Goal: Task Accomplishment & Management: Manage account settings

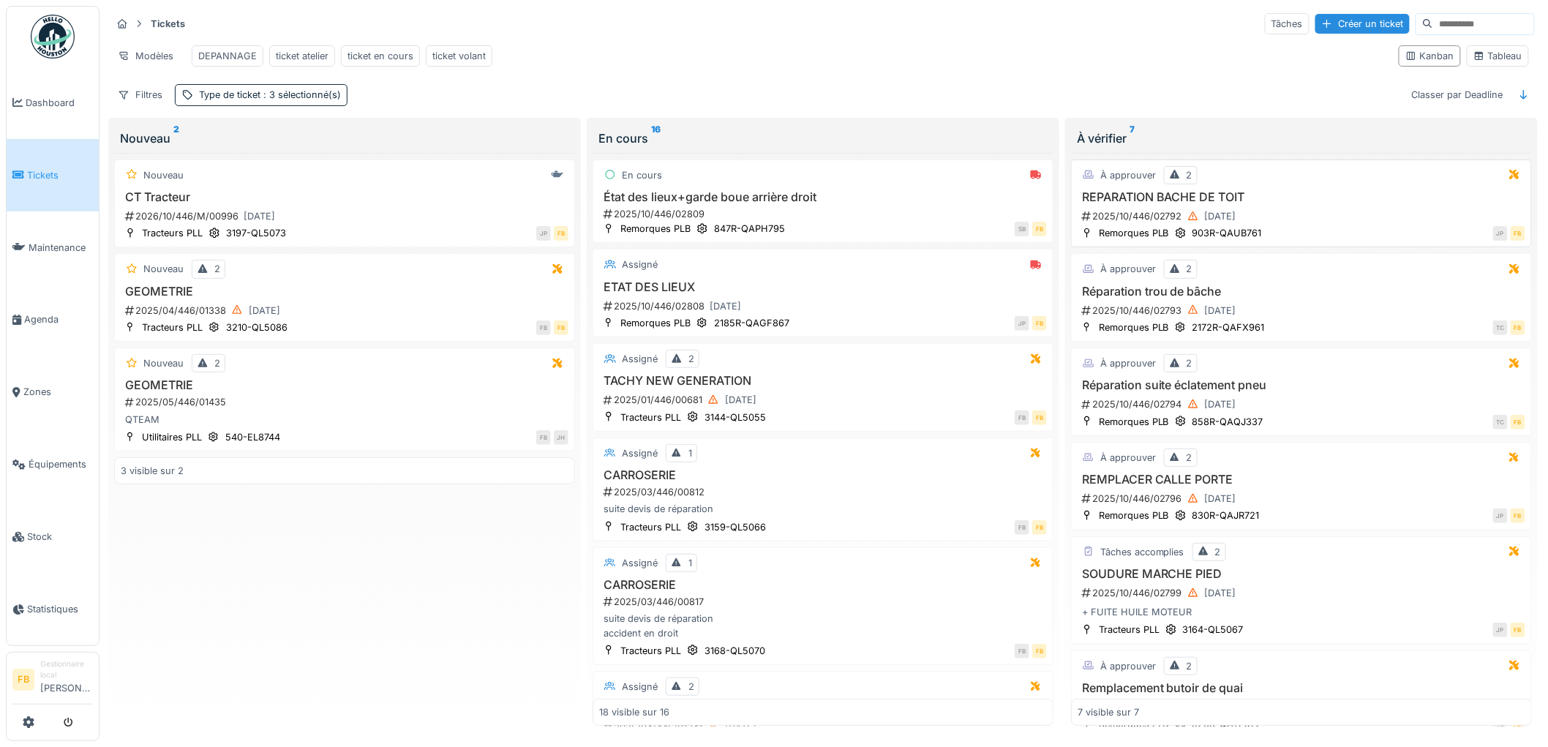
click at [1297, 199] on div "À approuver 2 REPARATION BACHE DE TOIT 2025/10/446/02792 01/10/2025 Remorques P…" at bounding box center [1301, 204] width 461 height 89
click at [1291, 204] on h3 "REPARATION BACHE DE TOIT" at bounding box center [1302, 197] width 448 height 14
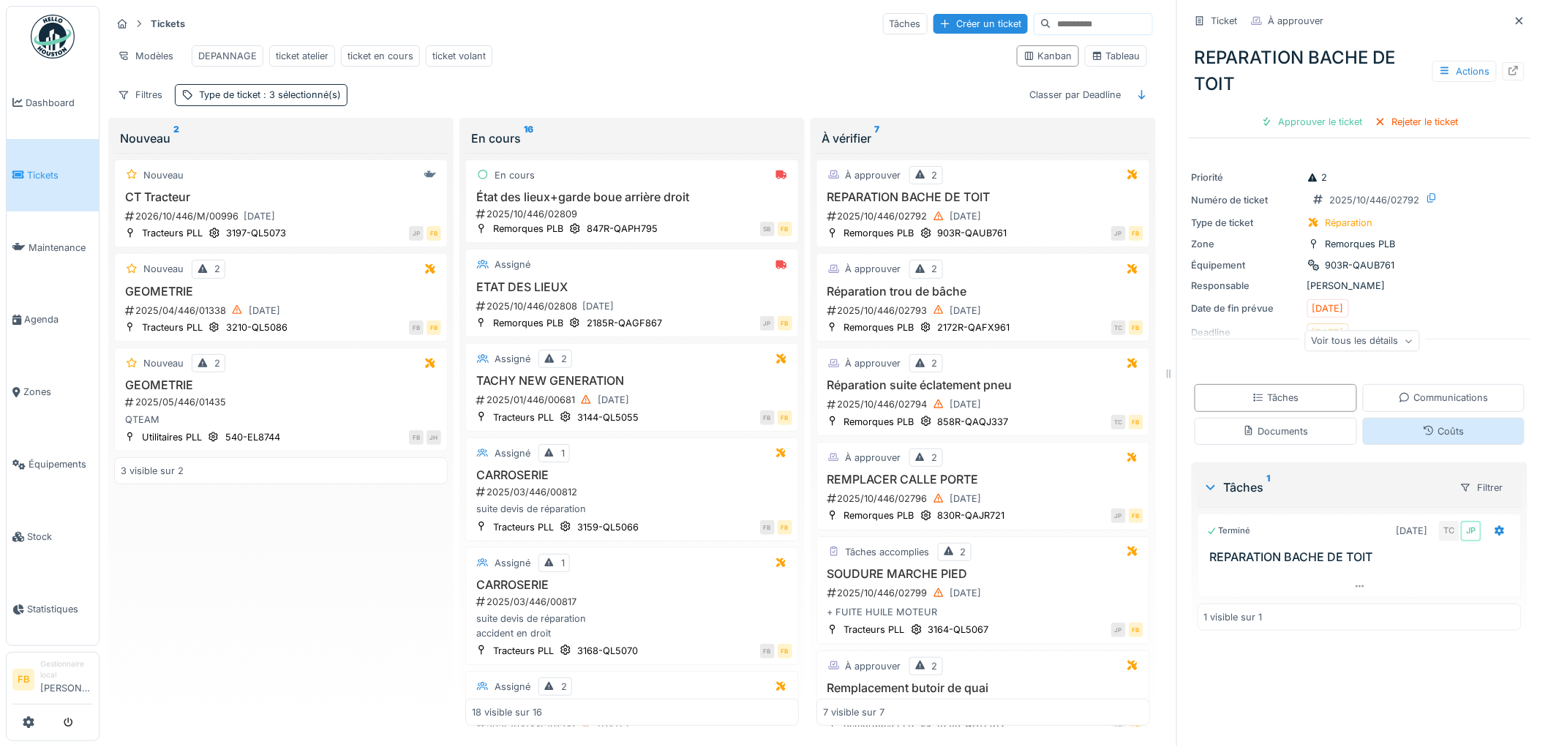
click at [1423, 429] on icon at bounding box center [1429, 431] width 12 height 10
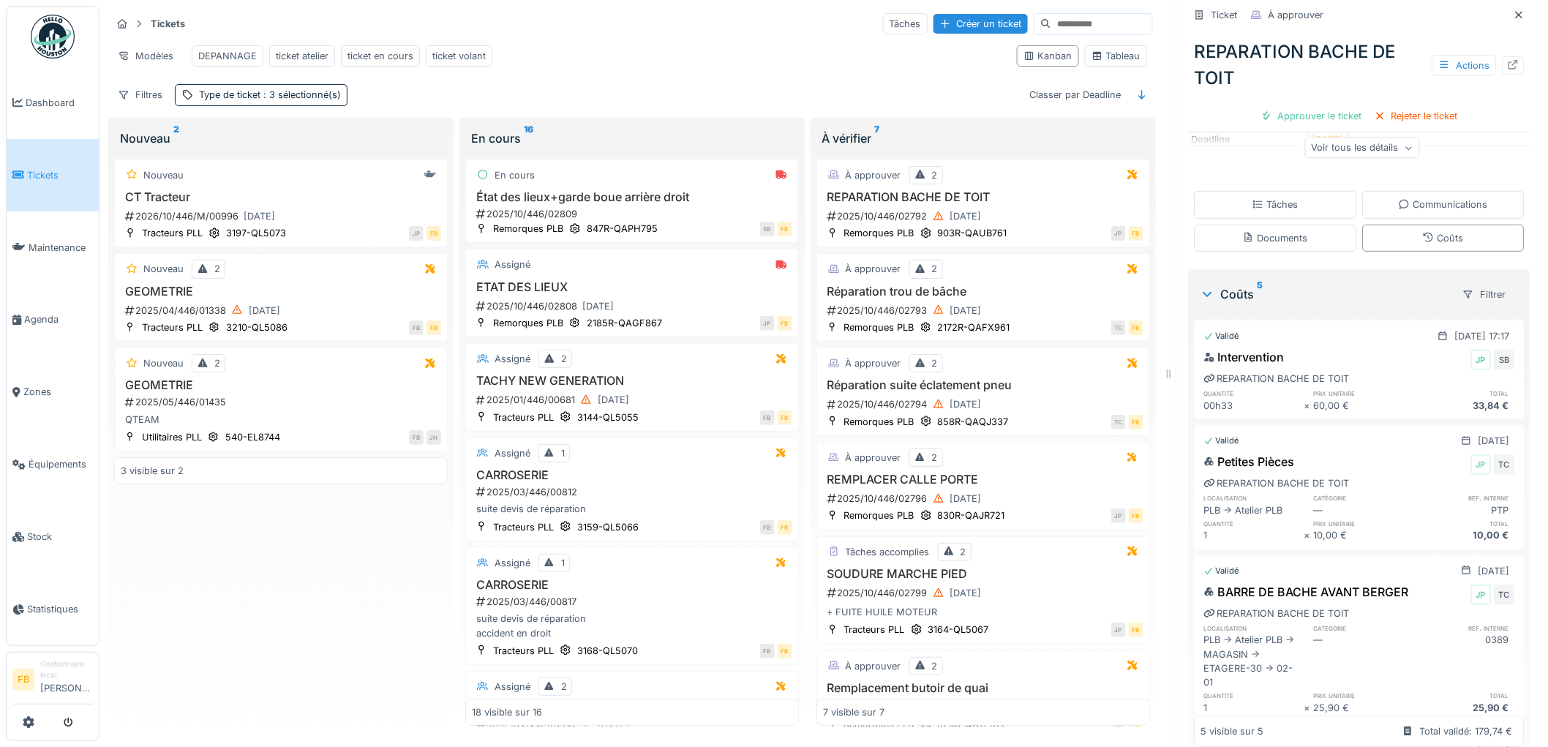
scroll to position [162, 0]
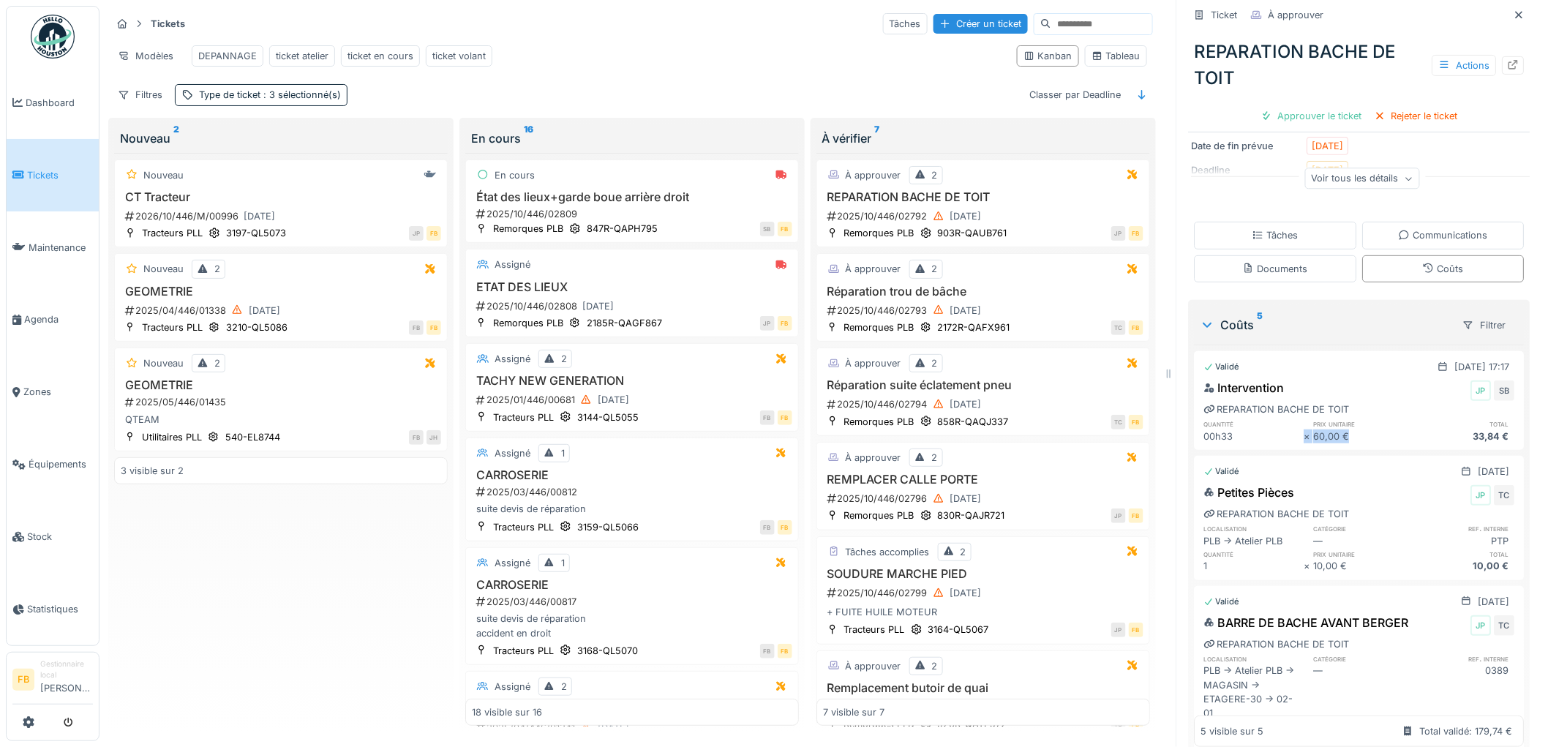
drag, startPoint x: 1335, startPoint y: 429, endPoint x: 1286, endPoint y: 432, distance: 49.1
click at [1286, 432] on div "quantité prix unitaire total 00h33 × 60,00 € 33,84 €" at bounding box center [1359, 431] width 311 height 24
click at [1318, 430] on div "60,00 €" at bounding box center [1364, 437] width 100 height 14
drag, startPoint x: 1336, startPoint y: 429, endPoint x: 1277, endPoint y: 430, distance: 59.3
click at [1277, 430] on div "quantité prix unitaire total 00h33 × 60,00 € 33,84 €" at bounding box center [1359, 431] width 311 height 24
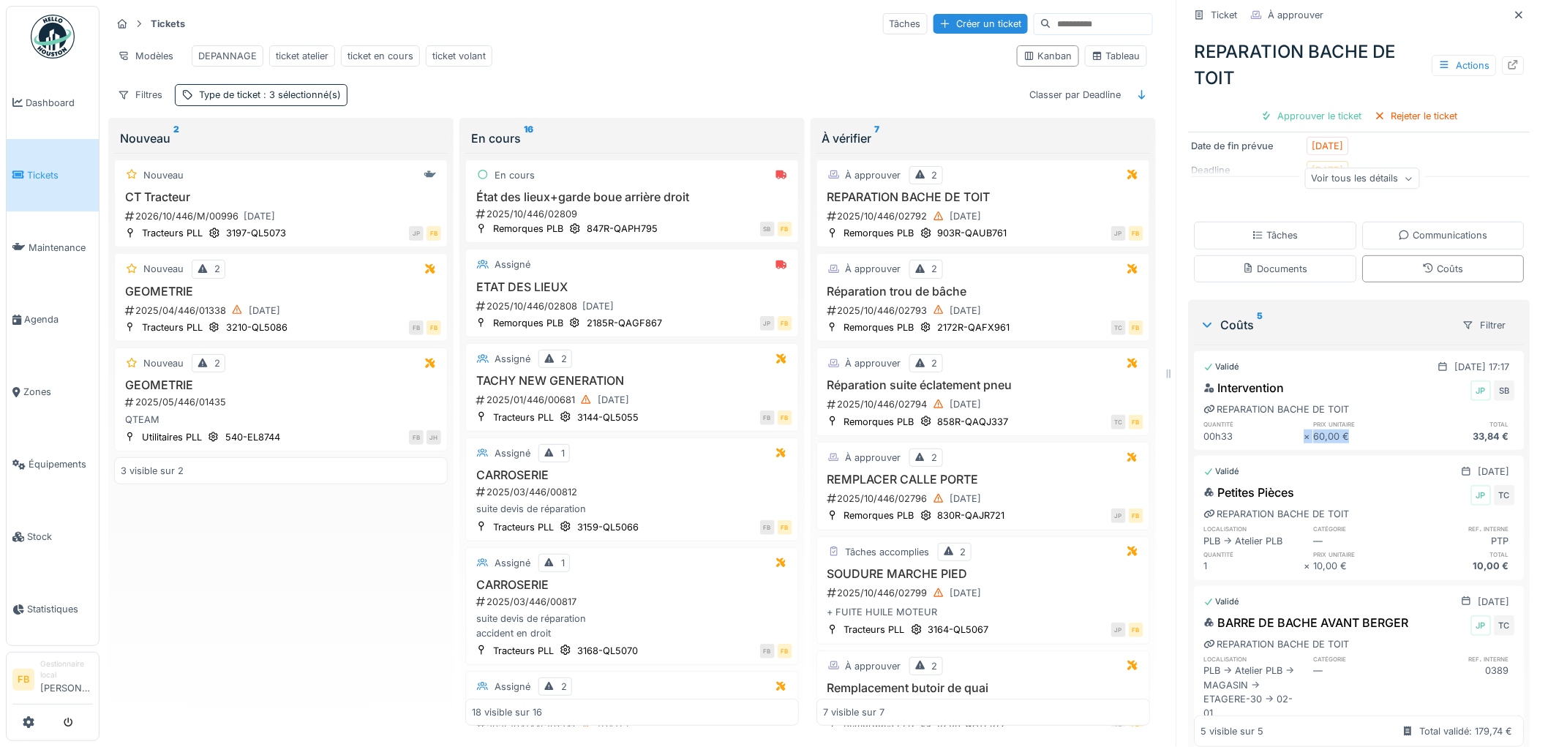
click at [1324, 430] on div "60,00 €" at bounding box center [1364, 437] width 100 height 14
drag, startPoint x: 1333, startPoint y: 427, endPoint x: 1336, endPoint y: 435, distance: 9.3
click at [1336, 435] on div "Intervention JP SB REPARATION BACHE DE TOIT quantité prix unitaire total 00h33 …" at bounding box center [1360, 411] width 330 height 70
click at [1219, 430] on div "00h33" at bounding box center [1254, 437] width 100 height 14
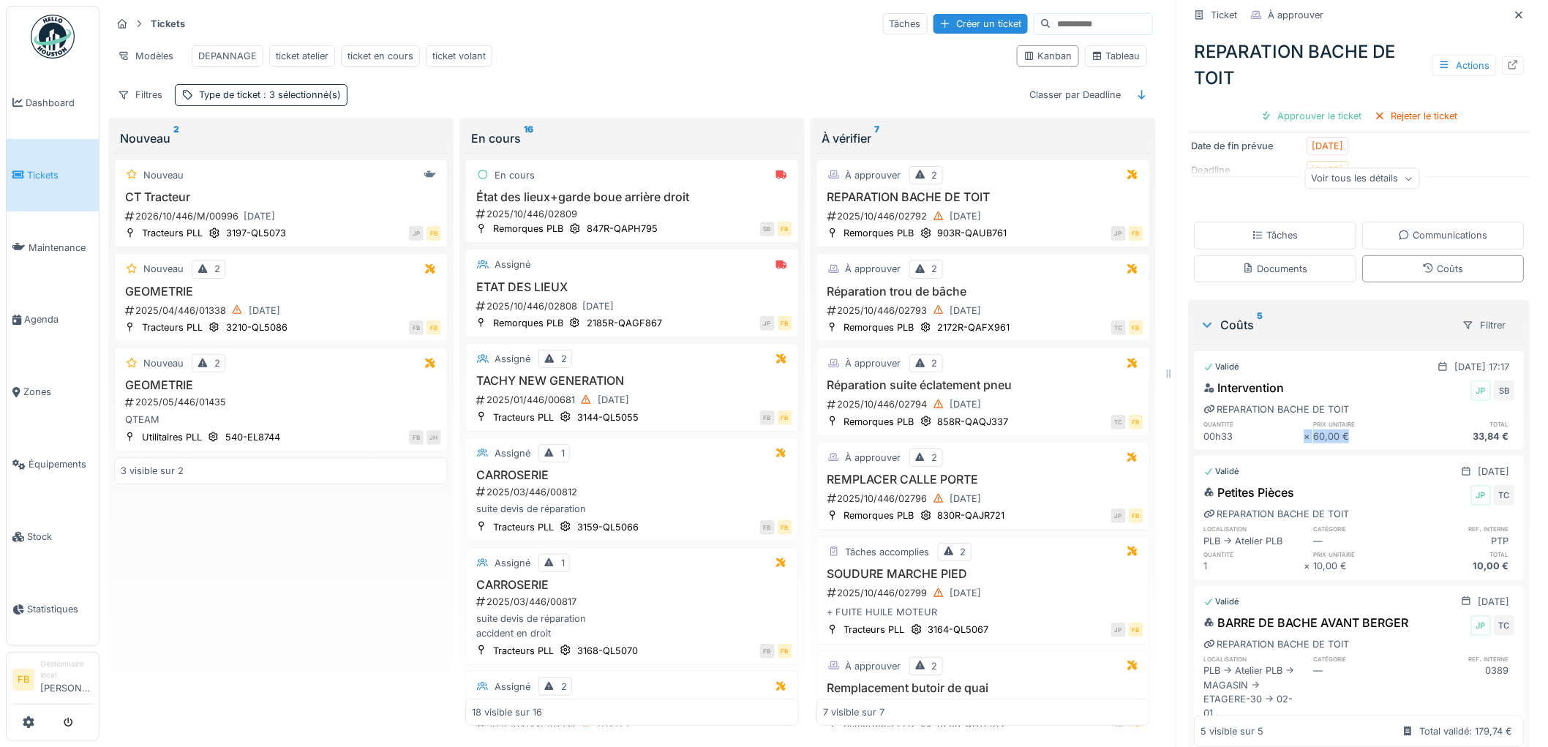
drag, startPoint x: 1345, startPoint y: 423, endPoint x: 1286, endPoint y: 425, distance: 58.6
click at [1286, 425] on div "quantité prix unitaire total 00h33 × 60,00 € 33,84 €" at bounding box center [1359, 431] width 311 height 24
click at [1355, 430] on div "60,00 €" at bounding box center [1364, 437] width 100 height 14
click at [1340, 430] on div "60,00 €" at bounding box center [1364, 437] width 100 height 14
drag, startPoint x: 1340, startPoint y: 426, endPoint x: 1307, endPoint y: 437, distance: 34.7
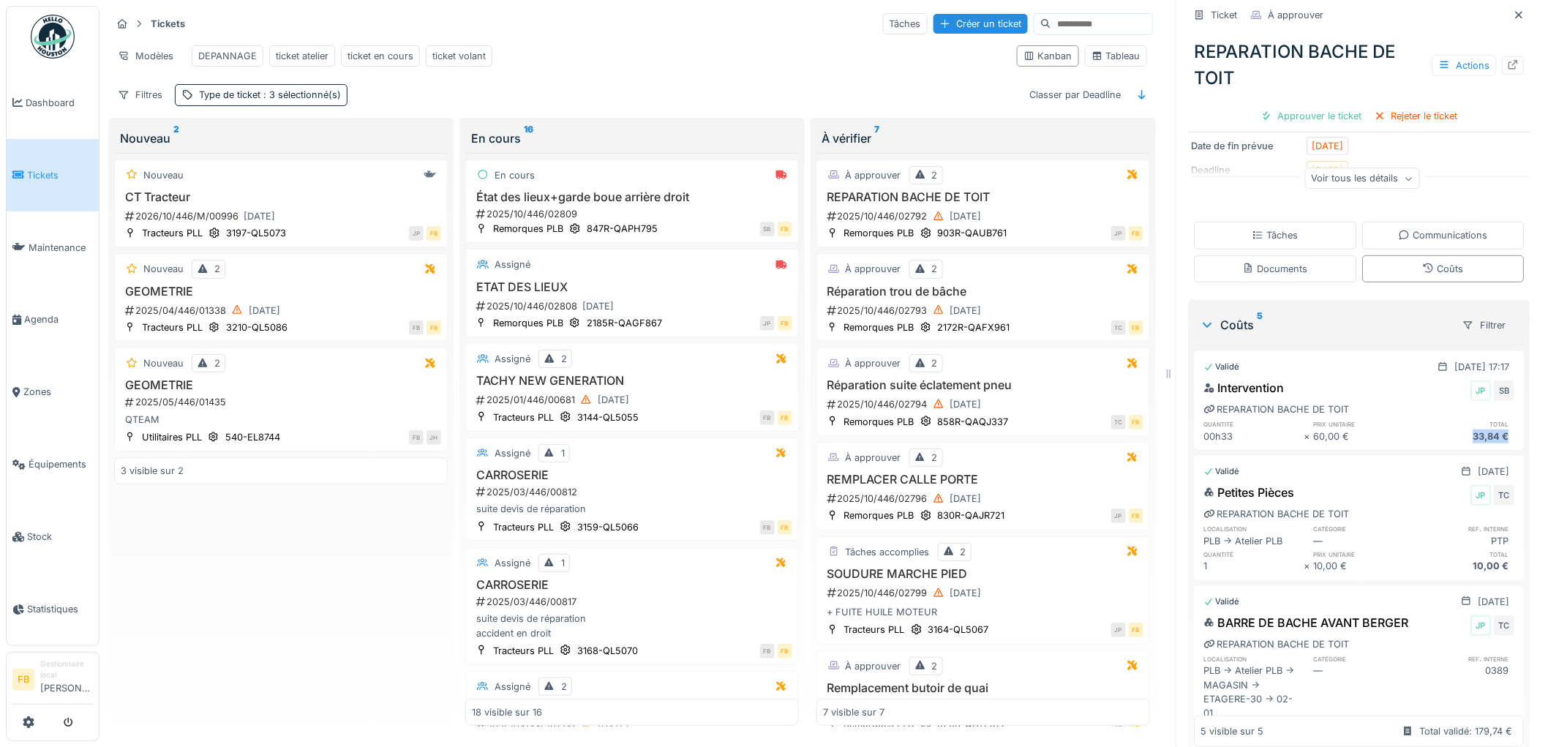
click at [1307, 437] on div "Validé 30/09/2025 @ 17:17 Intervention JP SB REPARATION BACHE DE TOIT quantité …" at bounding box center [1360, 400] width 330 height 99
click at [1476, 435] on div "Intervention JP SB REPARATION BACHE DE TOIT quantité prix unitaire total 00h33 …" at bounding box center [1360, 411] width 330 height 70
drag, startPoint x: 1490, startPoint y: 428, endPoint x: 1168, endPoint y: 374, distance: 326.5
click at [1177, 374] on div "Ticket À approuver REPARATION BACHE DE TOIT Actions Approuver le ticket Rejeter…" at bounding box center [1360, 373] width 366 height 747
click at [1247, 419] on h6 "quantité" at bounding box center [1254, 424] width 100 height 10
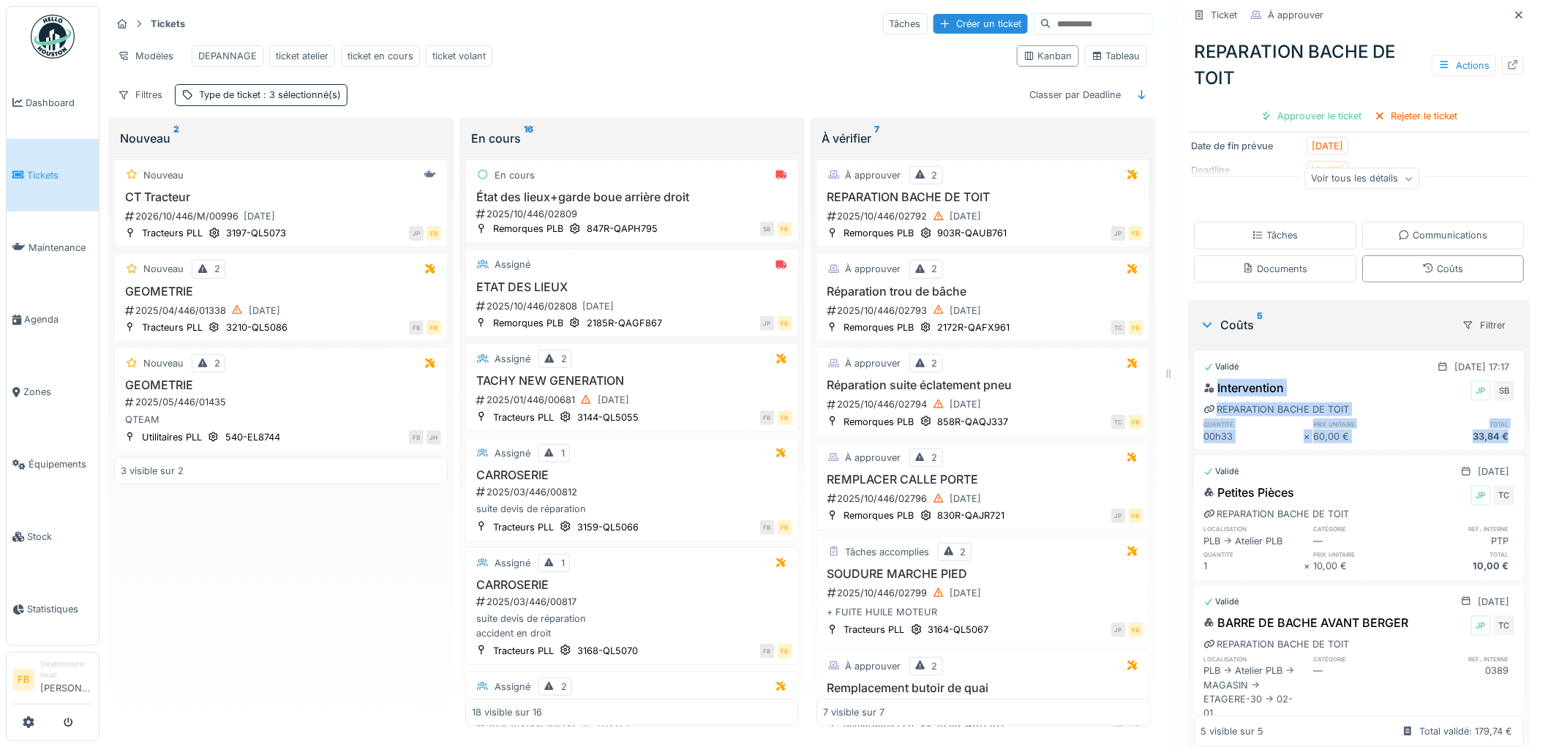
click at [1374, 430] on div "60,00 €" at bounding box center [1364, 437] width 100 height 14
click at [1238, 430] on div "00h33" at bounding box center [1254, 437] width 100 height 14
click at [40, 185] on link "Tickets" at bounding box center [53, 175] width 92 height 72
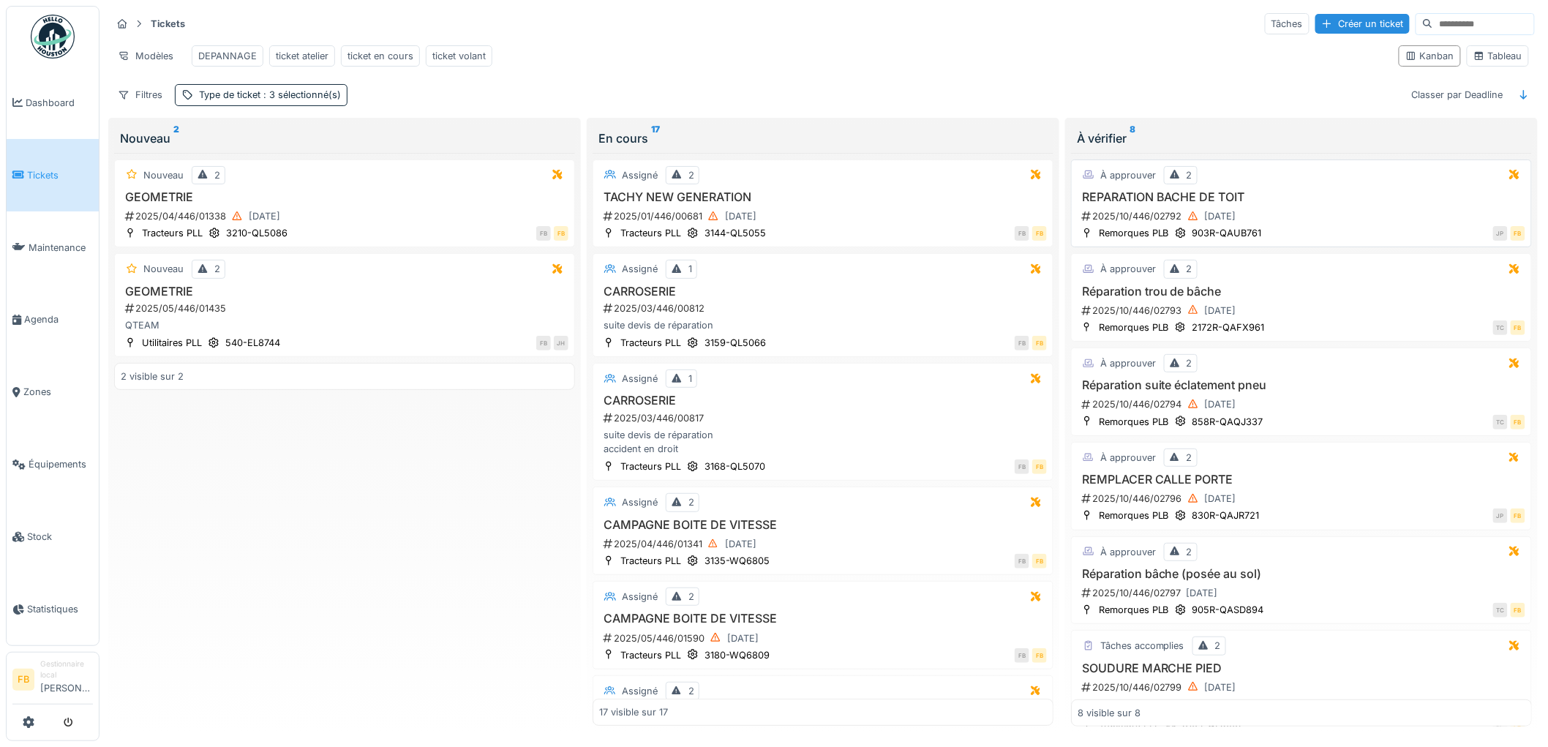
click at [1294, 225] on div "2025/10/446/02792 01/10/2025" at bounding box center [1303, 216] width 445 height 18
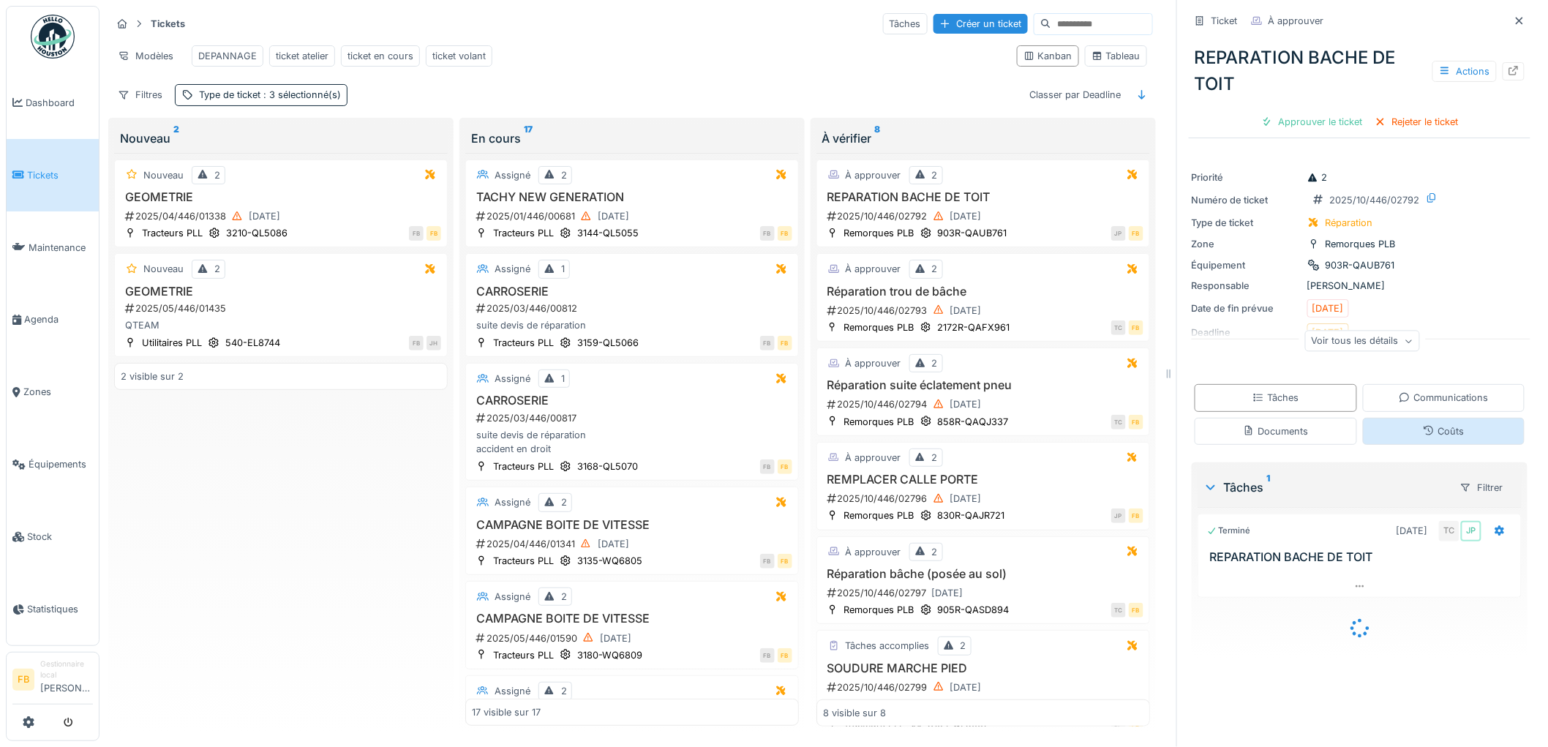
click at [1400, 437] on div "Coûts" at bounding box center [1444, 431] width 162 height 27
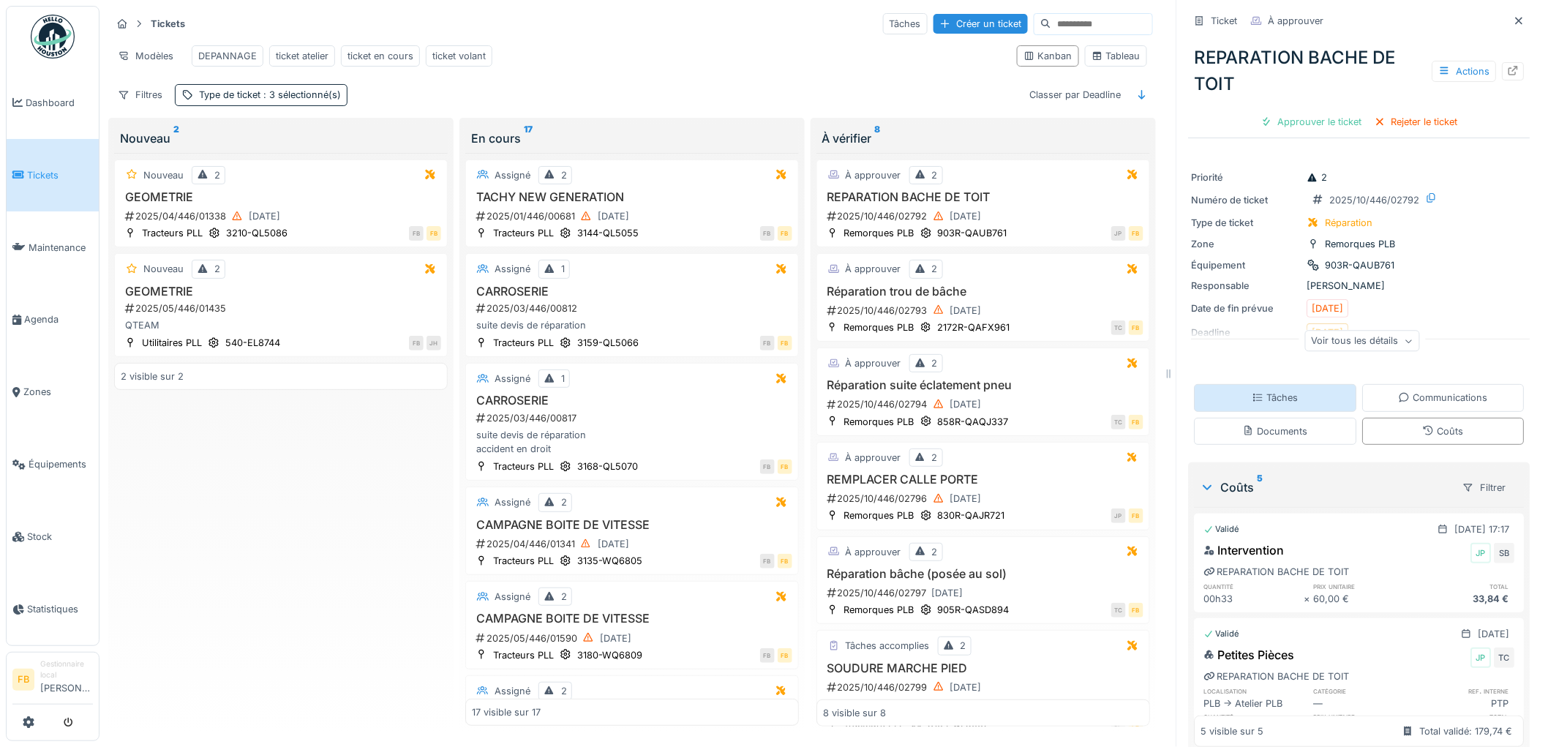
click at [1256, 408] on div "Tâches" at bounding box center [1276, 397] width 162 height 27
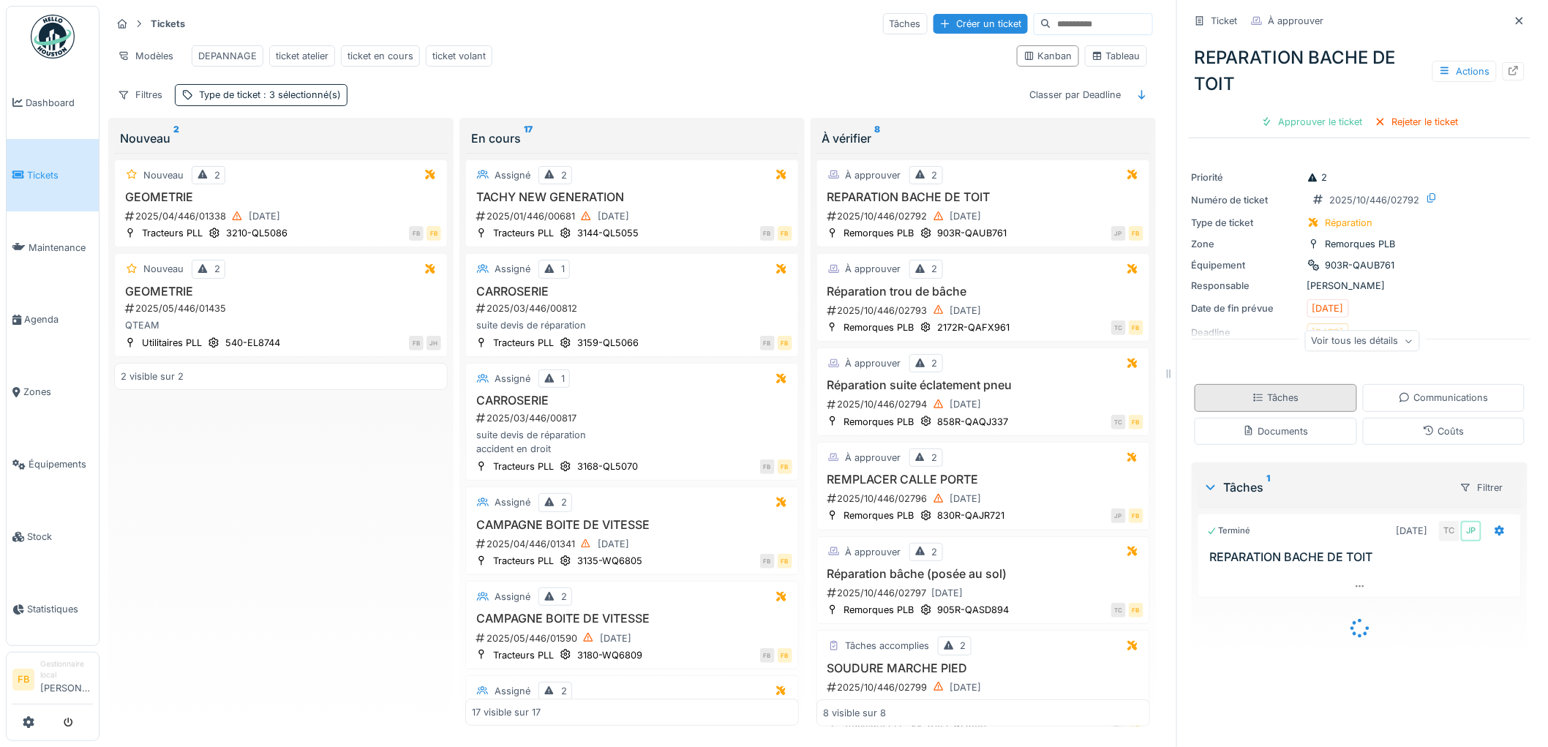
scroll to position [1, 0]
click at [1447, 435] on div "Coûts" at bounding box center [1444, 431] width 162 height 27
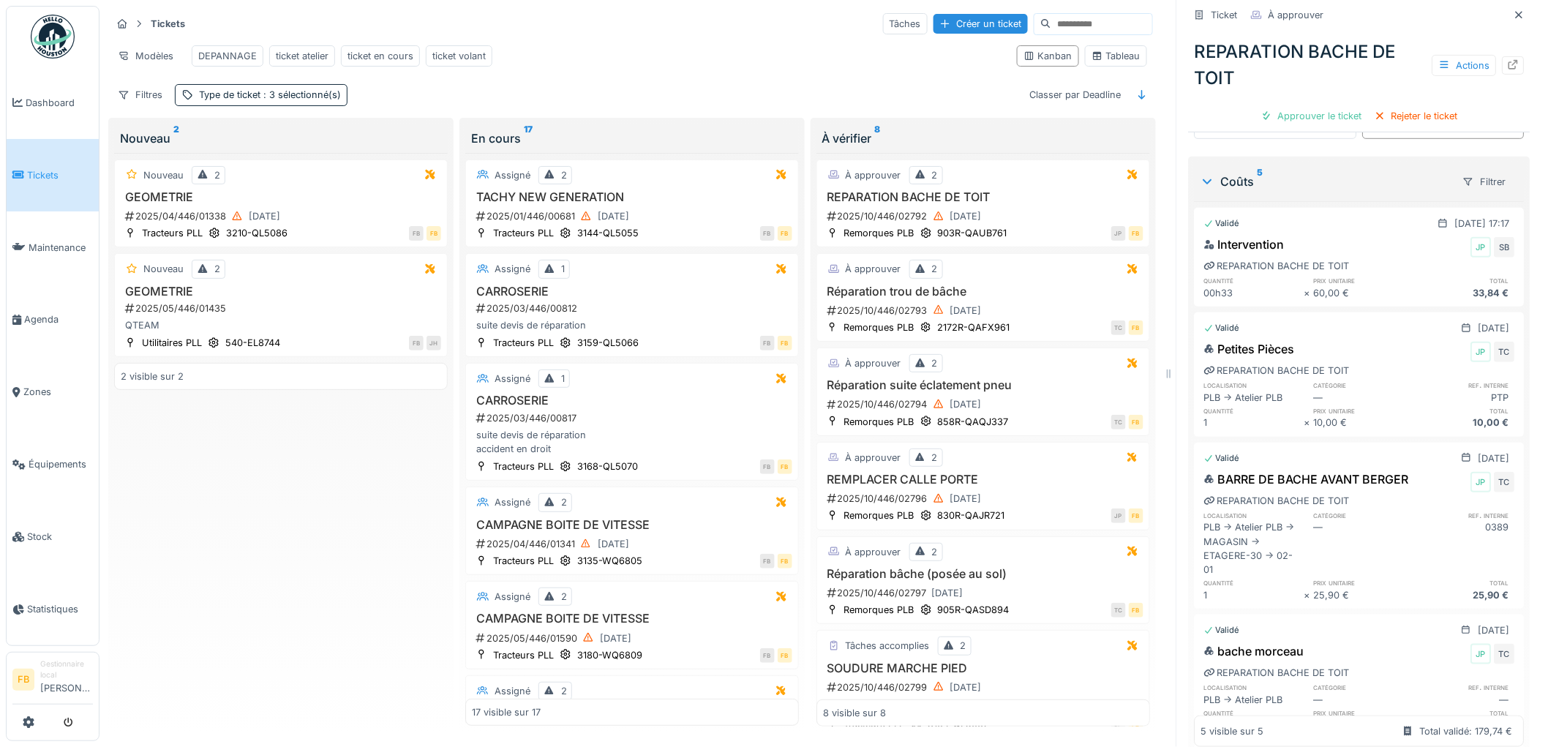
scroll to position [325, 0]
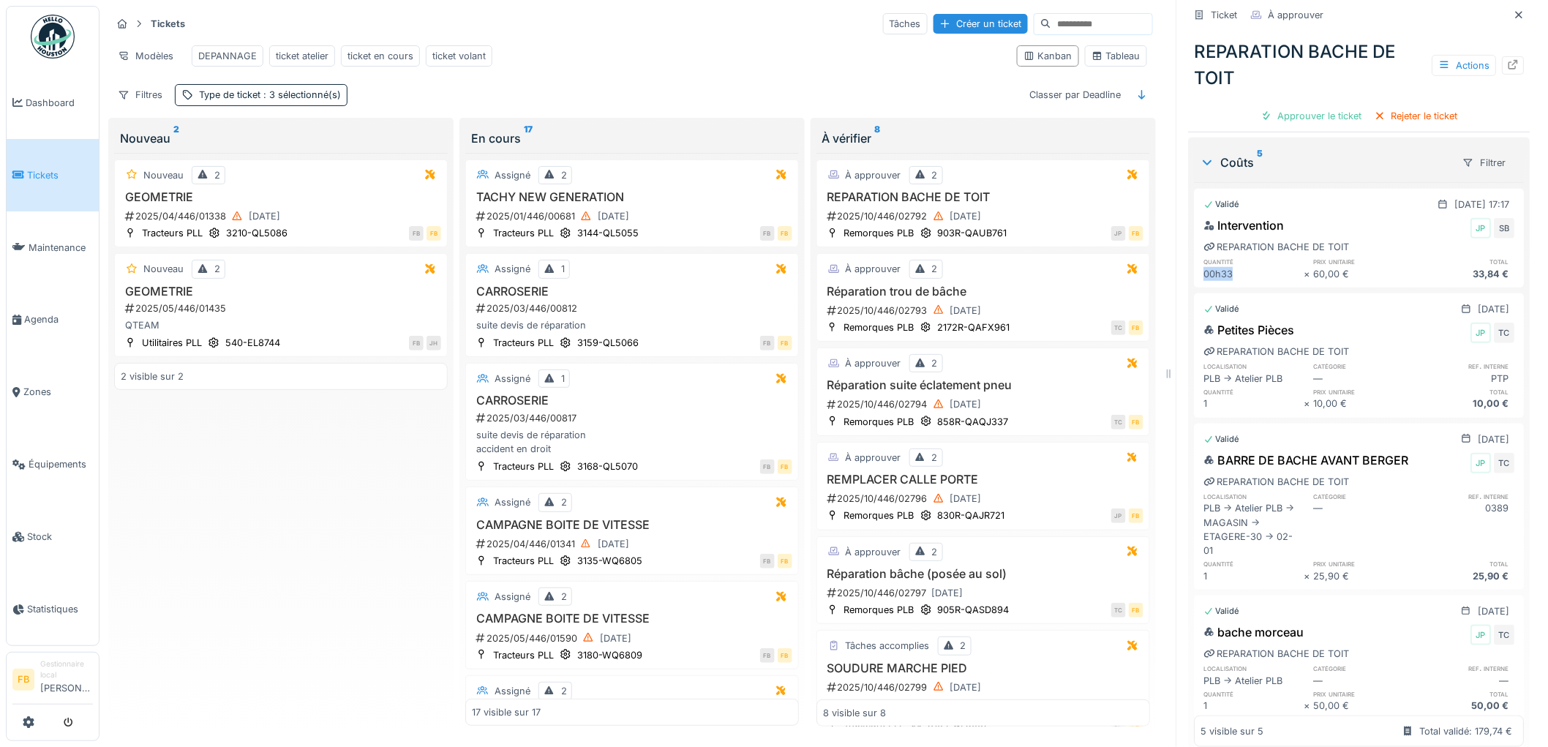
drag, startPoint x: 1224, startPoint y: 263, endPoint x: 1191, endPoint y: 266, distance: 33.0
click at [1195, 266] on div "Intervention JP SB REPARATION BACHE DE TOIT quantité prix unitaire total 00h33 …" at bounding box center [1360, 249] width 330 height 70
drag, startPoint x: 1491, startPoint y: 261, endPoint x: 1182, endPoint y: 262, distance: 308.8
click at [1189, 262] on div "Coûts 5 Filtrer Validé 30/09/2025 @ 17:17 Intervention JP SB REPARATION BACHE D…" at bounding box center [1360, 503] width 342 height 730
click at [1210, 267] on div "00h33" at bounding box center [1254, 274] width 100 height 14
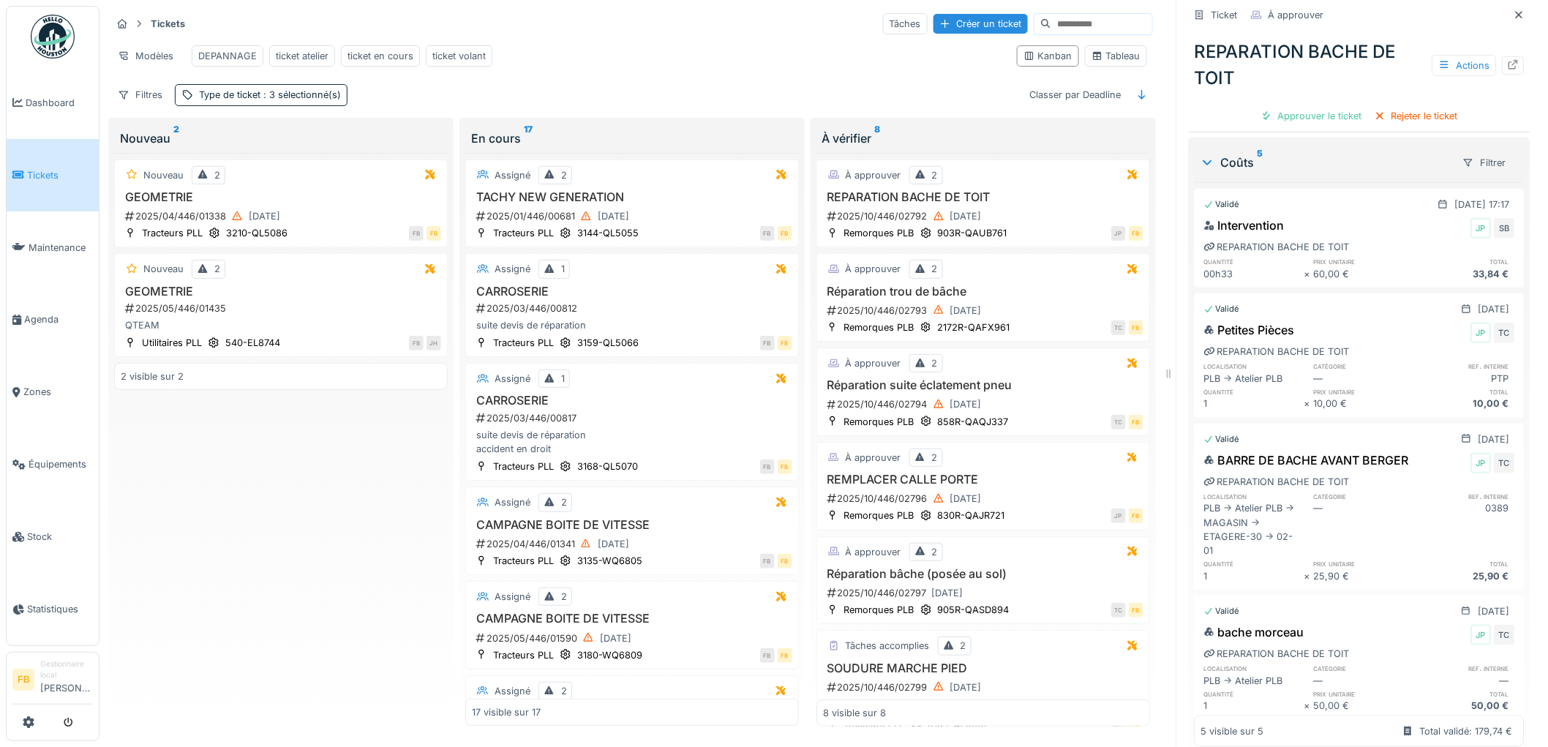
click at [1237, 267] on div "00h33" at bounding box center [1254, 274] width 100 height 14
drag, startPoint x: 1223, startPoint y: 261, endPoint x: 1180, endPoint y: 267, distance: 43.7
click at [1189, 267] on div "Coûts 5 Filtrer Validé 30/09/2025 @ 17:17 Intervention JP SB REPARATION BACHE D…" at bounding box center [1360, 503] width 342 height 730
click at [56, 162] on link "Tickets" at bounding box center [53, 175] width 92 height 72
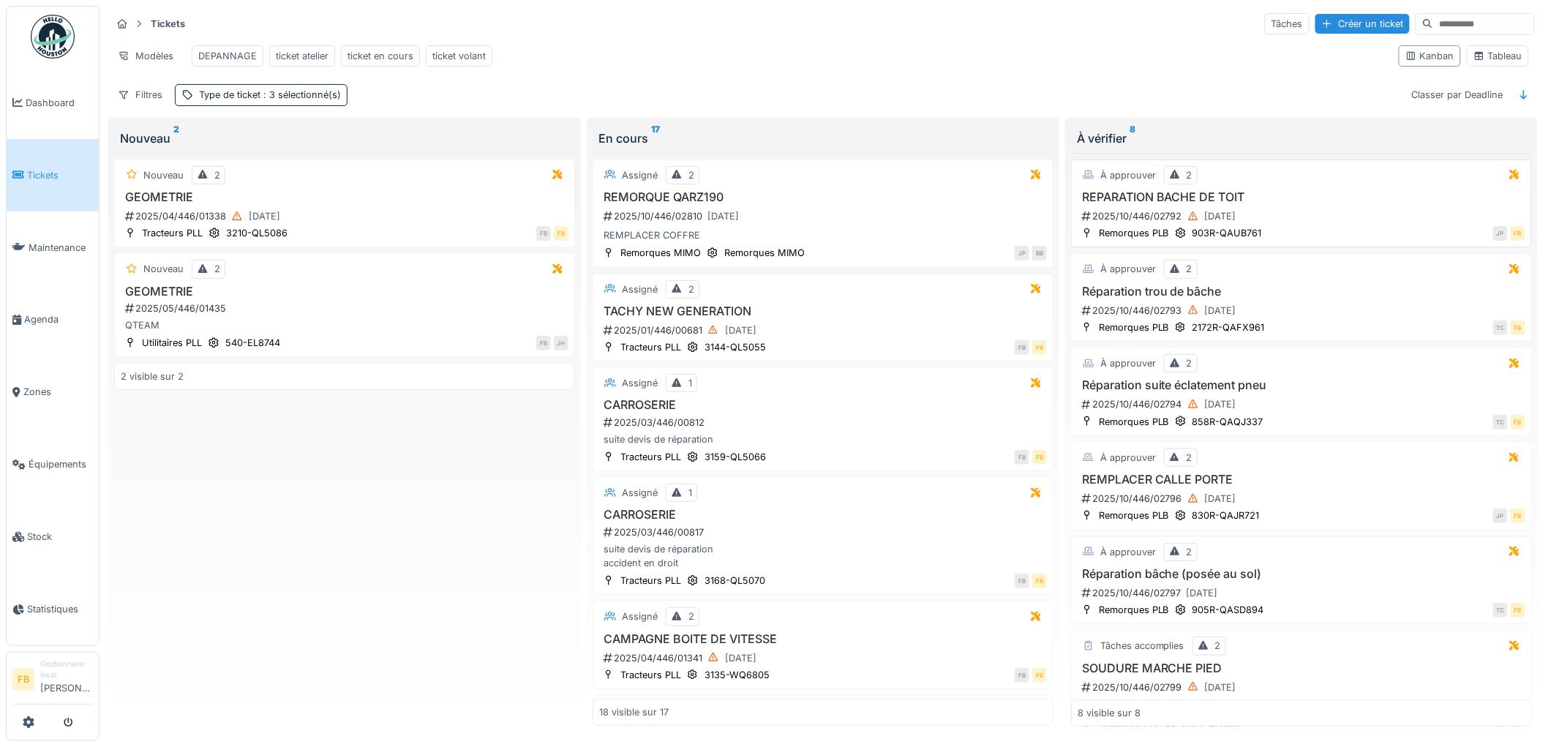
click at [1308, 204] on h3 "REPARATION BACHE DE TOIT" at bounding box center [1302, 197] width 448 height 14
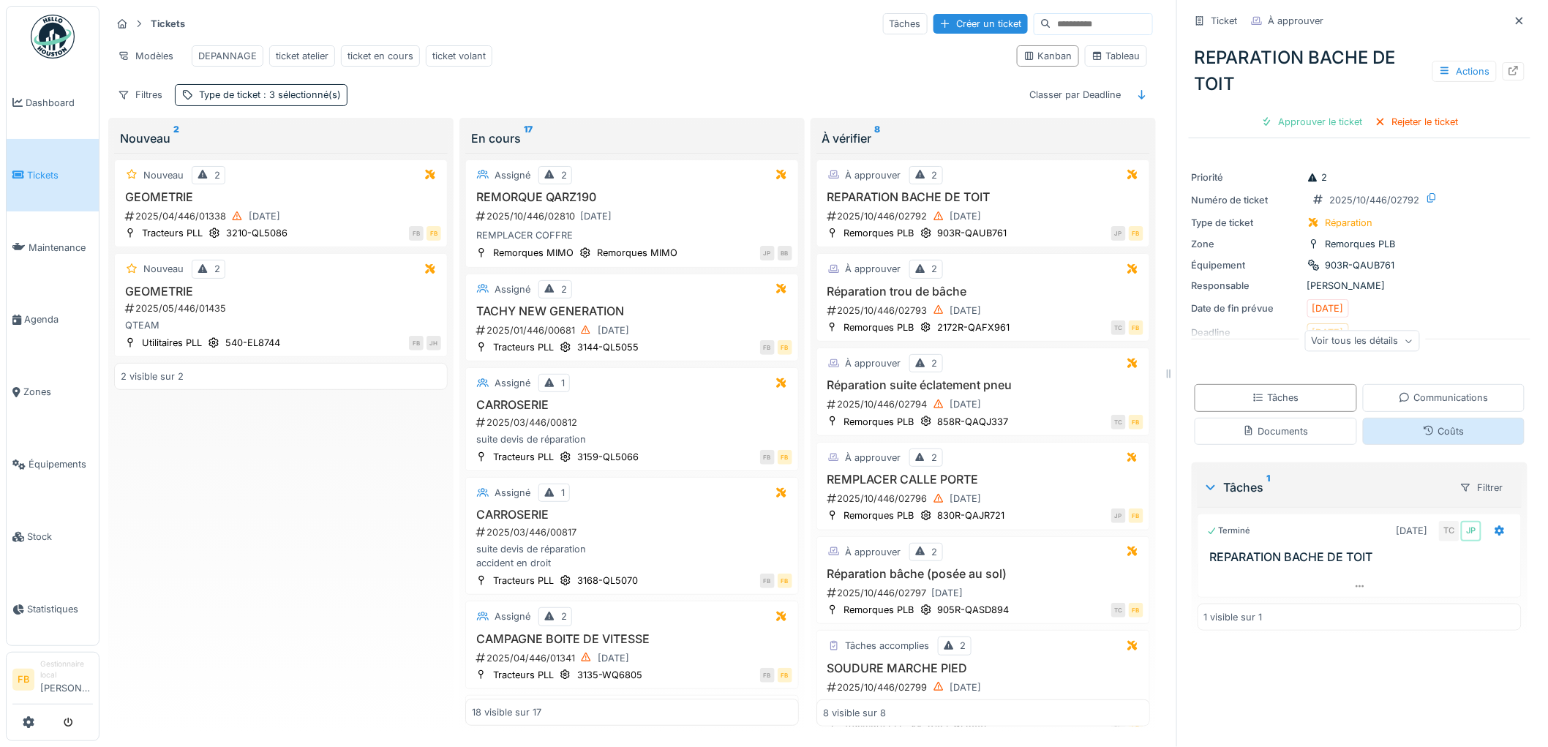
click at [1423, 434] on icon at bounding box center [1429, 431] width 12 height 10
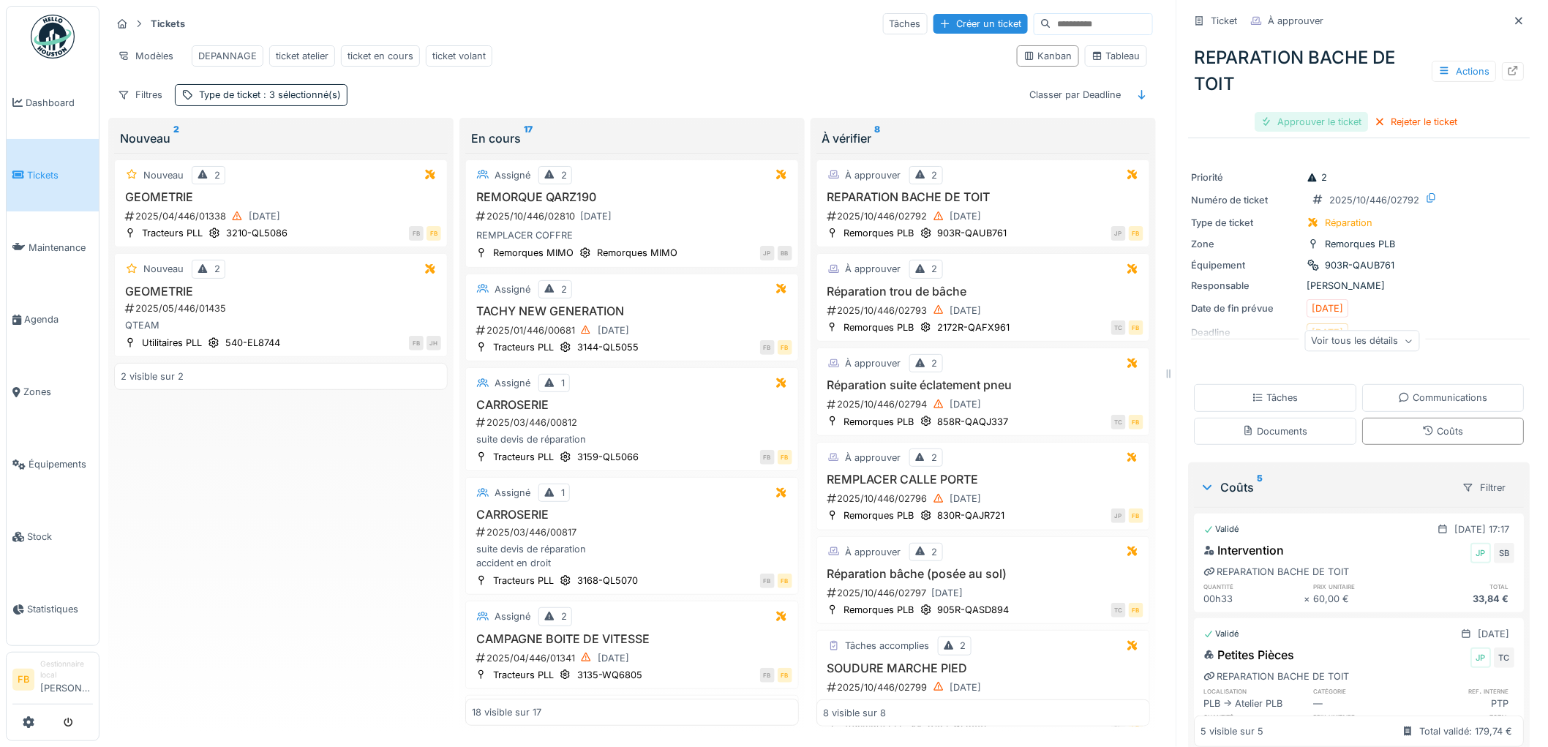
click at [1297, 113] on div "Approuver le ticket" at bounding box center [1312, 122] width 113 height 20
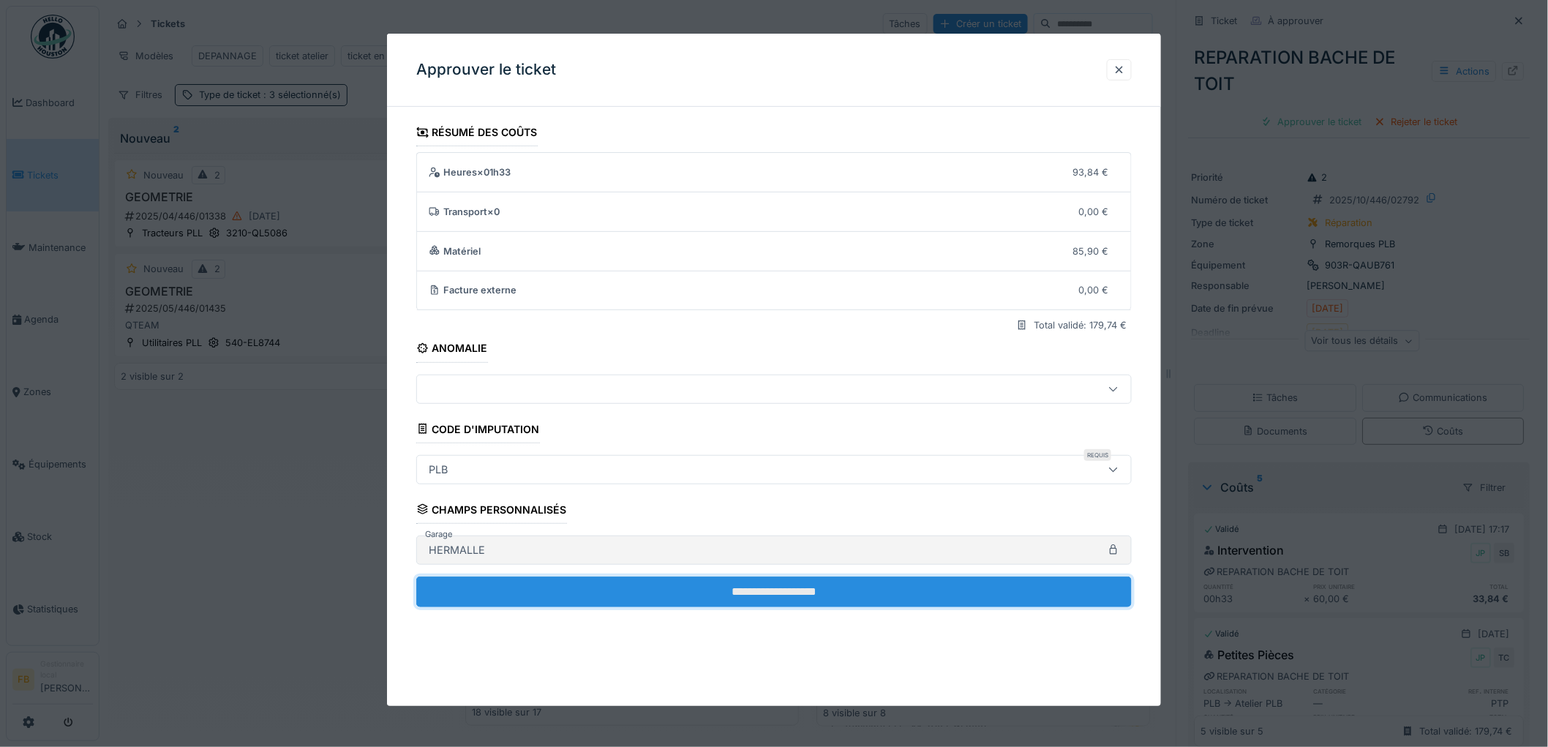
click at [703, 577] on input "**********" at bounding box center [774, 592] width 716 height 31
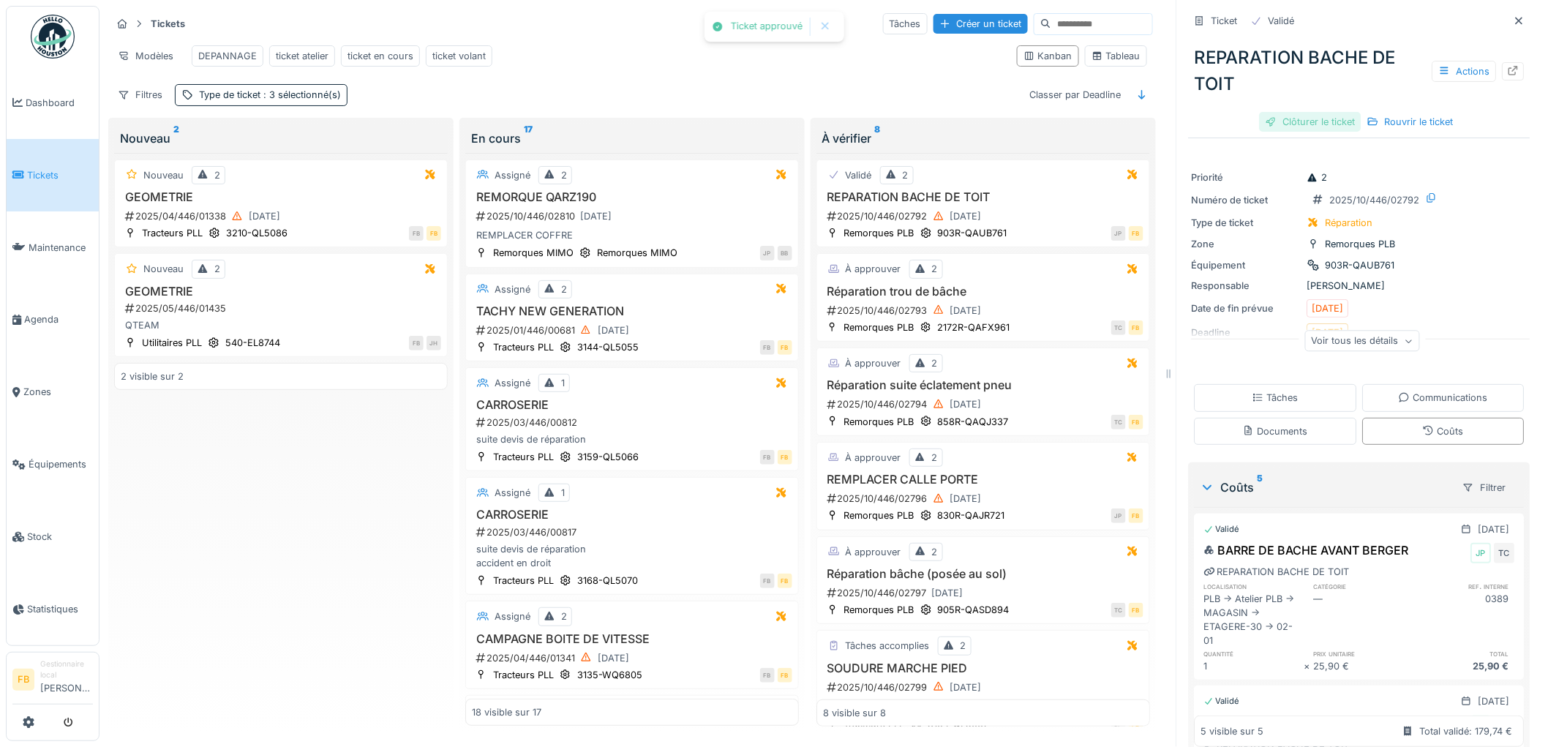
click at [1317, 112] on div "Clôturer le ticket" at bounding box center [1311, 122] width 102 height 20
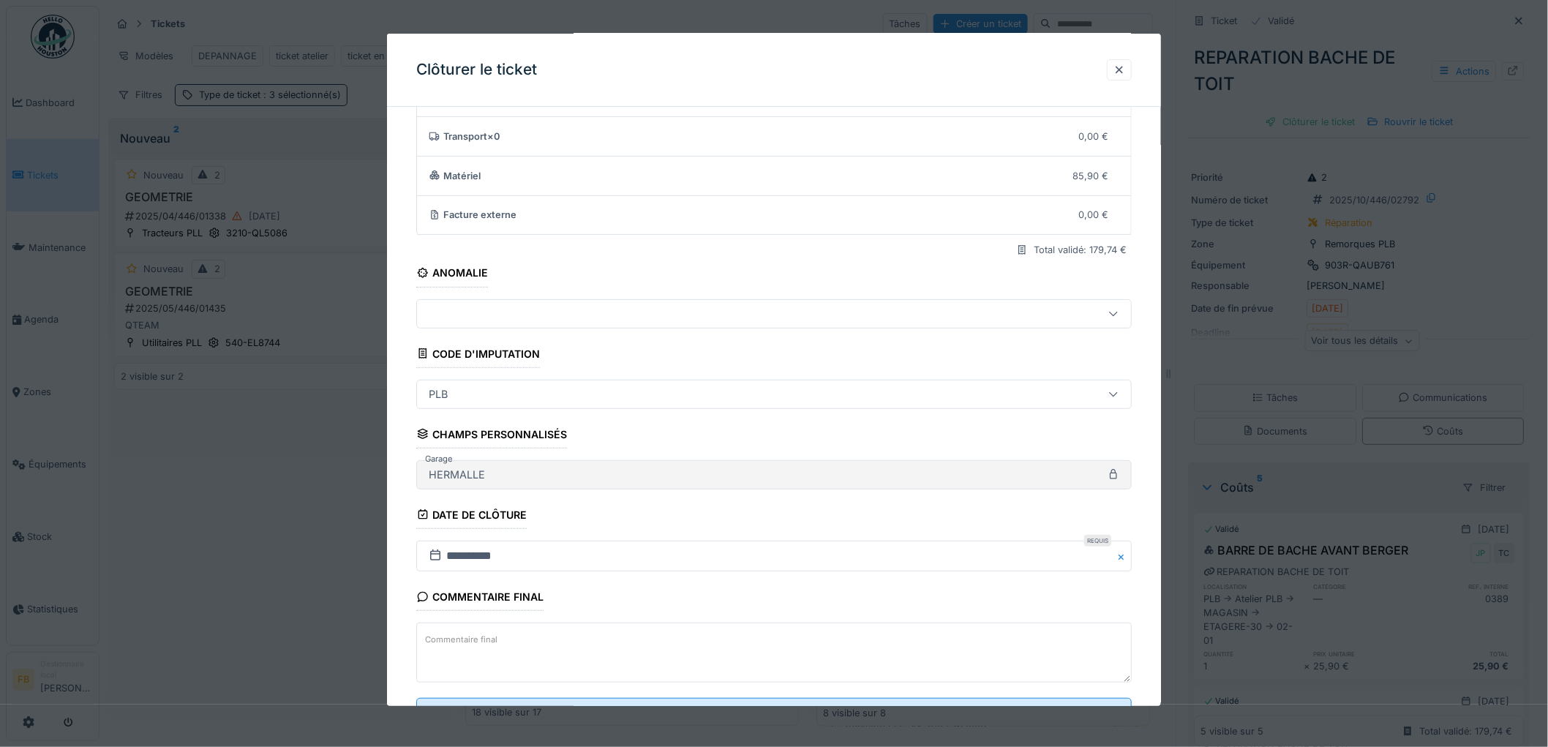
scroll to position [140, 0]
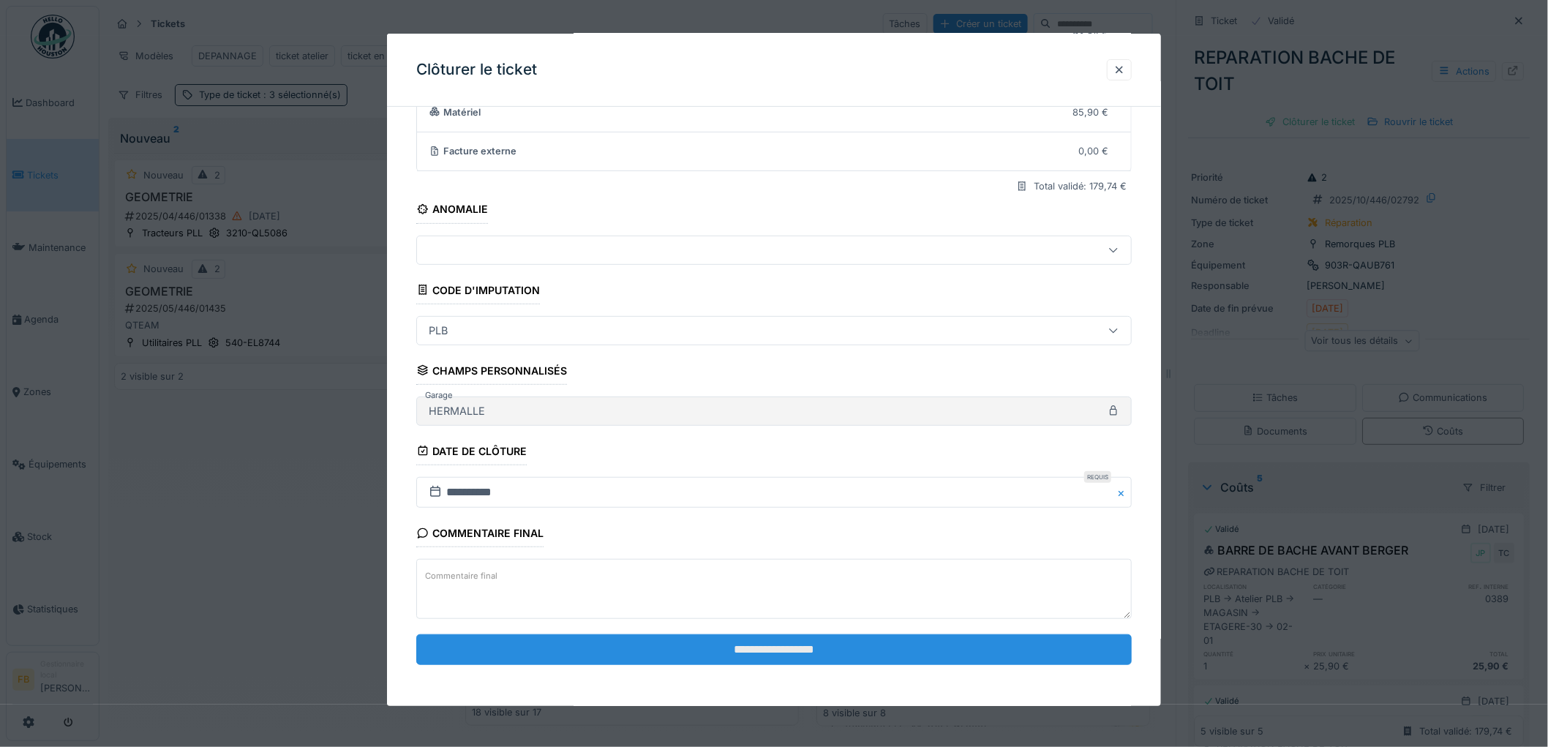
click at [773, 652] on input "**********" at bounding box center [774, 649] width 716 height 31
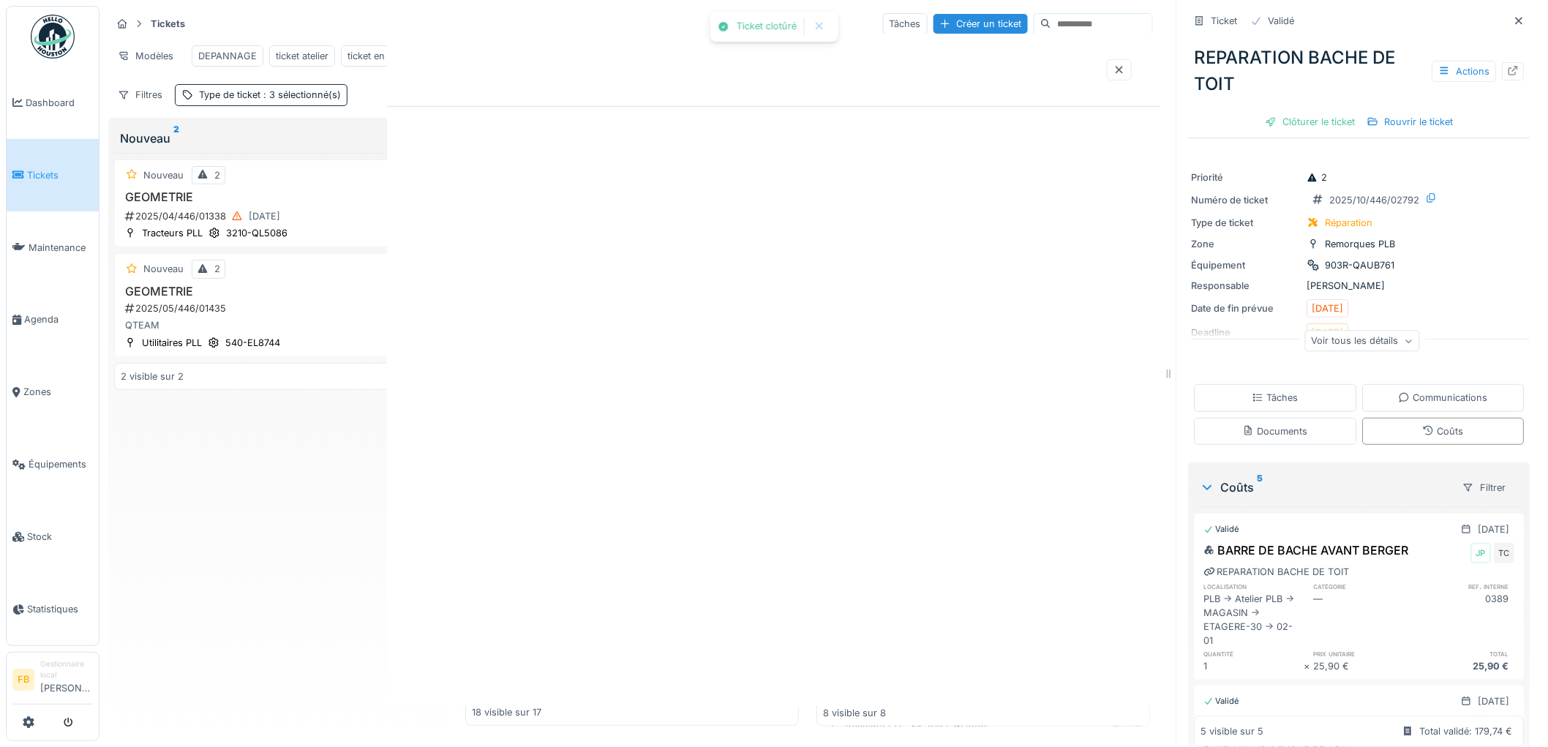
scroll to position [0, 0]
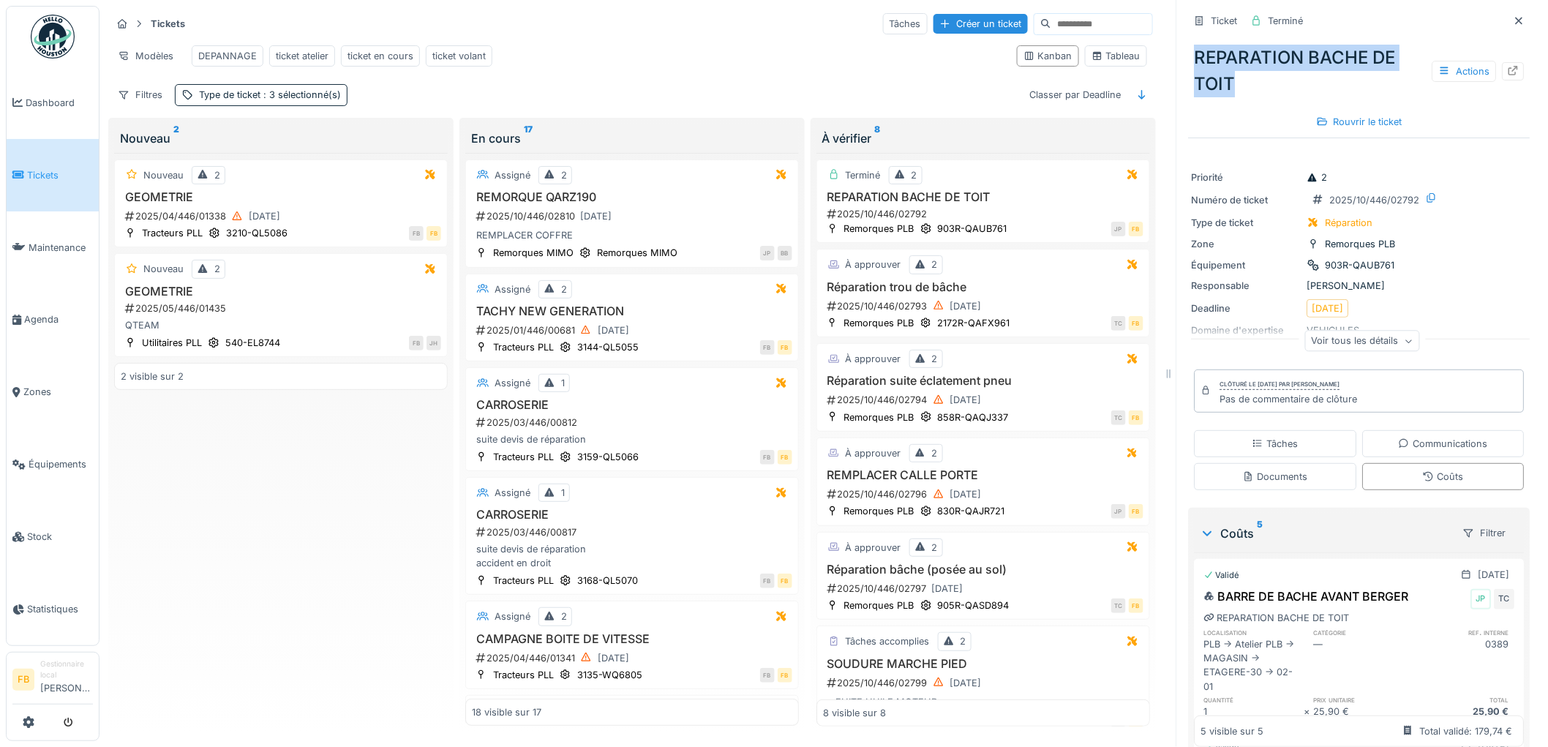
drag, startPoint x: 1224, startPoint y: 70, endPoint x: 1169, endPoint y: 49, distance: 58.2
click at [1155, 39] on div "Tickets Tâches Créer un ticket Modèles DEPANNAGE ticket atelier ticket en cours…" at bounding box center [824, 373] width 1449 height 747
click at [1205, 59] on div "REPARATION BACHE DE TOIT Actions" at bounding box center [1360, 71] width 342 height 64
click at [1008, 290] on h3 "Réparation trou de bâche" at bounding box center [983, 287] width 321 height 14
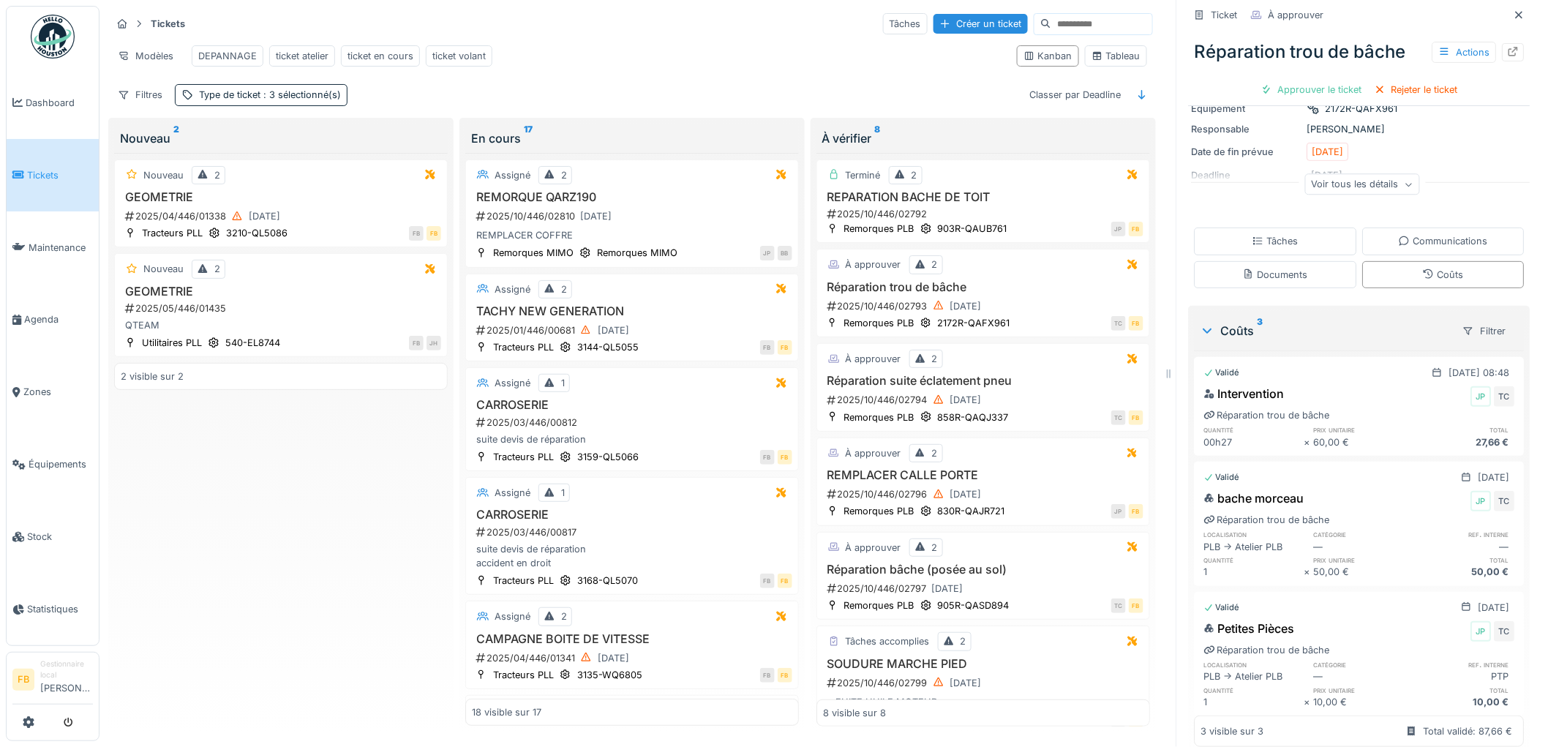
scroll to position [158, 0]
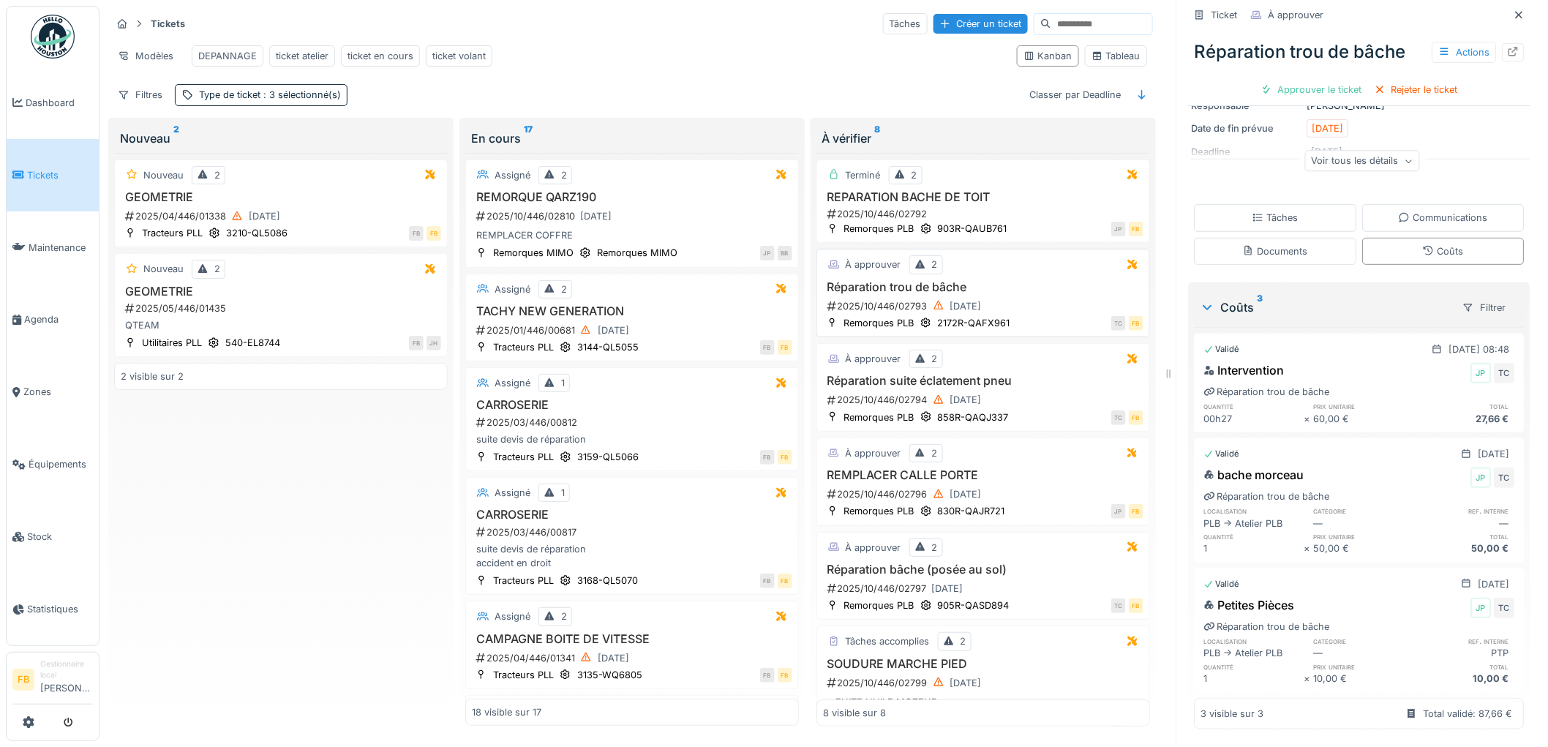
click at [999, 297] on div "2025/10/446/02793 01/10/2025" at bounding box center [985, 306] width 318 height 18
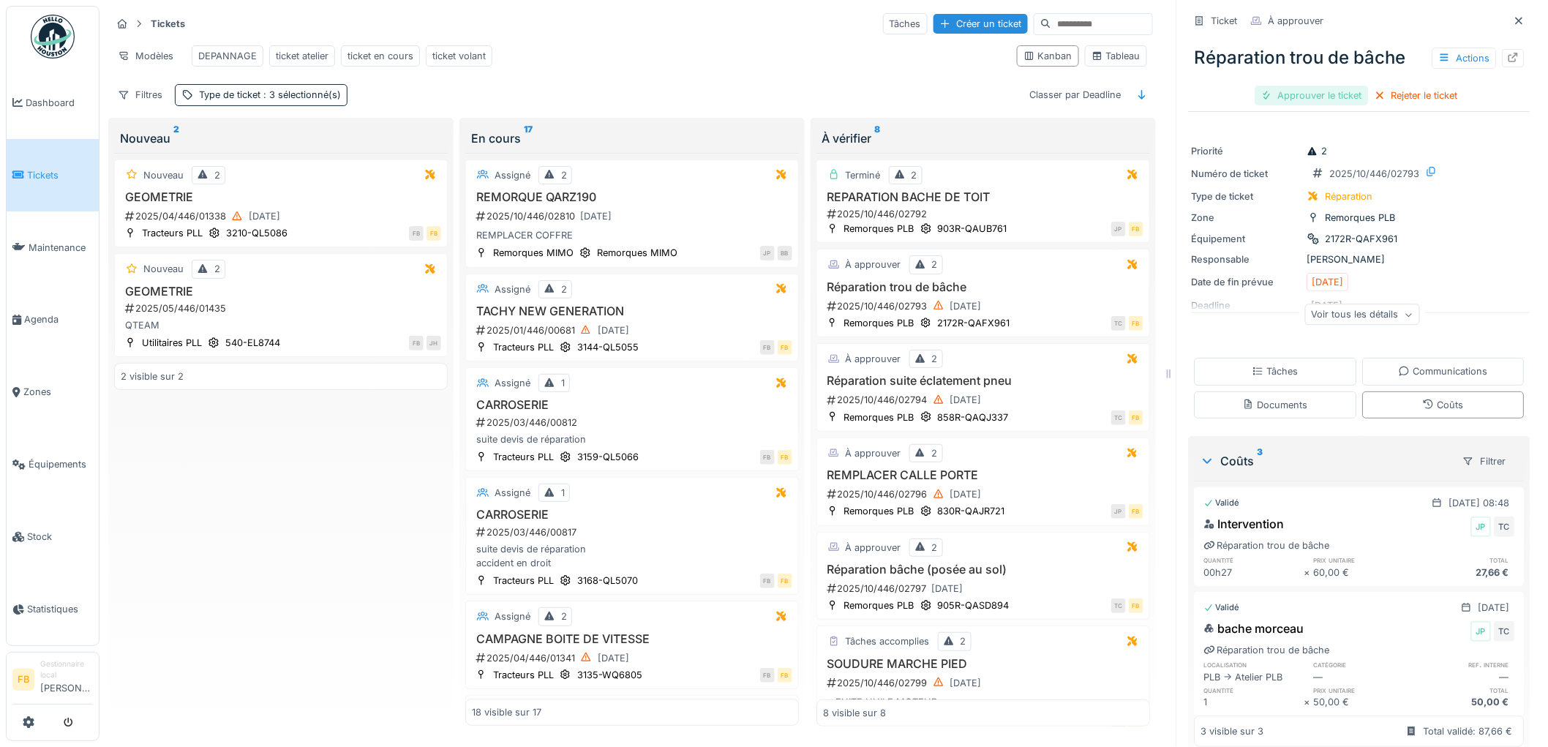
click at [1303, 86] on div "Approuver le ticket" at bounding box center [1312, 96] width 113 height 20
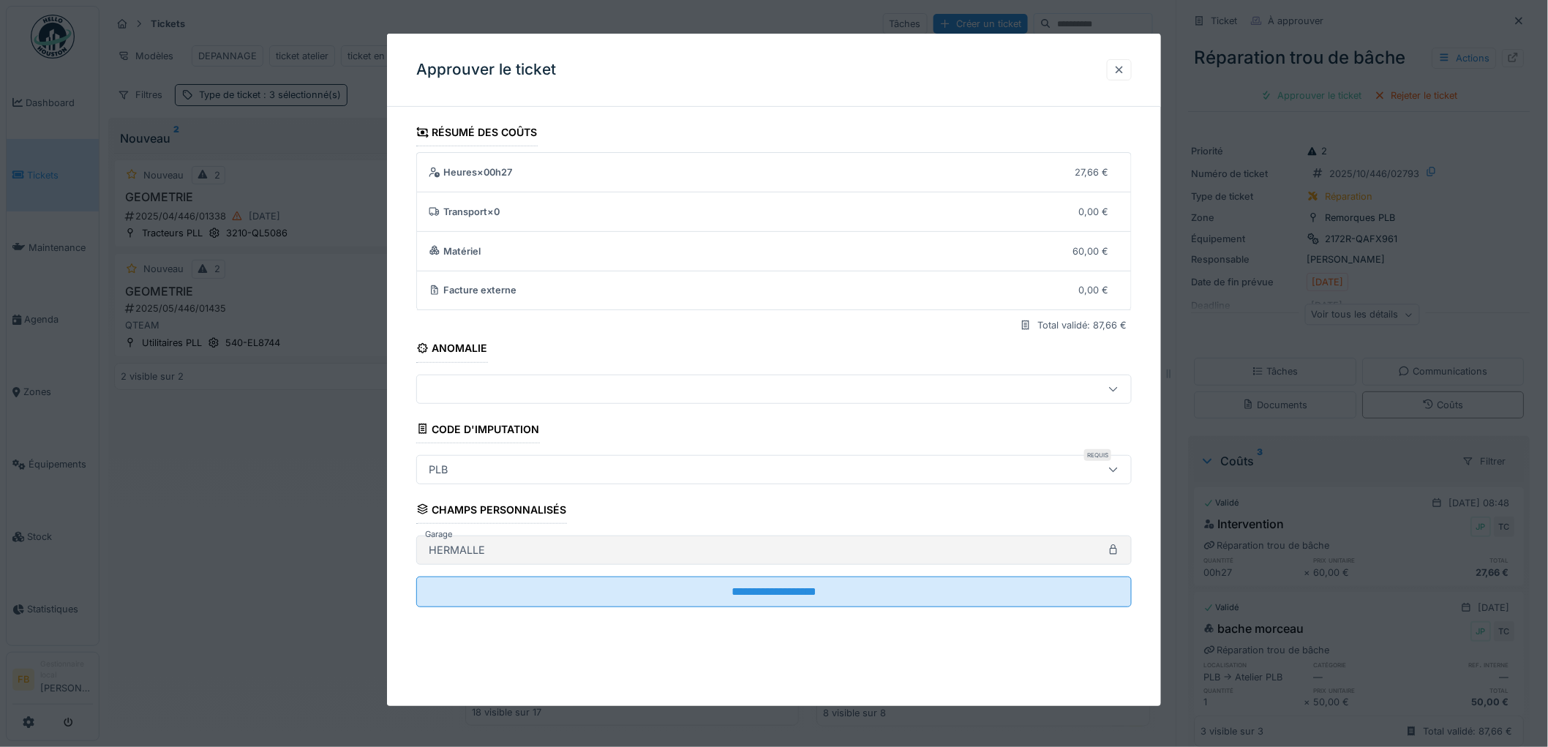
click at [1125, 68] on div at bounding box center [1120, 70] width 12 height 14
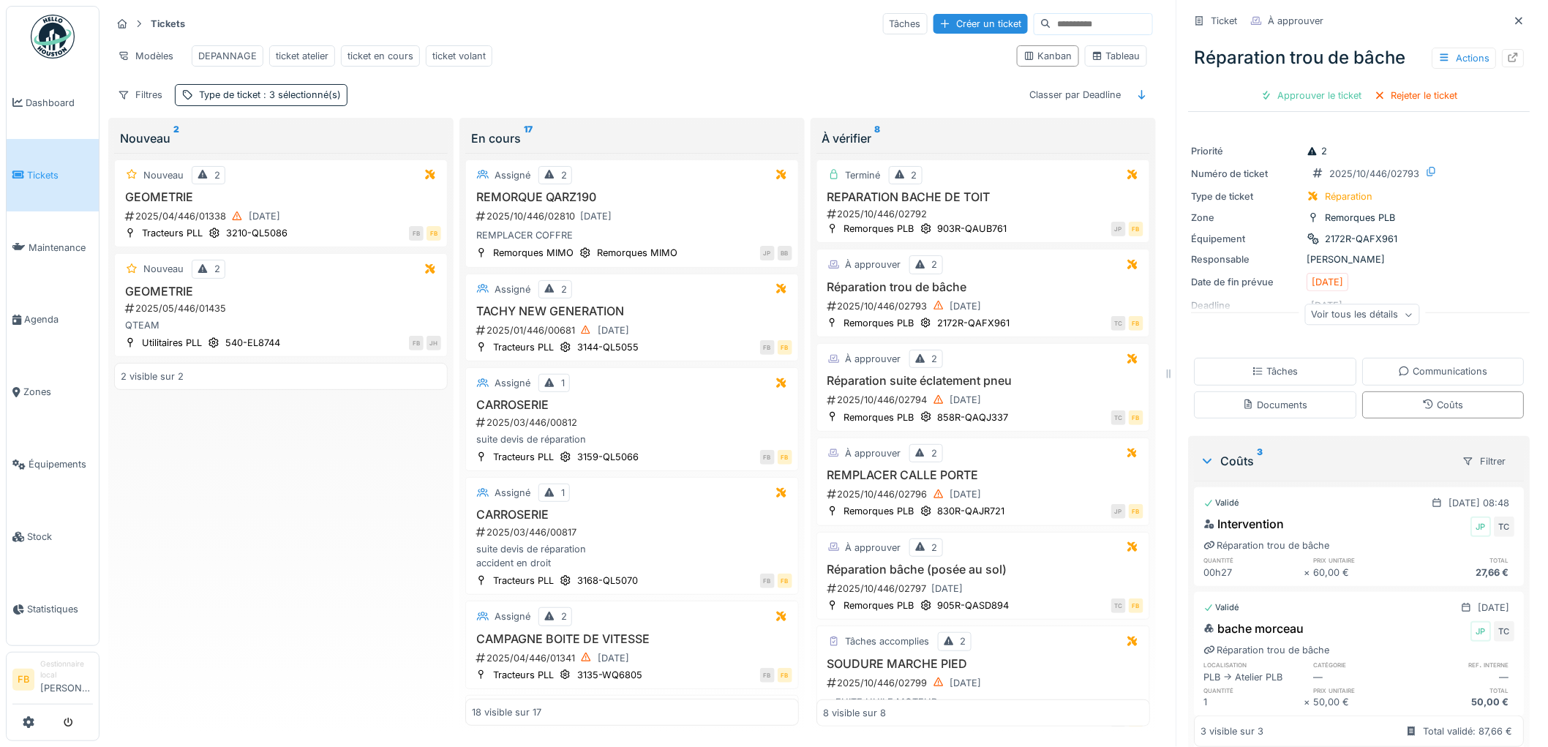
click at [1296, 69] on div "Réparation trou de bâche Actions Approuver le ticket Rejeter le ticket" at bounding box center [1360, 70] width 342 height 75
click at [1295, 86] on div "Approuver le ticket" at bounding box center [1312, 96] width 113 height 20
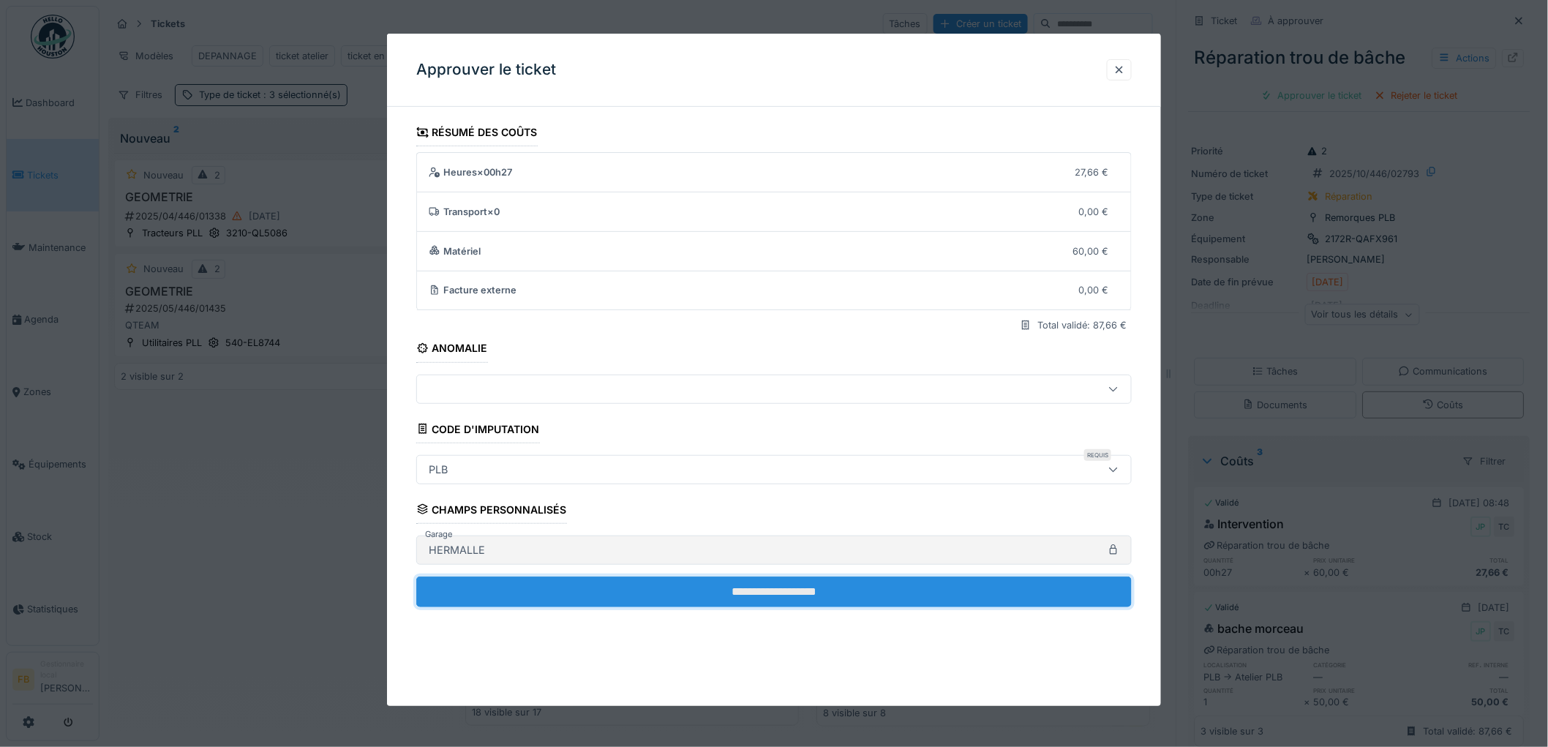
click at [743, 582] on input "**********" at bounding box center [774, 592] width 716 height 31
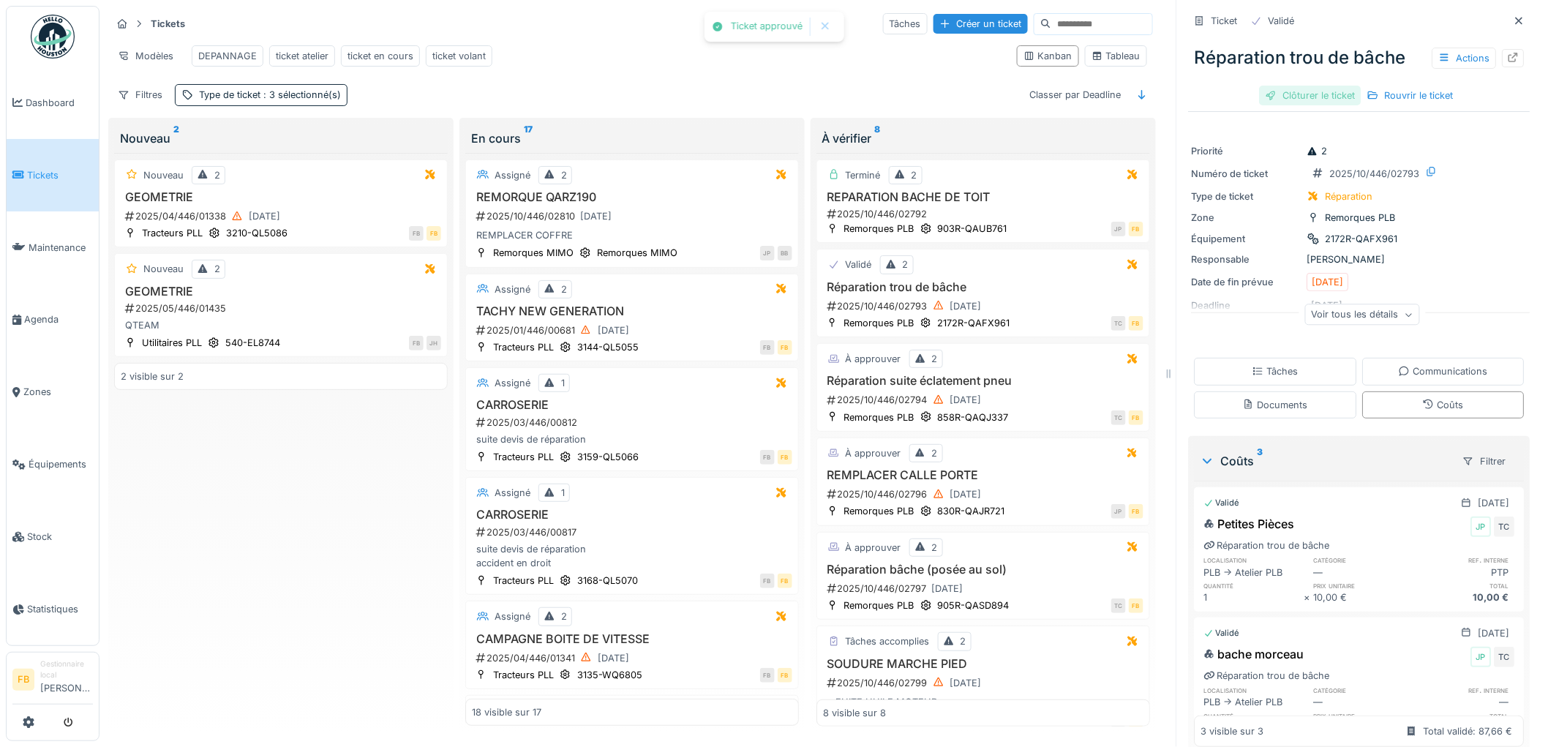
click at [1299, 86] on div "Clôturer le ticket" at bounding box center [1311, 96] width 102 height 20
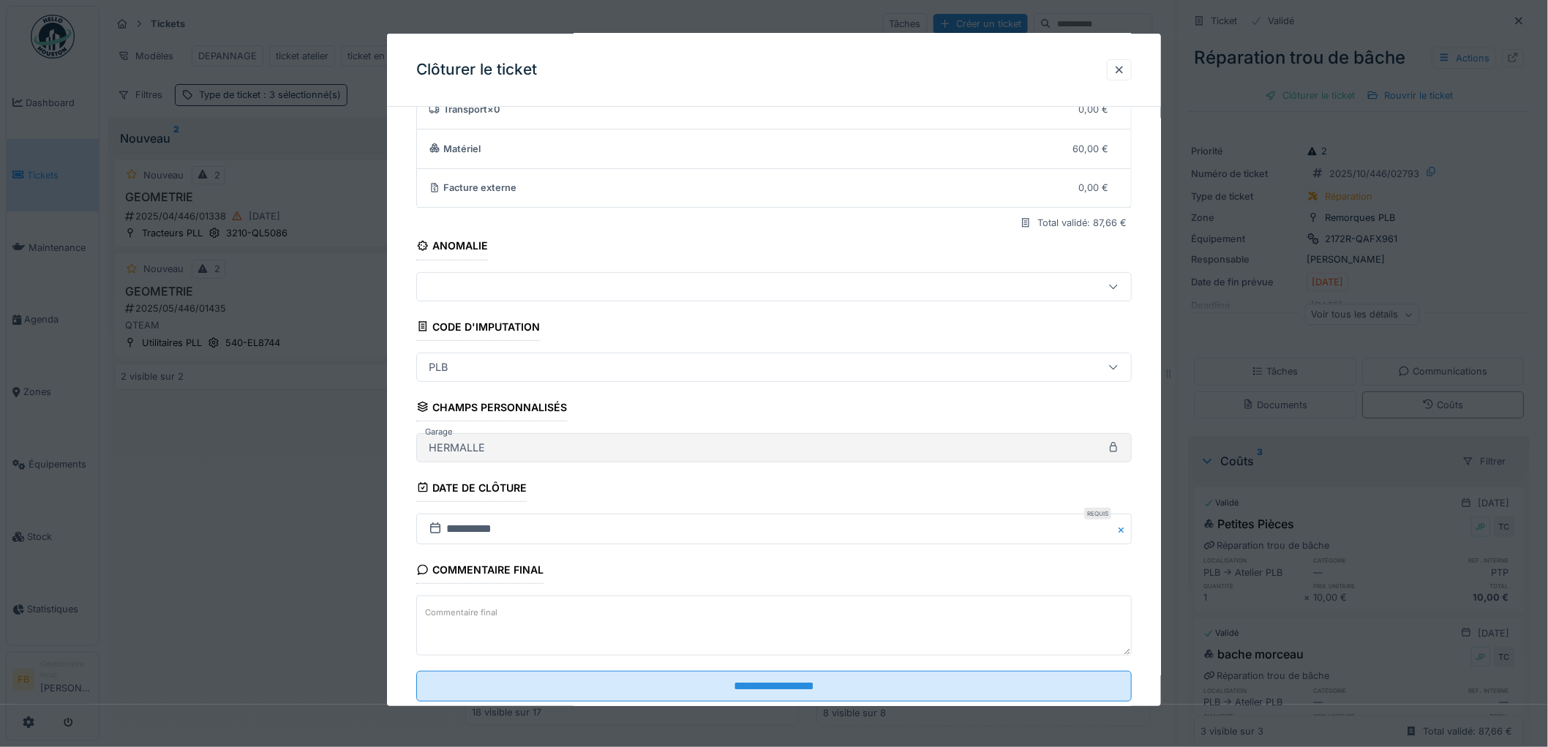
scroll to position [140, 0]
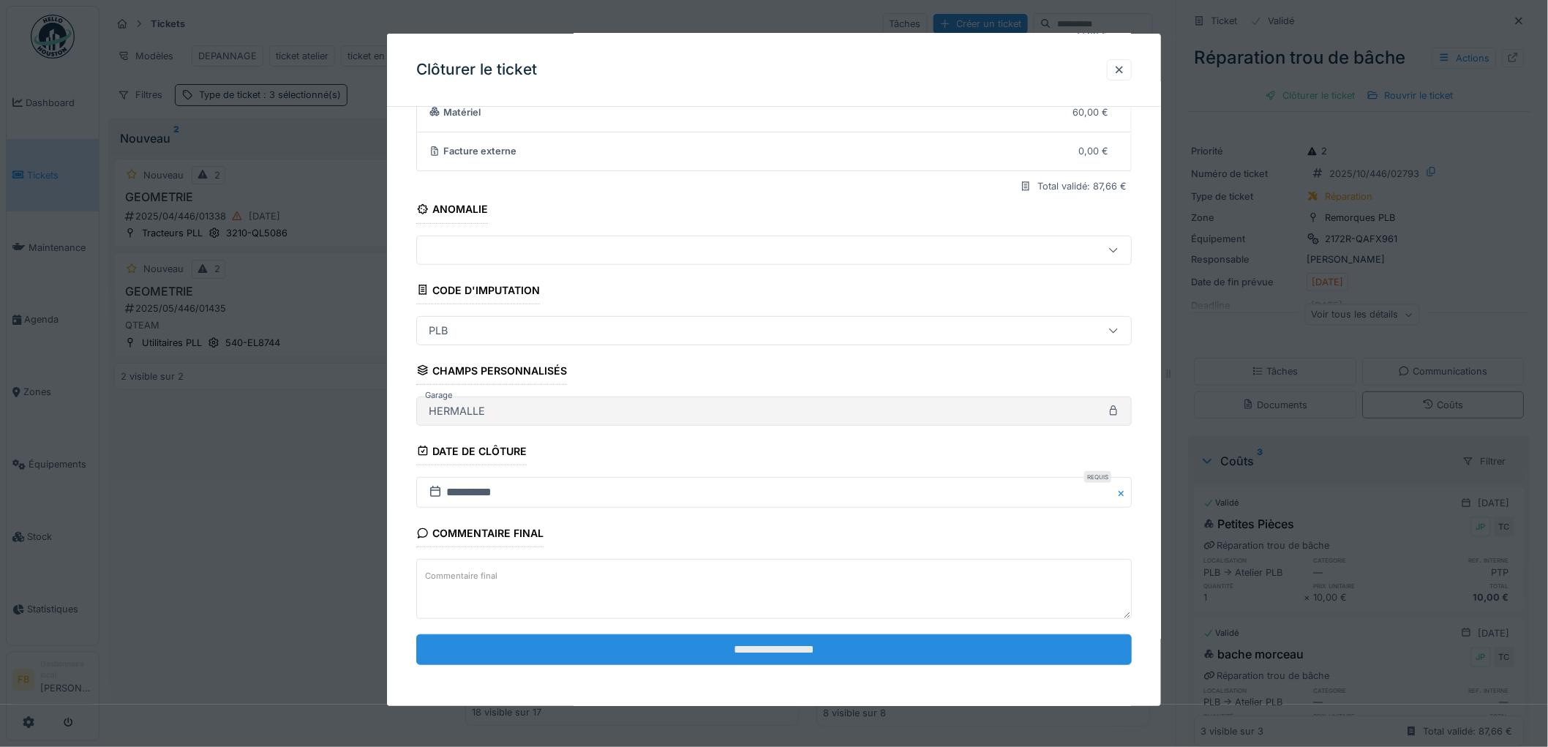
click at [765, 652] on input "**********" at bounding box center [774, 649] width 716 height 31
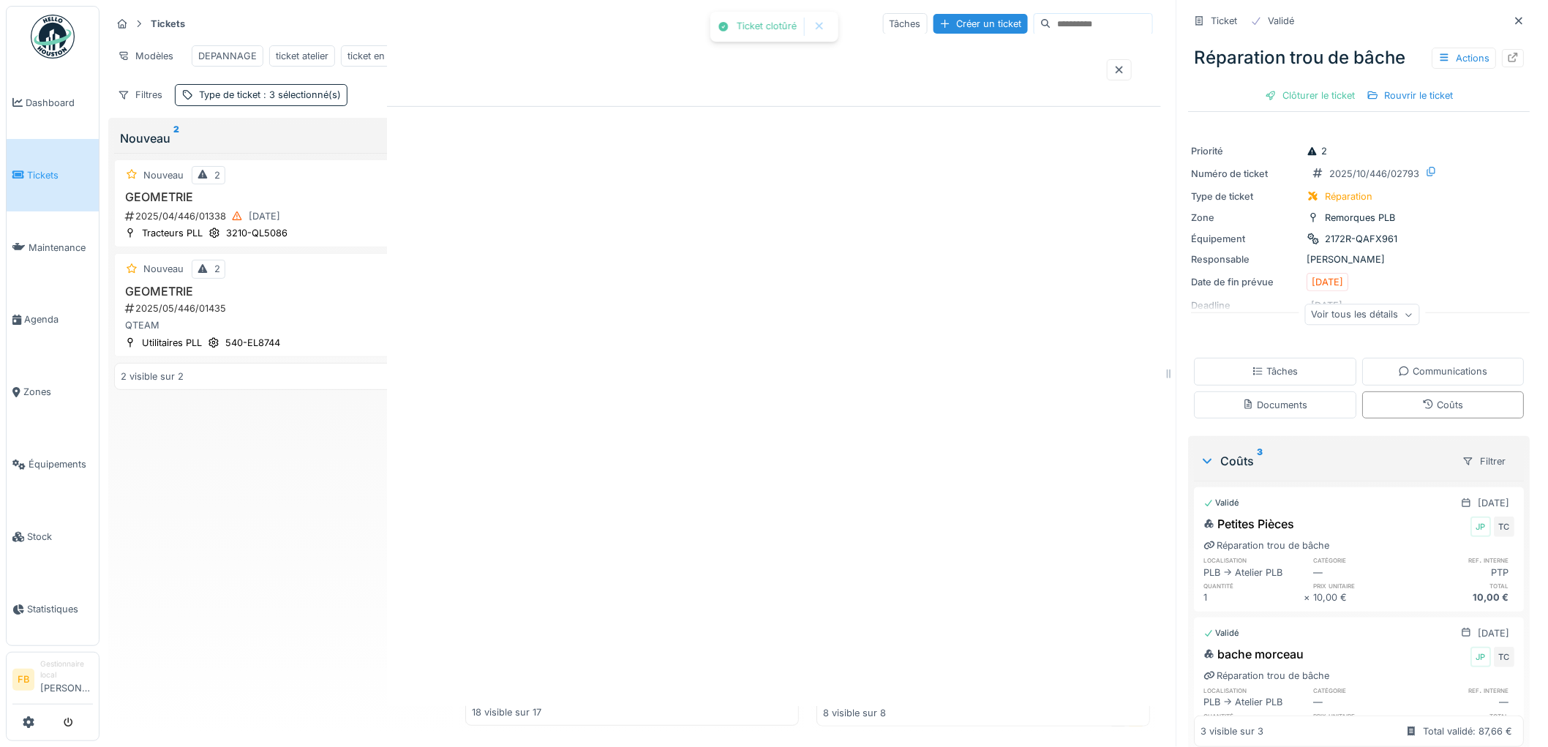
scroll to position [0, 0]
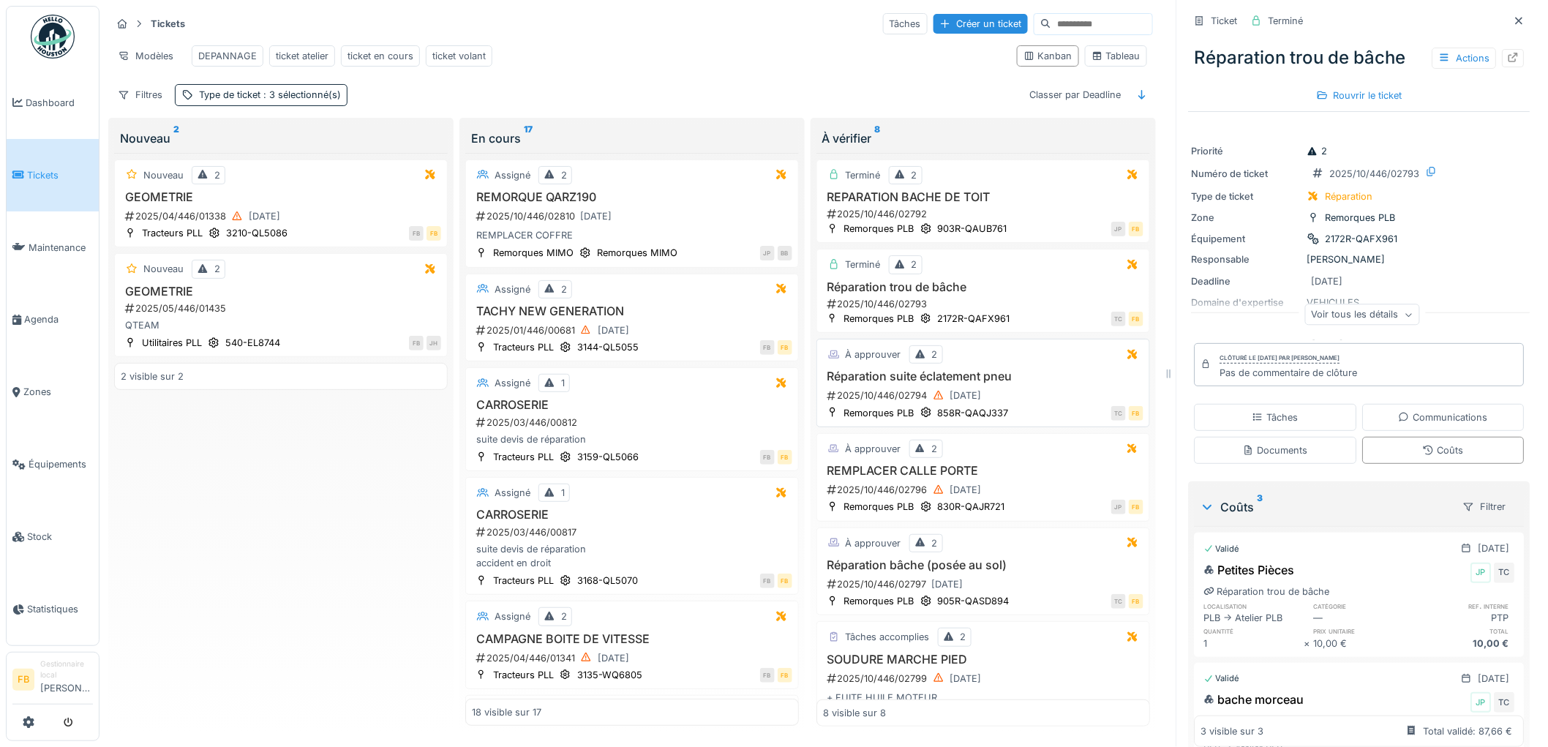
click at [1019, 397] on div "2025/10/446/02794 01/10/2025" at bounding box center [985, 395] width 318 height 18
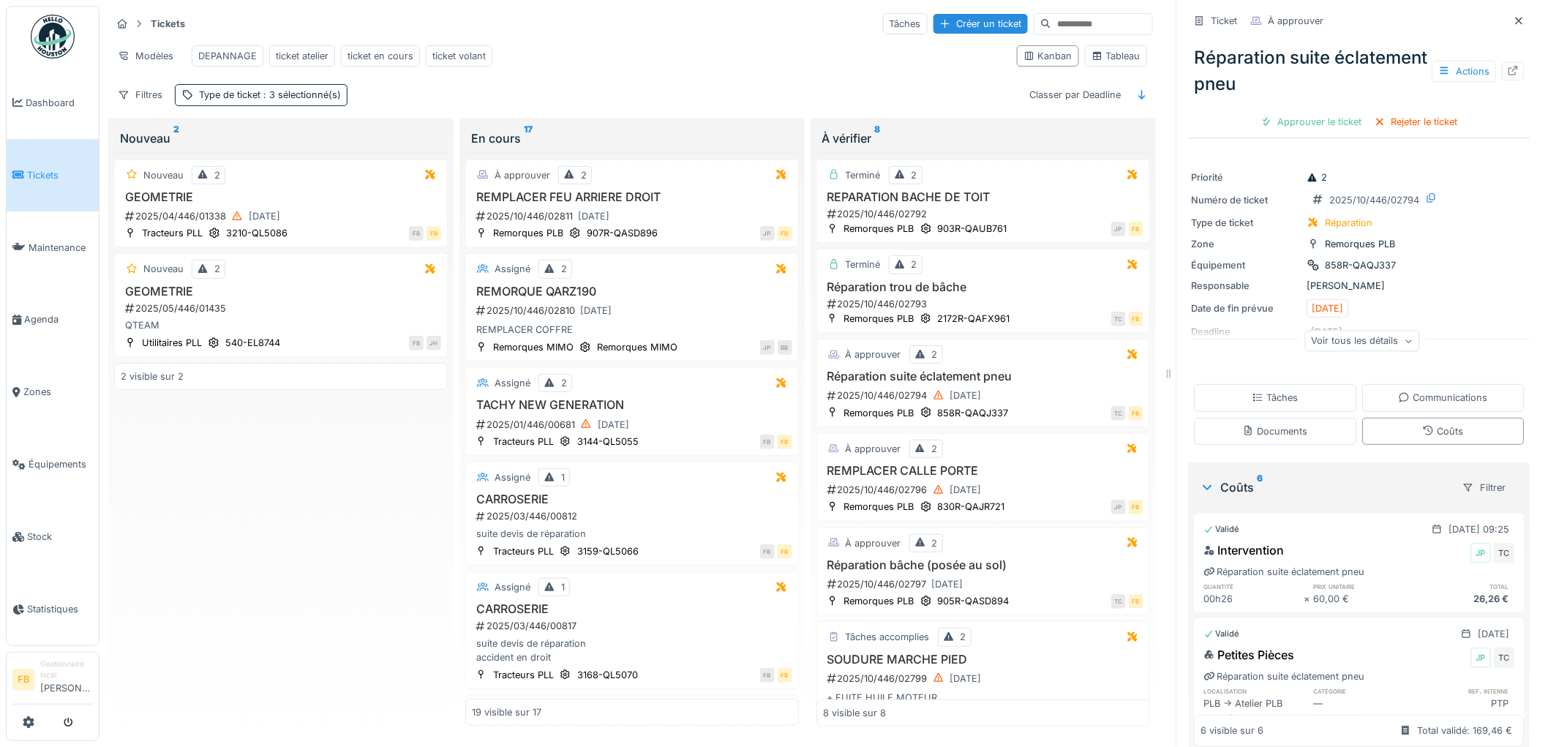
click at [1211, 171] on div "Priorité" at bounding box center [1247, 178] width 110 height 14
click at [56, 312] on span "Agenda" at bounding box center [58, 319] width 69 height 14
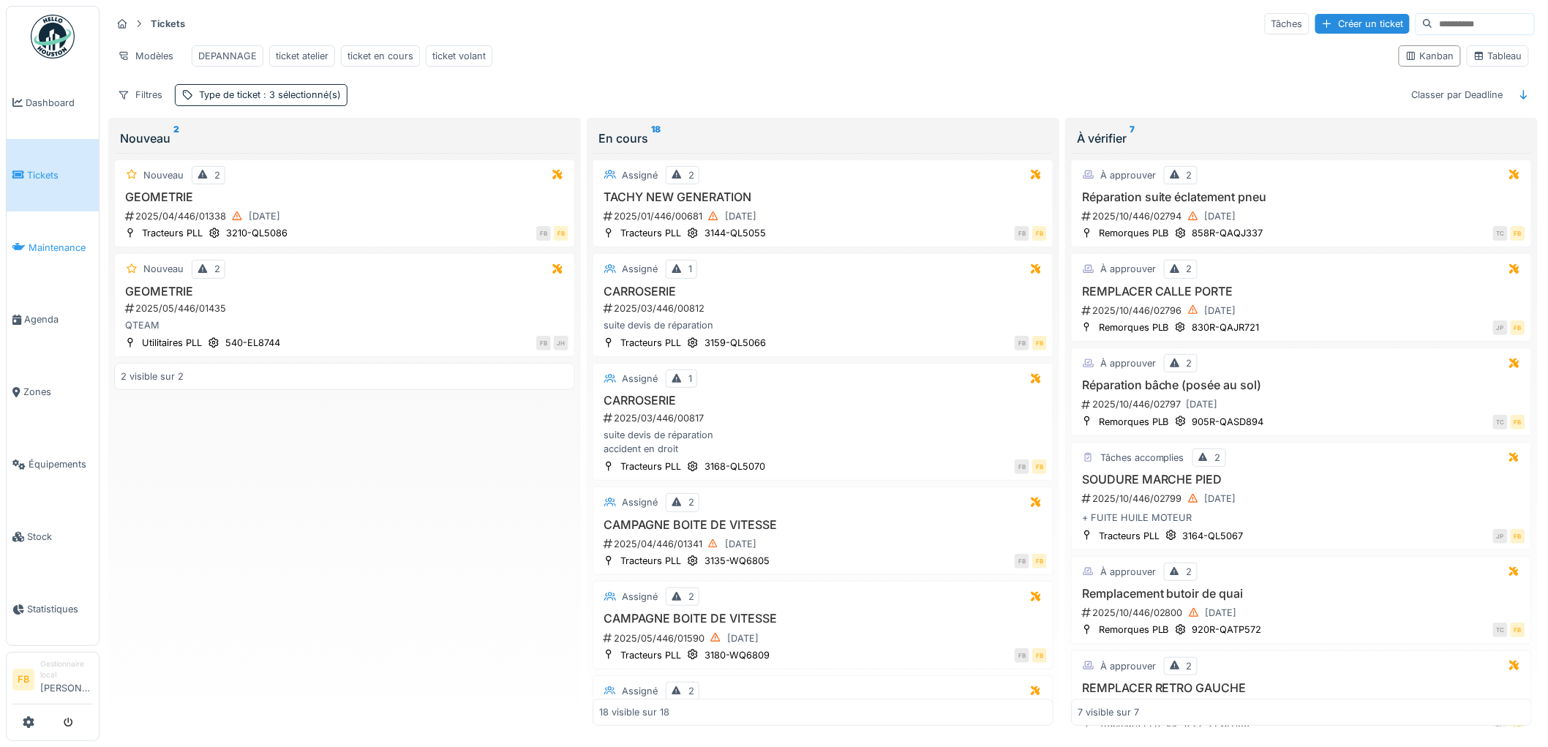
click at [57, 245] on span "Maintenance" at bounding box center [61, 248] width 64 height 14
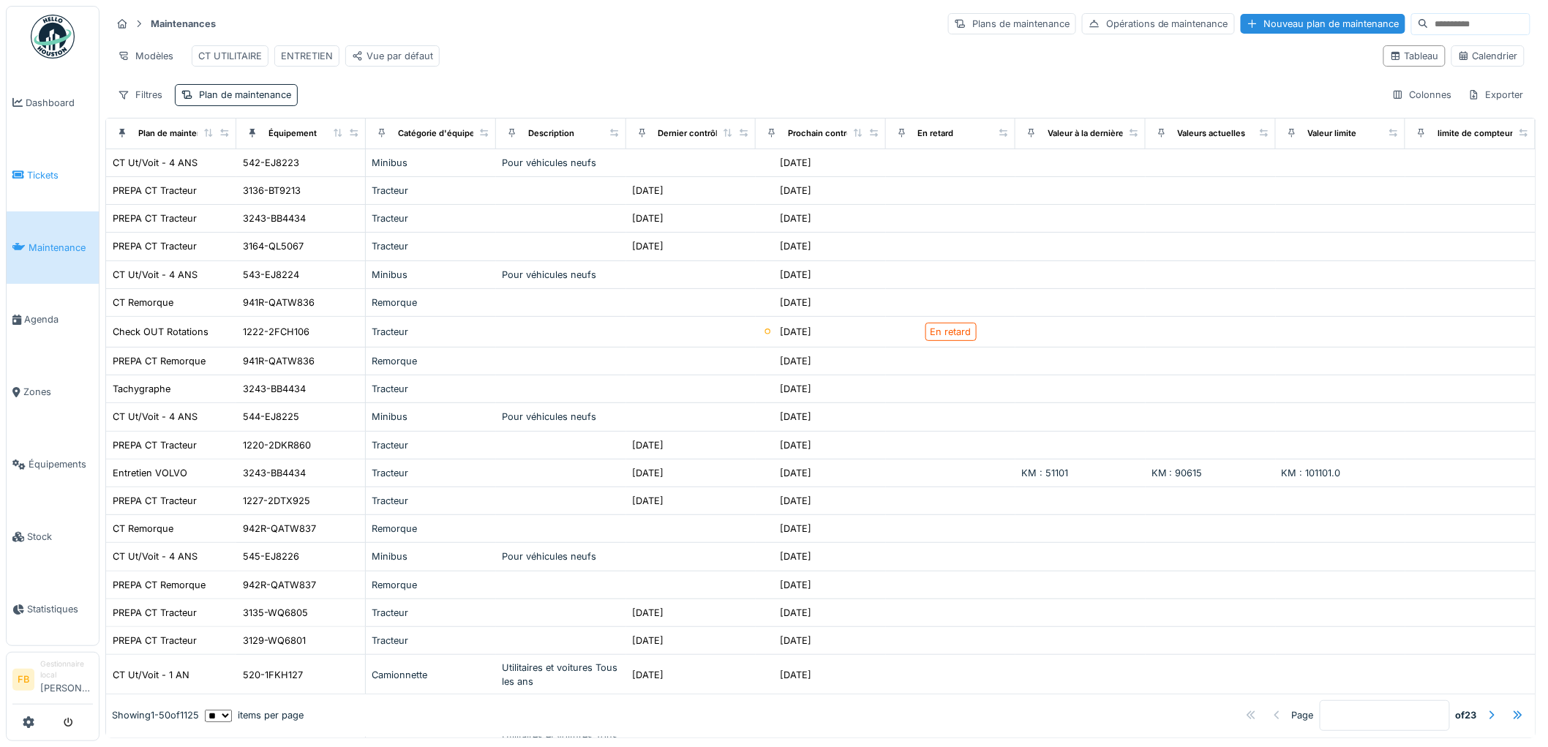
click at [56, 172] on span "Tickets" at bounding box center [60, 175] width 66 height 14
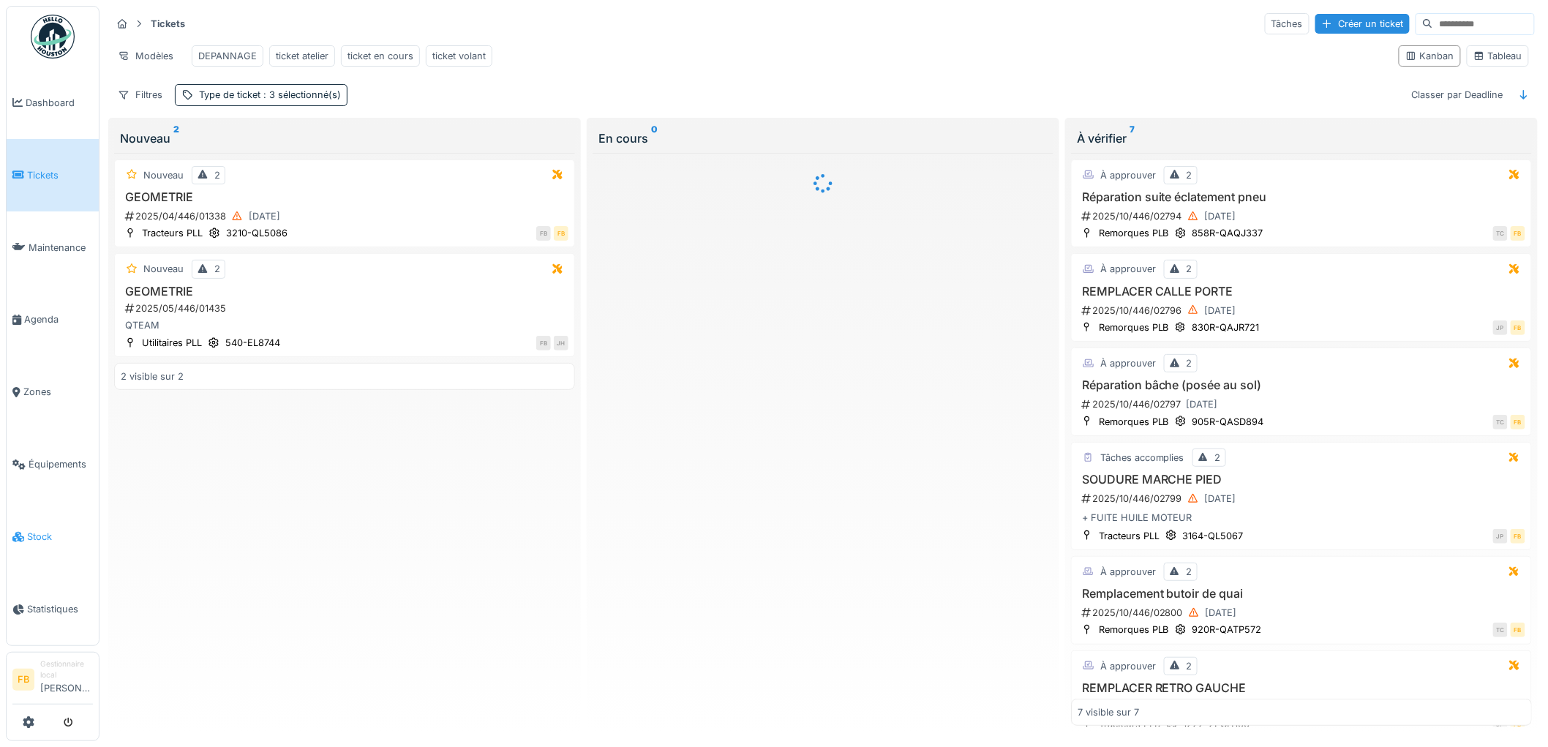
click at [50, 532] on link "Stock" at bounding box center [53, 537] width 92 height 72
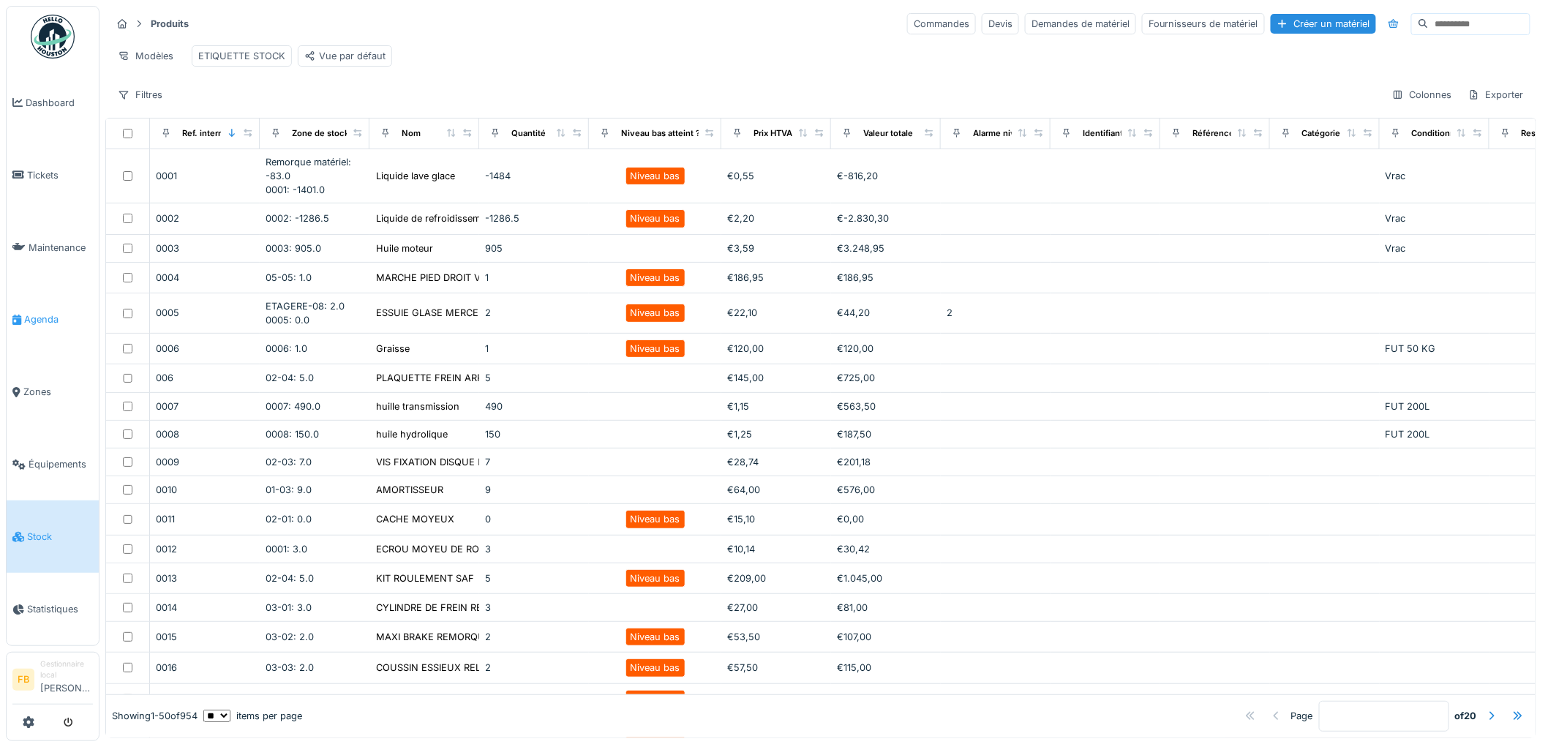
click at [41, 323] on link "Agenda" at bounding box center [53, 320] width 92 height 72
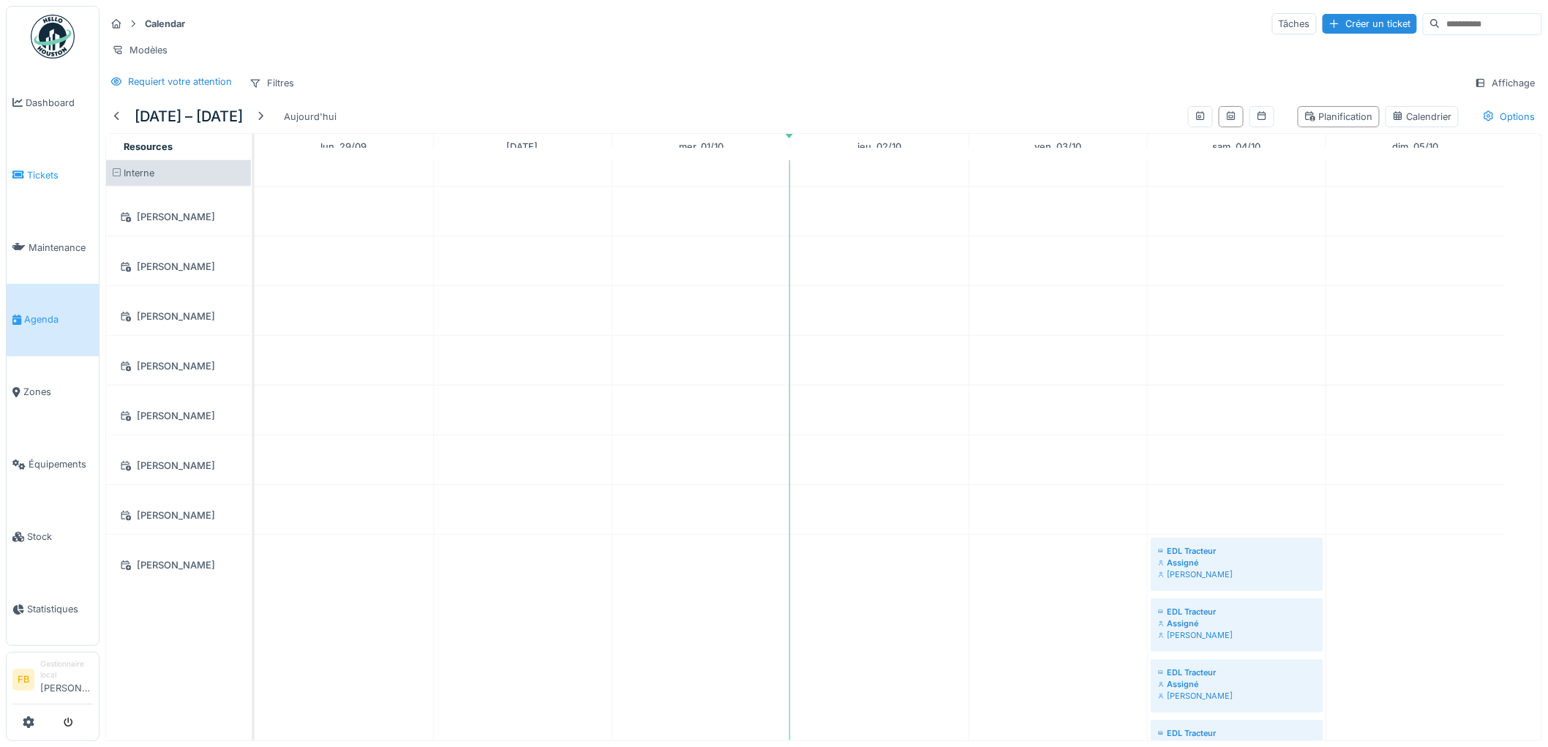
click at [67, 184] on link "Tickets" at bounding box center [53, 175] width 92 height 72
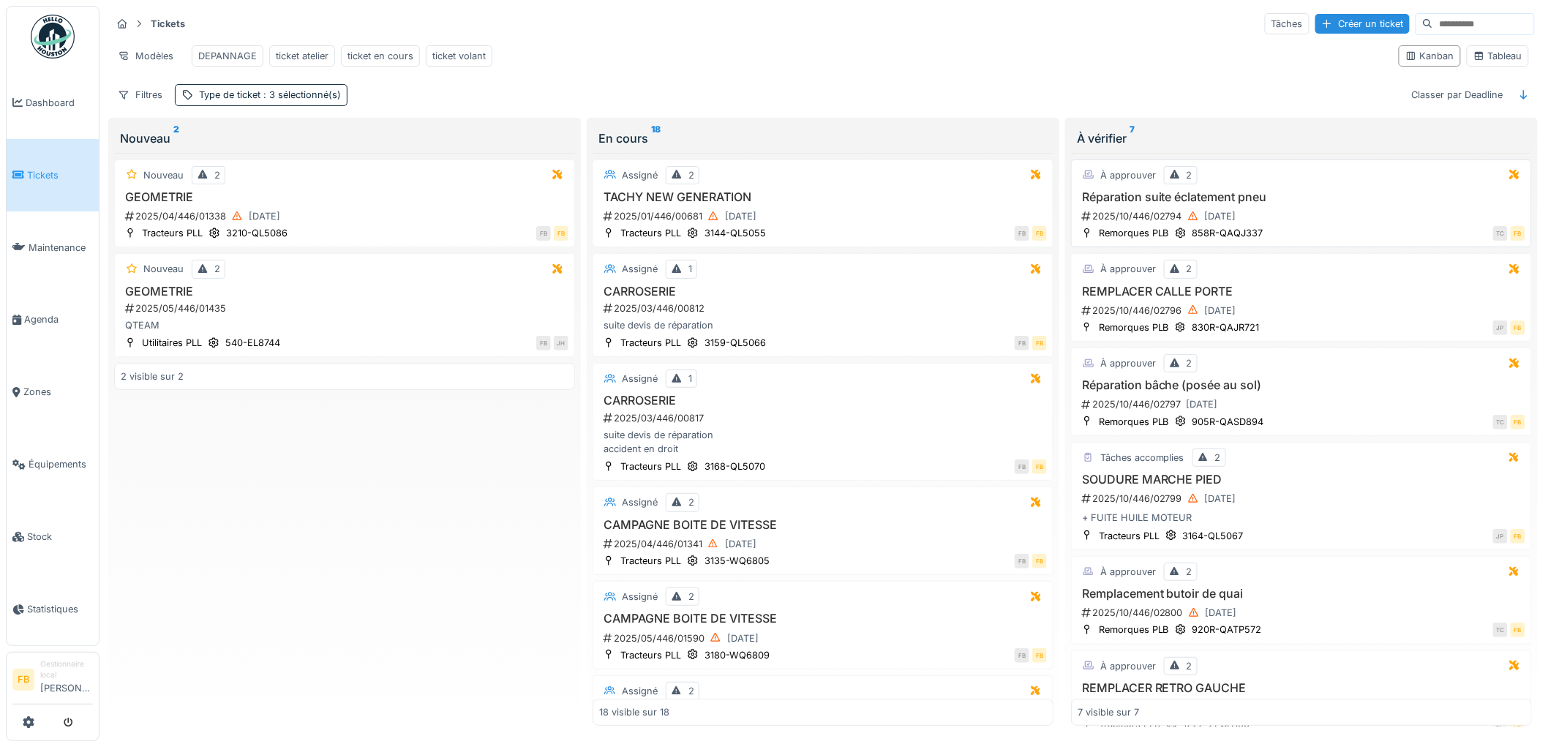
click at [1277, 224] on div "2025/10/446/02794 [DATE]" at bounding box center [1303, 216] width 445 height 18
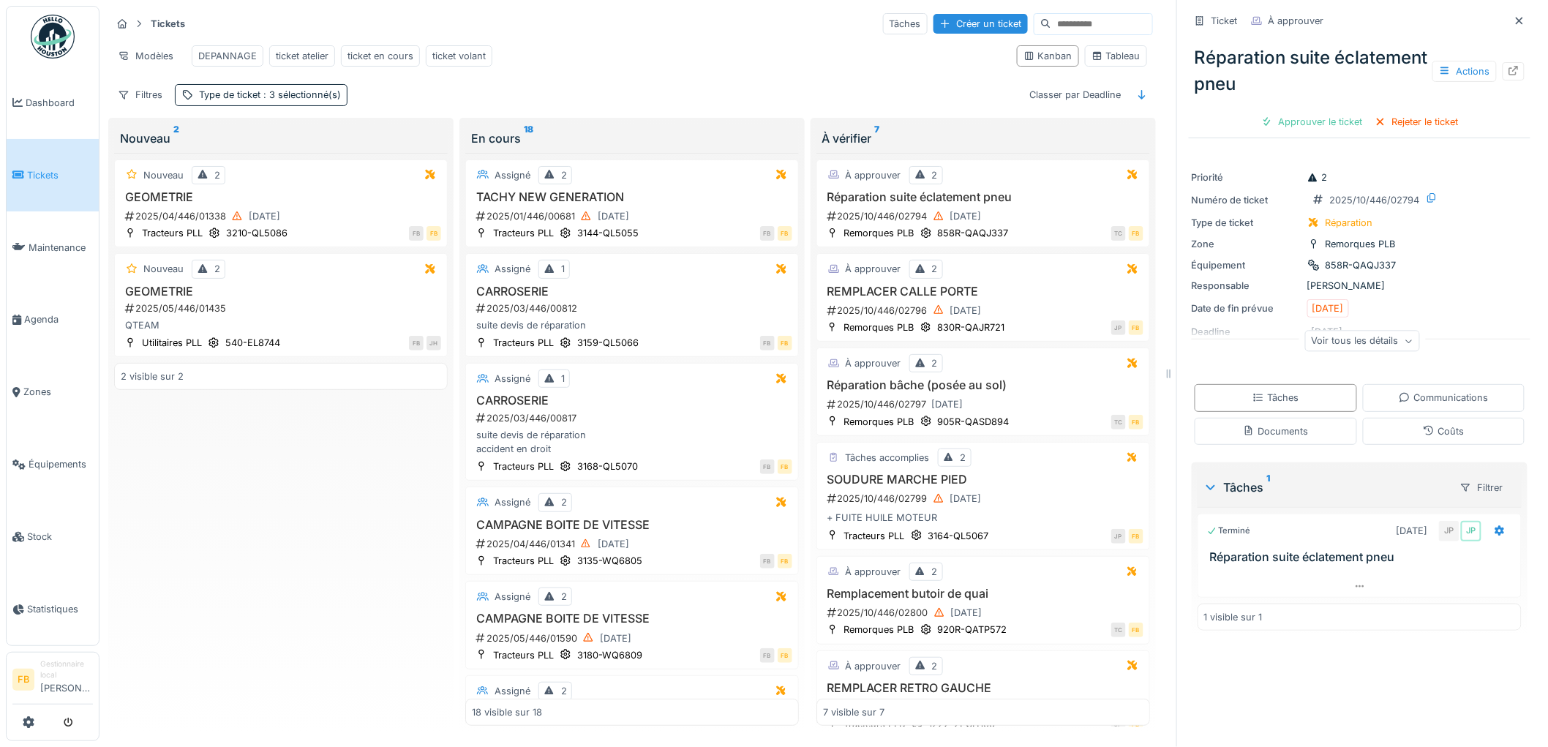
click at [48, 168] on span "Tickets" at bounding box center [60, 175] width 66 height 14
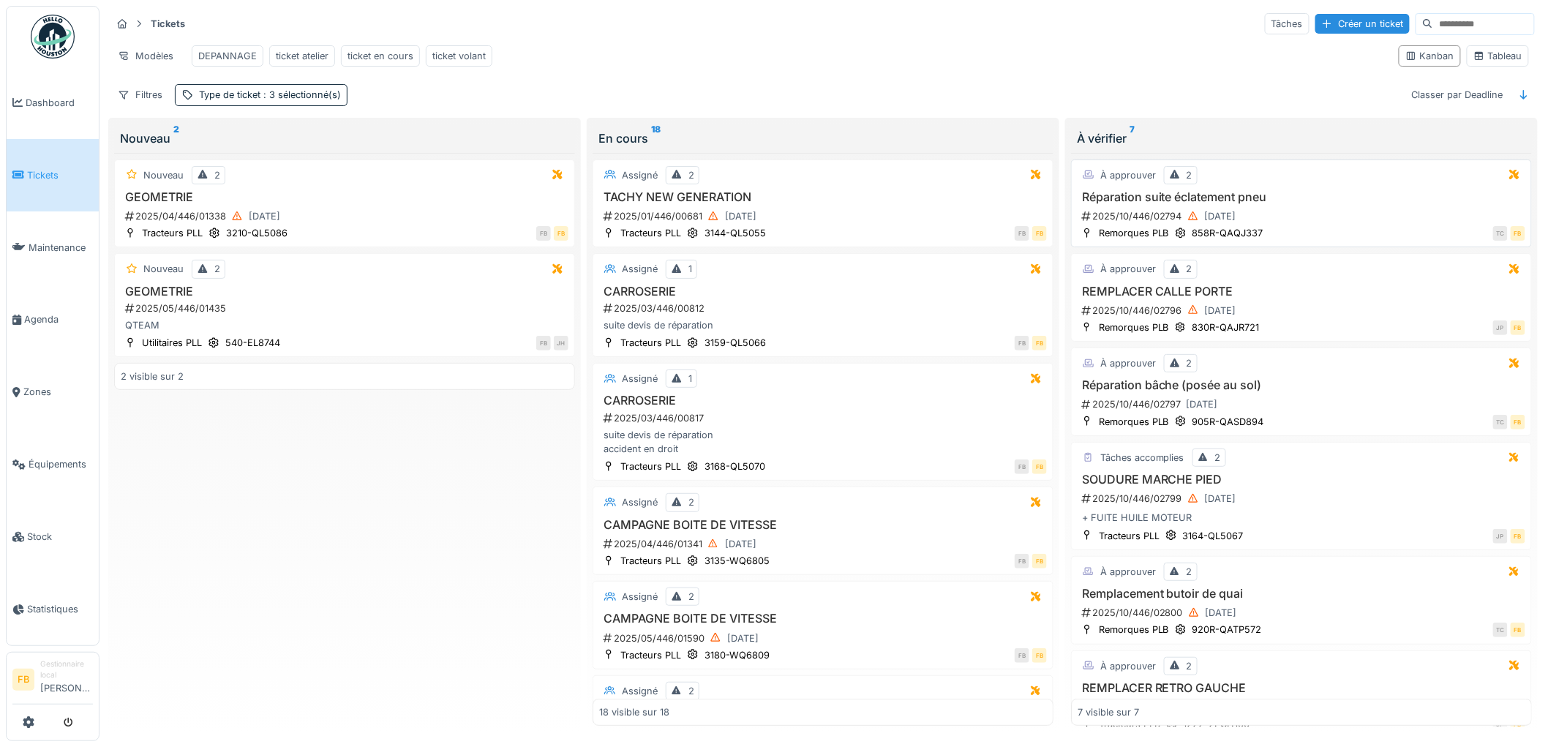
click at [1327, 221] on div "2025/10/446/02794 [DATE]" at bounding box center [1303, 216] width 445 height 18
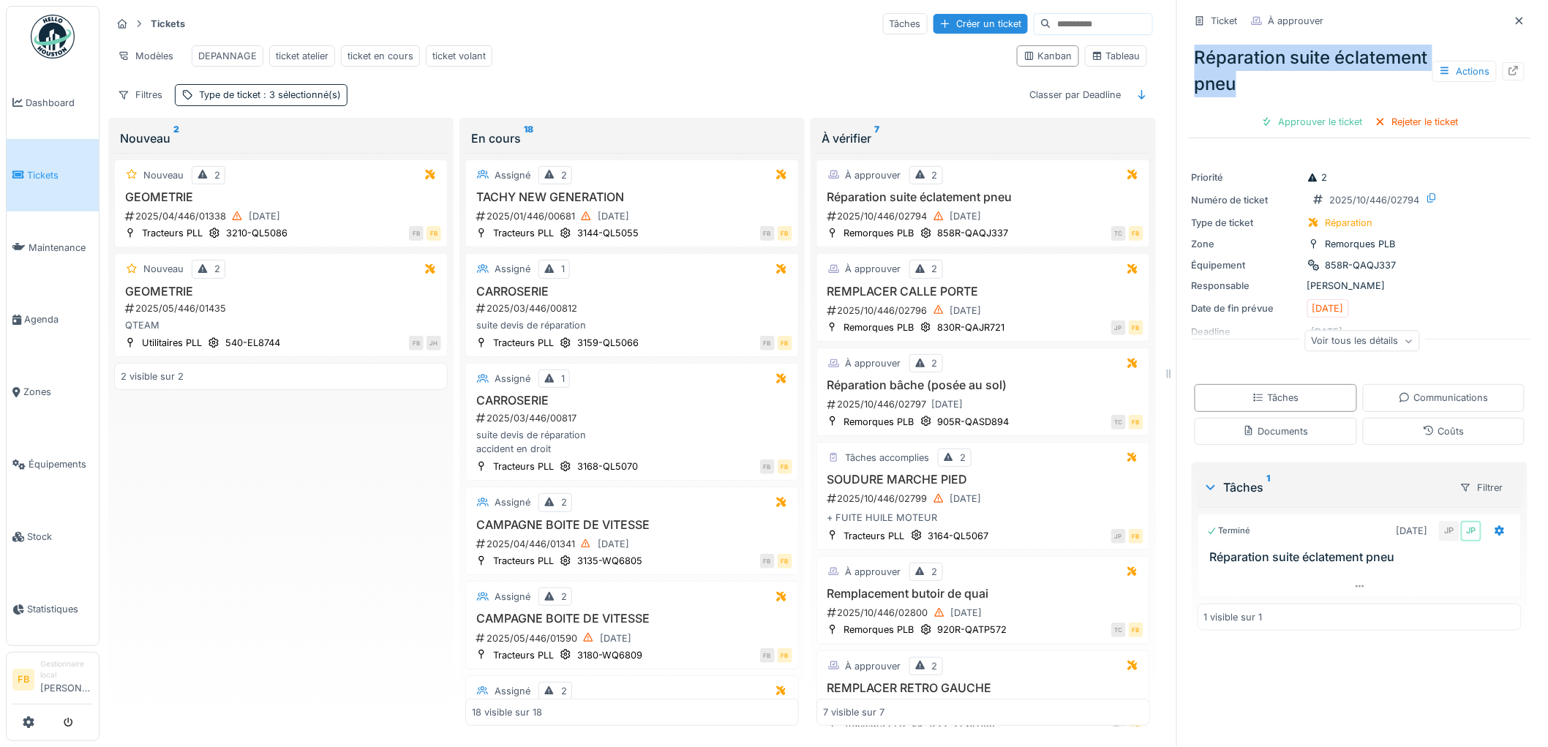
drag, startPoint x: 1341, startPoint y: 89, endPoint x: 1186, endPoint y: 60, distance: 157.9
click at [1189, 60] on div "Réparation suite éclatement pneu Actions" at bounding box center [1360, 71] width 342 height 64
click at [1311, 97] on div "Réparation suite éclatement pneu Actions" at bounding box center [1360, 71] width 342 height 64
drag, startPoint x: 1322, startPoint y: 88, endPoint x: 1155, endPoint y: 51, distance: 170.8
click at [1155, 51] on div "Tickets Tâches Créer un ticket Modèles DEPANNAGE ticket atelier ticket en cours…" at bounding box center [824, 373] width 1449 height 747
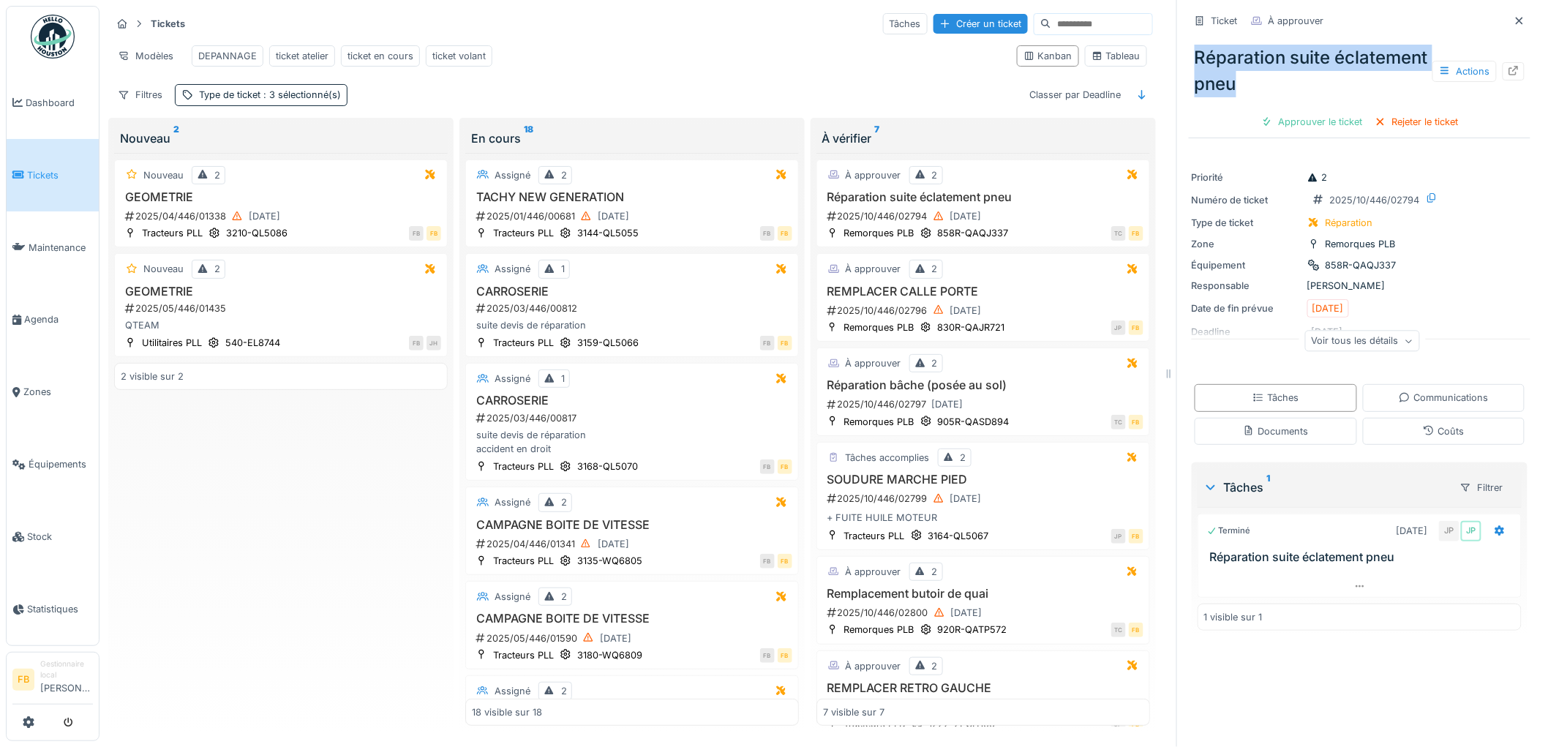
click at [1237, 64] on div "Réparation suite éclatement pneu Actions" at bounding box center [1360, 71] width 342 height 64
drag, startPoint x: 1325, startPoint y: 86, endPoint x: 1169, endPoint y: 50, distance: 160.7
click at [1177, 50] on div "Ticket À approuver Réparation suite éclatement pneu Actions Approuver le ticket…" at bounding box center [1360, 373] width 366 height 747
click at [1241, 64] on div "Réparation suite éclatement pneu Actions" at bounding box center [1360, 71] width 342 height 64
drag, startPoint x: 1322, startPoint y: 85, endPoint x: 1247, endPoint y: 76, distance: 75.2
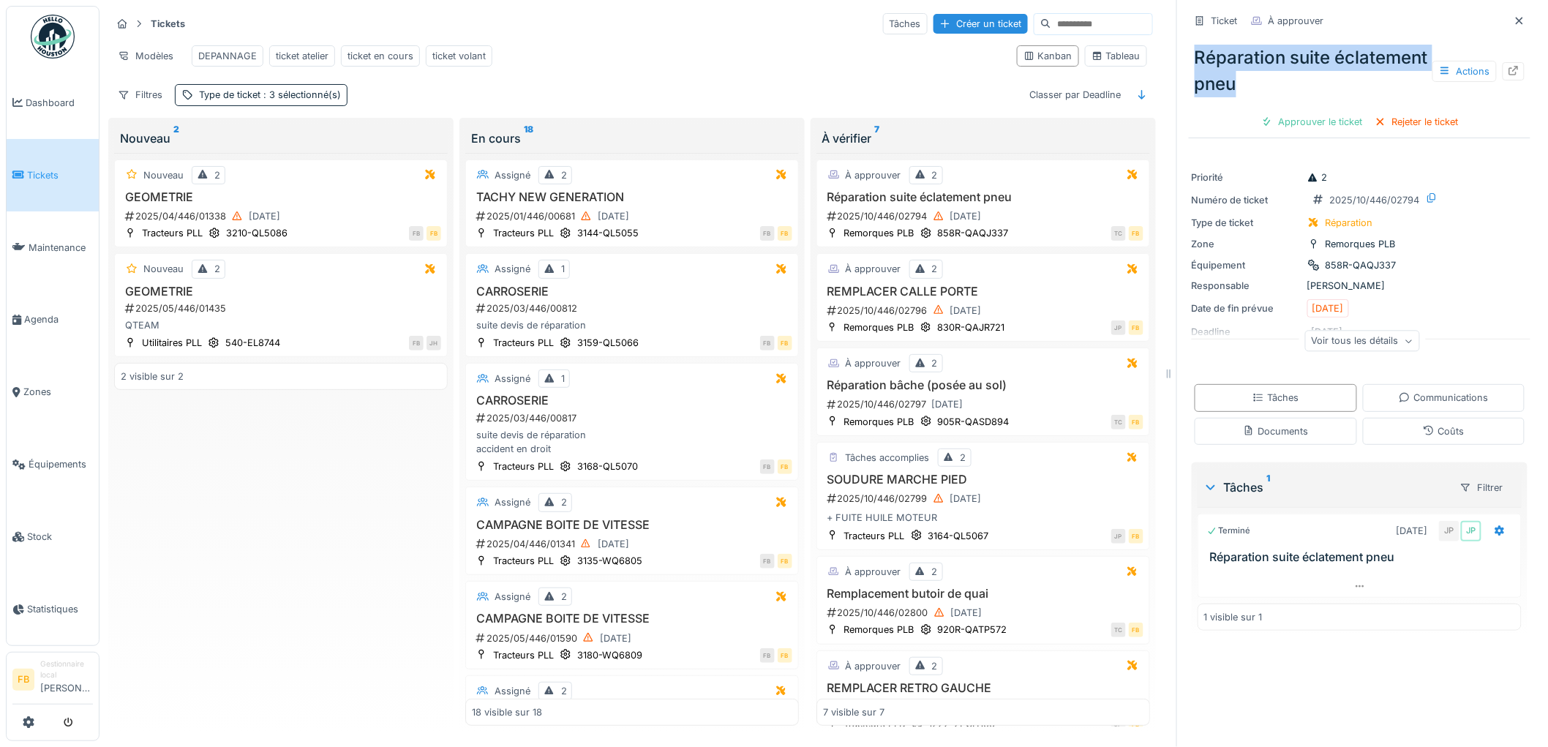
click at [1177, 60] on div "Ticket À approuver Réparation suite éclatement pneu Actions Approuver le ticket…" at bounding box center [1360, 373] width 366 height 747
click at [1247, 76] on div "Réparation suite éclatement pneu Actions" at bounding box center [1360, 71] width 342 height 64
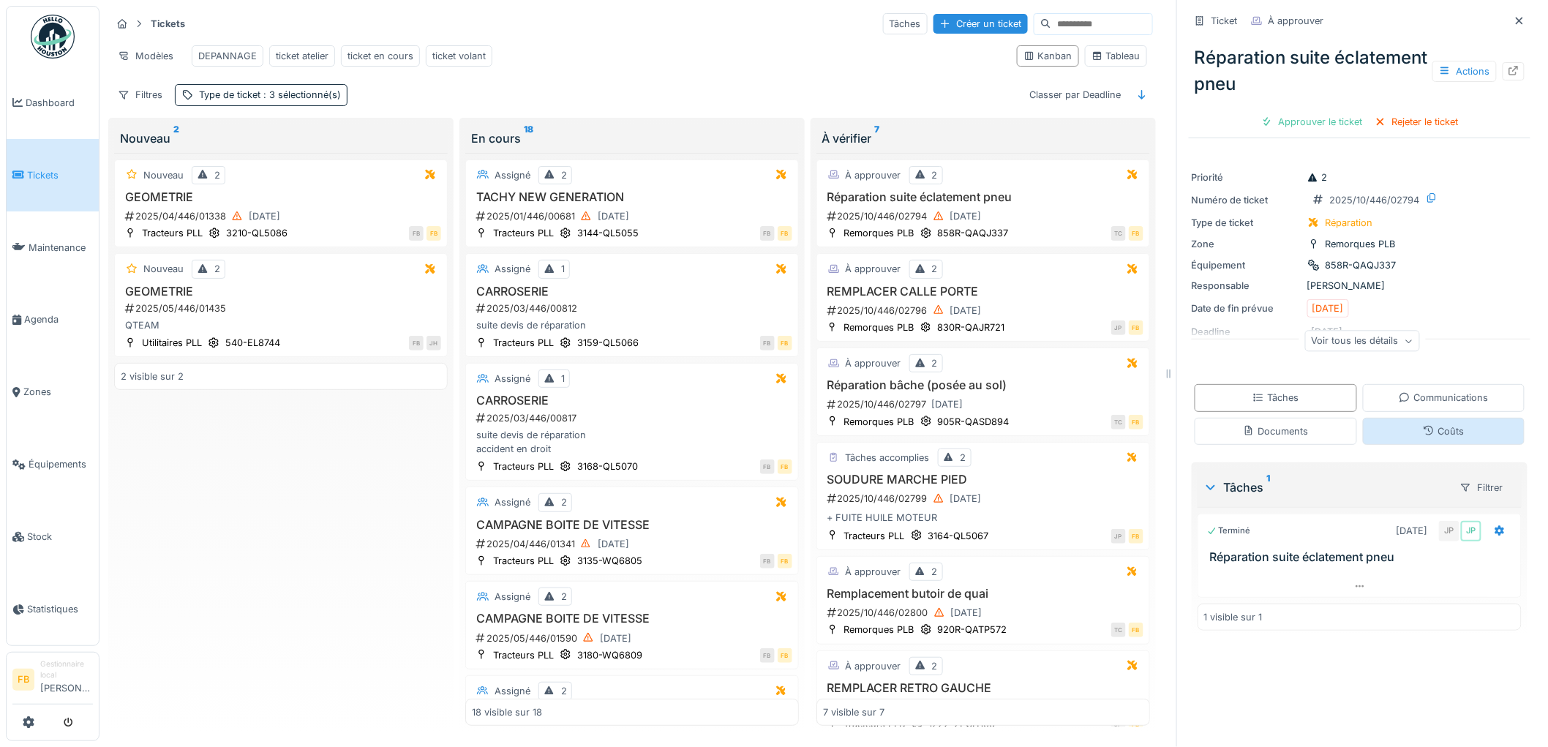
click at [1417, 441] on div "Coûts" at bounding box center [1444, 431] width 162 height 27
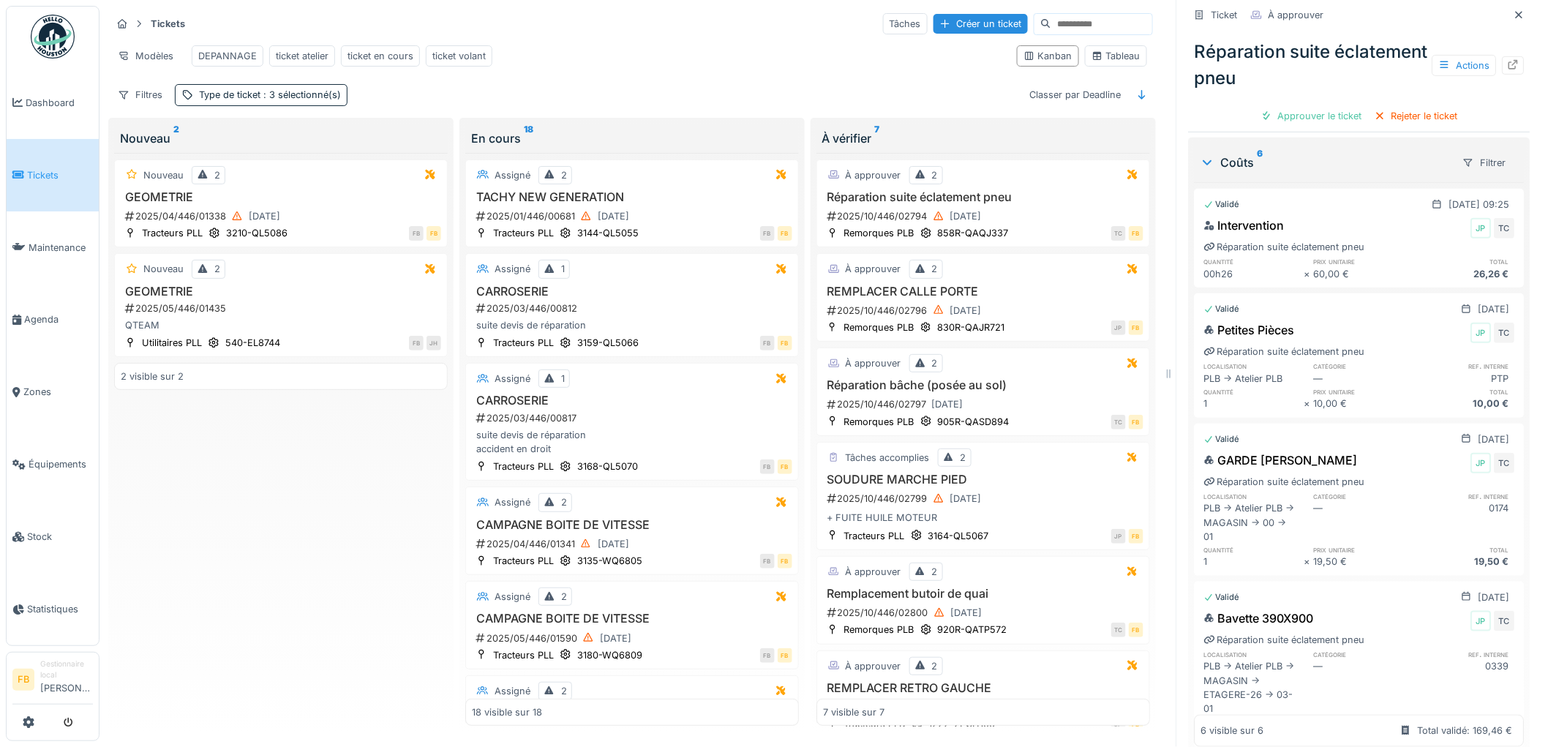
scroll to position [162, 0]
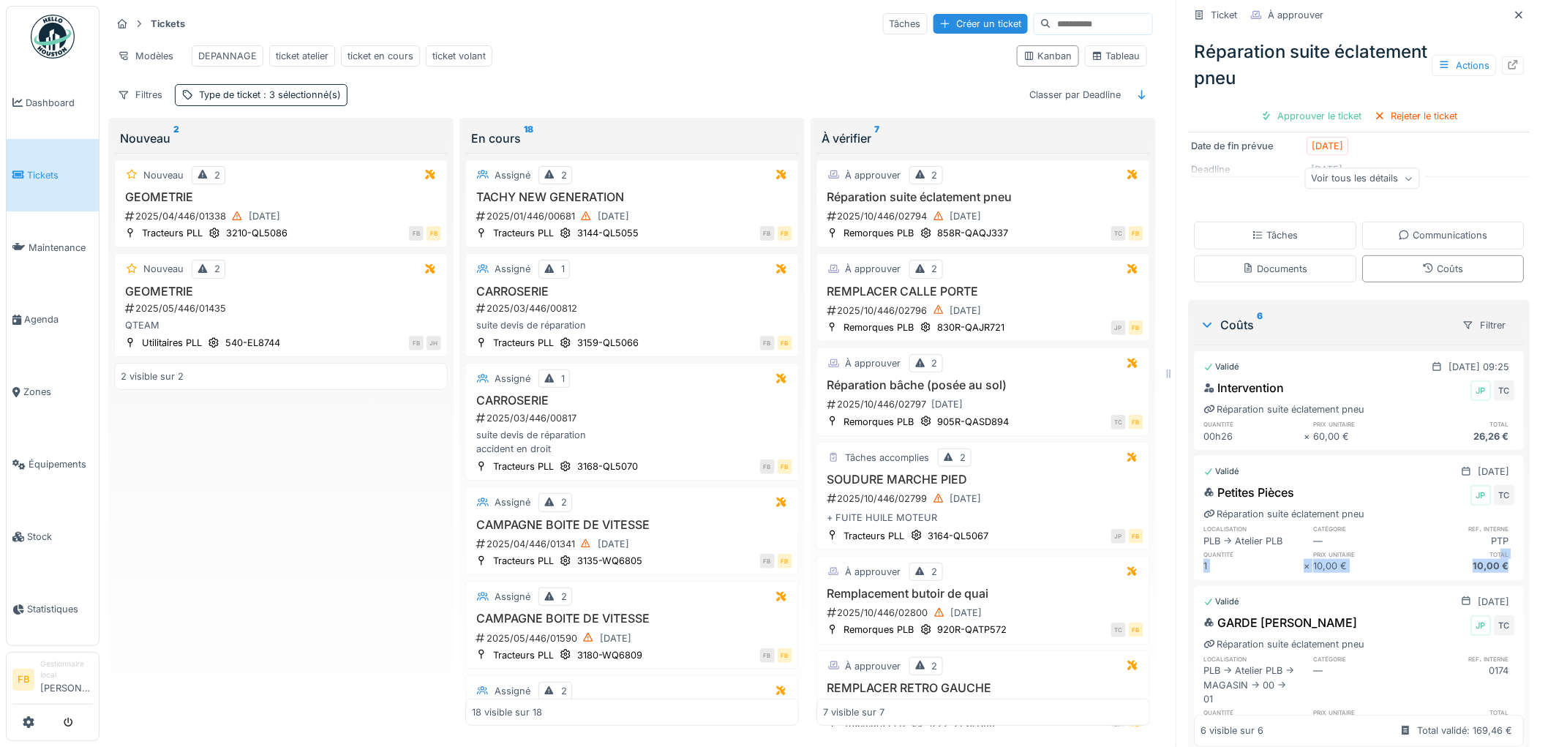
drag, startPoint x: 1485, startPoint y: 559, endPoint x: 1483, endPoint y: 545, distance: 14.2
click at [1480, 550] on div "quantité prix unitaire total 1 × 10,00 € 10,00 €" at bounding box center [1359, 562] width 311 height 24
drag, startPoint x: 1483, startPoint y: 546, endPoint x: 1483, endPoint y: 553, distance: 7.4
click at [1483, 550] on h6 "total" at bounding box center [1465, 555] width 100 height 10
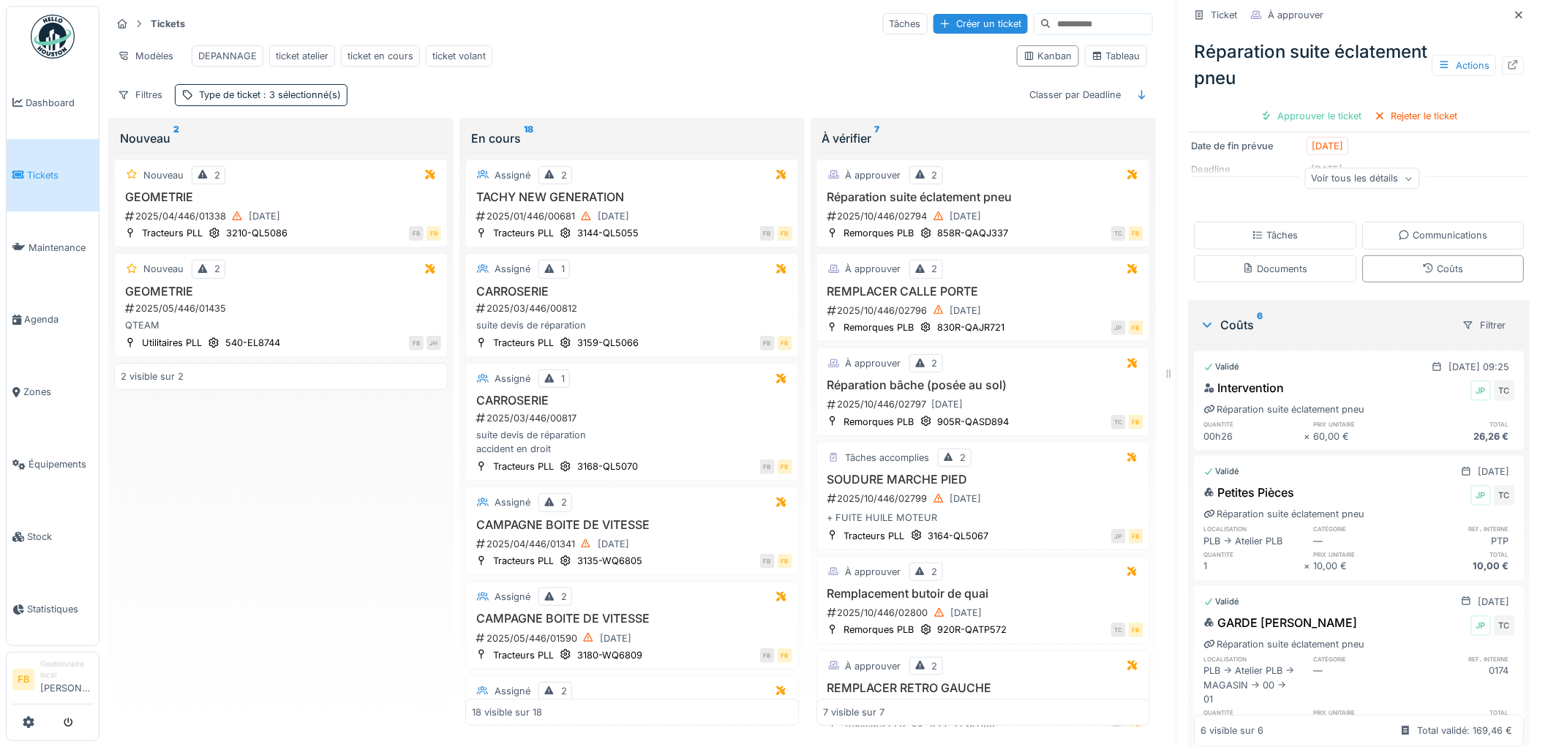
click at [1495, 558] on div "Petites Pièces JP TC Réparation suite éclatement pneu localisation catégorie re…" at bounding box center [1360, 528] width 330 height 95
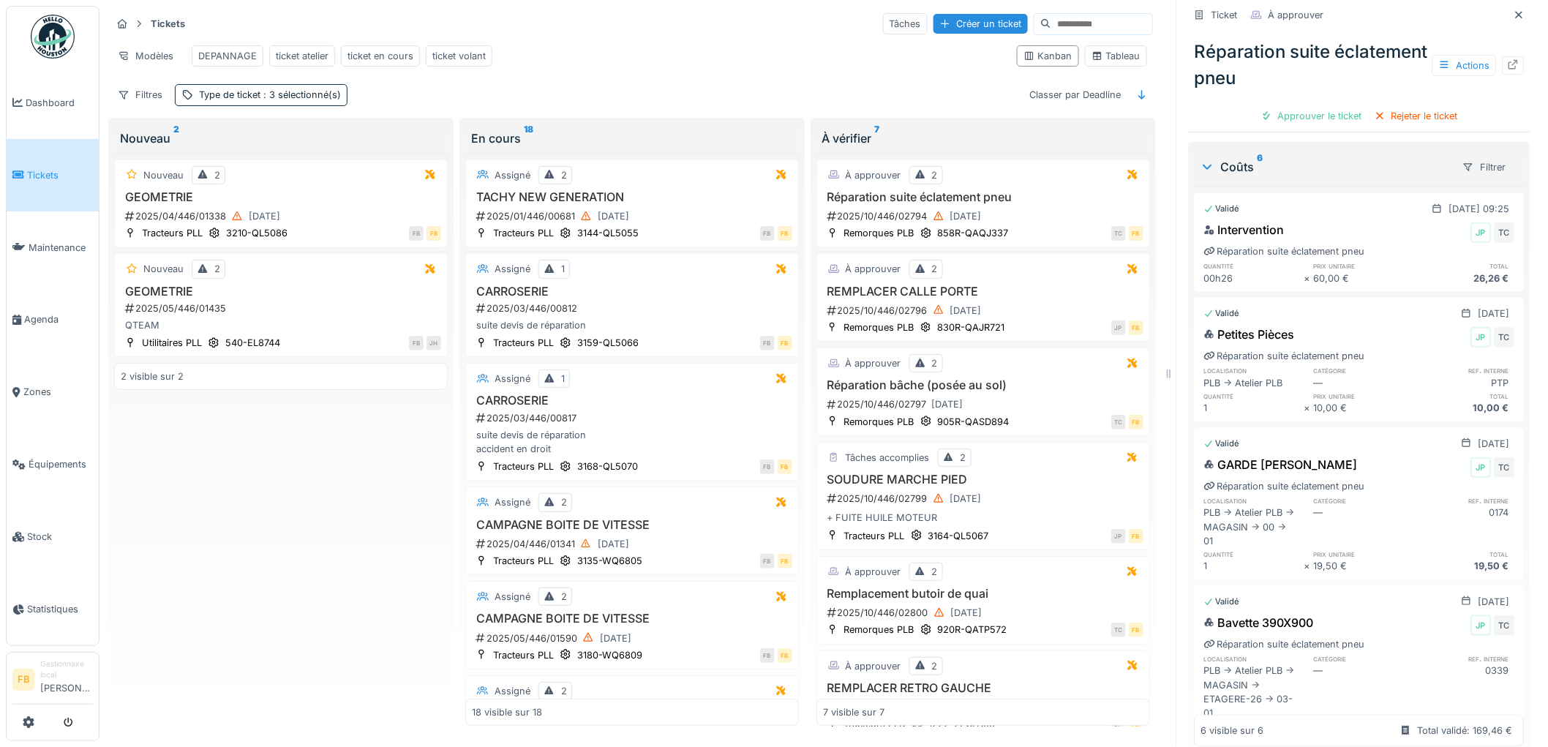
scroll to position [325, 0]
drag, startPoint x: 1335, startPoint y: 449, endPoint x: 1328, endPoint y: 464, distance: 16.0
click at [1328, 464] on div "GARDE BOUE BERGER JP TC" at bounding box center [1359, 463] width 311 height 23
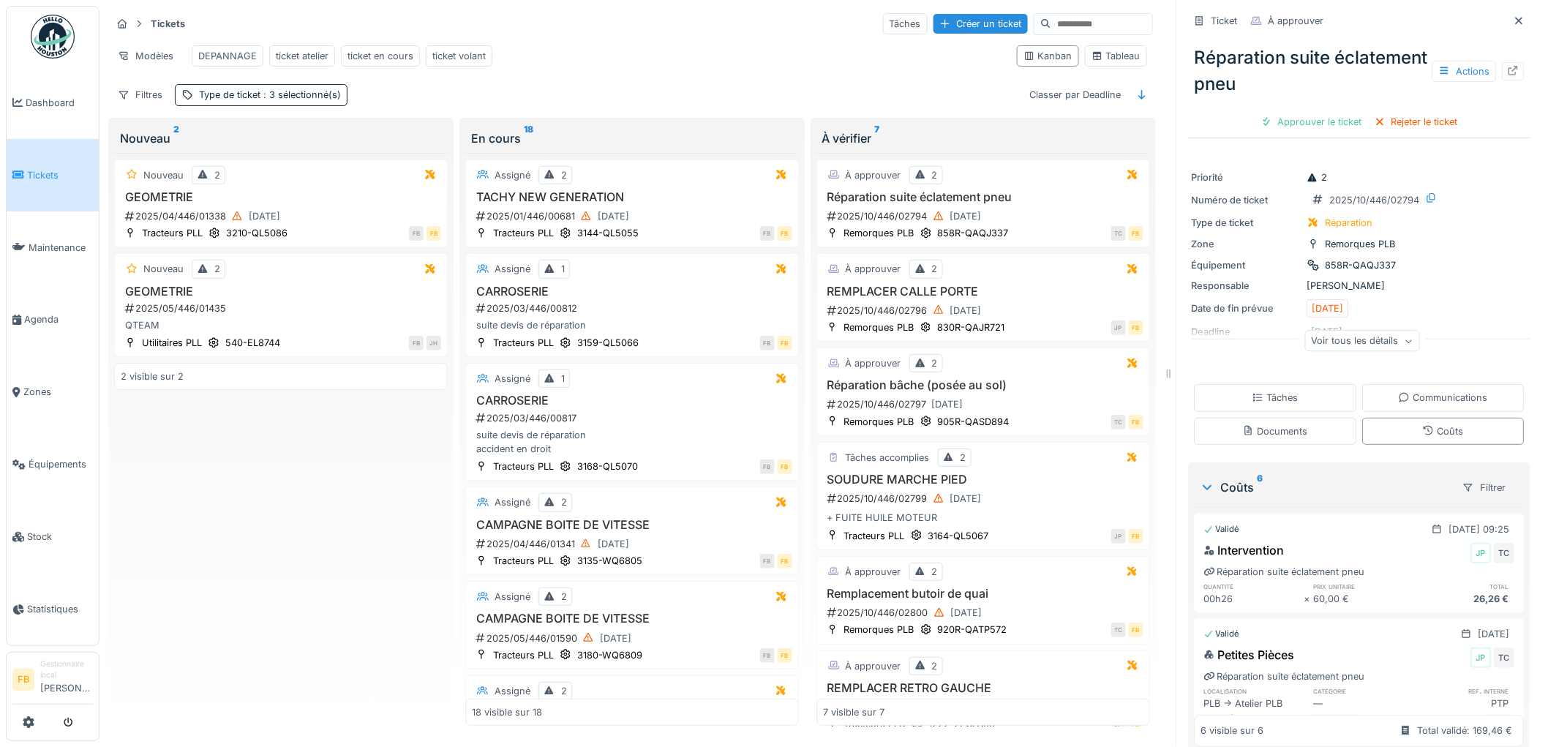
scroll to position [0, 0]
click at [1292, 130] on div "Approuver le ticket" at bounding box center [1312, 122] width 113 height 20
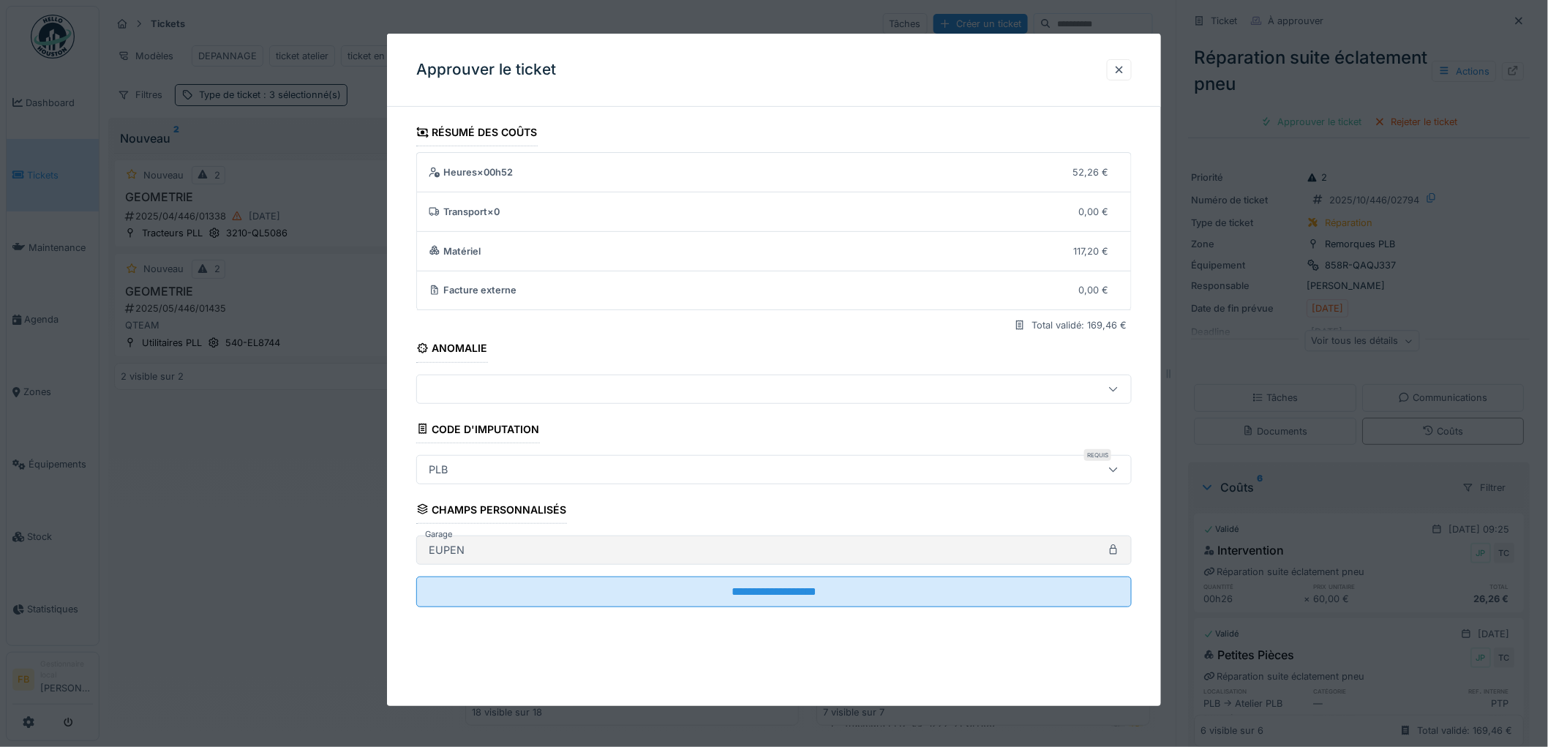
click at [698, 574] on fieldset "**********" at bounding box center [774, 369] width 716 height 501
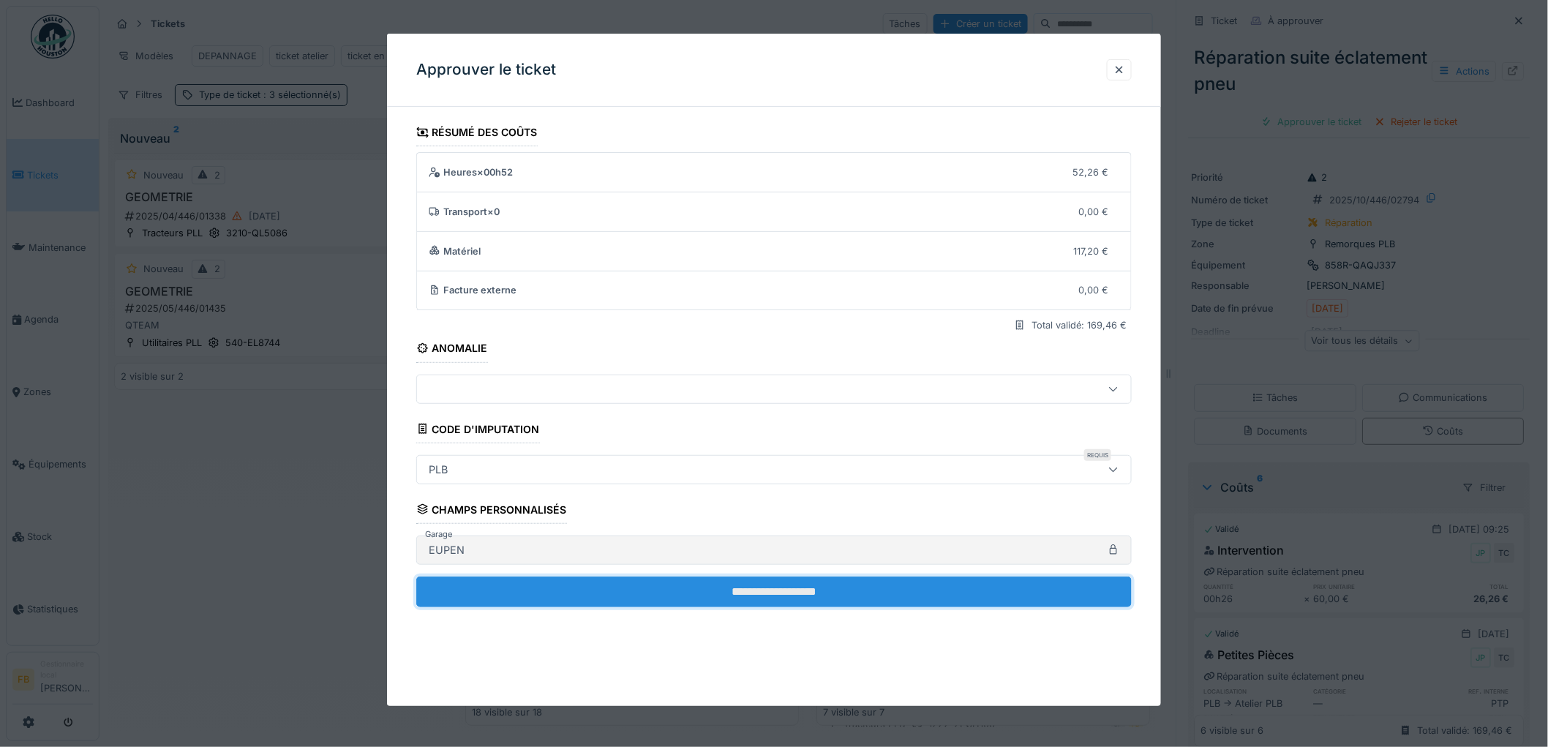
click at [700, 582] on input "**********" at bounding box center [774, 592] width 716 height 31
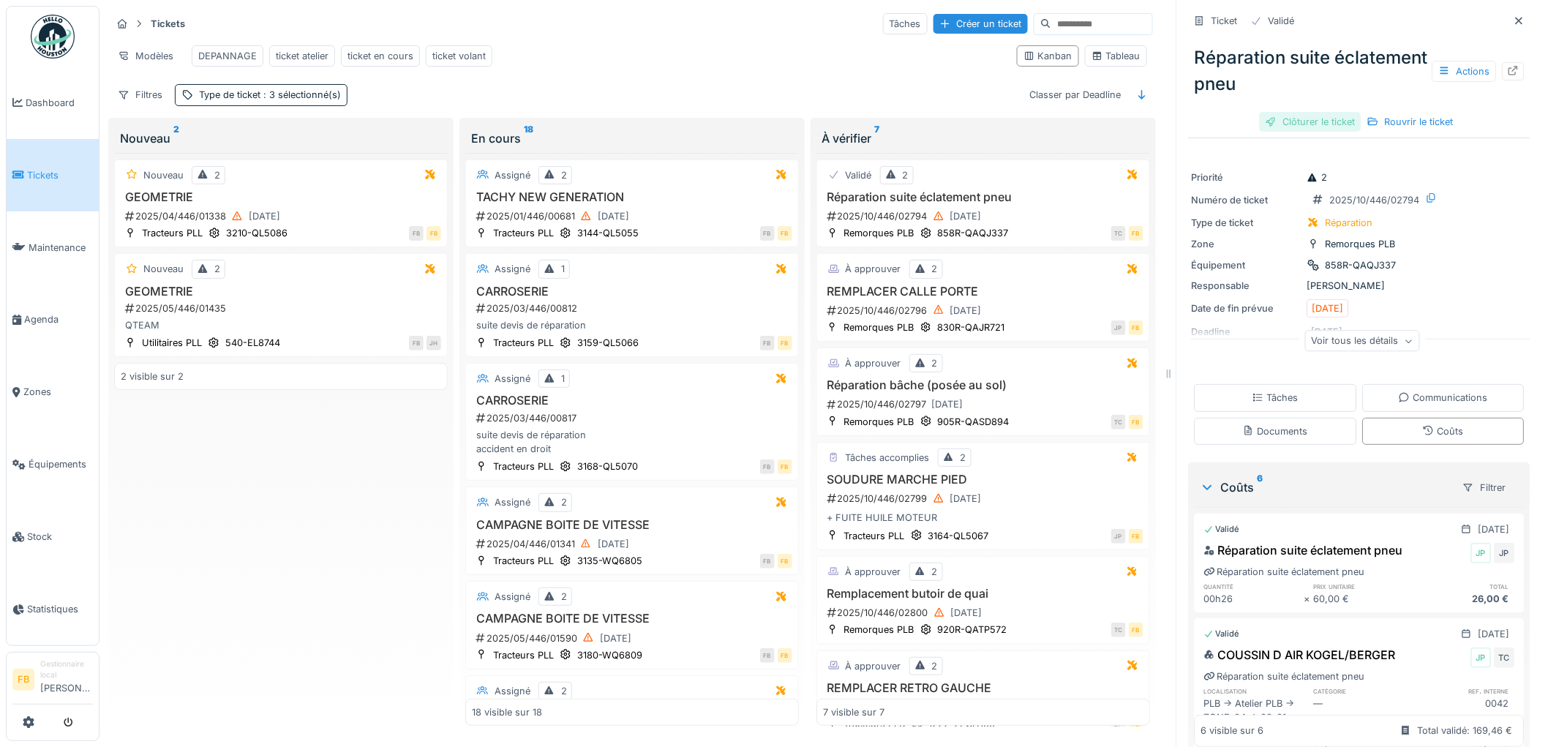
click at [1284, 125] on div "Clôturer le ticket" at bounding box center [1311, 122] width 102 height 20
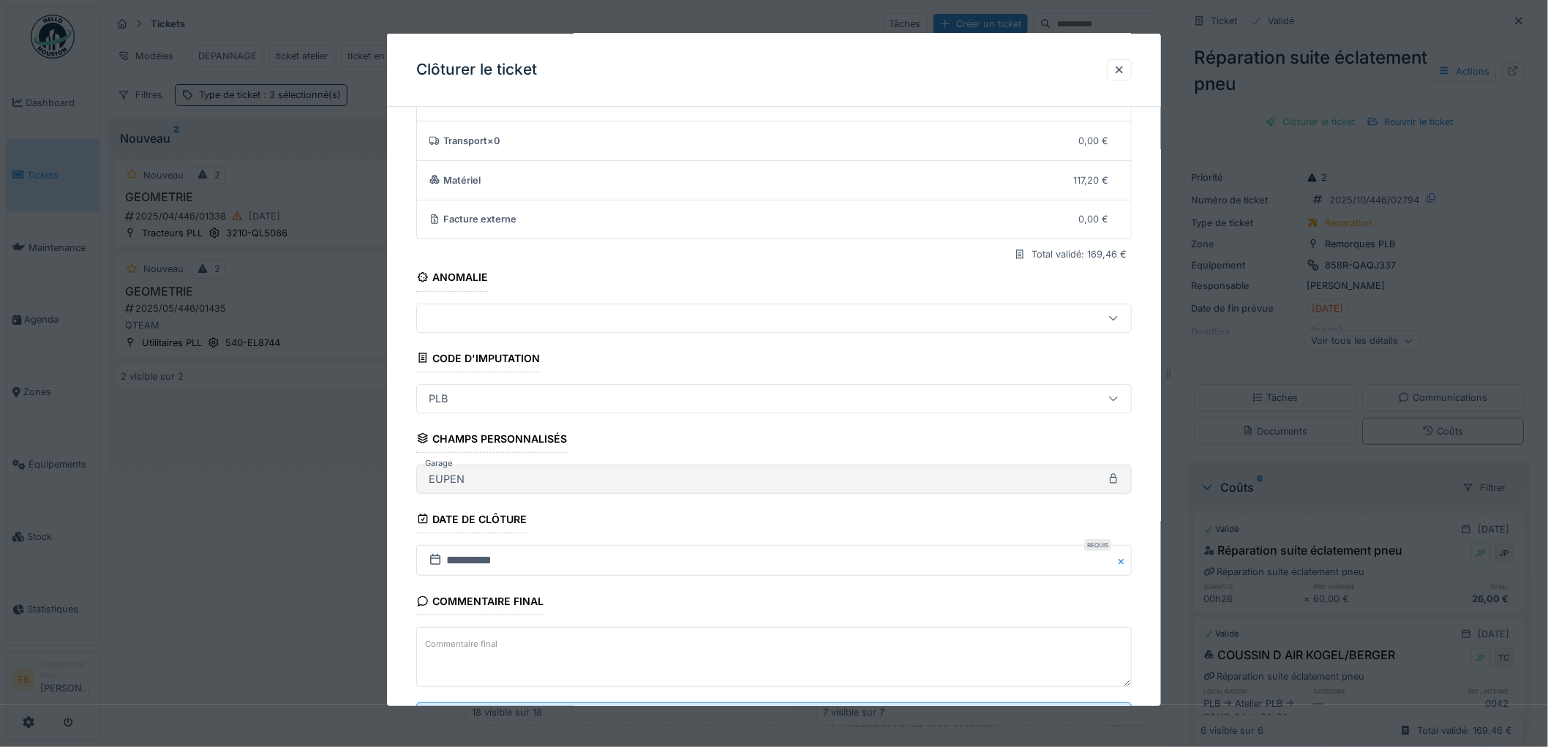
scroll to position [140, 0]
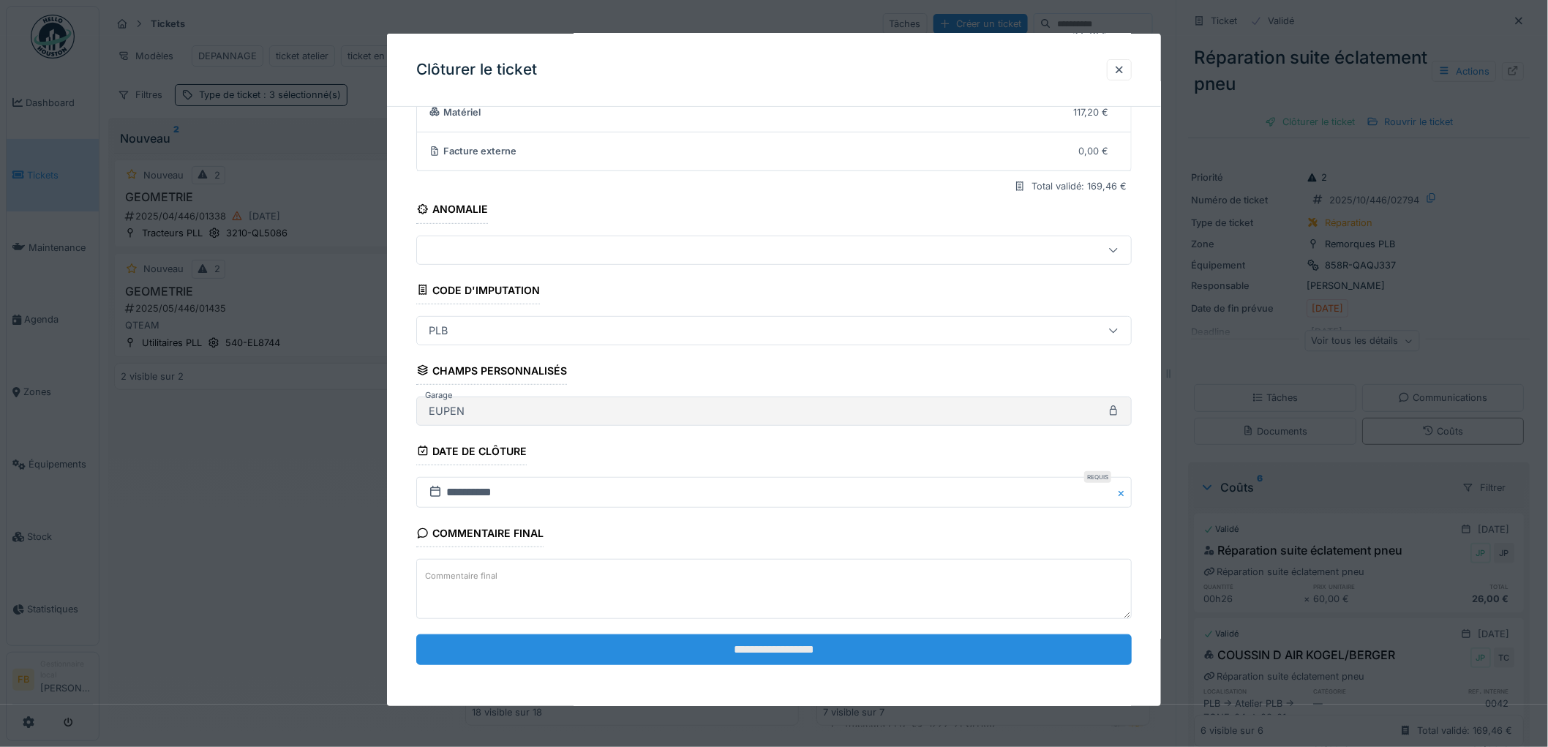
click at [774, 642] on input "**********" at bounding box center [774, 649] width 716 height 31
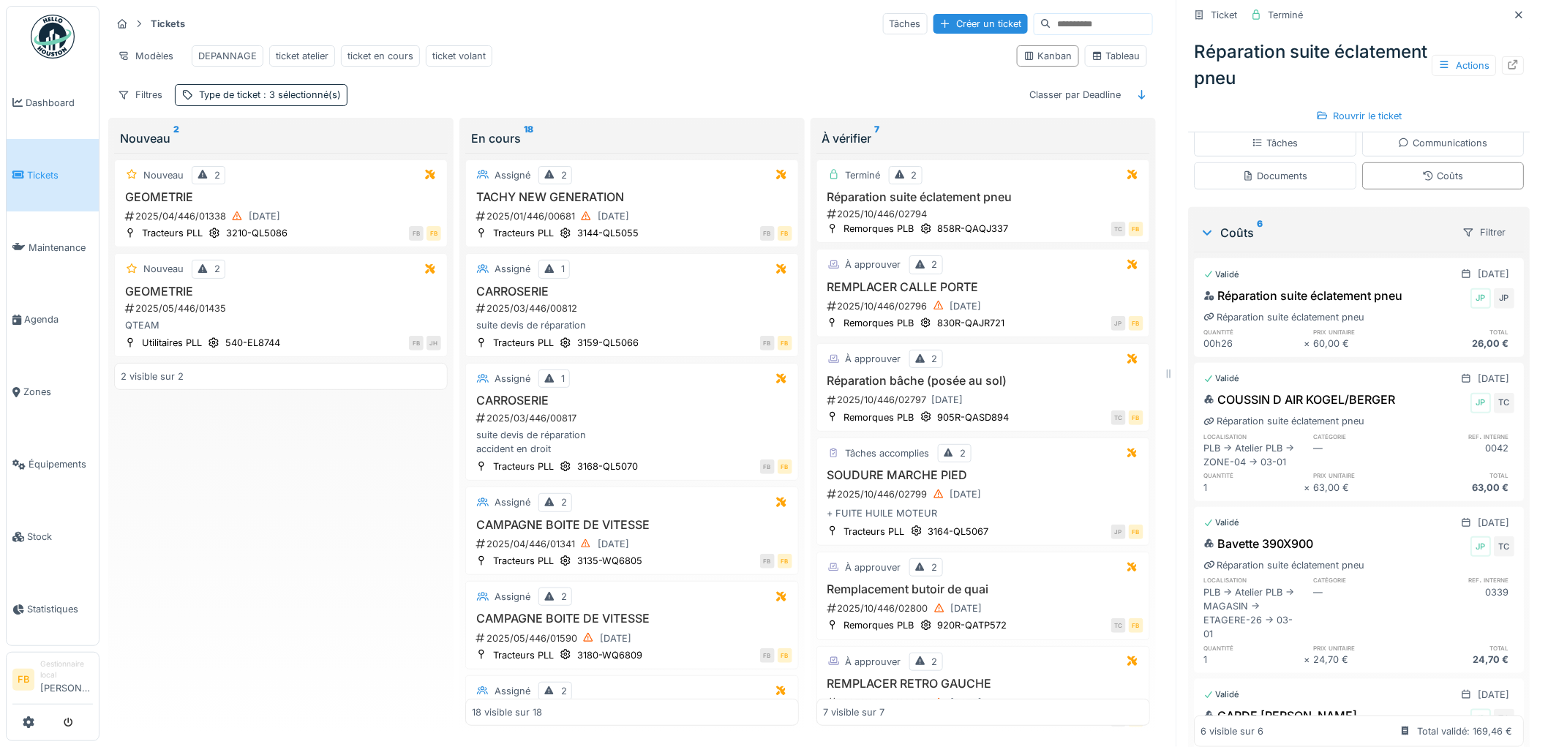
scroll to position [325, 0]
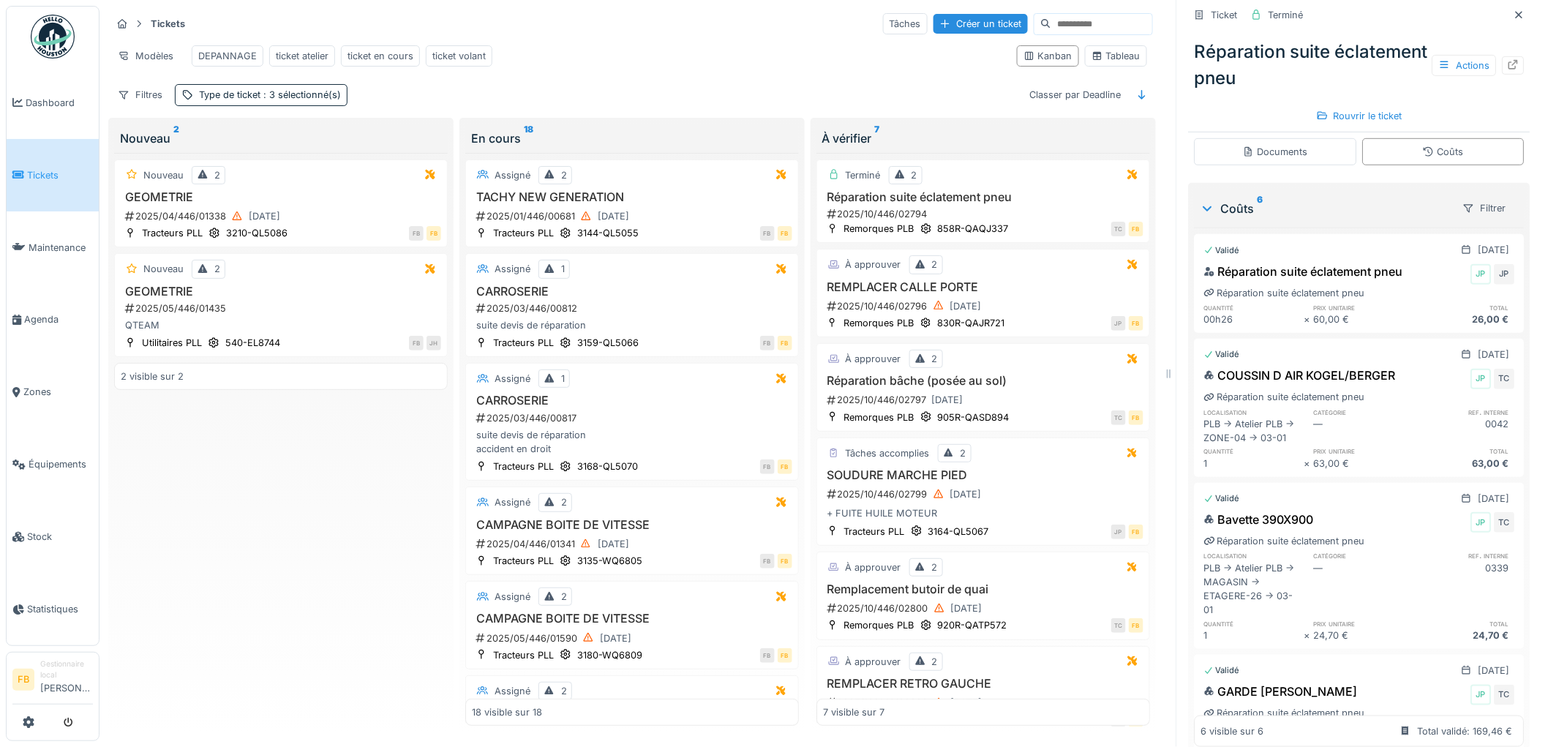
click at [1225, 319] on div "00h26" at bounding box center [1254, 319] width 100 height 14
click at [1499, 322] on div "Réparation suite éclatement pneu JP JP Réparation suite éclatement pneu quantit…" at bounding box center [1360, 295] width 330 height 70
click at [1496, 324] on div "Réparation suite éclatement pneu JP JP Réparation suite éclatement pneu quantit…" at bounding box center [1360, 295] width 330 height 70
click at [1382, 383] on div "COUSSIN D AIR KOGEL/BERGER" at bounding box center [1300, 376] width 192 height 18
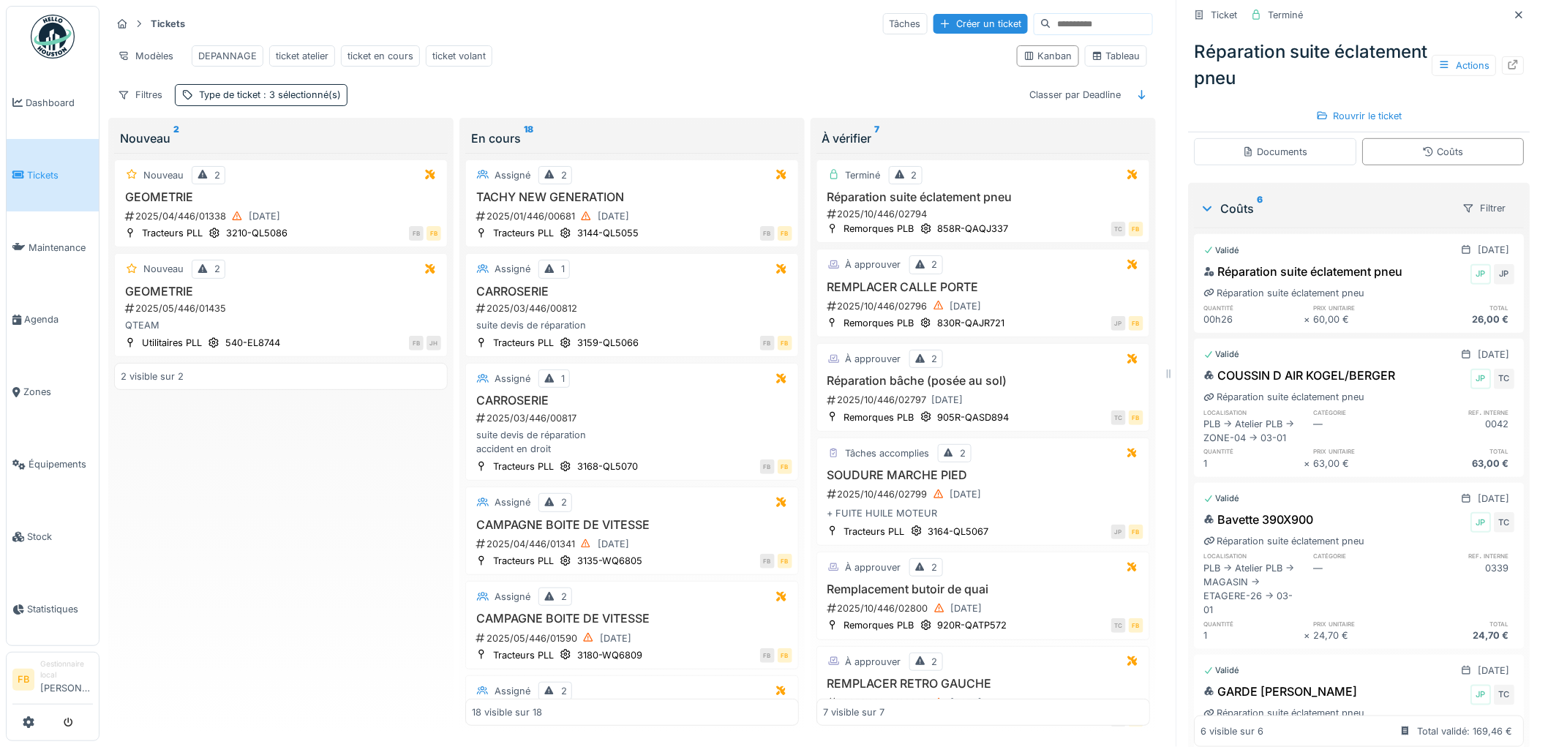
click at [1382, 383] on div "COUSSIN D AIR KOGEL/BERGER" at bounding box center [1300, 376] width 192 height 18
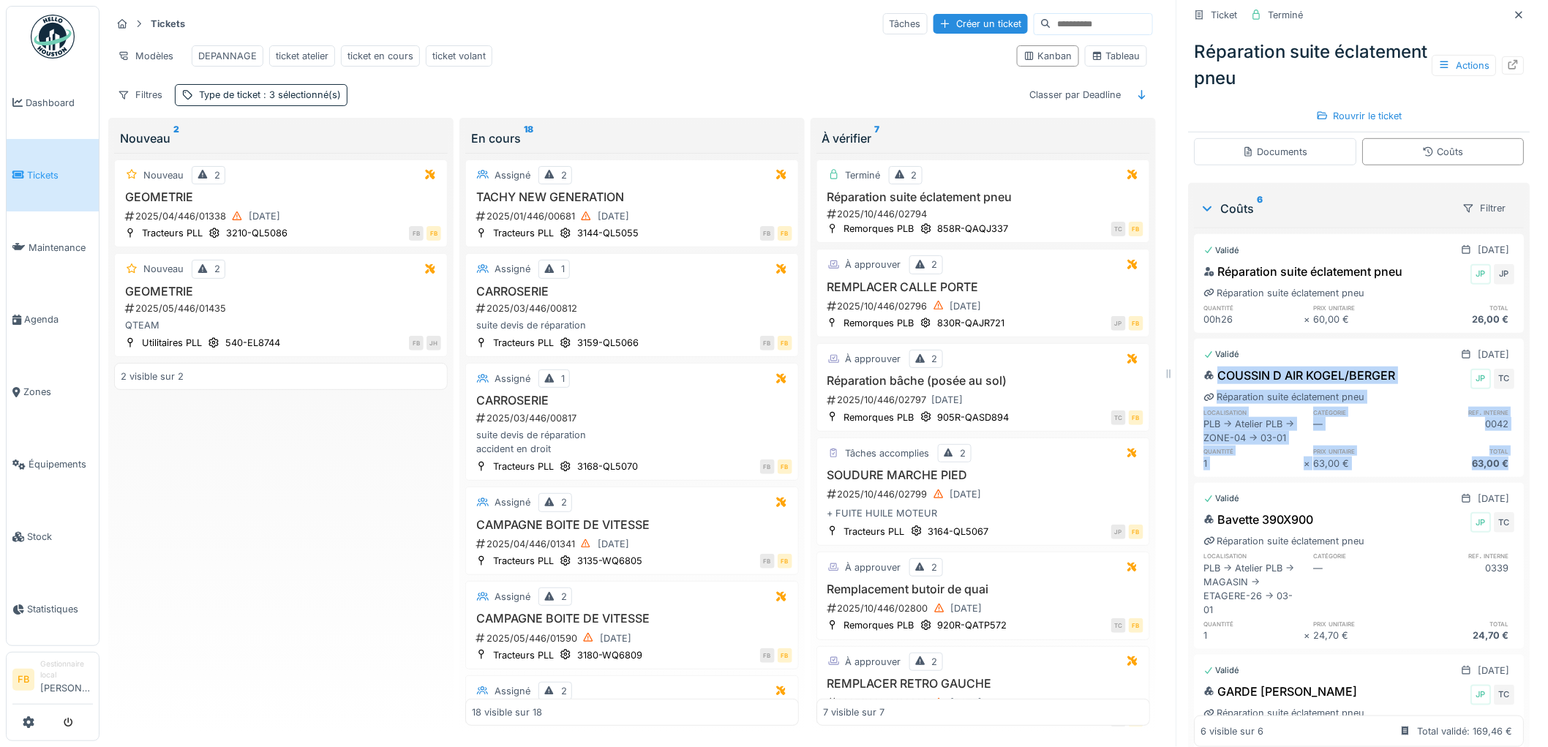
drag, startPoint x: 1493, startPoint y: 466, endPoint x: 1183, endPoint y: 367, distance: 325.6
click at [1195, 367] on div "COUSSIN D AIR KOGEL/BERGER JP TC Réparation suite éclatement pneu localisation …" at bounding box center [1360, 419] width 330 height 110
click at [1484, 471] on div "63,00 €" at bounding box center [1465, 464] width 100 height 14
drag, startPoint x: 1486, startPoint y: 468, endPoint x: 1210, endPoint y: 388, distance: 287.4
click at [1210, 388] on div "COUSSIN D AIR KOGEL/BERGER JP TC Réparation suite éclatement pneu localisation …" at bounding box center [1360, 419] width 330 height 110
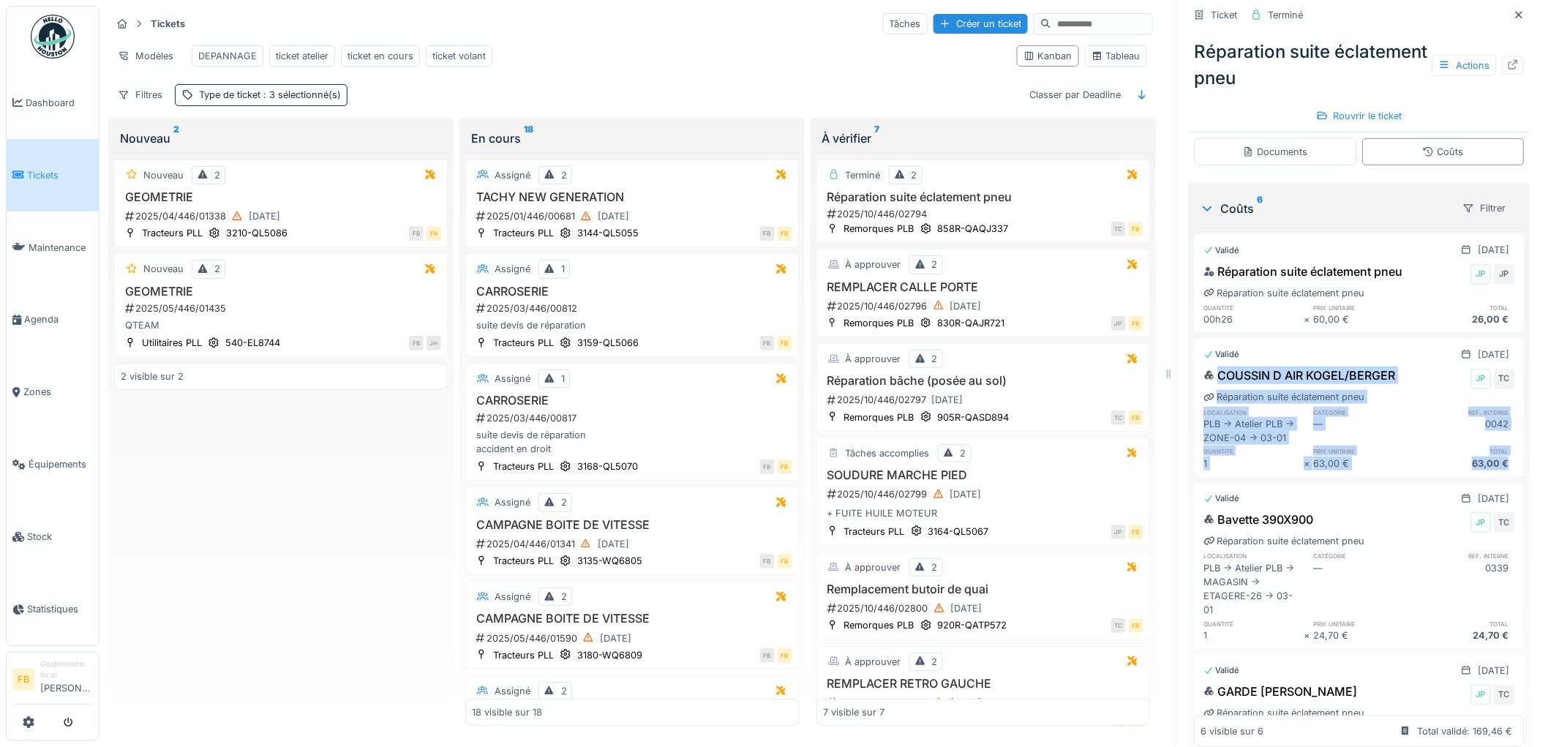
click at [1488, 468] on div "63,00 €" at bounding box center [1465, 464] width 100 height 14
drag, startPoint x: 1482, startPoint y: 471, endPoint x: 1204, endPoint y: 376, distance: 293.0
click at [1204, 376] on div "COUSSIN D AIR KOGEL/BERGER JP TC Réparation suite éclatement pneu localisation …" at bounding box center [1360, 419] width 330 height 110
click at [1464, 460] on div "63,00 €" at bounding box center [1465, 464] width 100 height 14
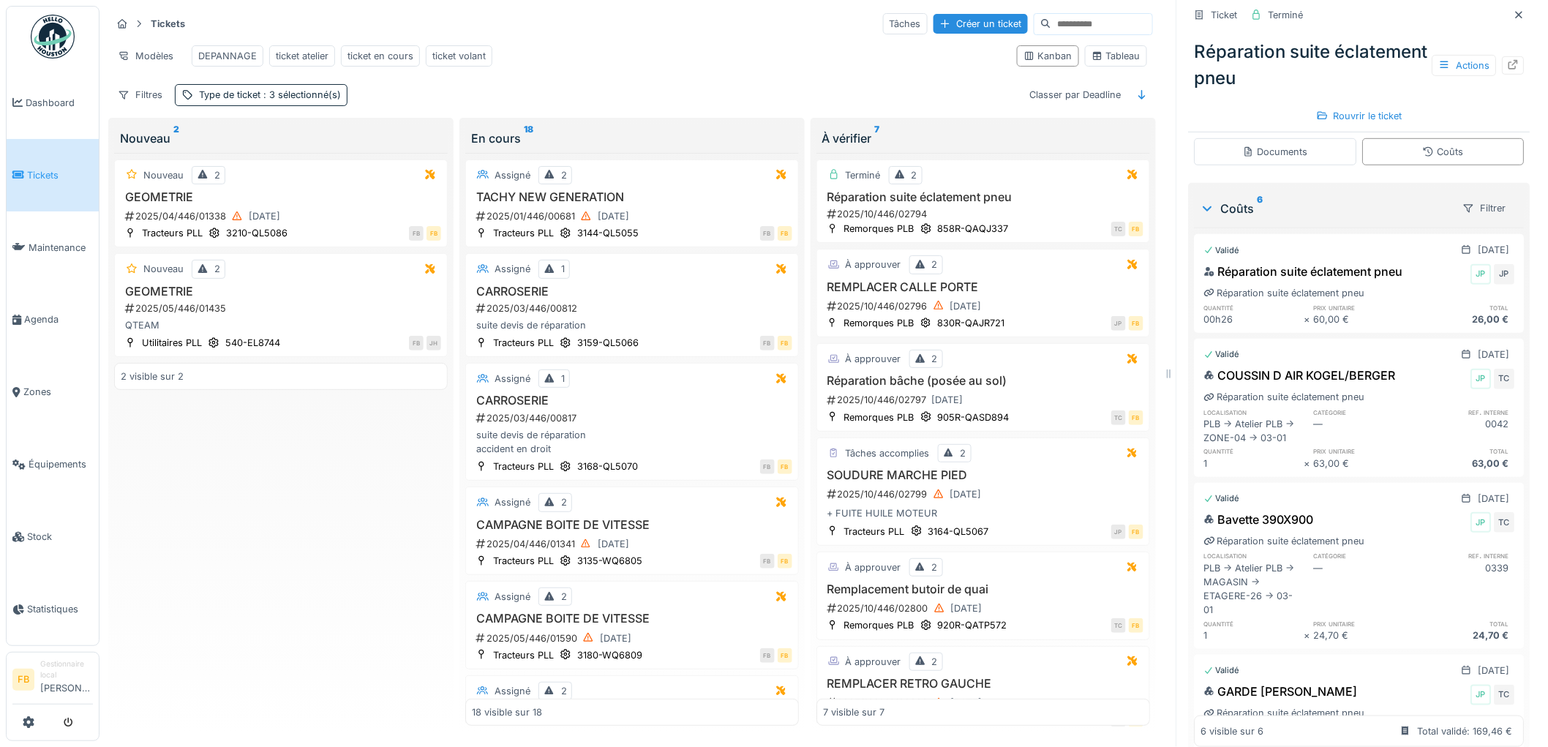
click at [1486, 467] on div "63,00 €" at bounding box center [1465, 464] width 100 height 14
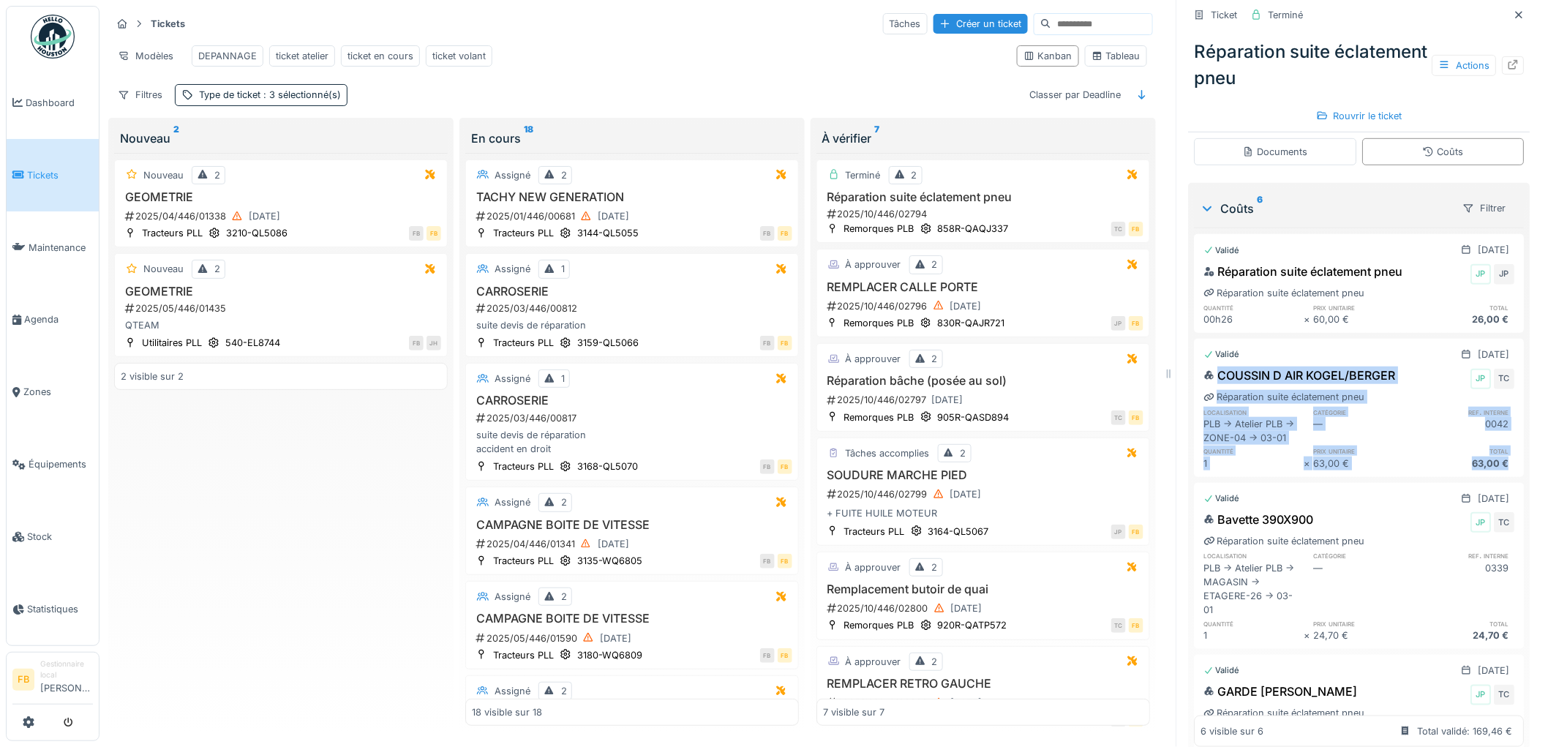
drag, startPoint x: 1486, startPoint y: 467, endPoint x: 1210, endPoint y: 386, distance: 288.3
click at [1210, 386] on div "COUSSIN D AIR KOGEL/BERGER JP TC Réparation suite éclatement pneu localisation …" at bounding box center [1360, 419] width 330 height 110
click at [1487, 471] on div "63,00 €" at bounding box center [1465, 464] width 100 height 14
drag, startPoint x: 1487, startPoint y: 470, endPoint x: 1204, endPoint y: 379, distance: 297.4
click at [1204, 379] on div "COUSSIN D AIR KOGEL/BERGER JP TC Réparation suite éclatement pneu localisation …" at bounding box center [1360, 419] width 330 height 110
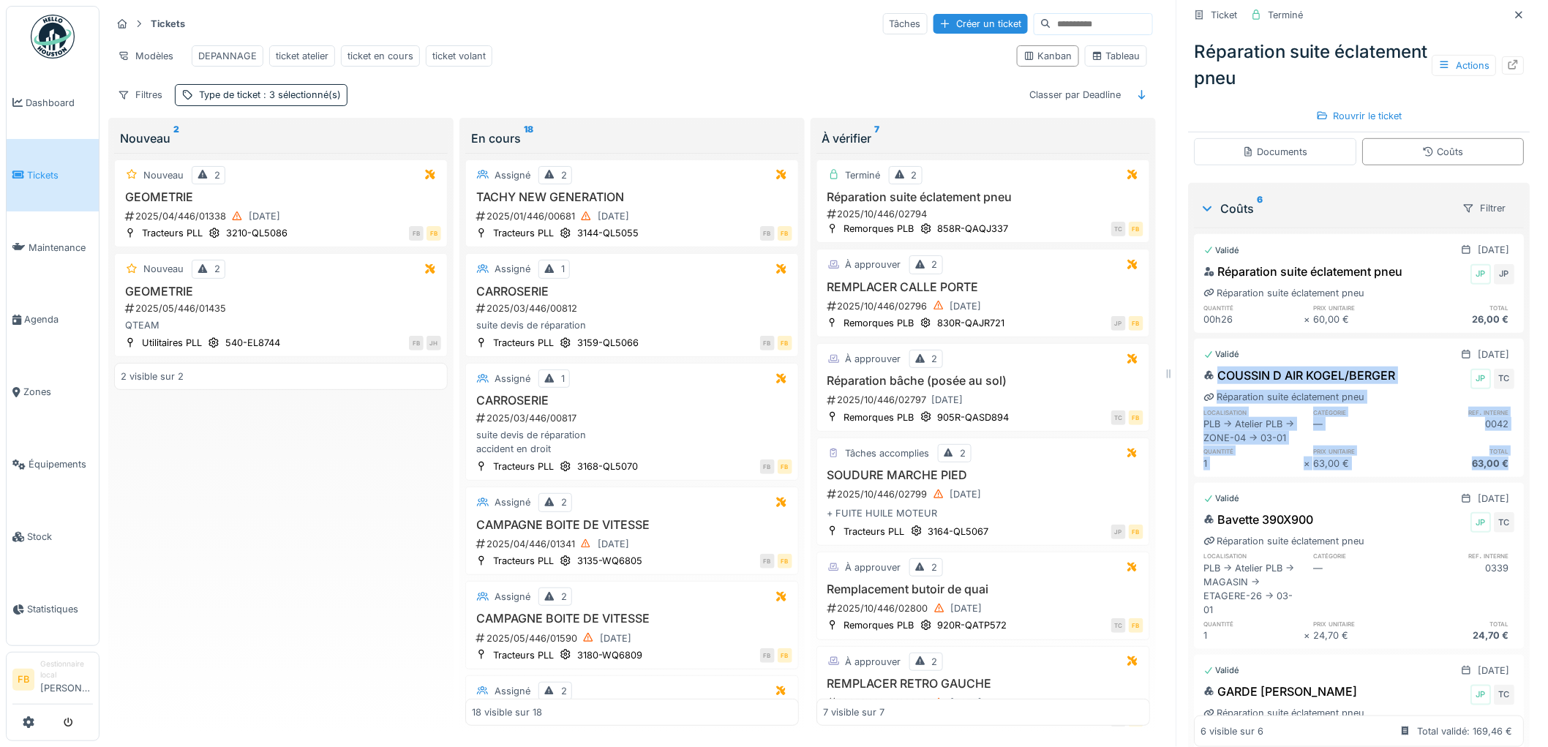
click at [1495, 460] on div "COUSSIN D AIR KOGEL/BERGER JP TC Réparation suite éclatement pneu localisation …" at bounding box center [1360, 419] width 330 height 110
click at [1415, 432] on div "0042" at bounding box center [1465, 431] width 100 height 28
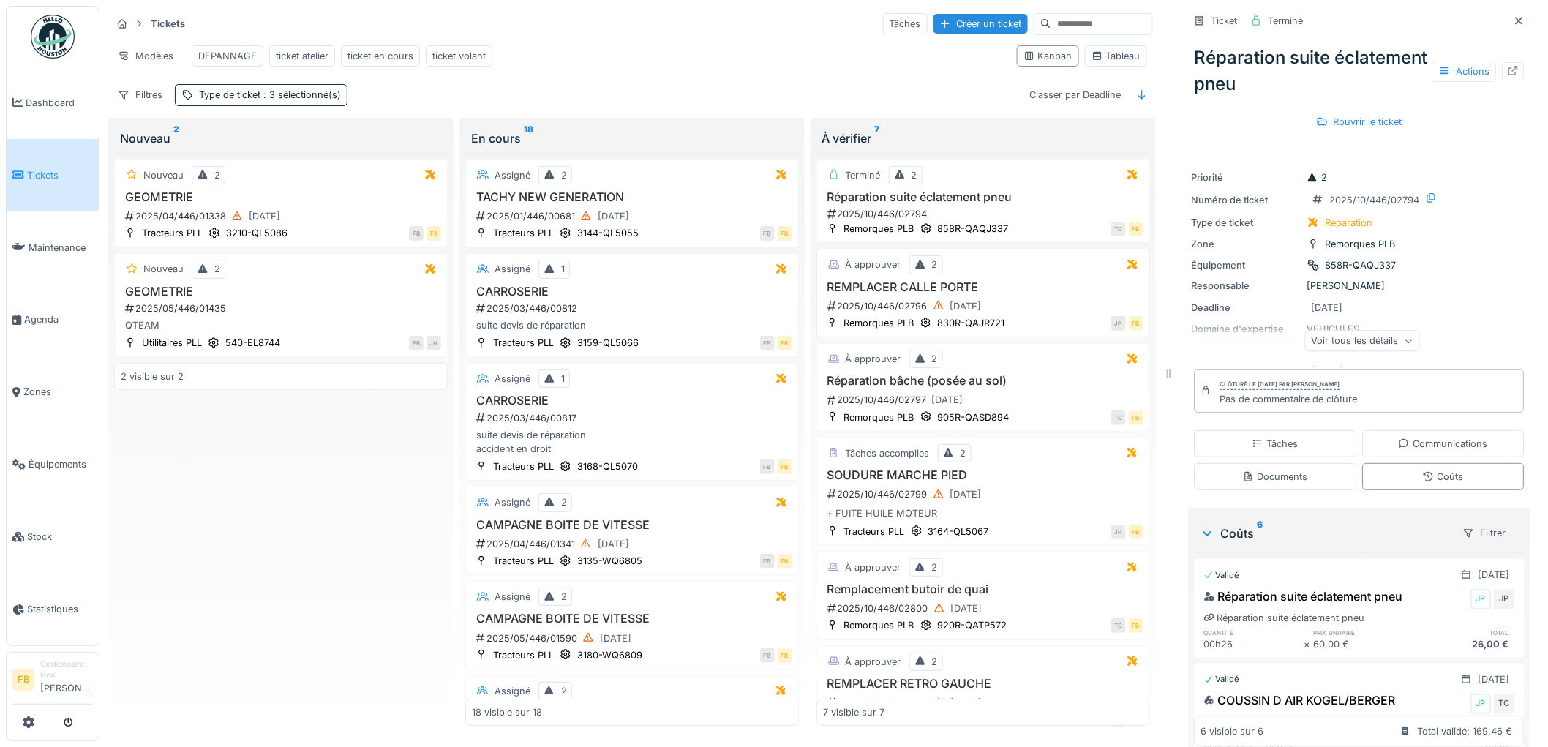
click at [1013, 310] on div "2025/10/446/02796 01/10/2025" at bounding box center [985, 306] width 318 height 18
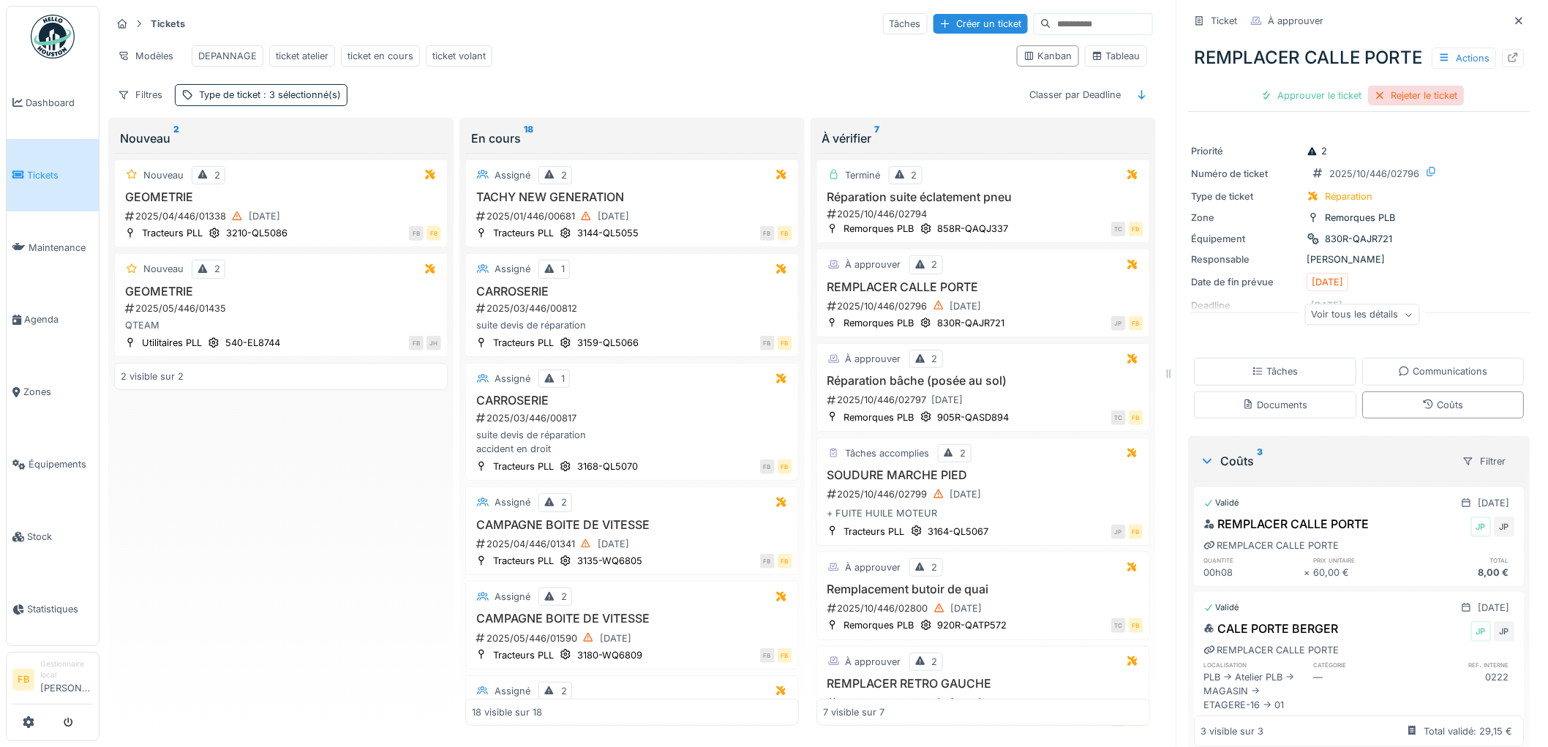
click at [1394, 105] on div "Rejeter le ticket" at bounding box center [1417, 96] width 96 height 20
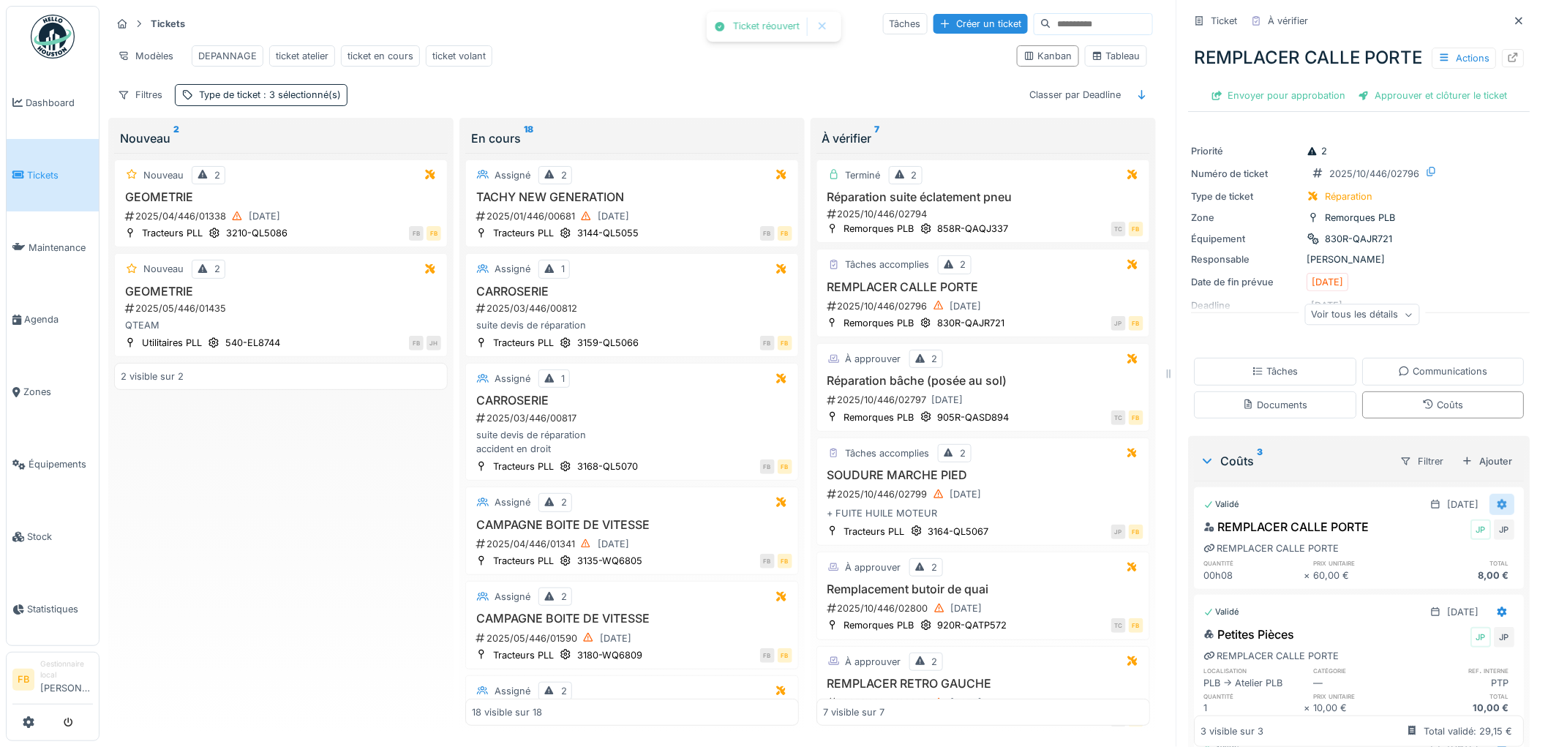
click at [1497, 512] on div at bounding box center [1503, 505] width 12 height 14
drag, startPoint x: 1447, startPoint y: 559, endPoint x: 1447, endPoint y: 576, distance: 16.8
click at [1447, 576] on div "Rouvrir Modifier Supprimer" at bounding box center [1439, 587] width 71 height 65
click at [1447, 577] on div "Modifier" at bounding box center [1439, 588] width 71 height 22
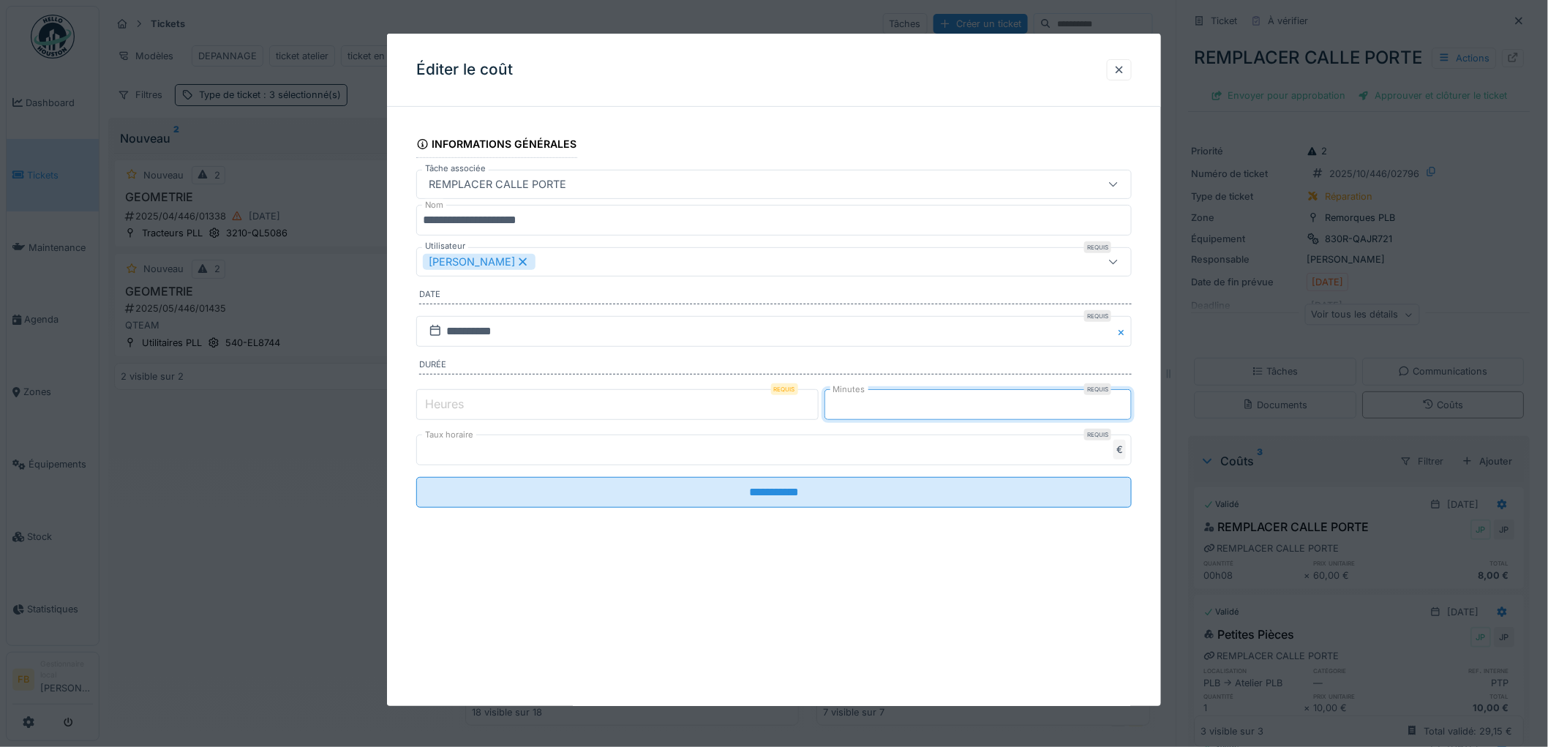
drag, startPoint x: 861, startPoint y: 408, endPoint x: 744, endPoint y: 401, distance: 116.6
click at [763, 406] on div "Heures Requis * Minutes Requis *" at bounding box center [774, 404] width 716 height 37
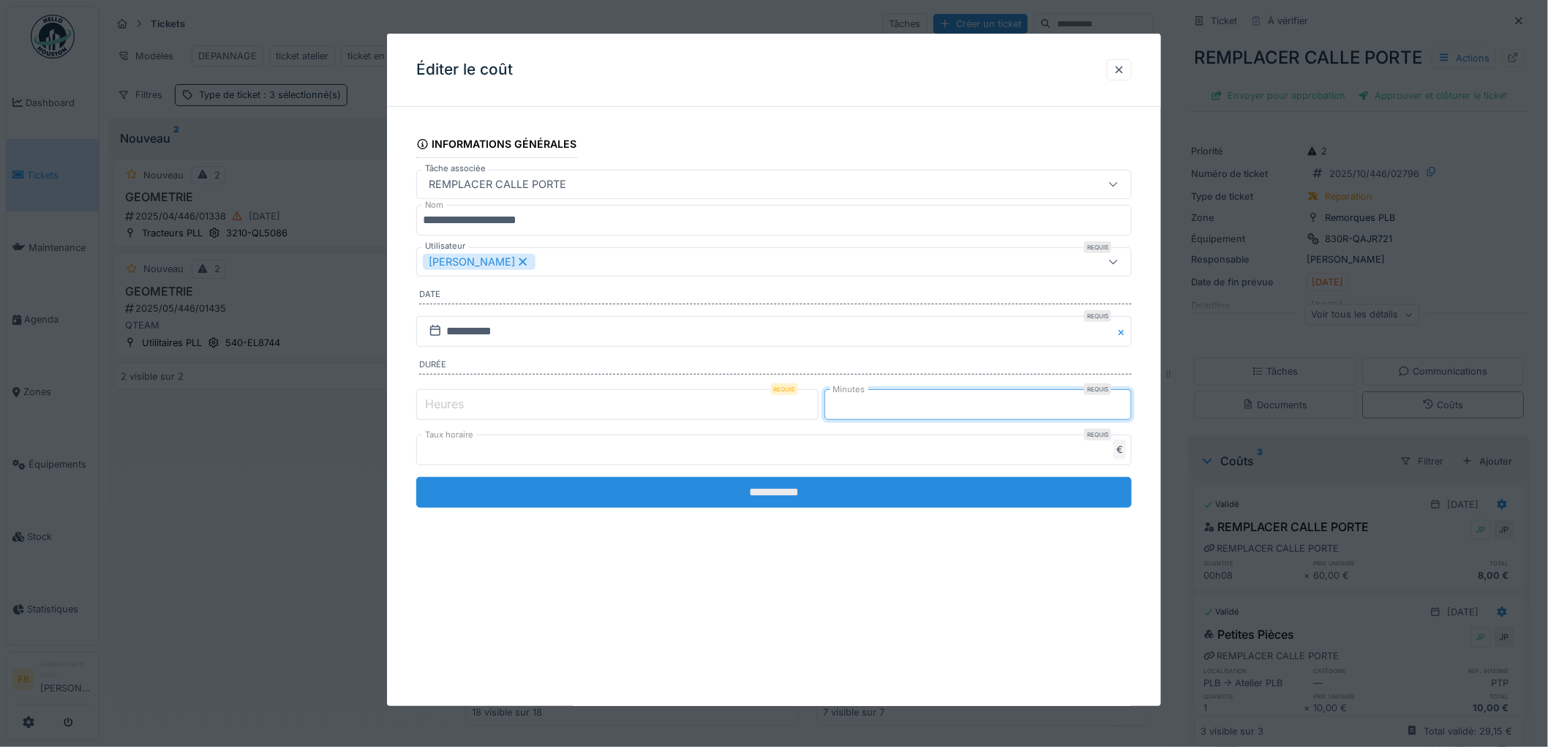
type input "**"
click at [758, 496] on input "**********" at bounding box center [774, 492] width 716 height 31
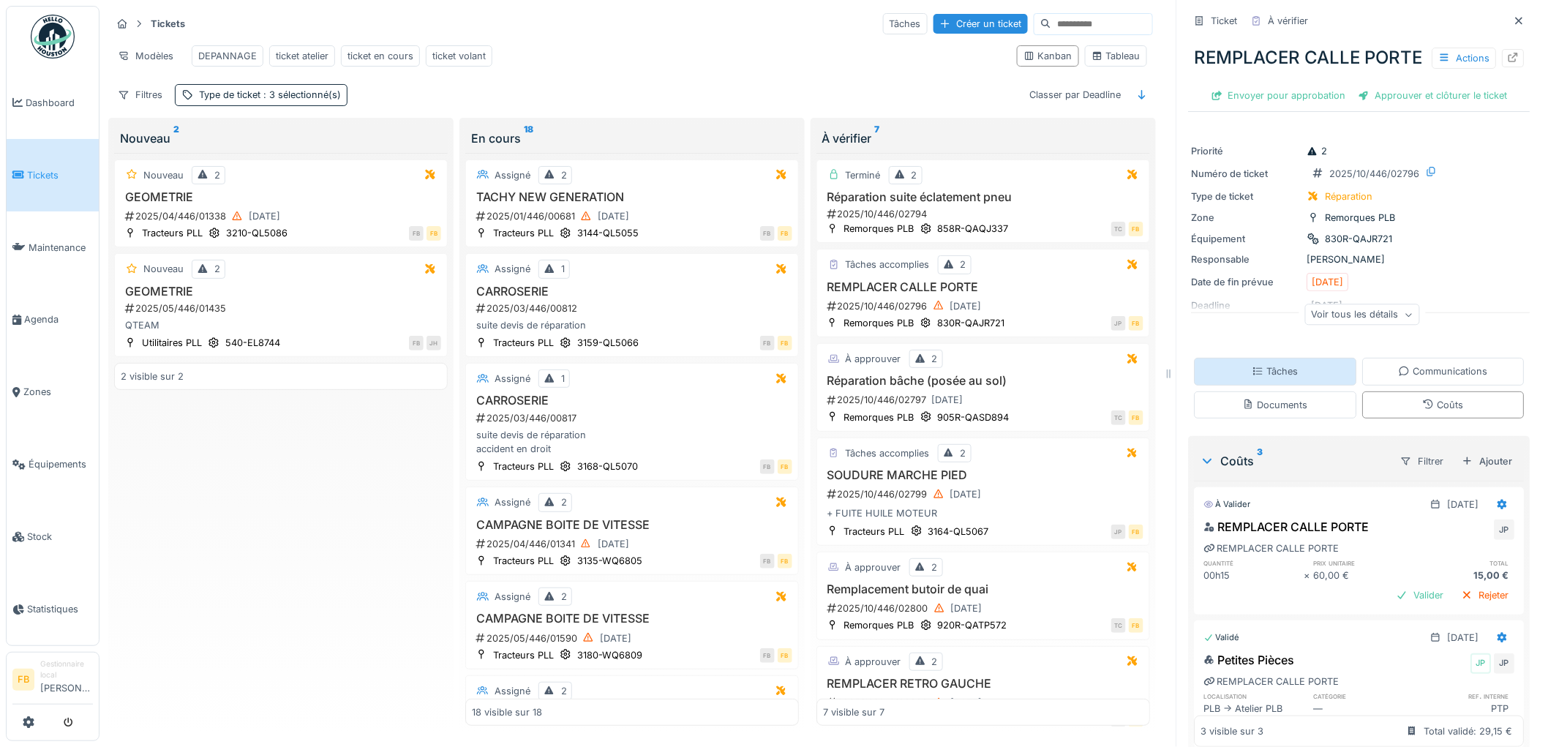
click at [1264, 378] on div "Tâches" at bounding box center [1276, 371] width 46 height 14
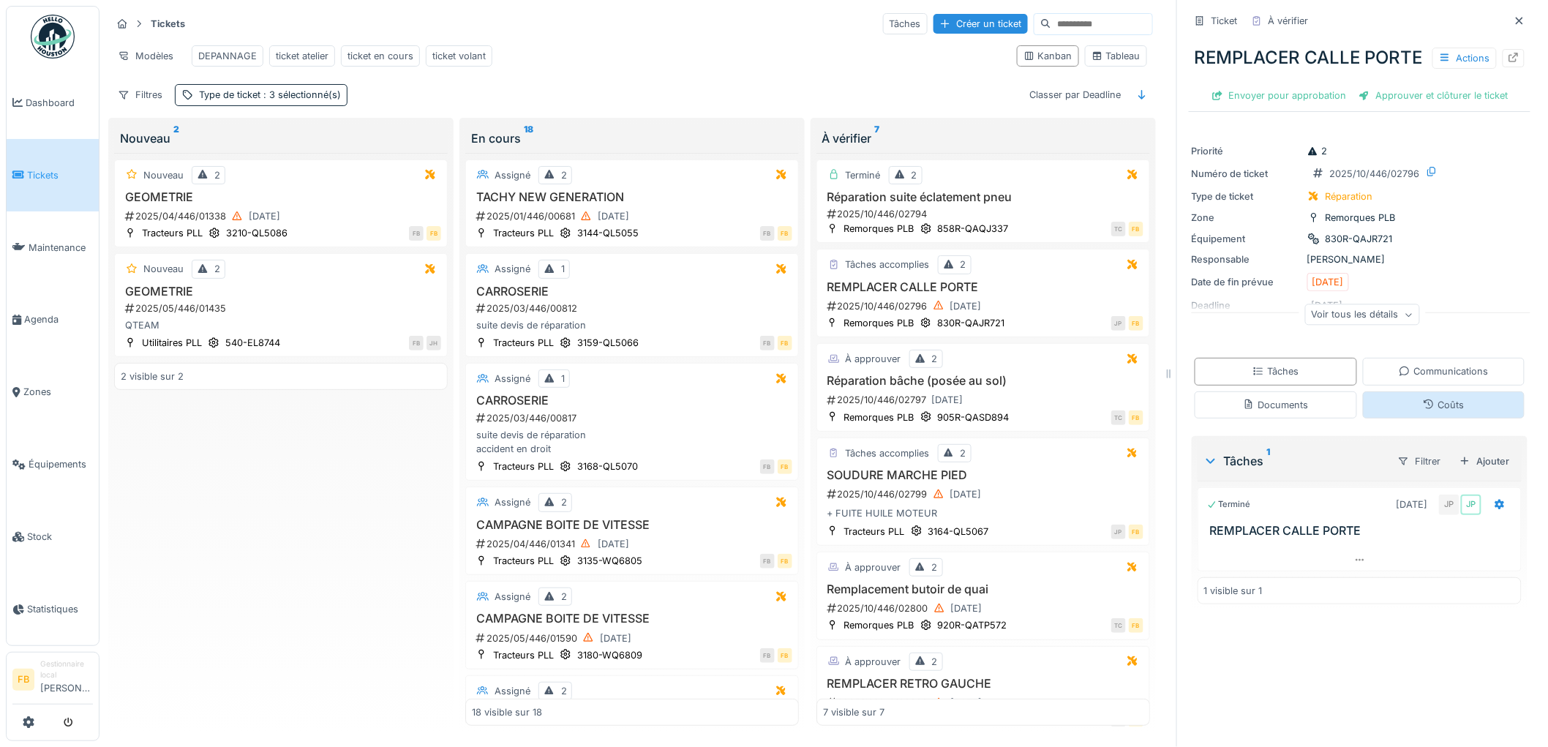
click at [1428, 412] on div "Coûts" at bounding box center [1443, 405] width 41 height 14
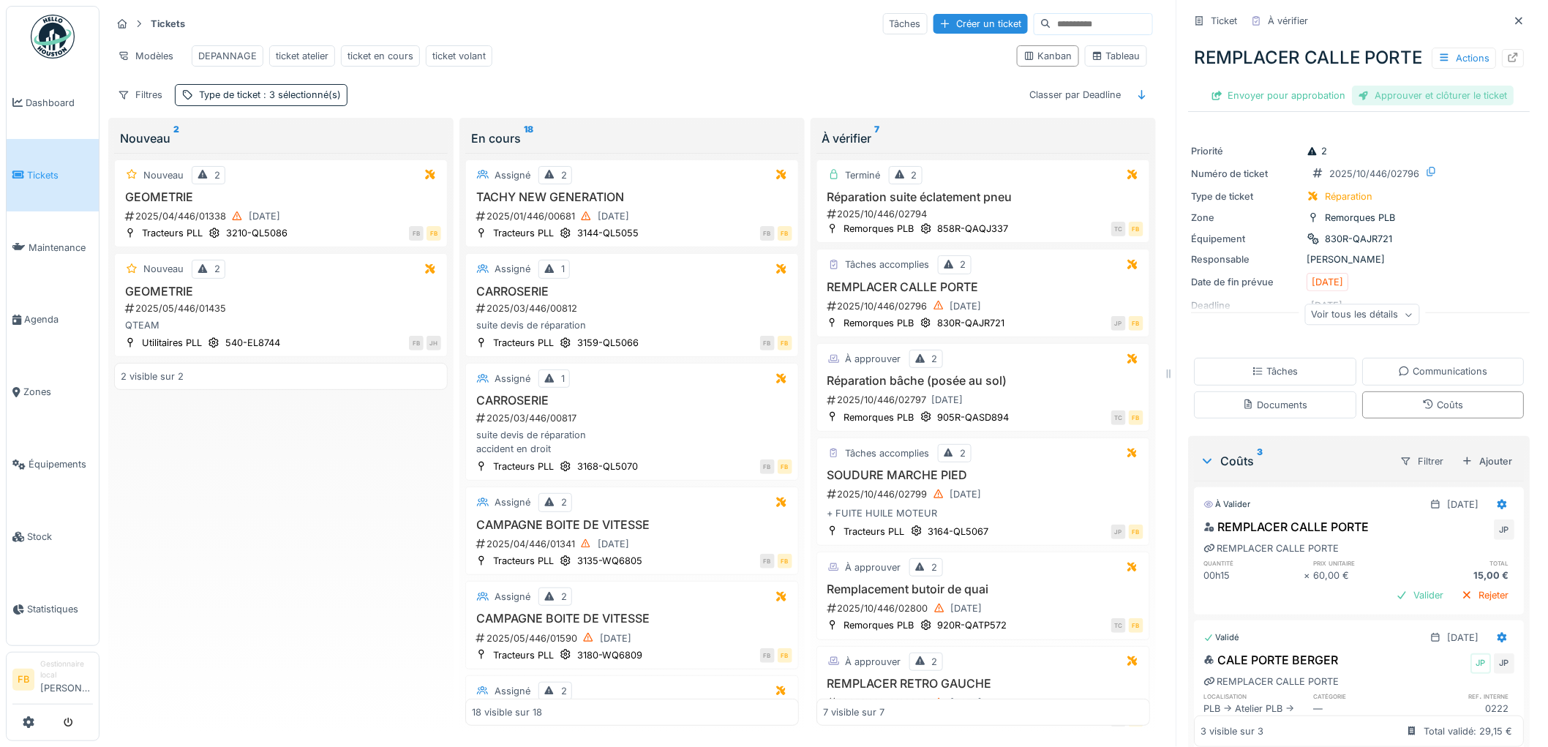
click at [1359, 105] on div "Approuver et clôturer le ticket" at bounding box center [1434, 96] width 162 height 20
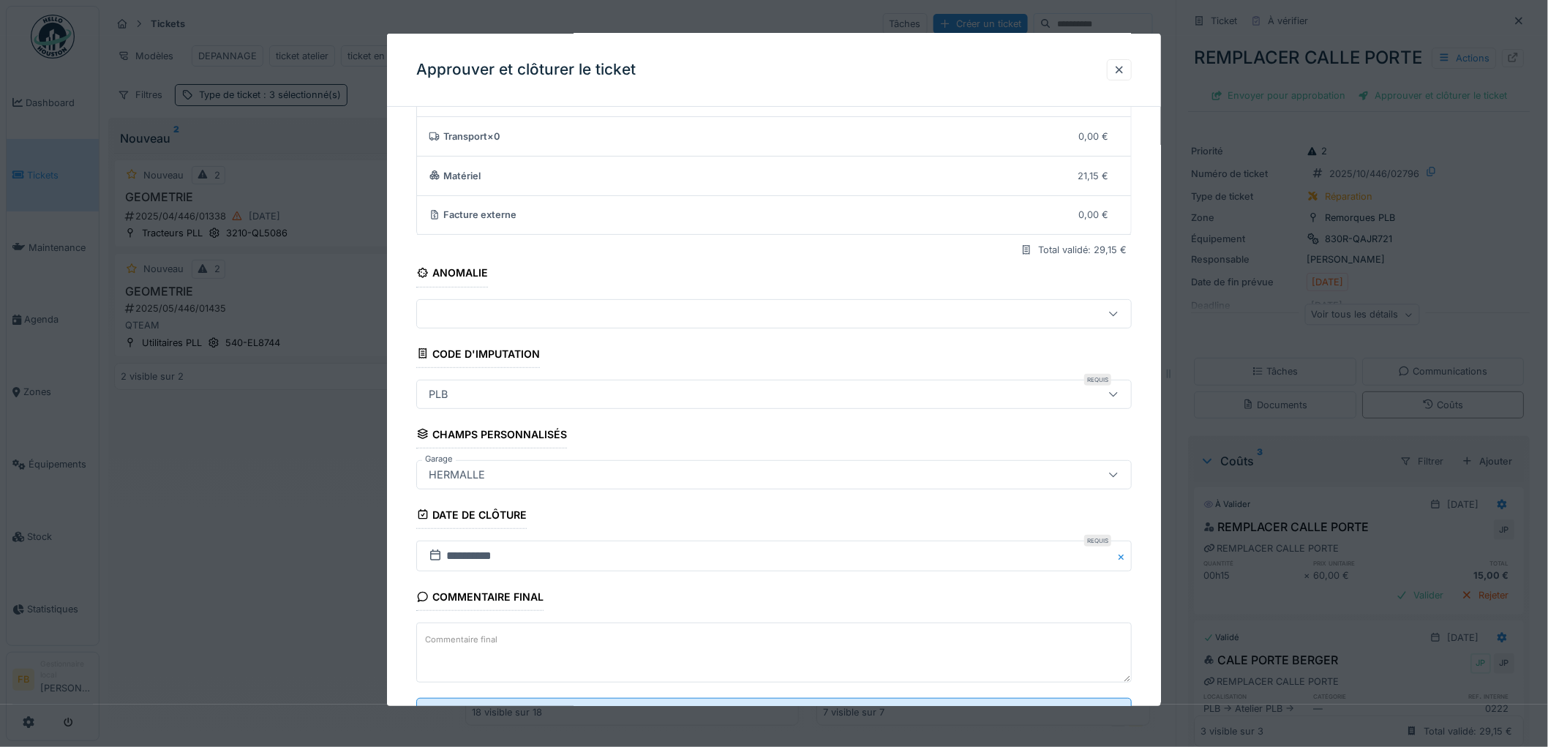
scroll to position [140, 0]
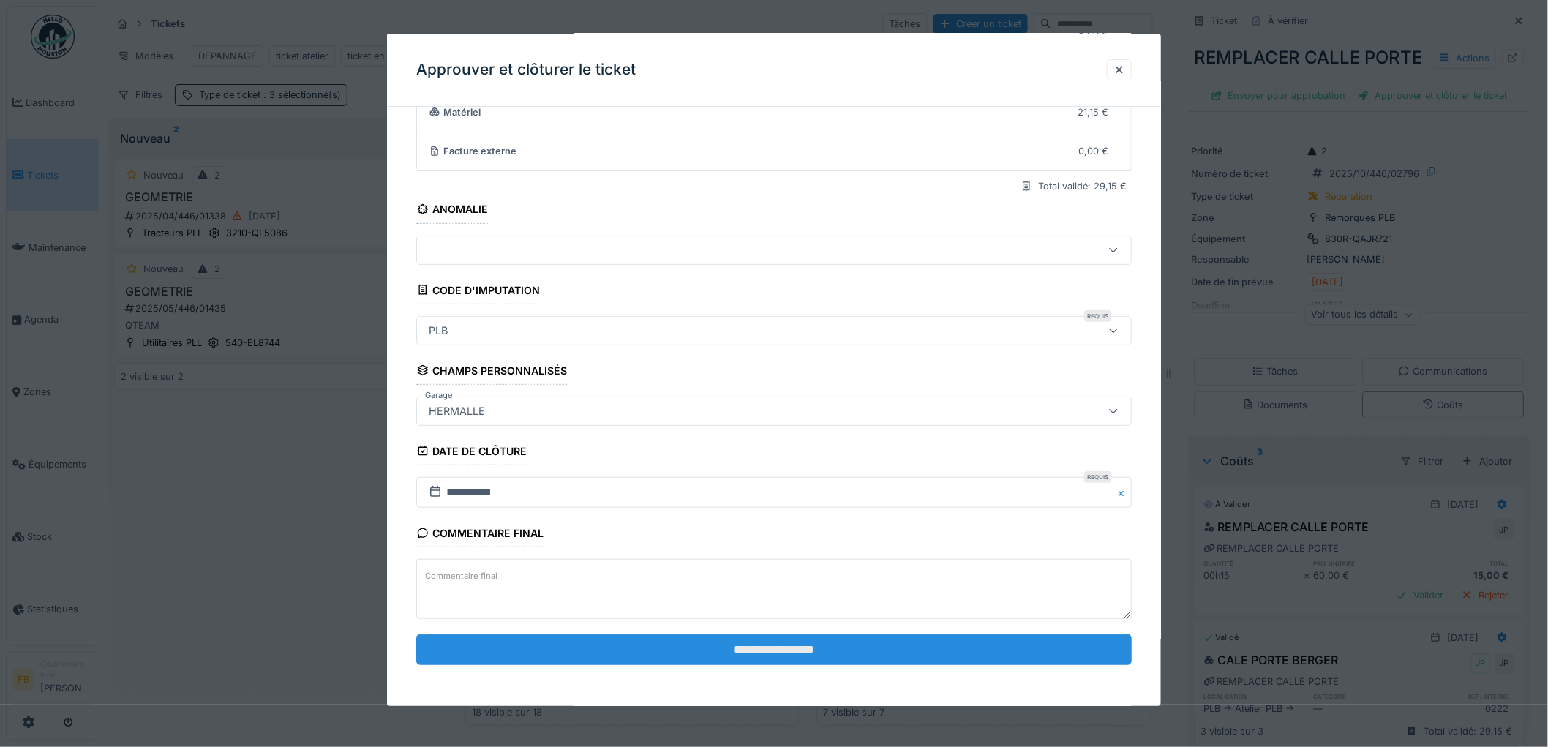
click at [700, 645] on input "**********" at bounding box center [774, 649] width 716 height 31
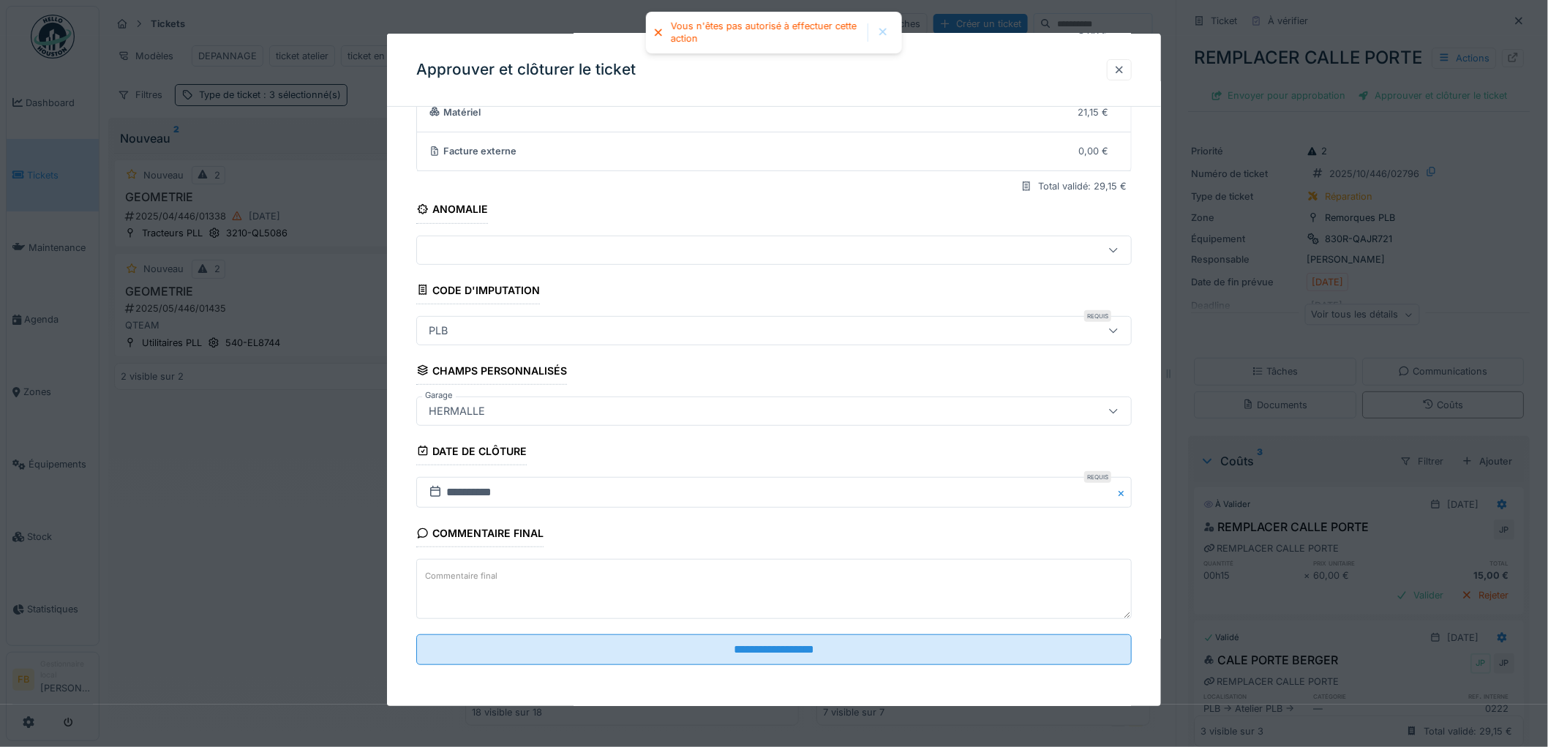
click at [1124, 70] on div at bounding box center [1120, 70] width 12 height 14
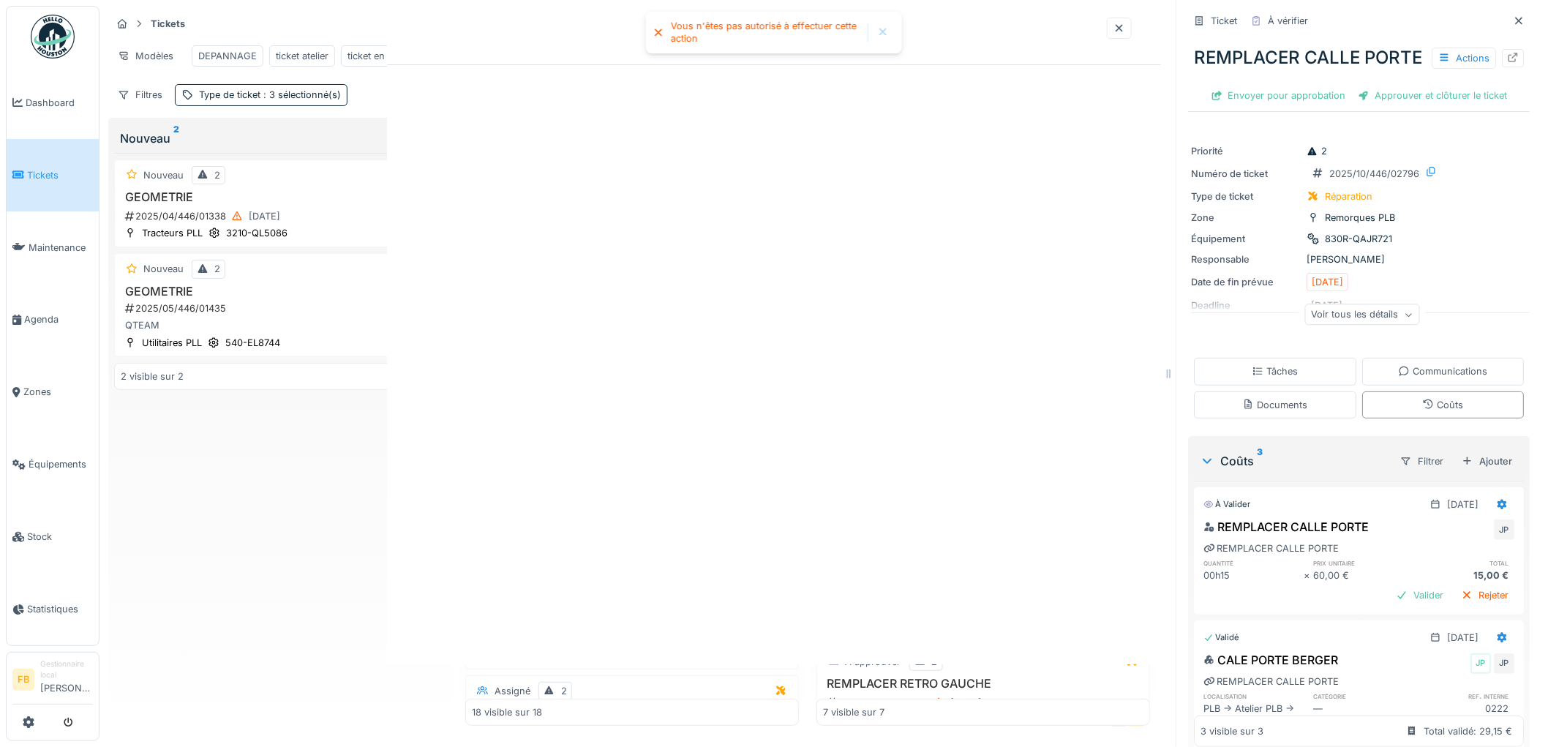
scroll to position [0, 0]
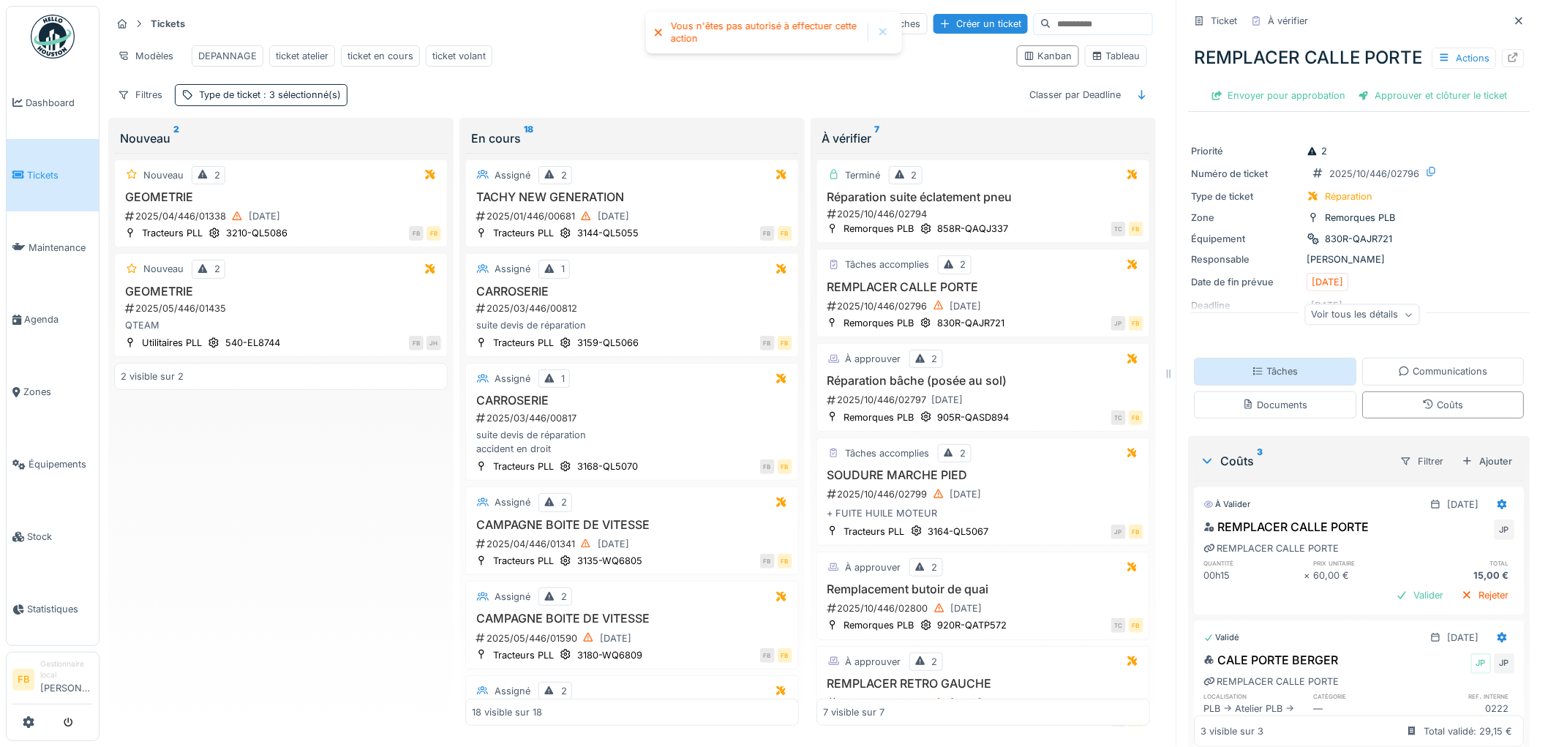
click at [1263, 378] on div "Tâches" at bounding box center [1276, 371] width 46 height 14
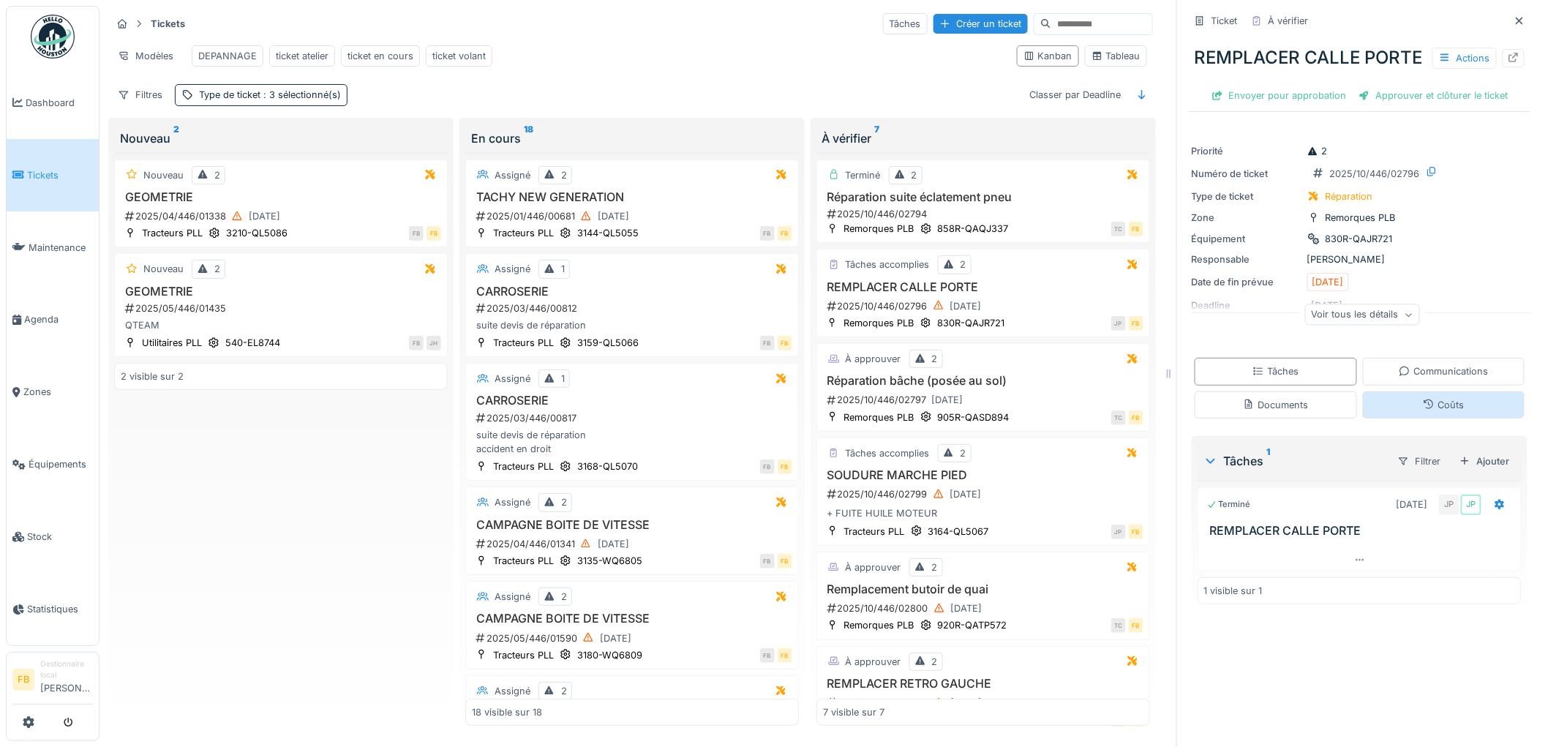
click at [1438, 412] on div "Coûts" at bounding box center [1443, 405] width 41 height 14
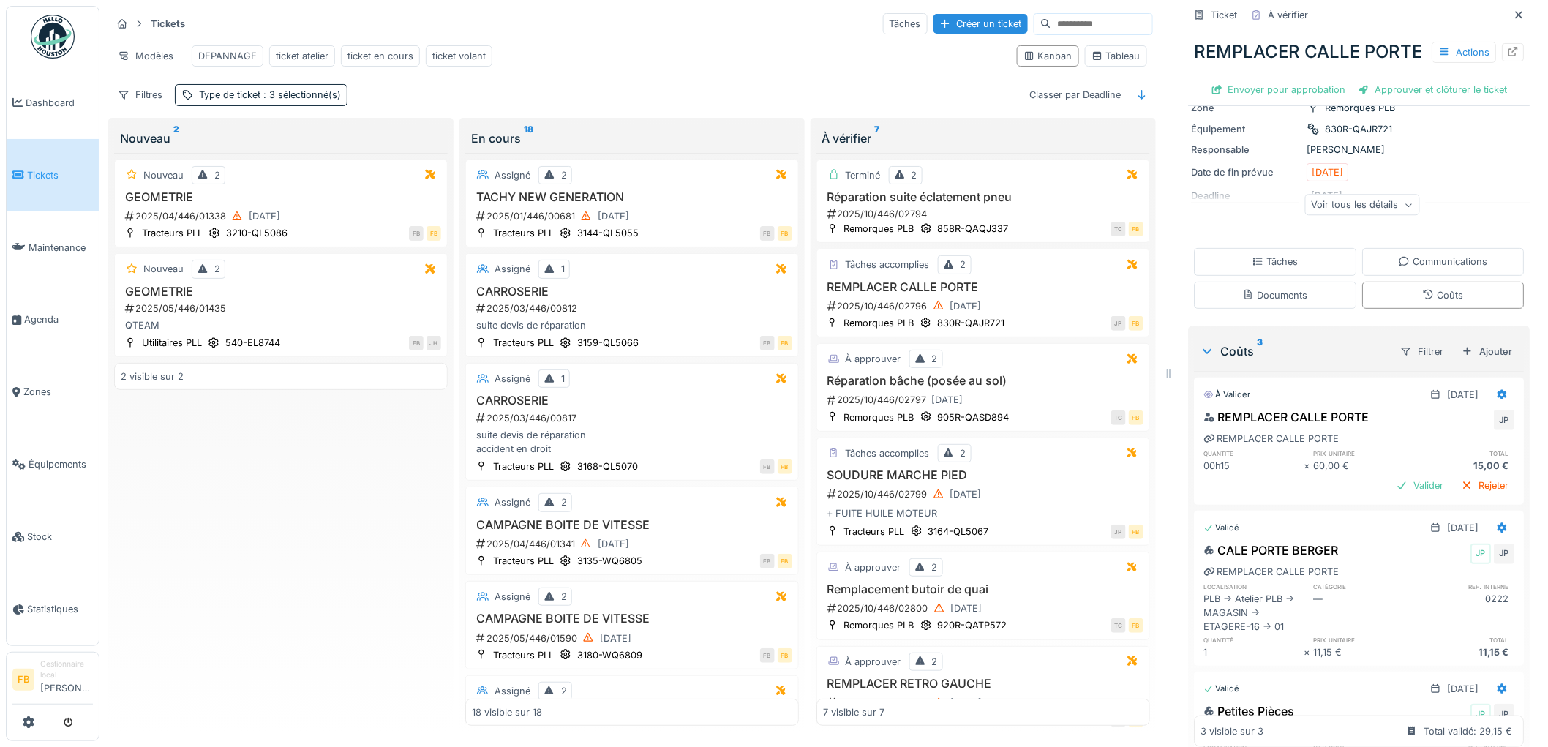
scroll to position [247, 0]
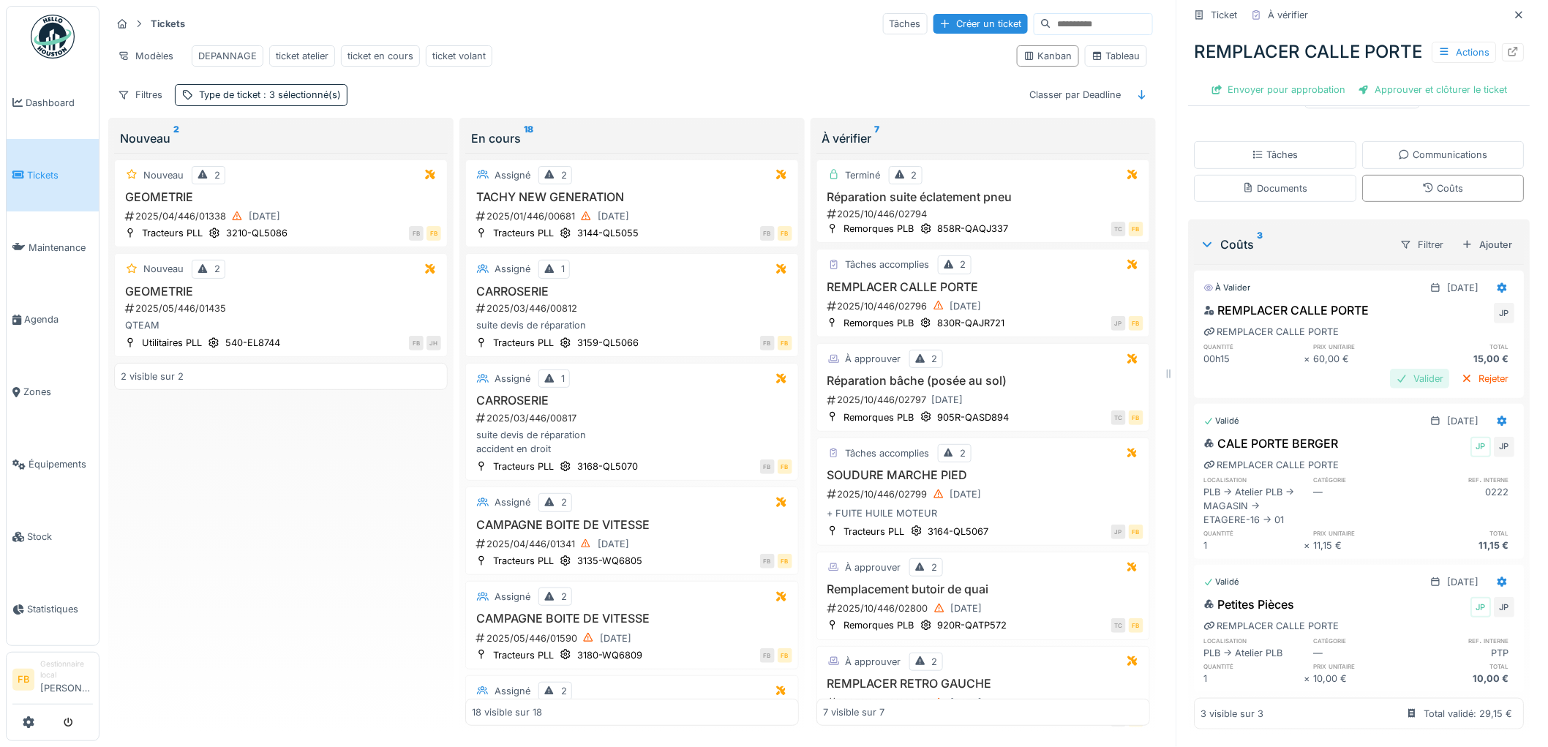
click at [1410, 369] on div "Valider" at bounding box center [1420, 379] width 59 height 20
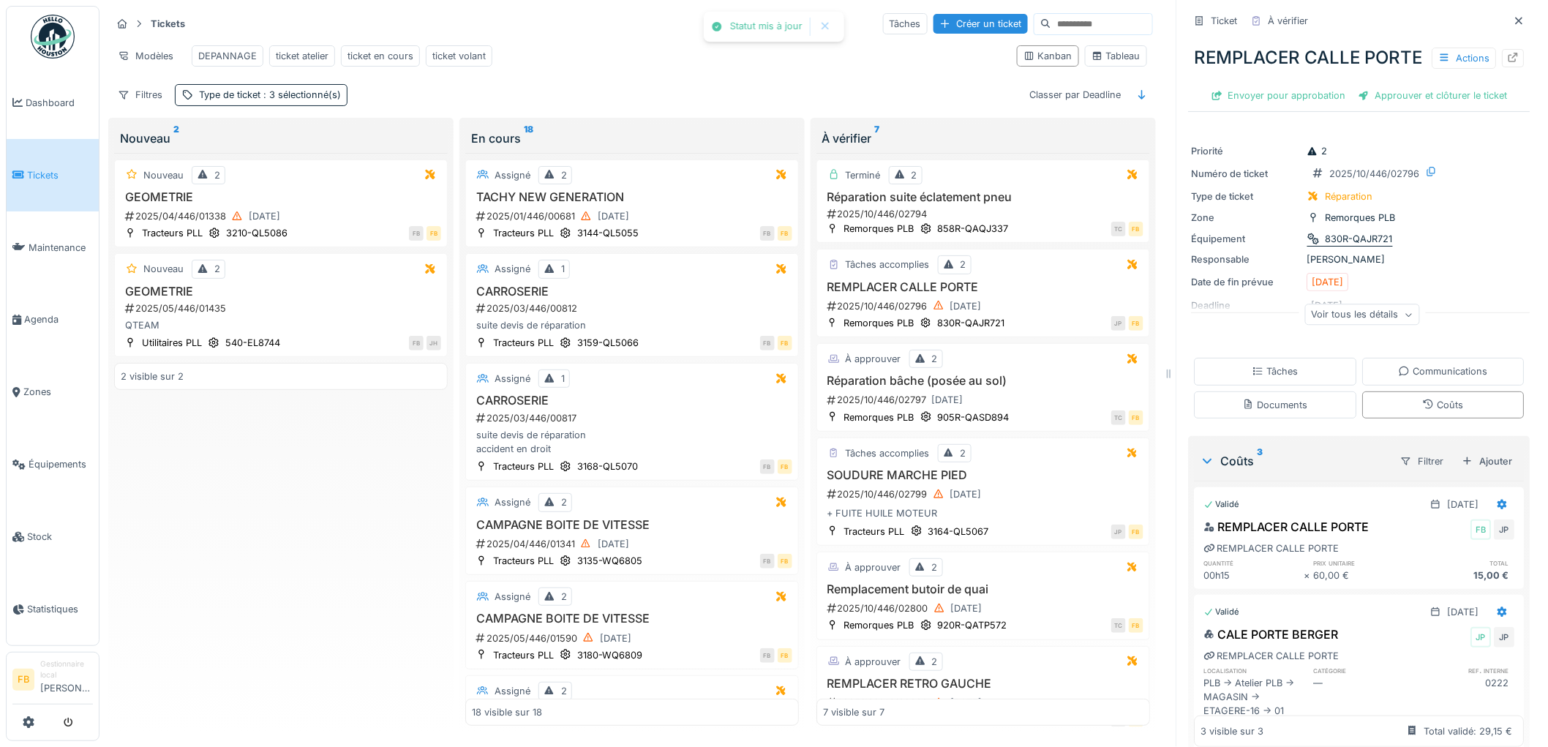
scroll to position [0, 0]
click at [1385, 105] on div "Approuver et clôturer le ticket" at bounding box center [1434, 96] width 162 height 20
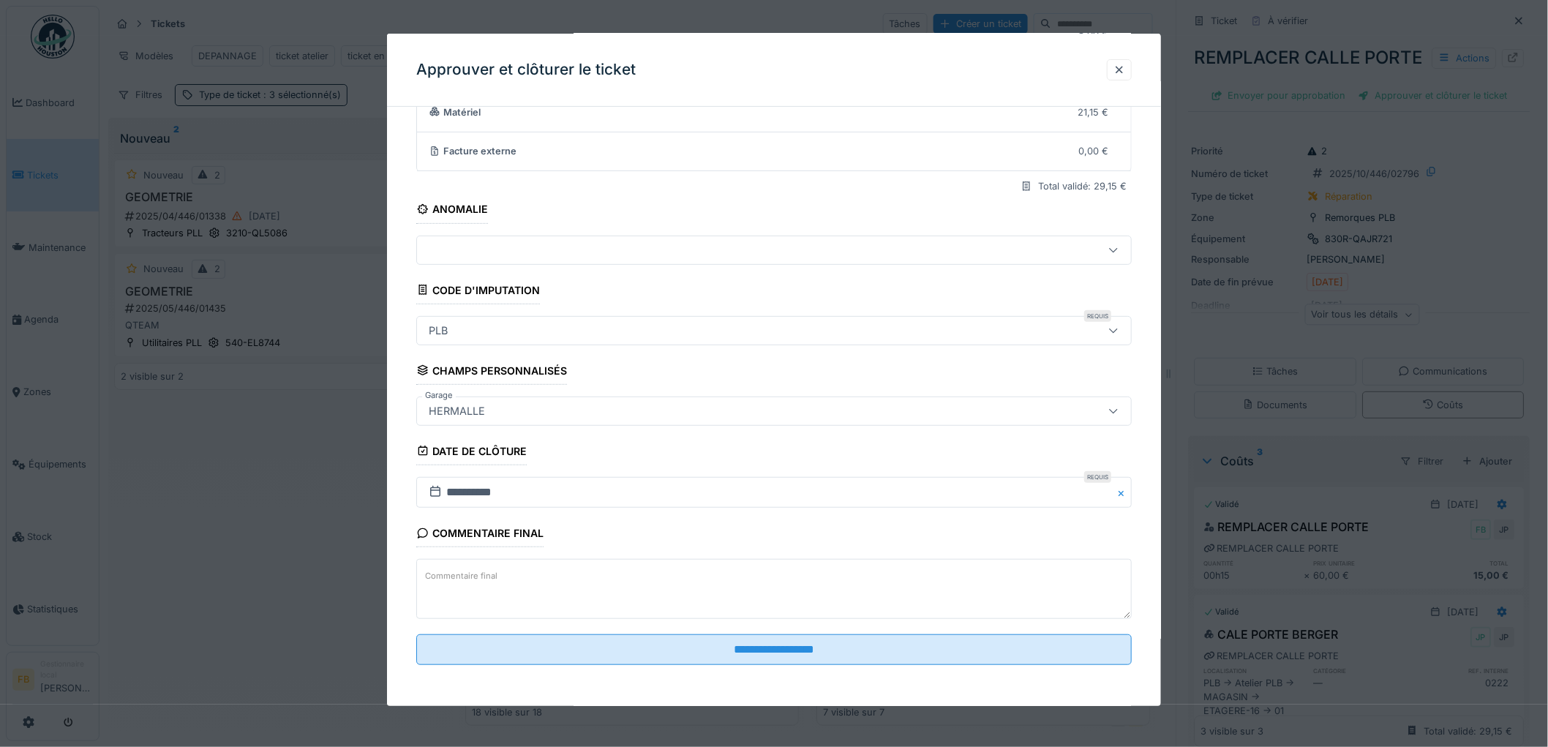
scroll to position [12, 0]
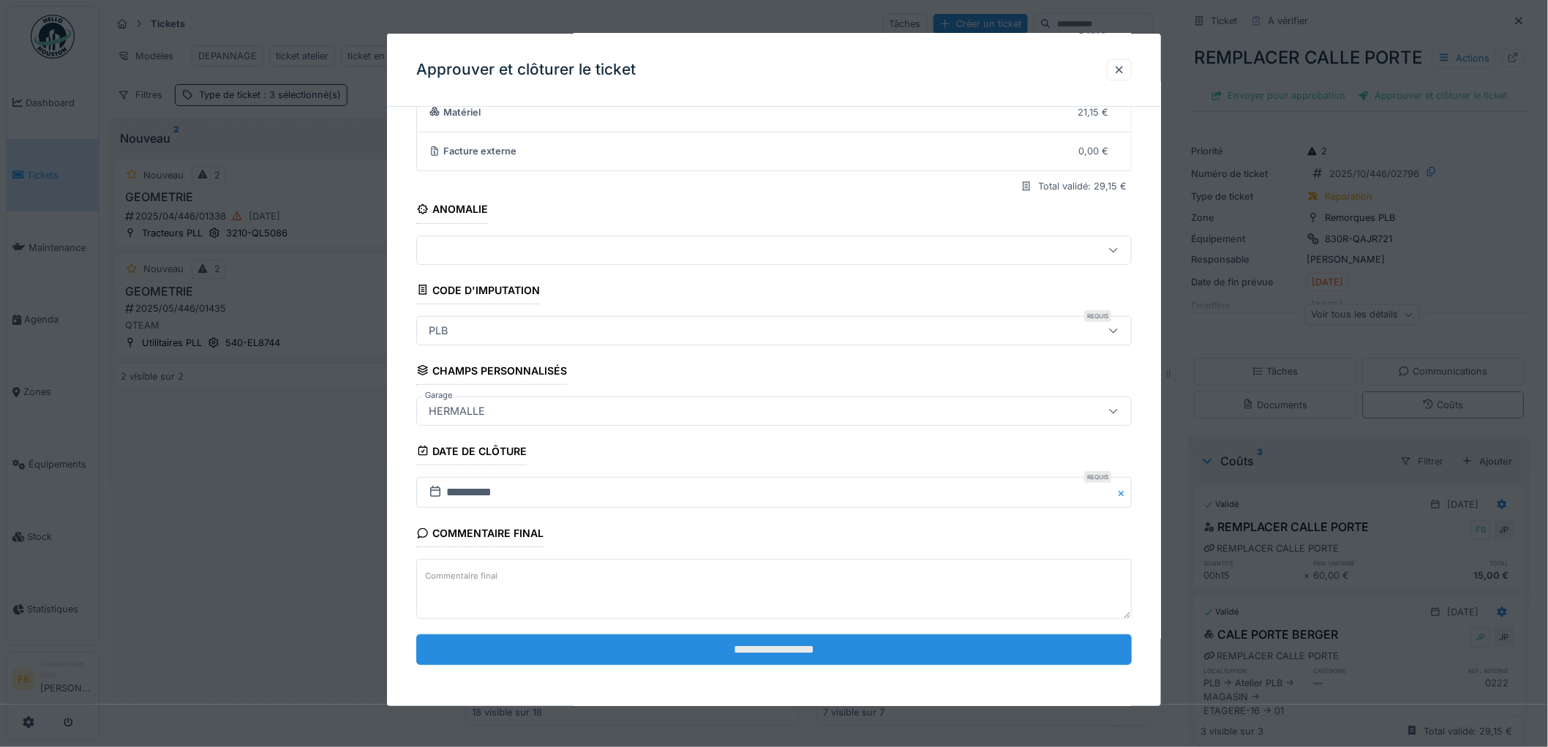
click at [770, 657] on input "**********" at bounding box center [774, 649] width 716 height 31
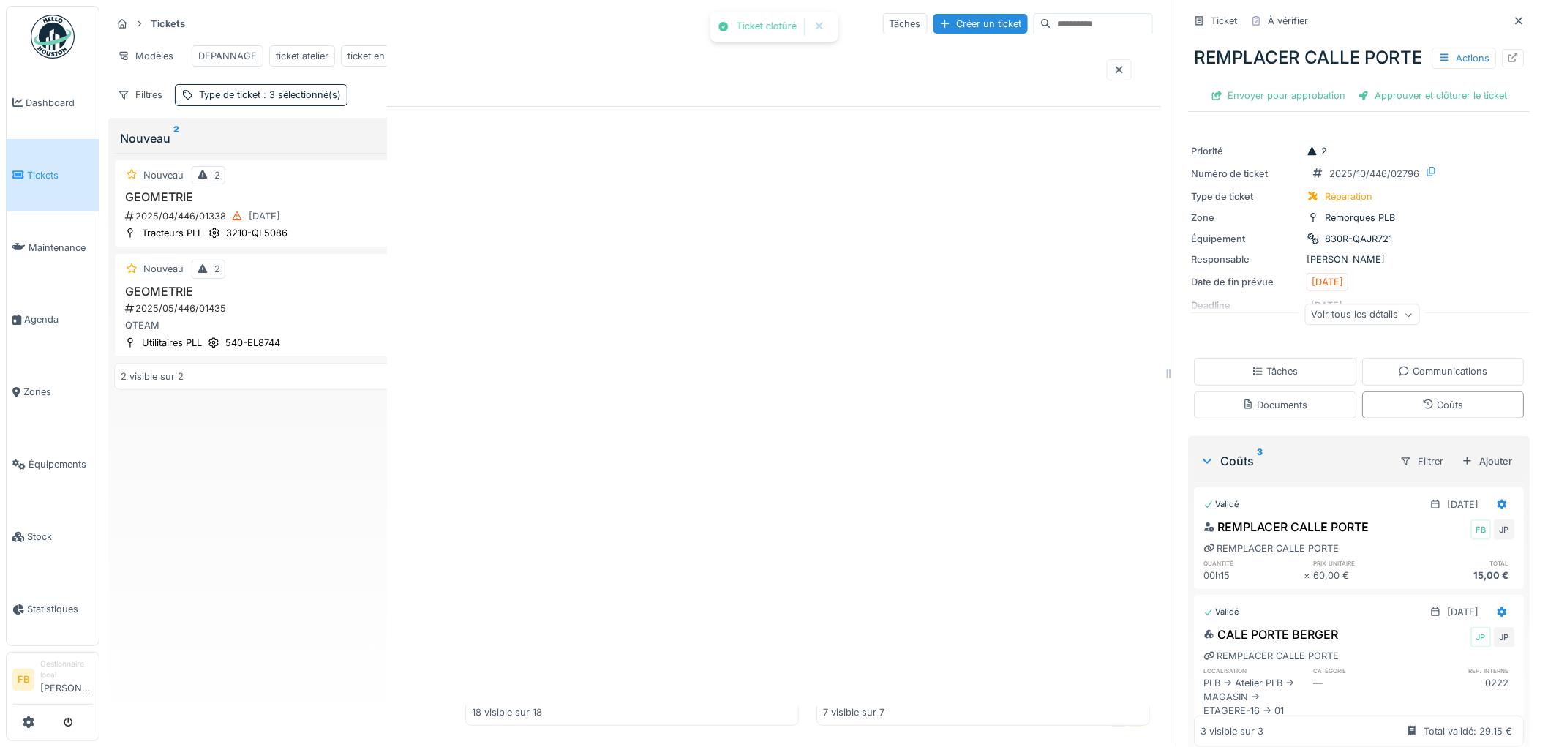
scroll to position [0, 0]
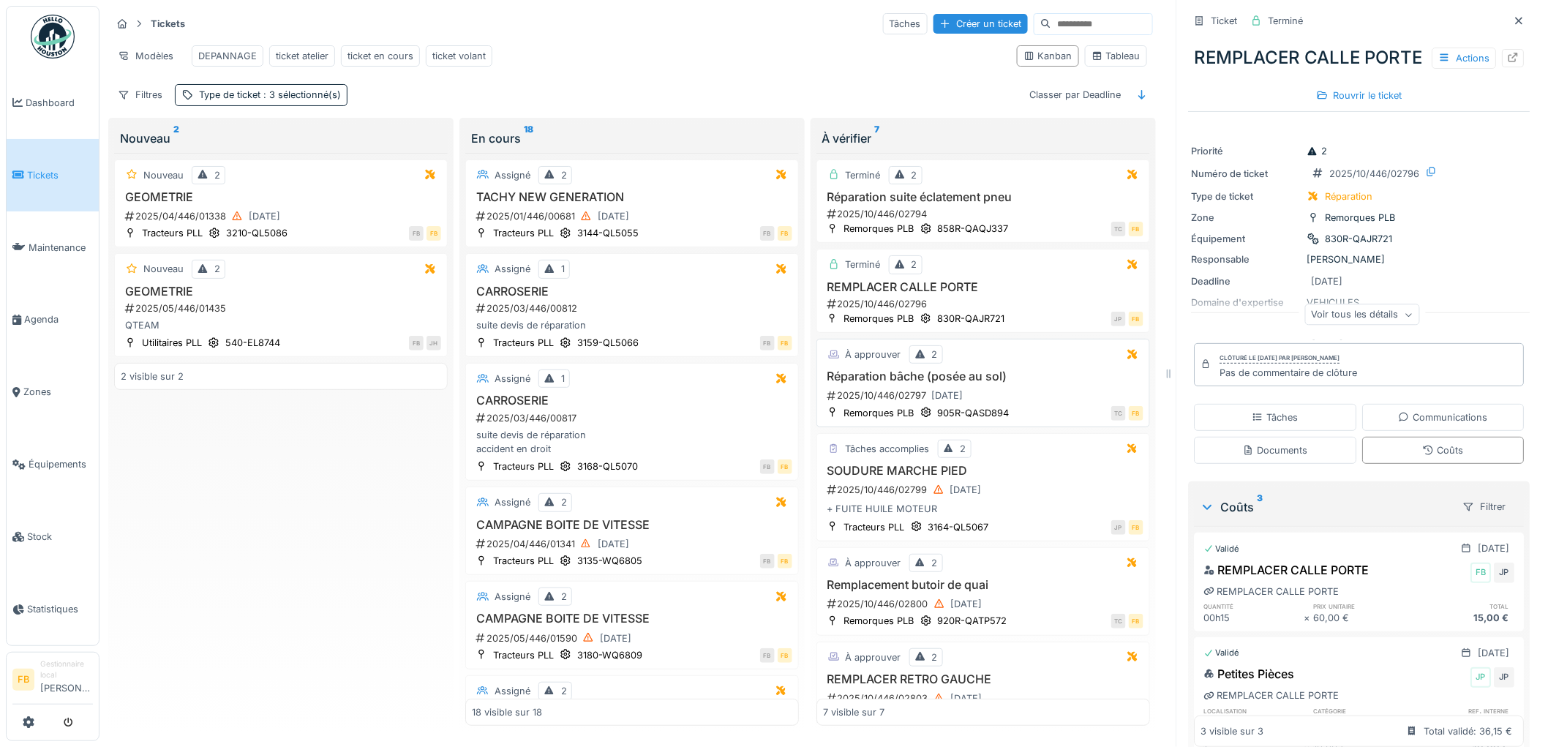
click at [1007, 394] on div "2025/10/446/02797 02/10/2025" at bounding box center [985, 395] width 318 height 18
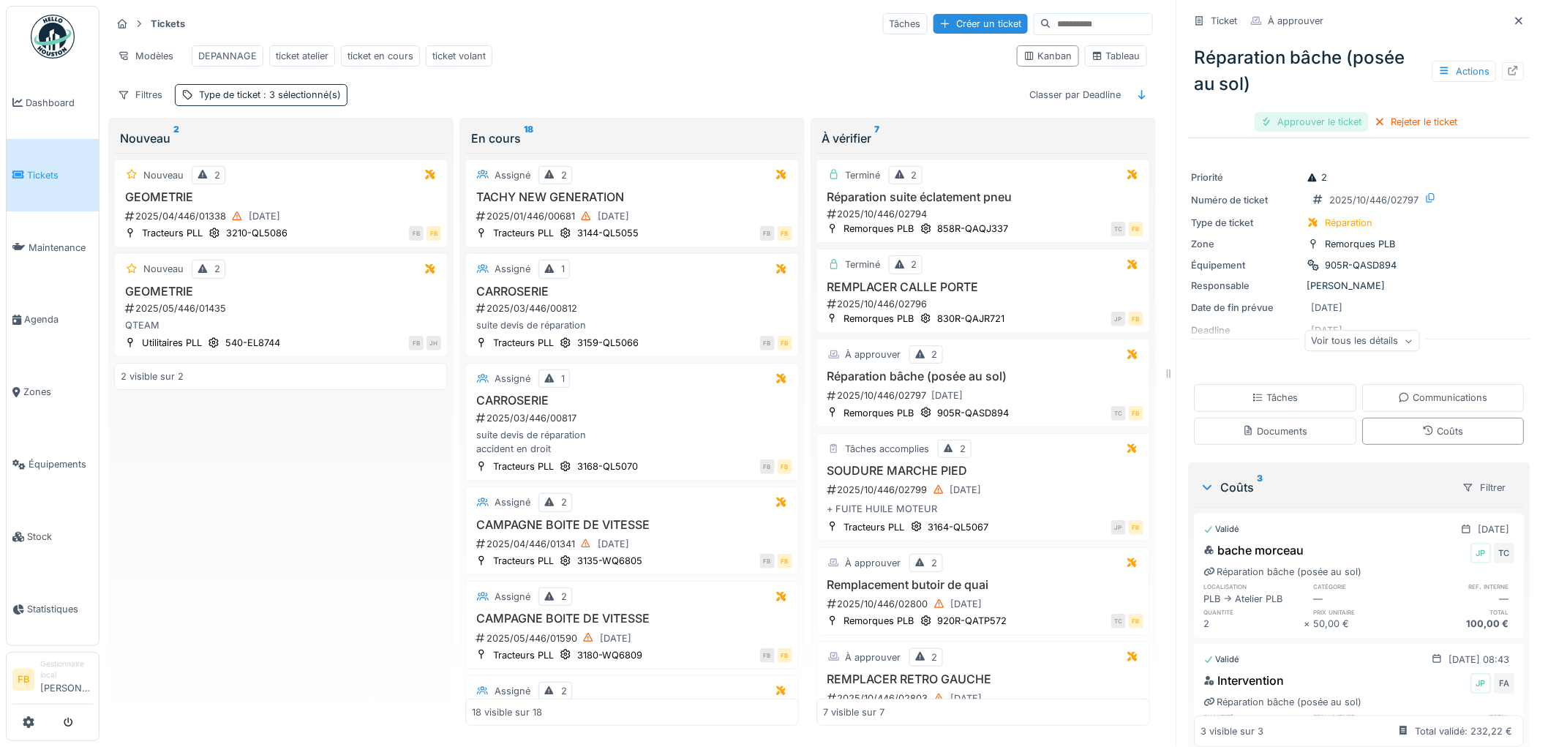
click at [1308, 119] on div "Approuver le ticket" at bounding box center [1312, 122] width 113 height 20
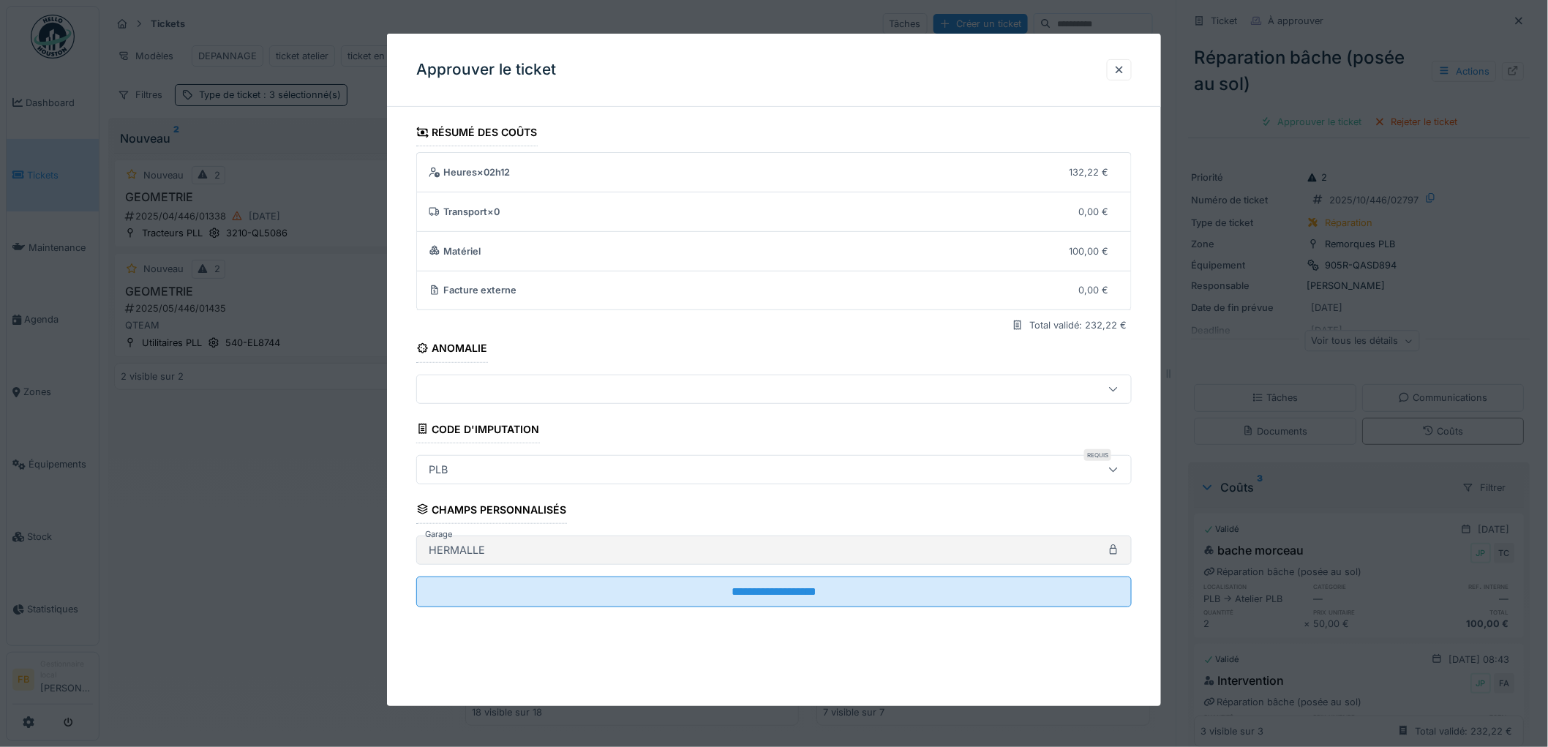
scroll to position [12, 0]
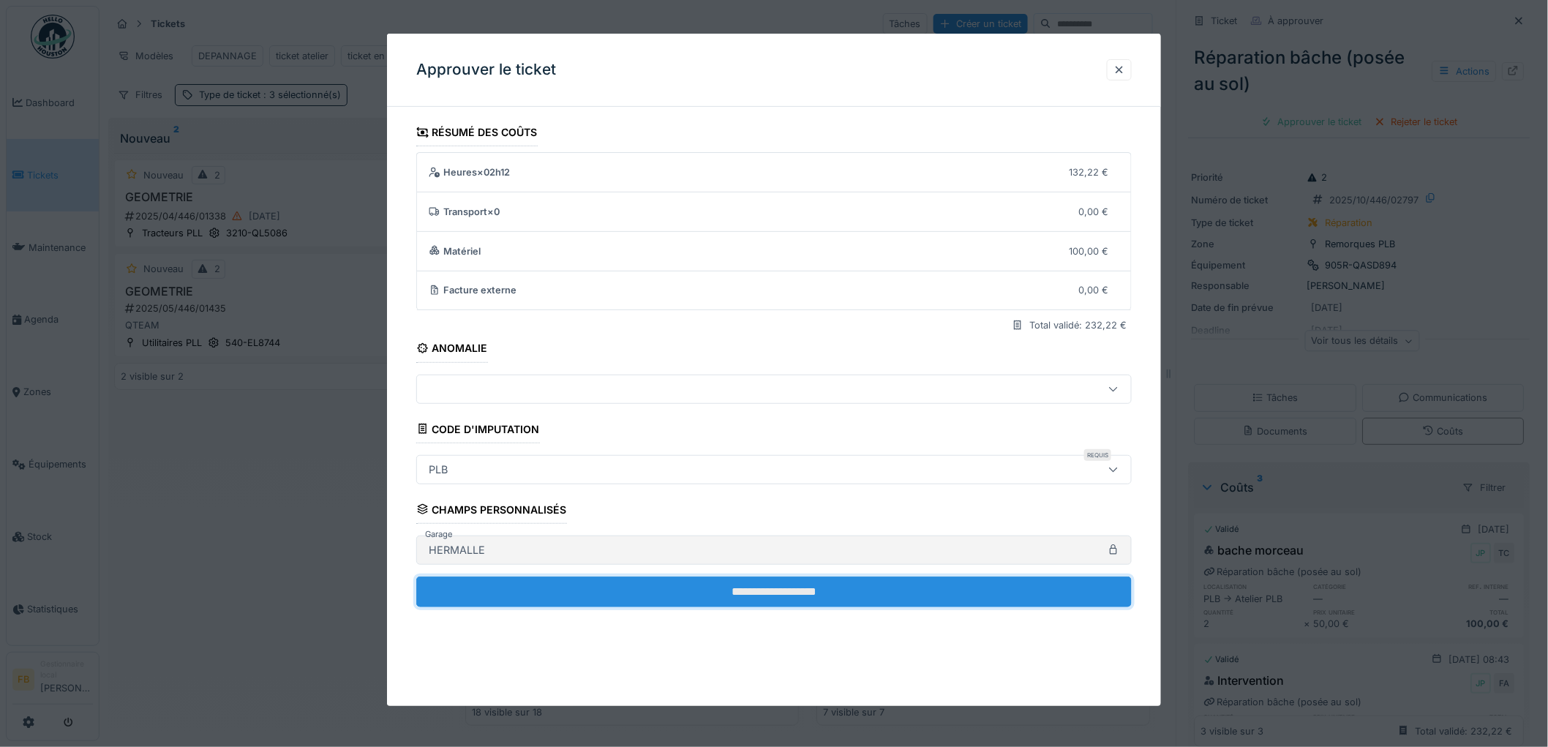
click at [684, 603] on input "**********" at bounding box center [774, 592] width 716 height 31
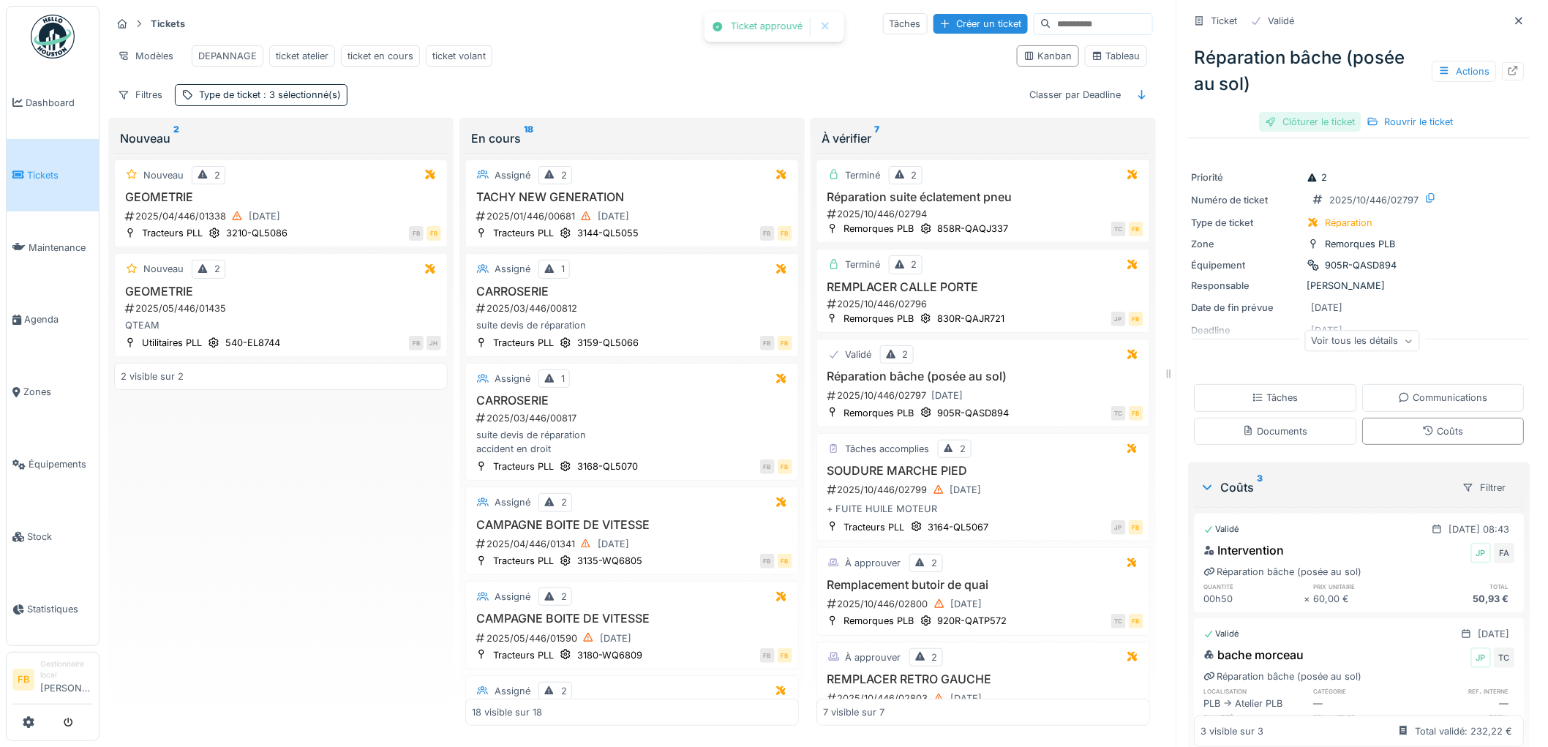
click at [1276, 112] on div "Clôturer le ticket" at bounding box center [1311, 122] width 102 height 20
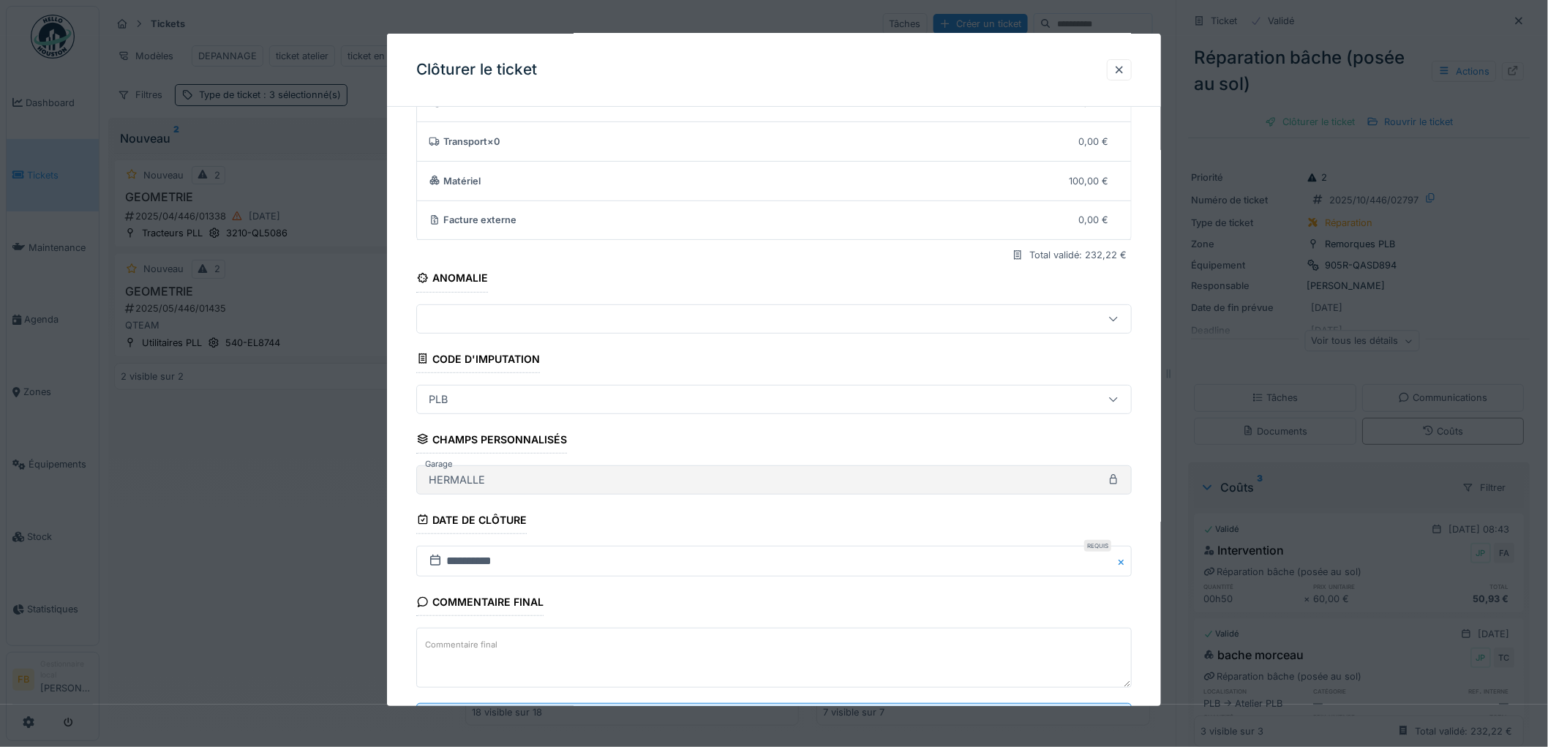
scroll to position [140, 0]
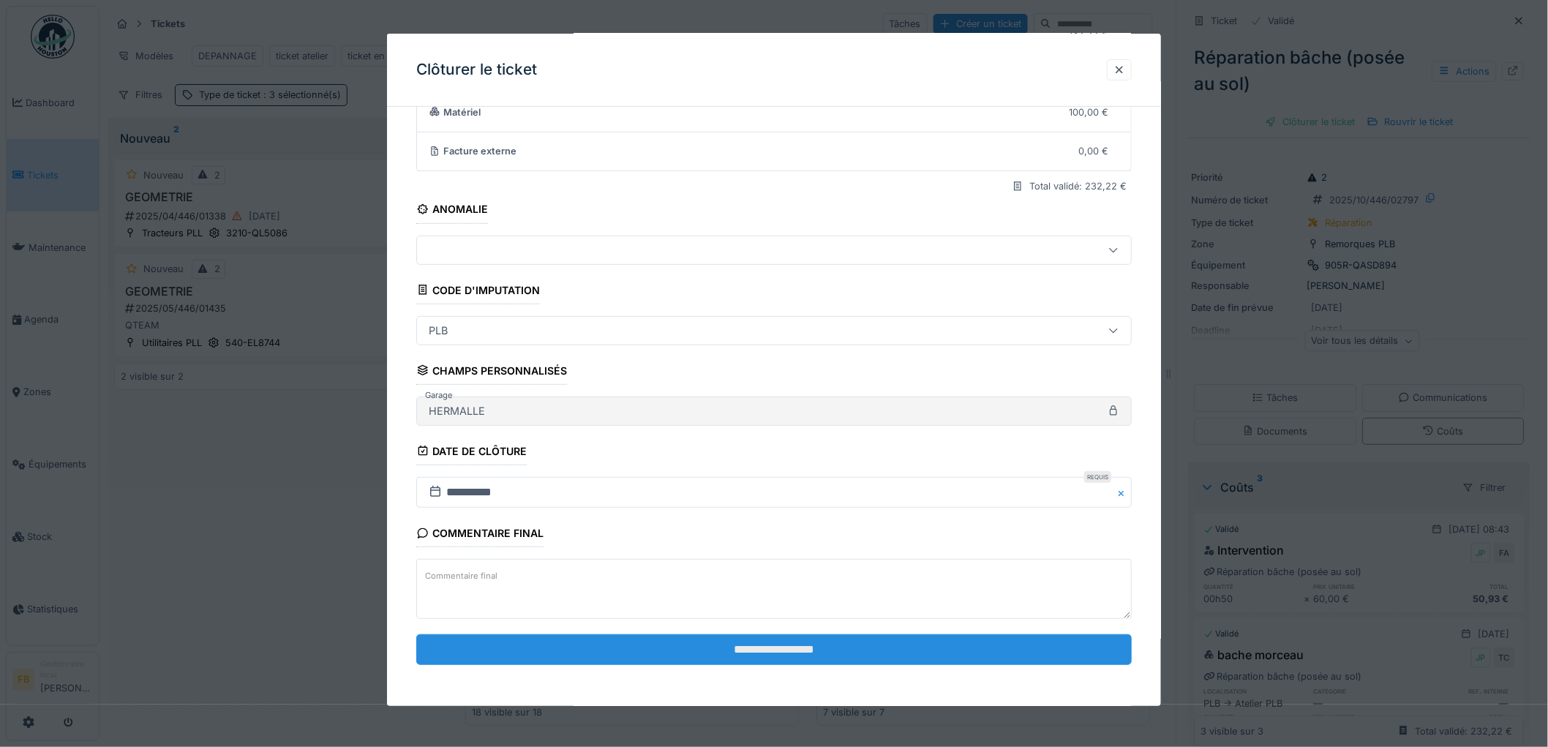
click at [776, 649] on input "**********" at bounding box center [774, 649] width 716 height 31
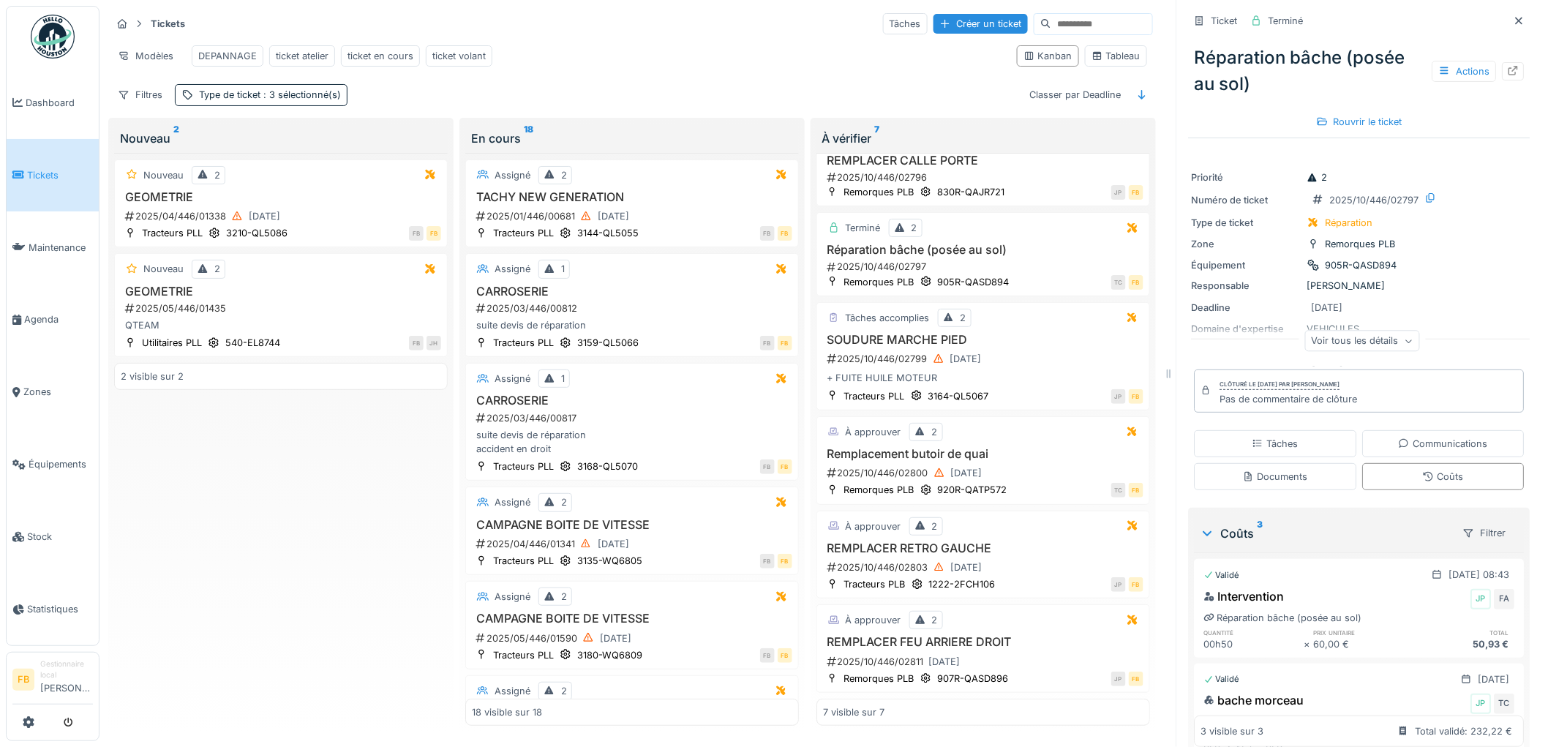
scroll to position [143, 0]
click at [993, 345] on div "SOUDURE MARCHE PIED 2025/10/446/02799 01/10/2025 + FUITE HUILE MOTEUR" at bounding box center [983, 359] width 321 height 53
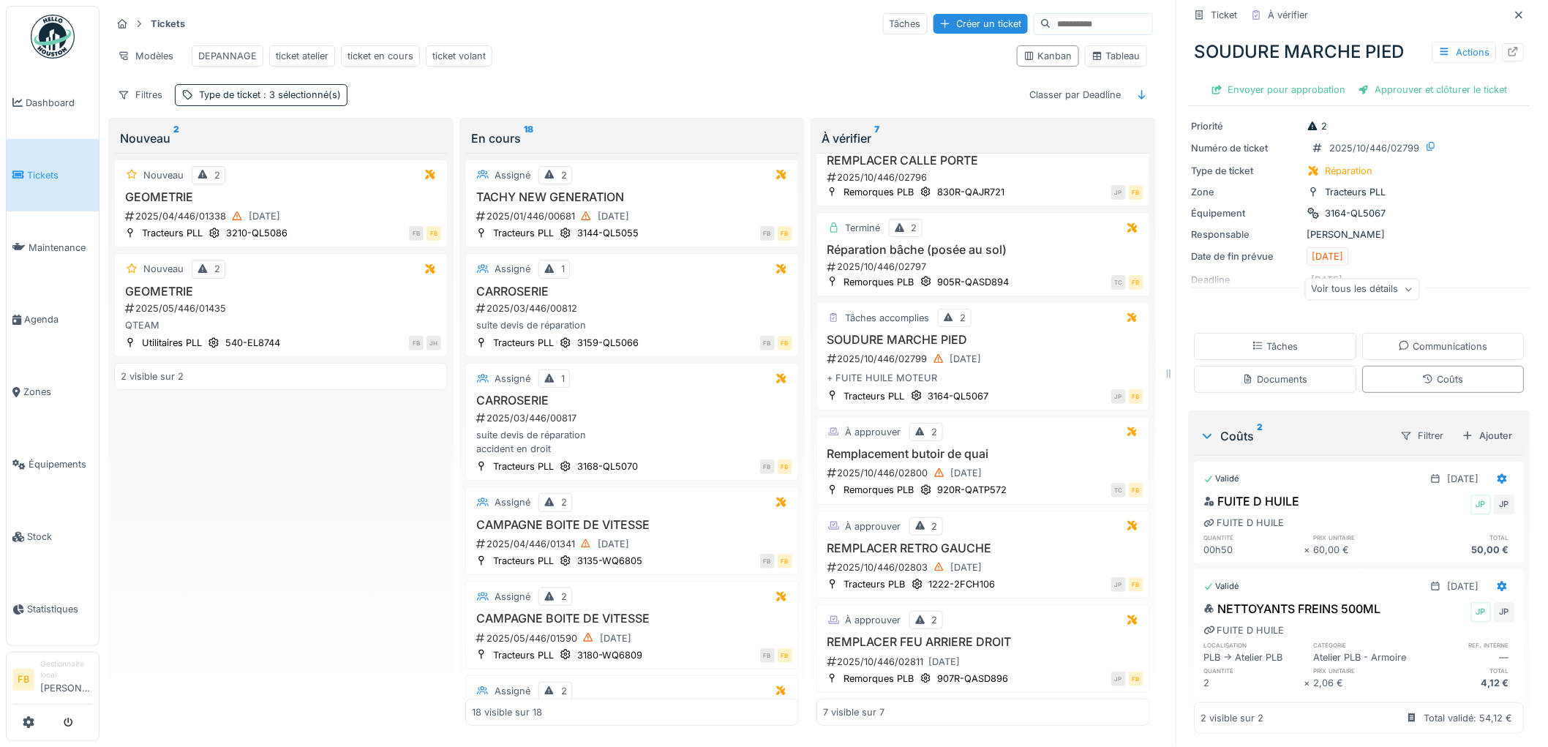
scroll to position [61, 0]
click at [1398, 94] on div "Approuver et clôturer le ticket" at bounding box center [1434, 90] width 162 height 20
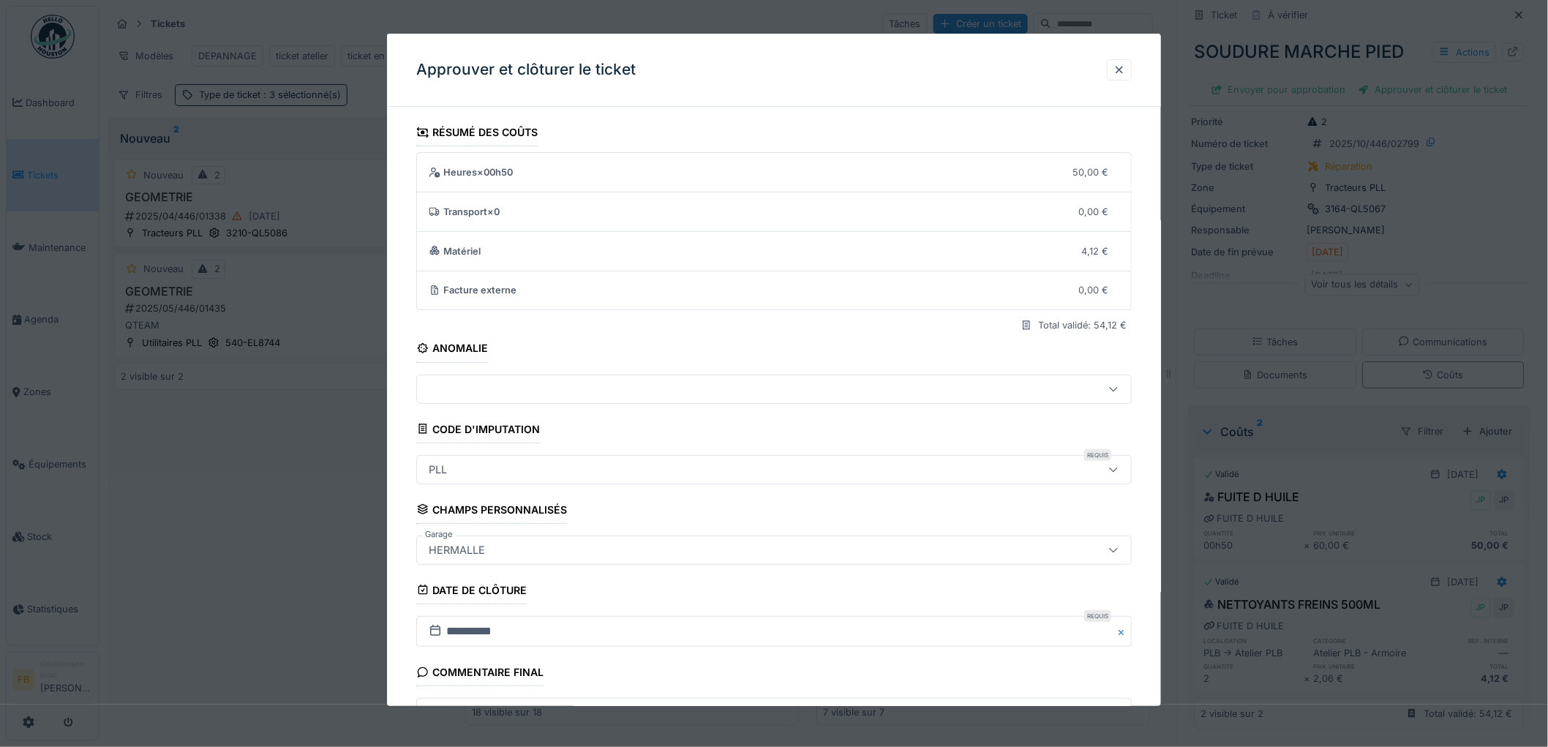
scroll to position [140, 0]
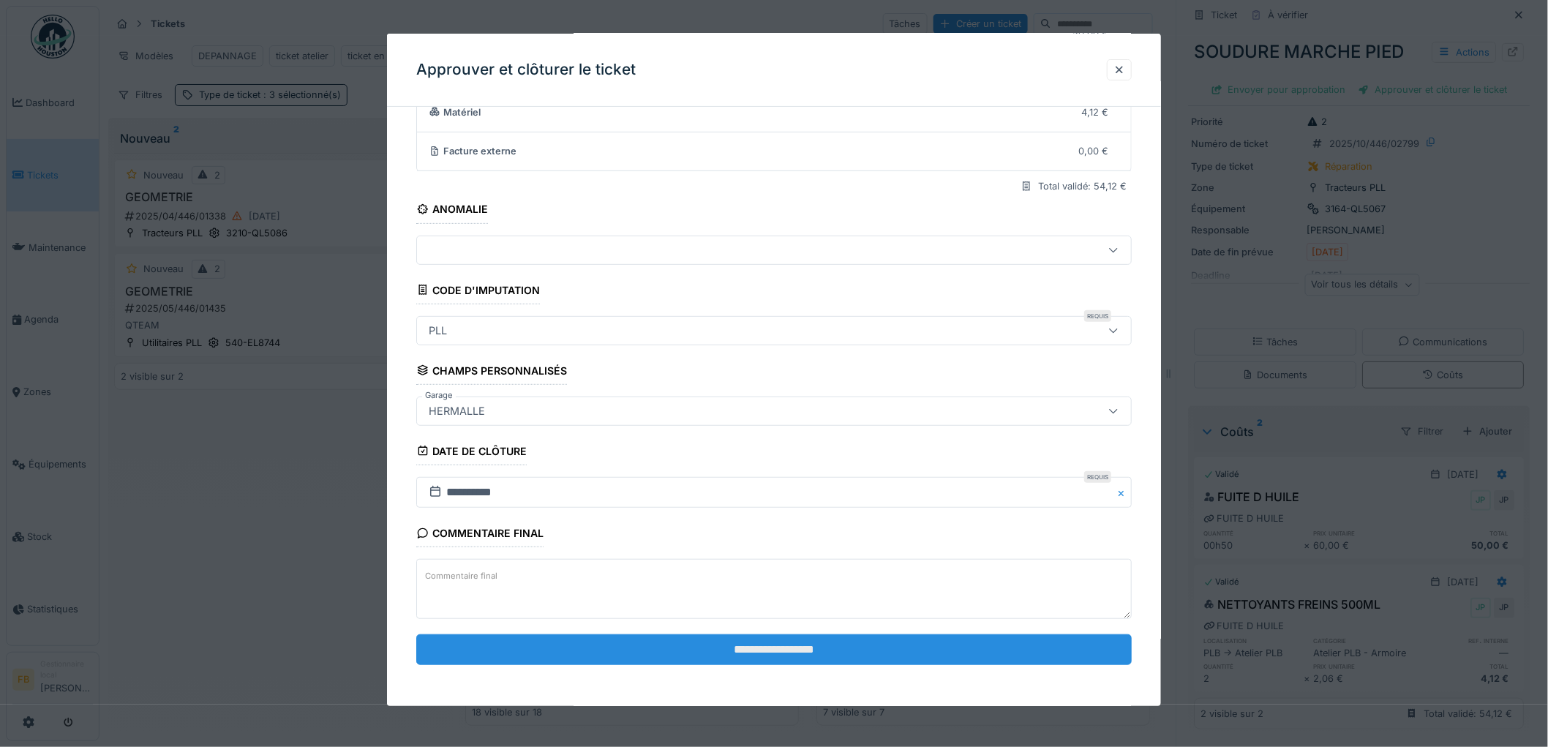
click at [692, 649] on input "**********" at bounding box center [774, 649] width 716 height 31
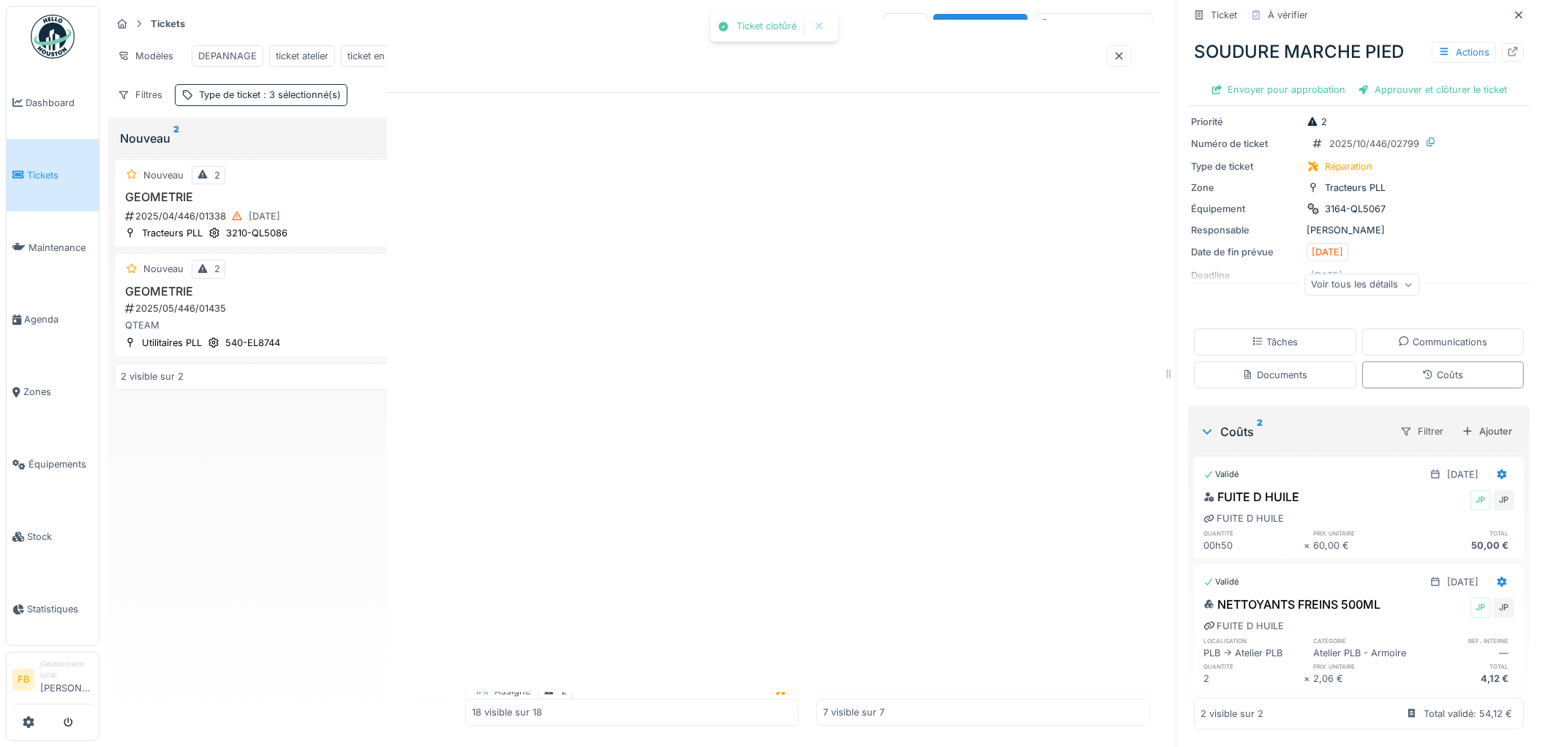
scroll to position [139, 0]
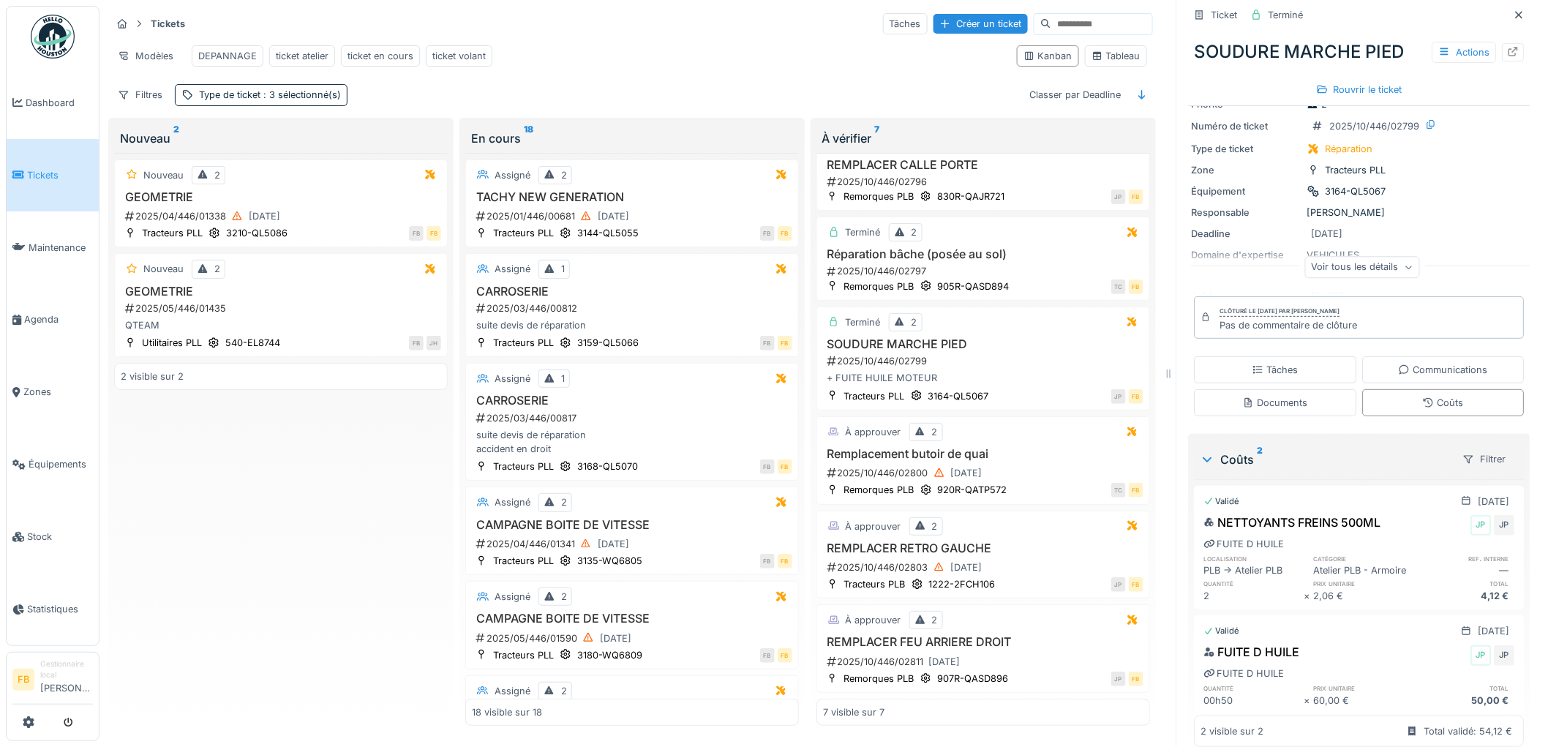
click at [1297, 327] on div "Pas de commentaire de clôture" at bounding box center [1290, 325] width 138 height 14
click at [1435, 46] on div "Actions" at bounding box center [1465, 52] width 64 height 21
click at [1202, 91] on div "SOUDURE MARCHE PIED Actions Rouvrir le ticket" at bounding box center [1360, 64] width 342 height 75
click at [1434, 56] on div "Actions" at bounding box center [1465, 52] width 64 height 21
click at [1215, 83] on div "SOUDURE MARCHE PIED Actions Rouvrir le ticket" at bounding box center [1360, 64] width 342 height 75
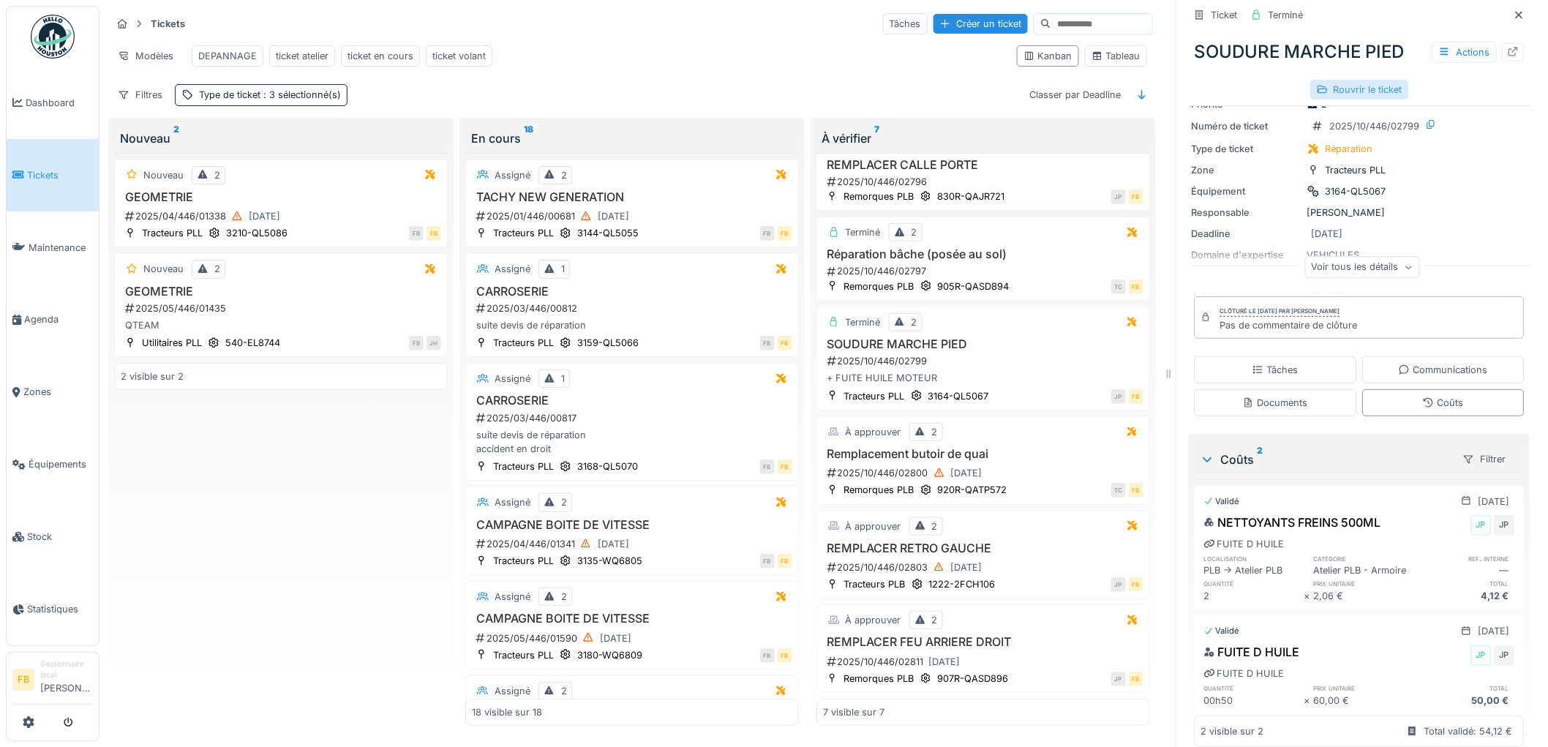
click at [1338, 88] on div "Rouvrir le ticket" at bounding box center [1360, 90] width 98 height 20
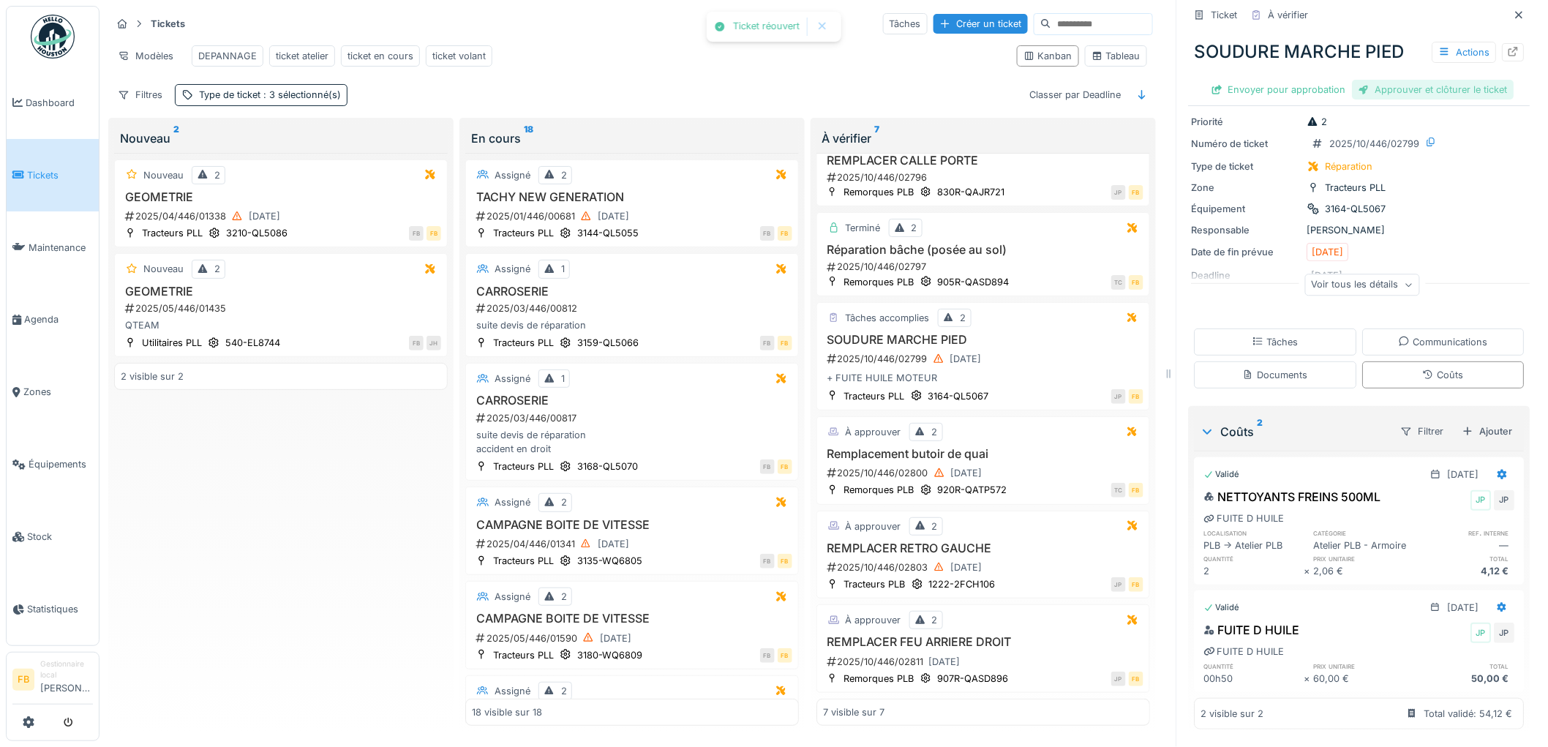
click at [1431, 89] on div "Approuver et clôturer le ticket" at bounding box center [1434, 90] width 162 height 20
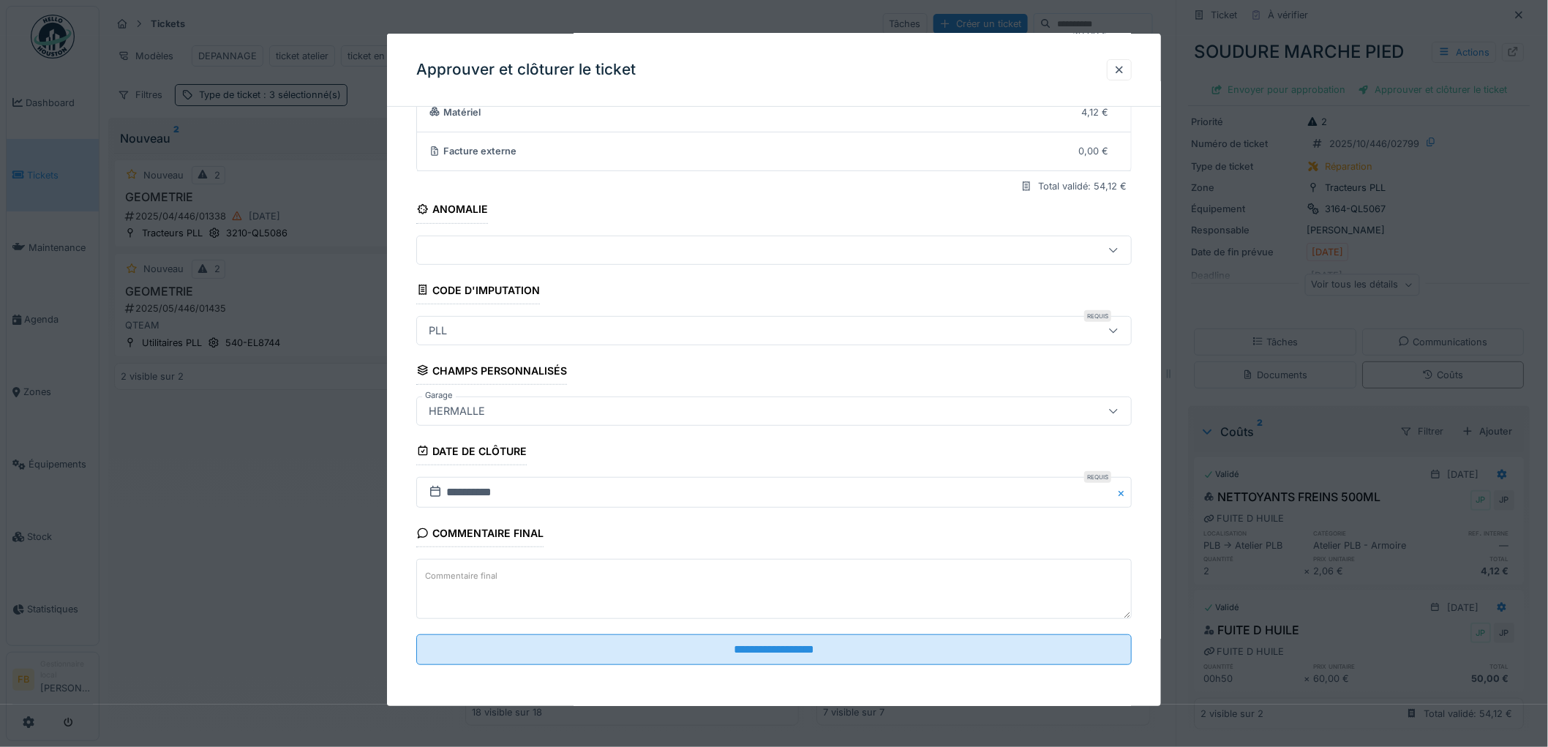
scroll to position [12, 0]
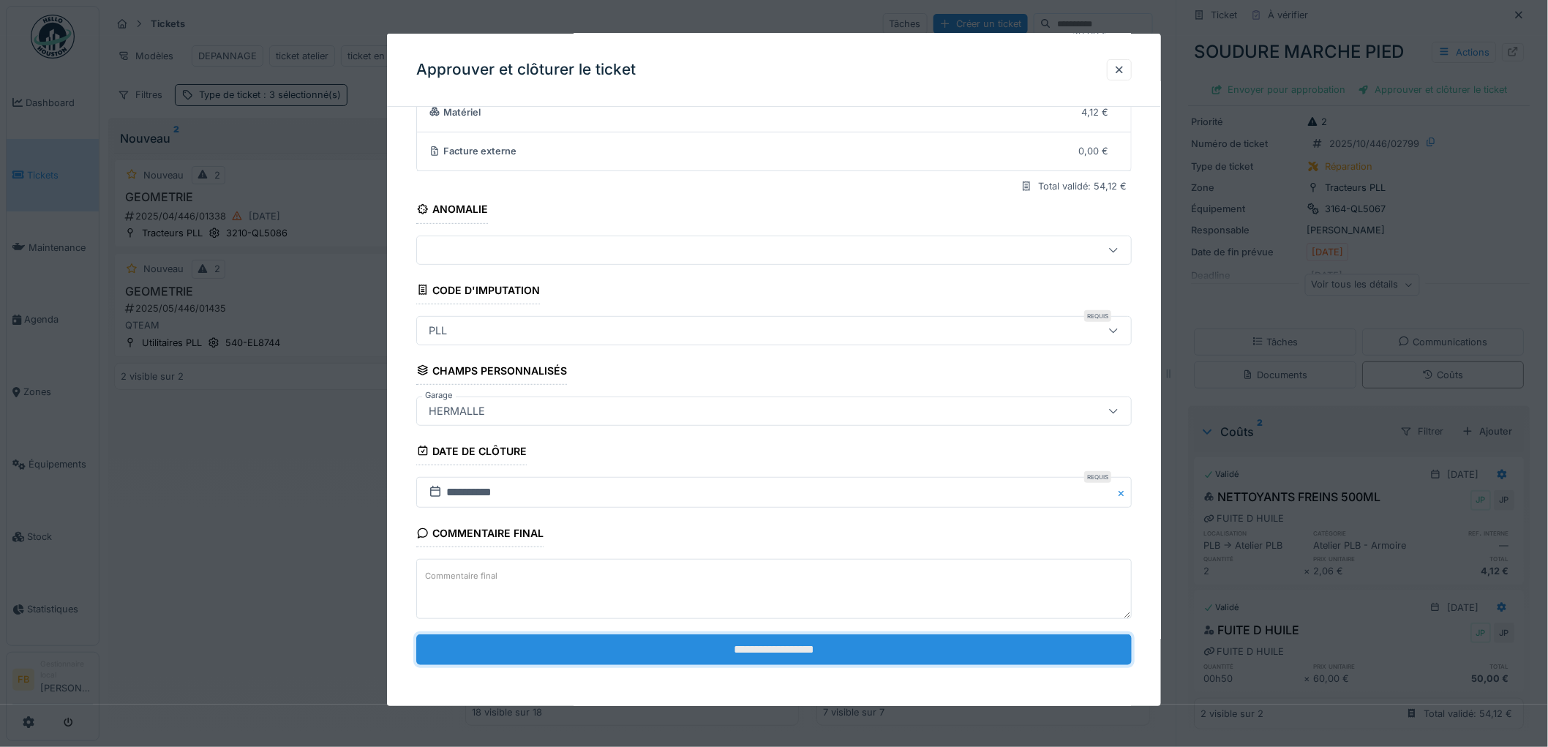
click at [738, 656] on input "**********" at bounding box center [774, 649] width 716 height 31
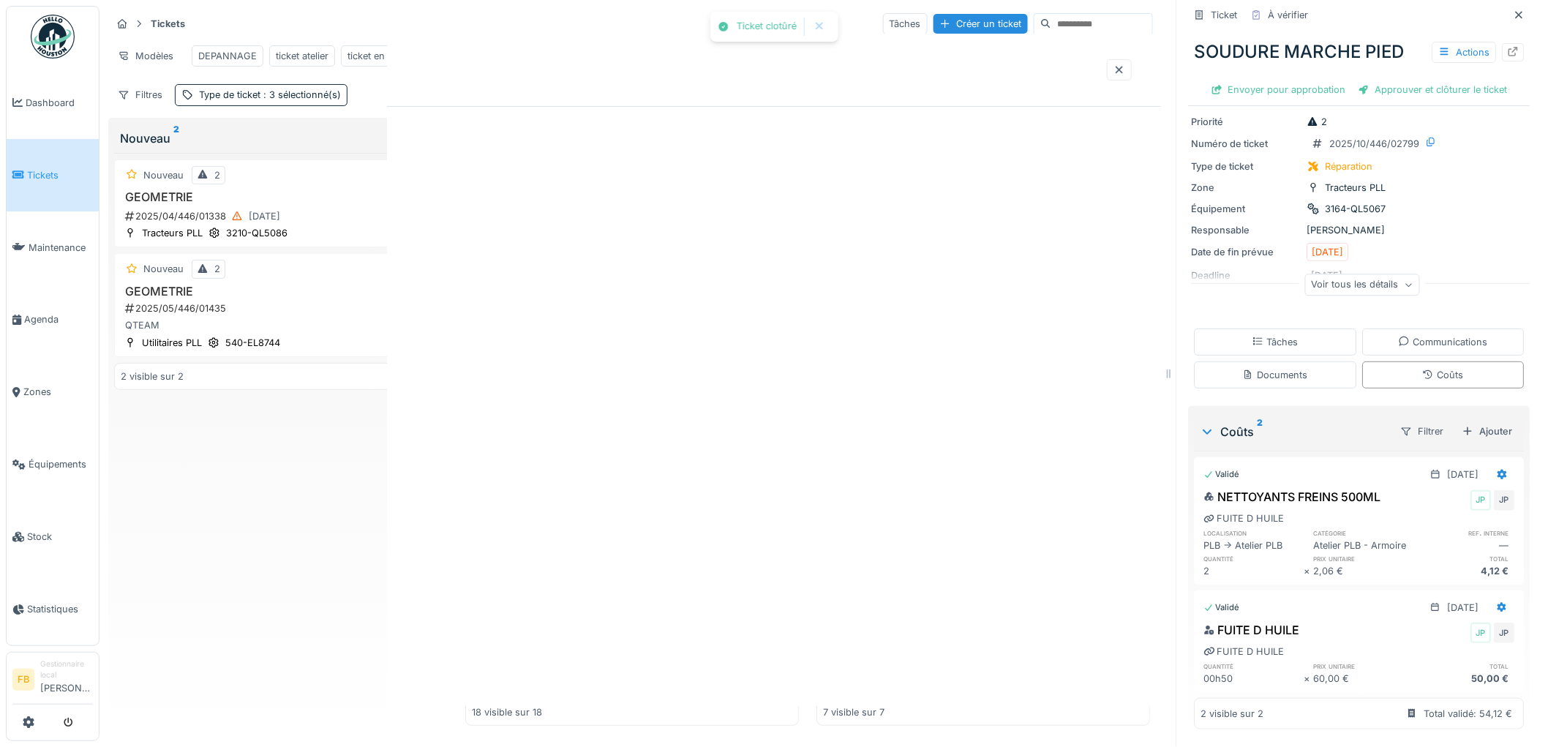
scroll to position [139, 0]
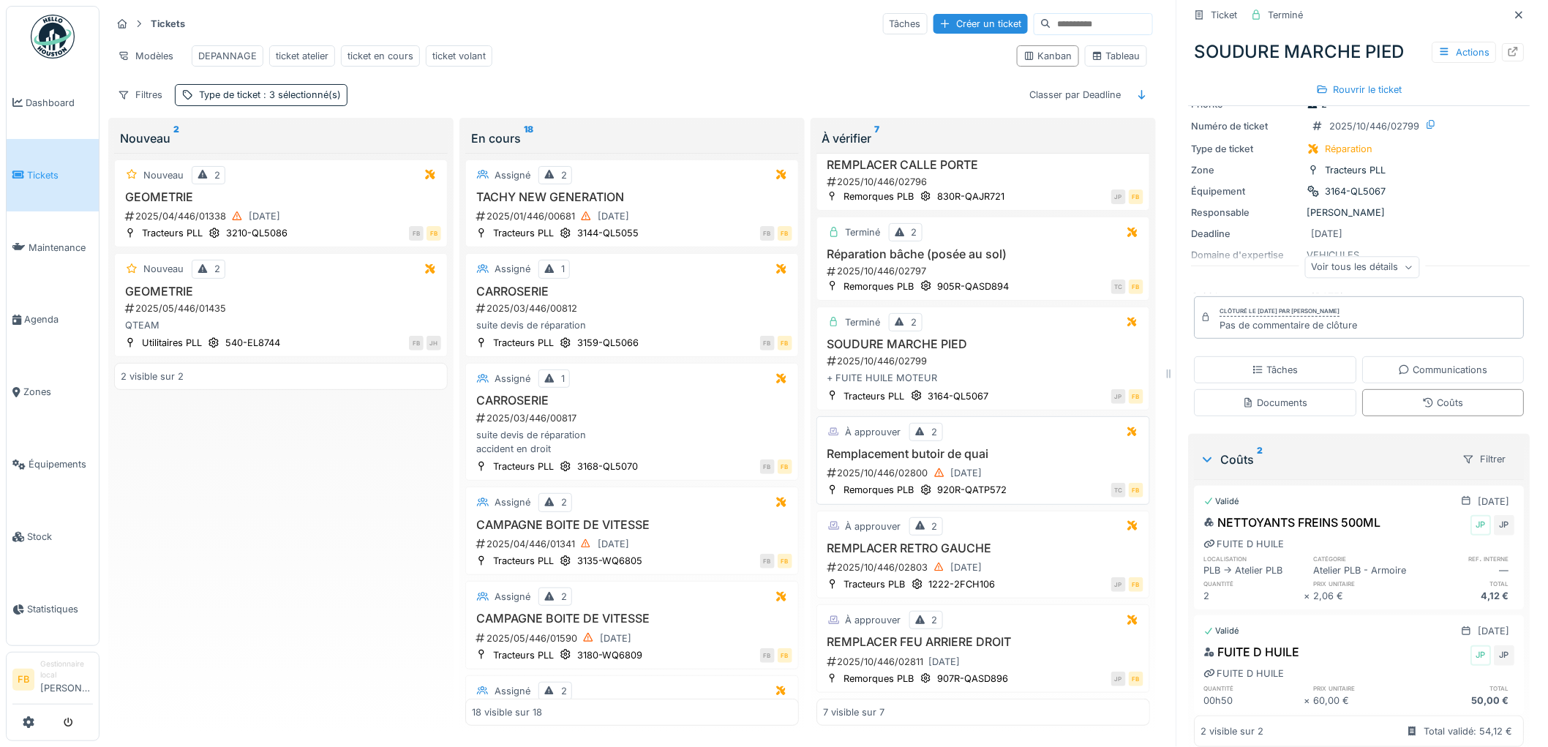
click at [1017, 447] on h3 "Remplacement butoir de quai" at bounding box center [983, 454] width 321 height 14
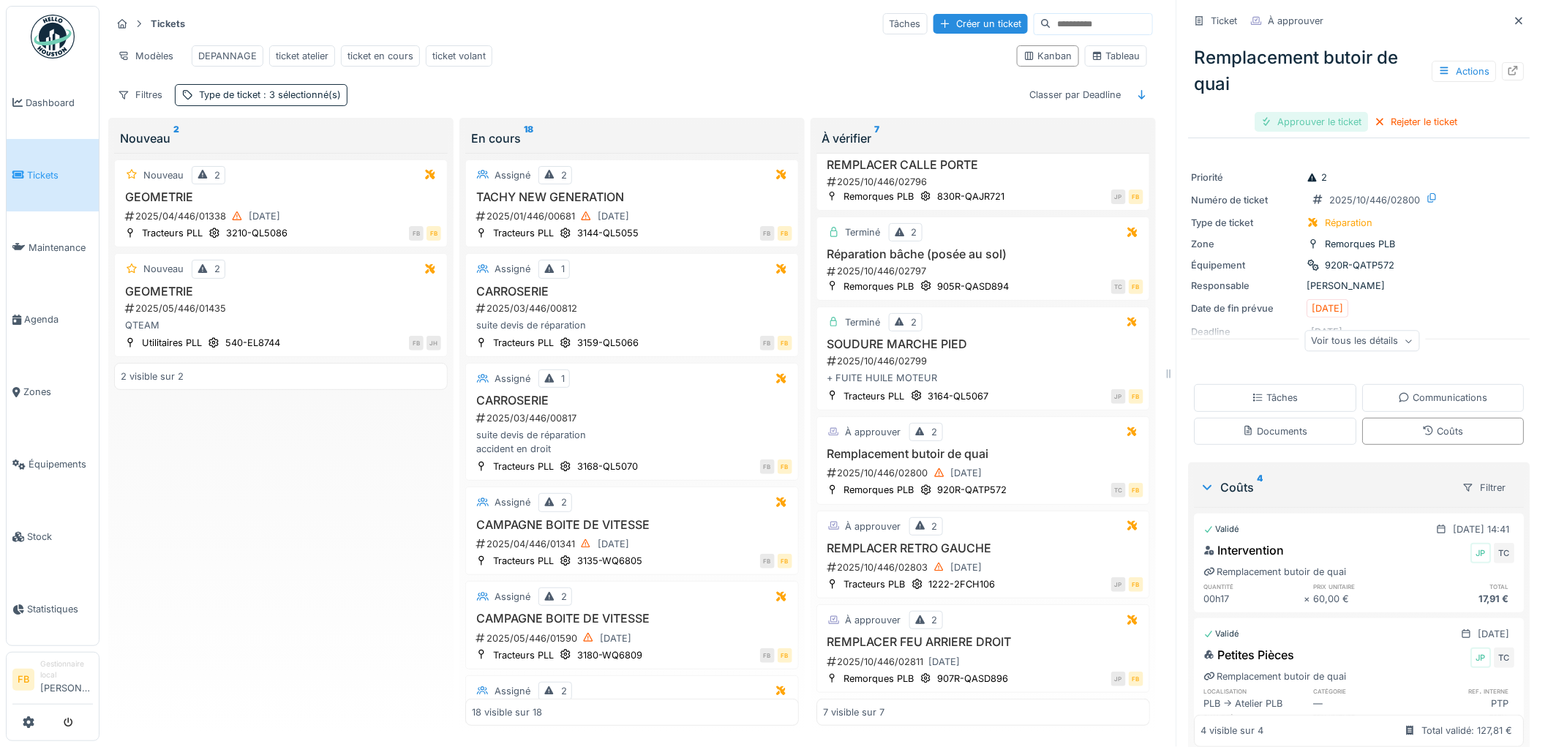
click at [1326, 121] on div "Approuver le ticket" at bounding box center [1312, 122] width 113 height 20
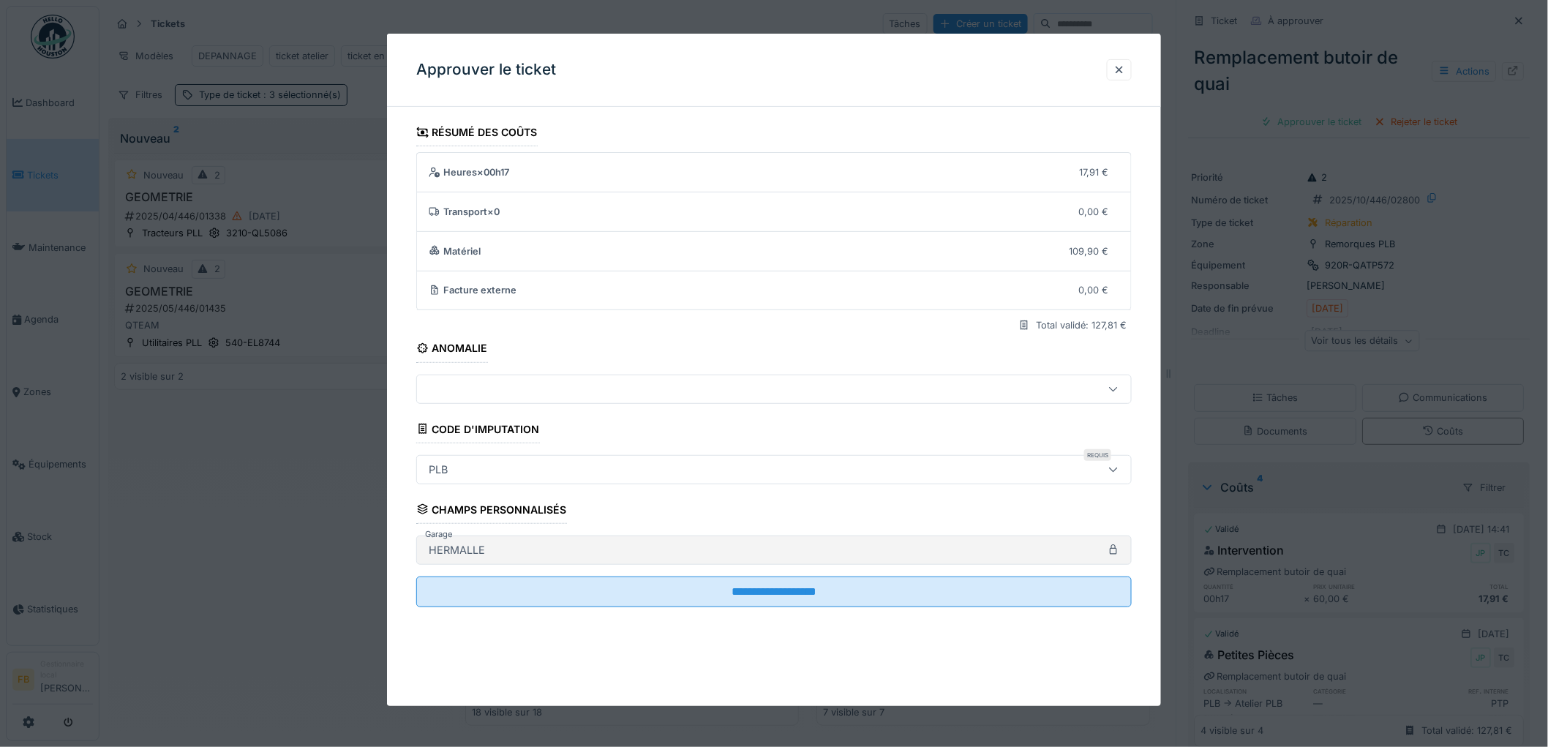
scroll to position [12, 0]
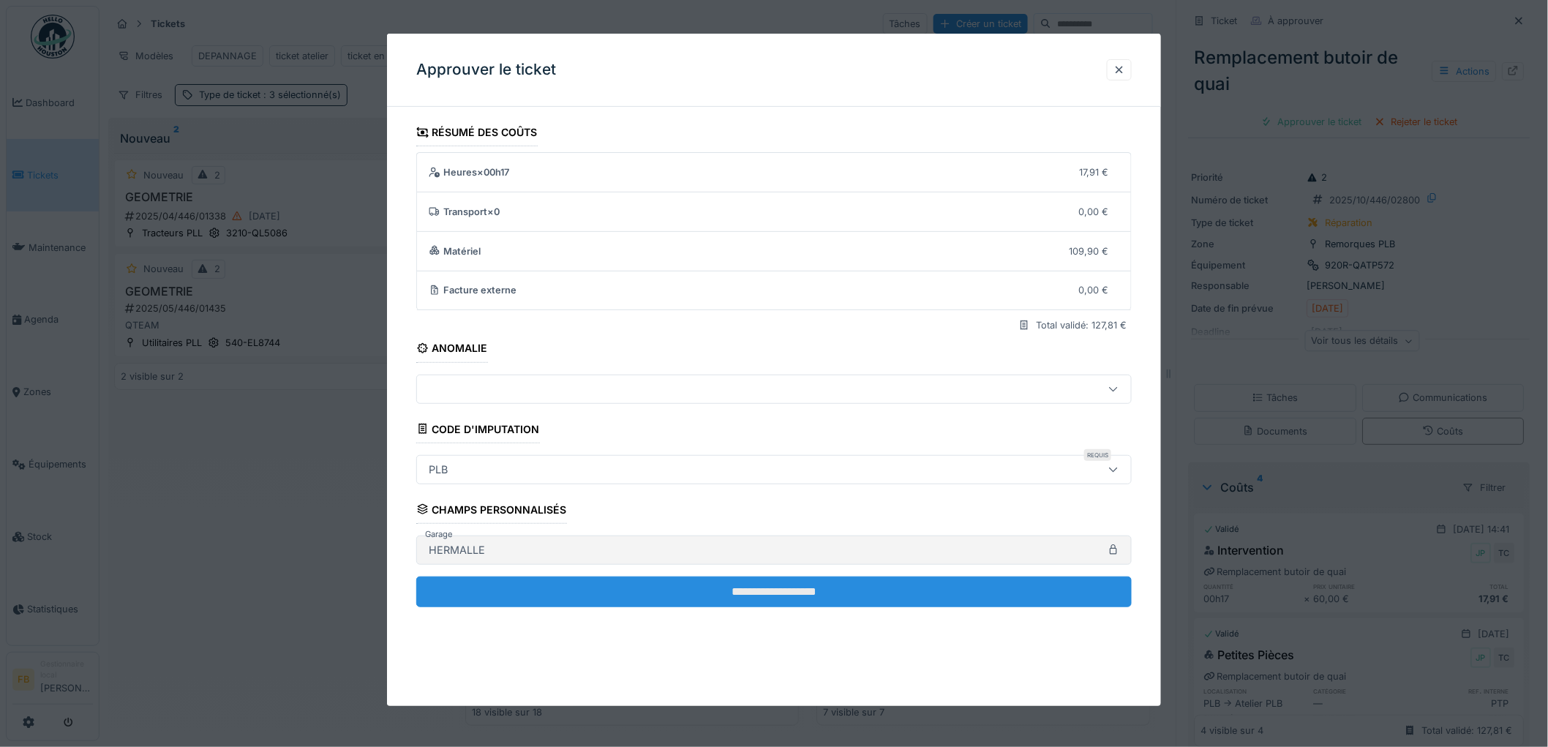
click at [793, 584] on input "**********" at bounding box center [774, 592] width 716 height 31
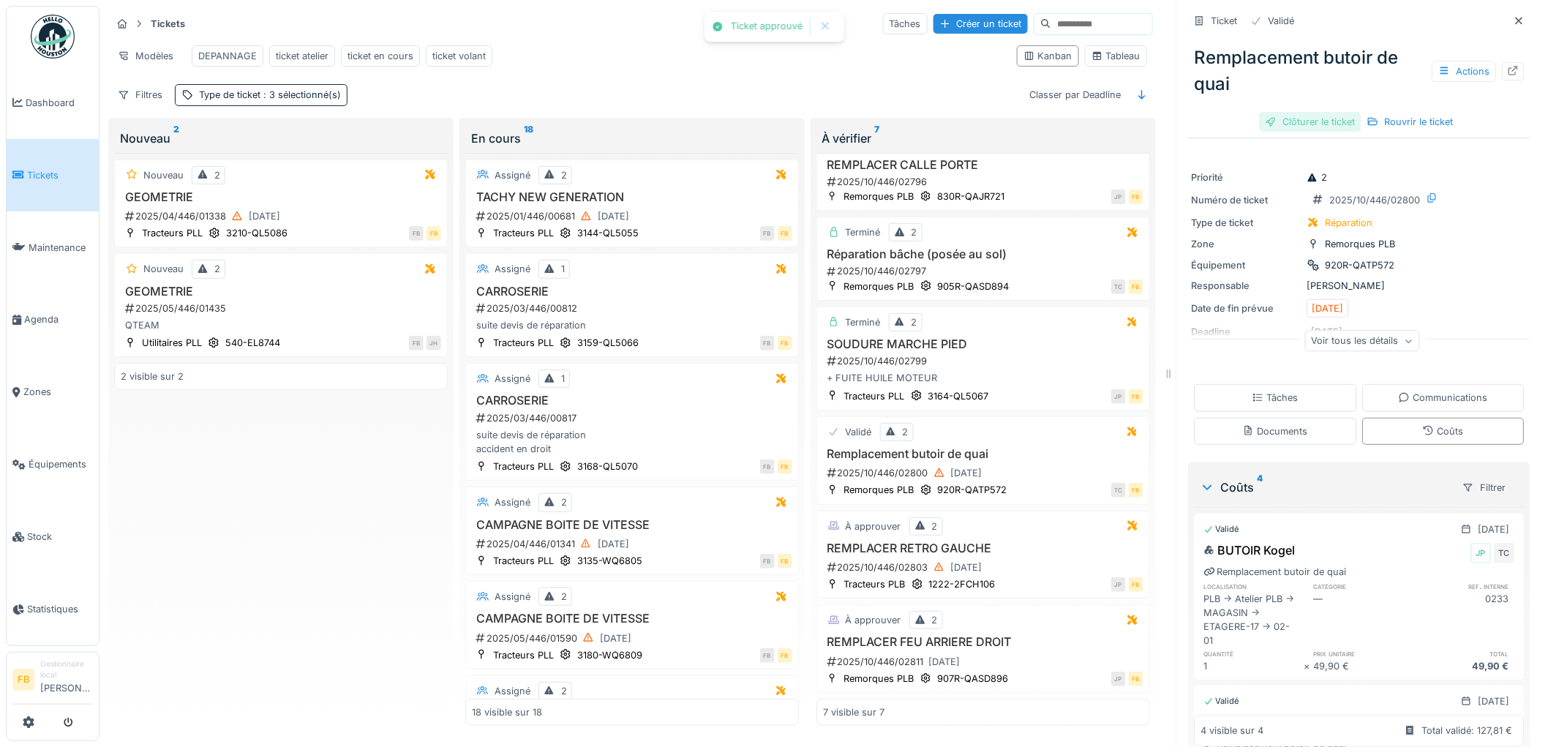
click at [1314, 112] on div "Clôturer le ticket" at bounding box center [1311, 122] width 102 height 20
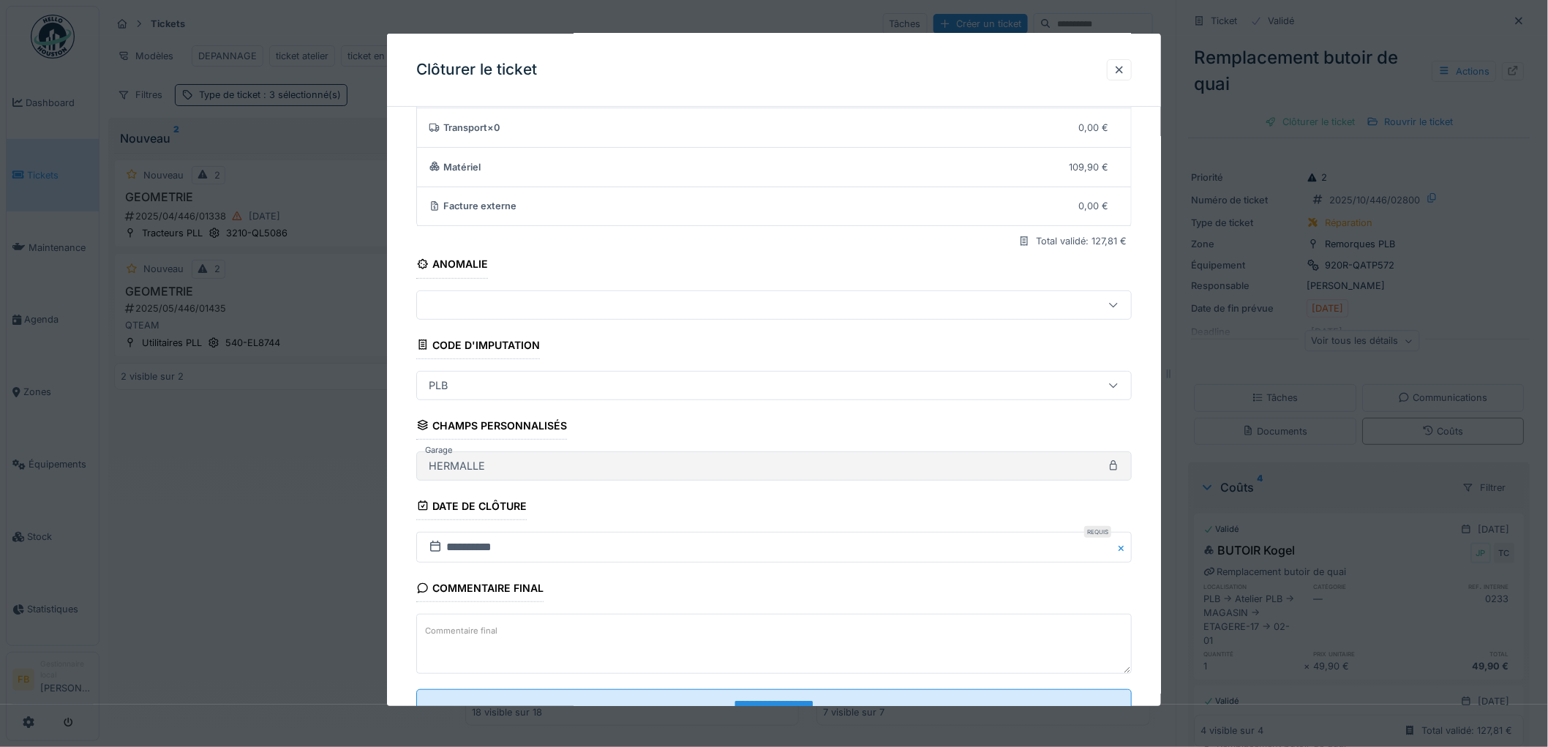
scroll to position [140, 0]
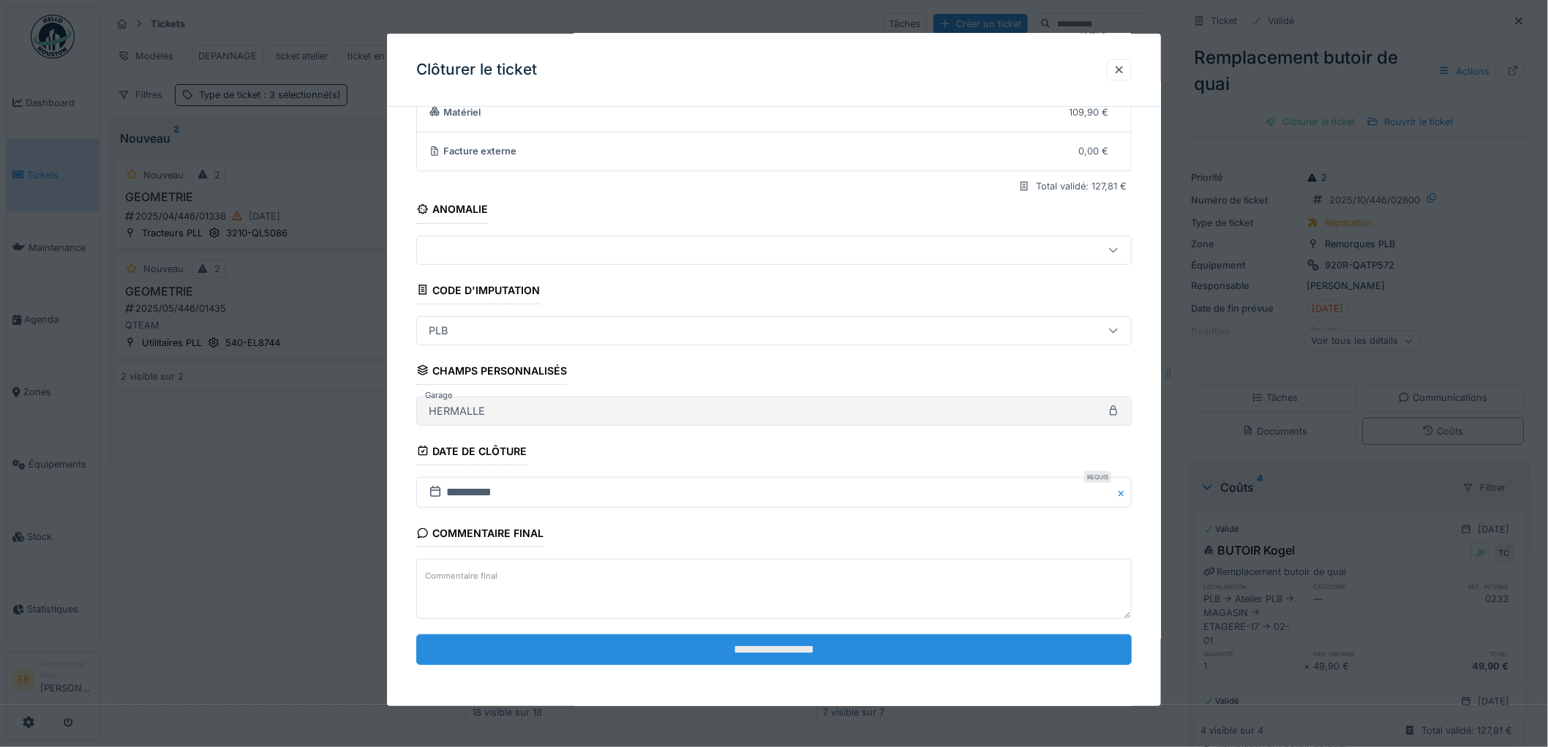
click at [733, 649] on input "**********" at bounding box center [774, 649] width 716 height 31
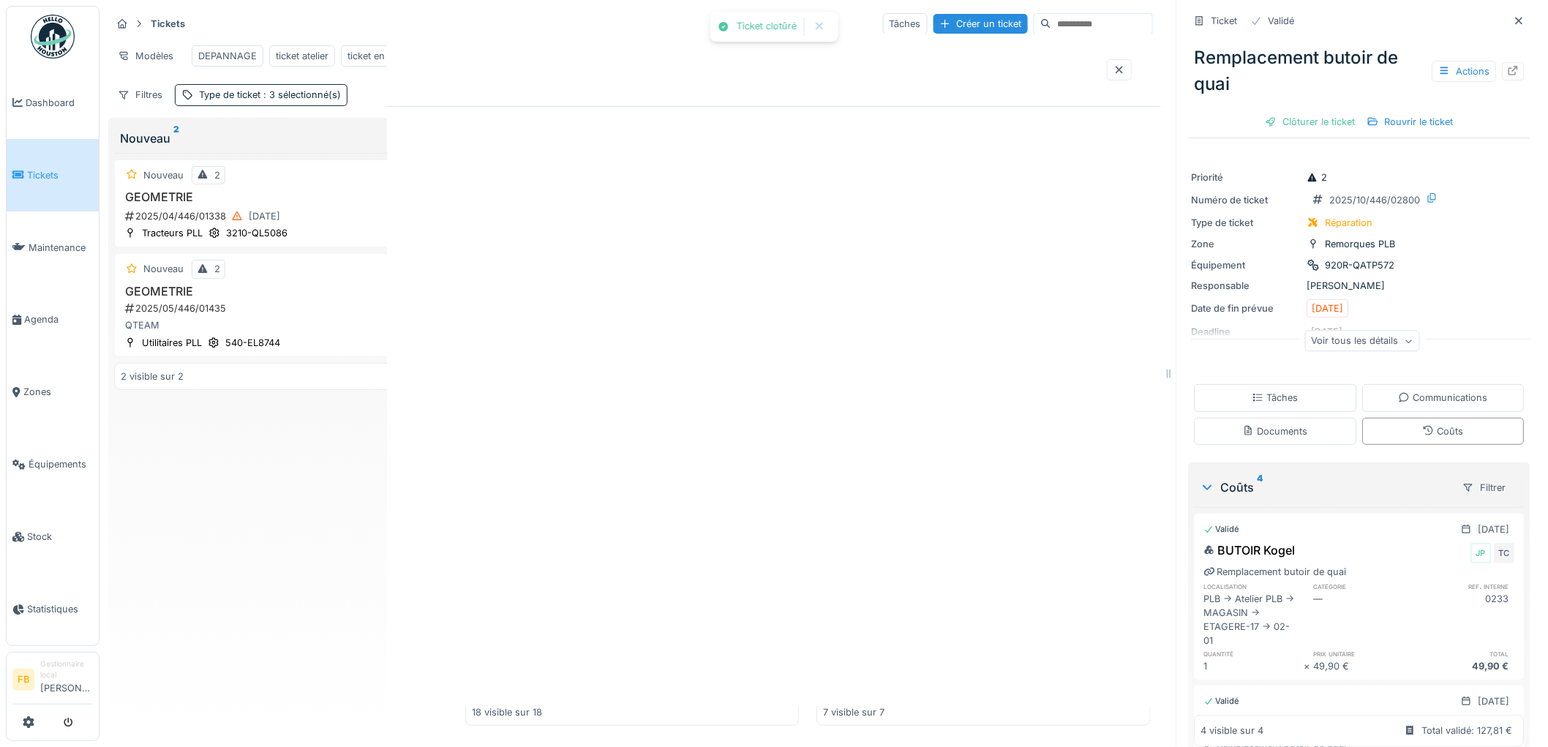
scroll to position [135, 0]
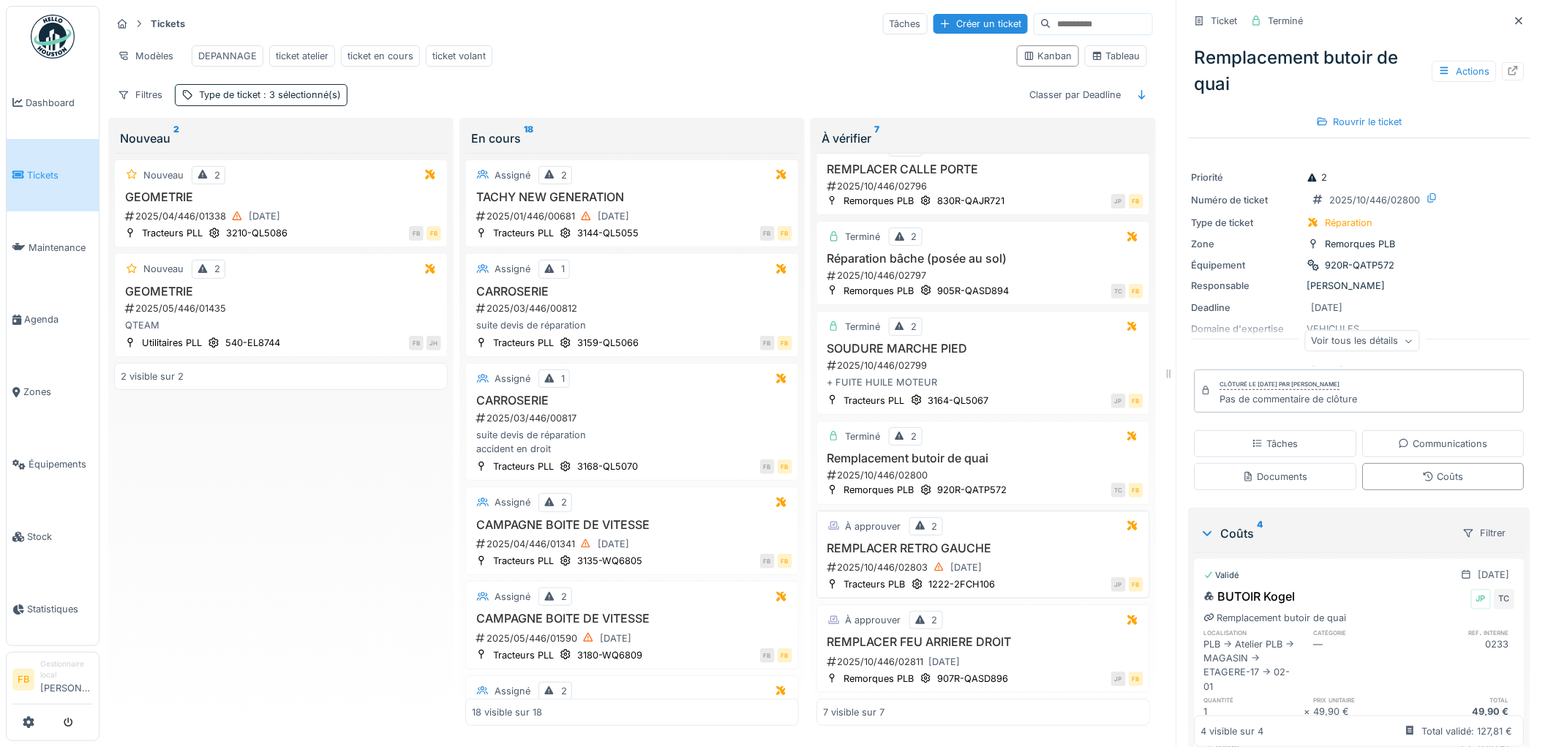
click at [974, 542] on h3 "REMPLACER RETRO GAUCHE" at bounding box center [983, 549] width 321 height 14
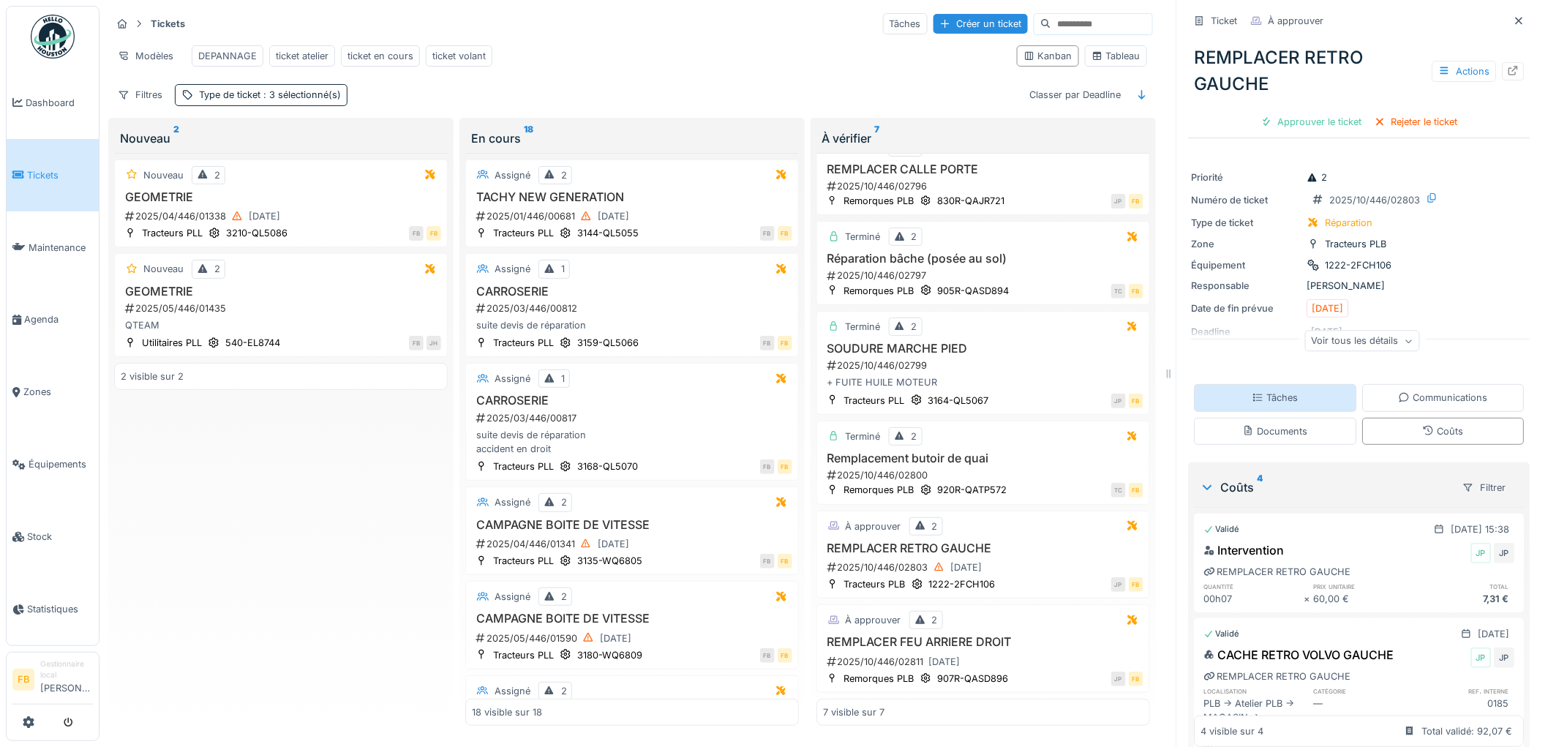
click at [1281, 384] on div "Tâches" at bounding box center [1276, 397] width 162 height 27
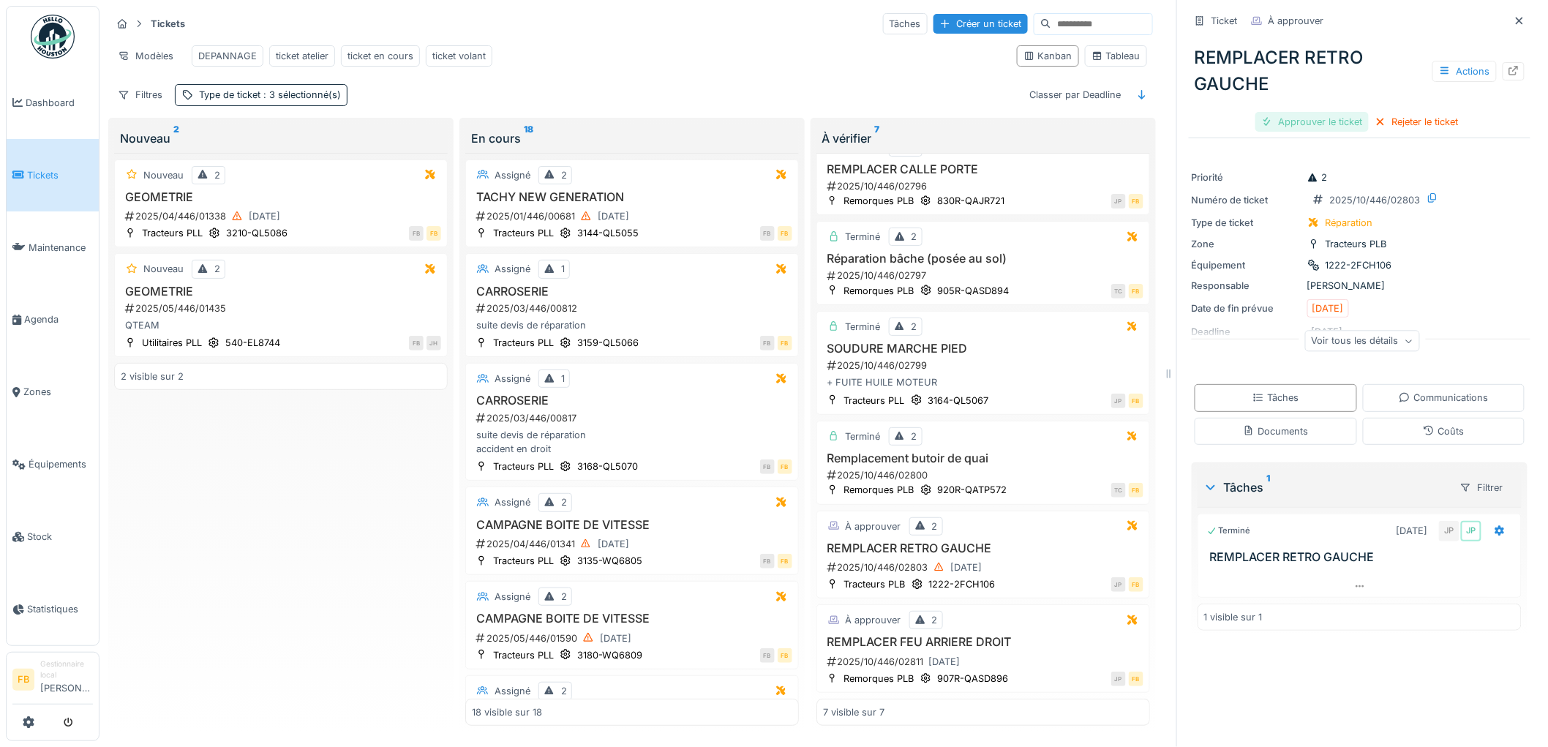
click at [1301, 112] on div "Approuver le ticket" at bounding box center [1312, 122] width 113 height 20
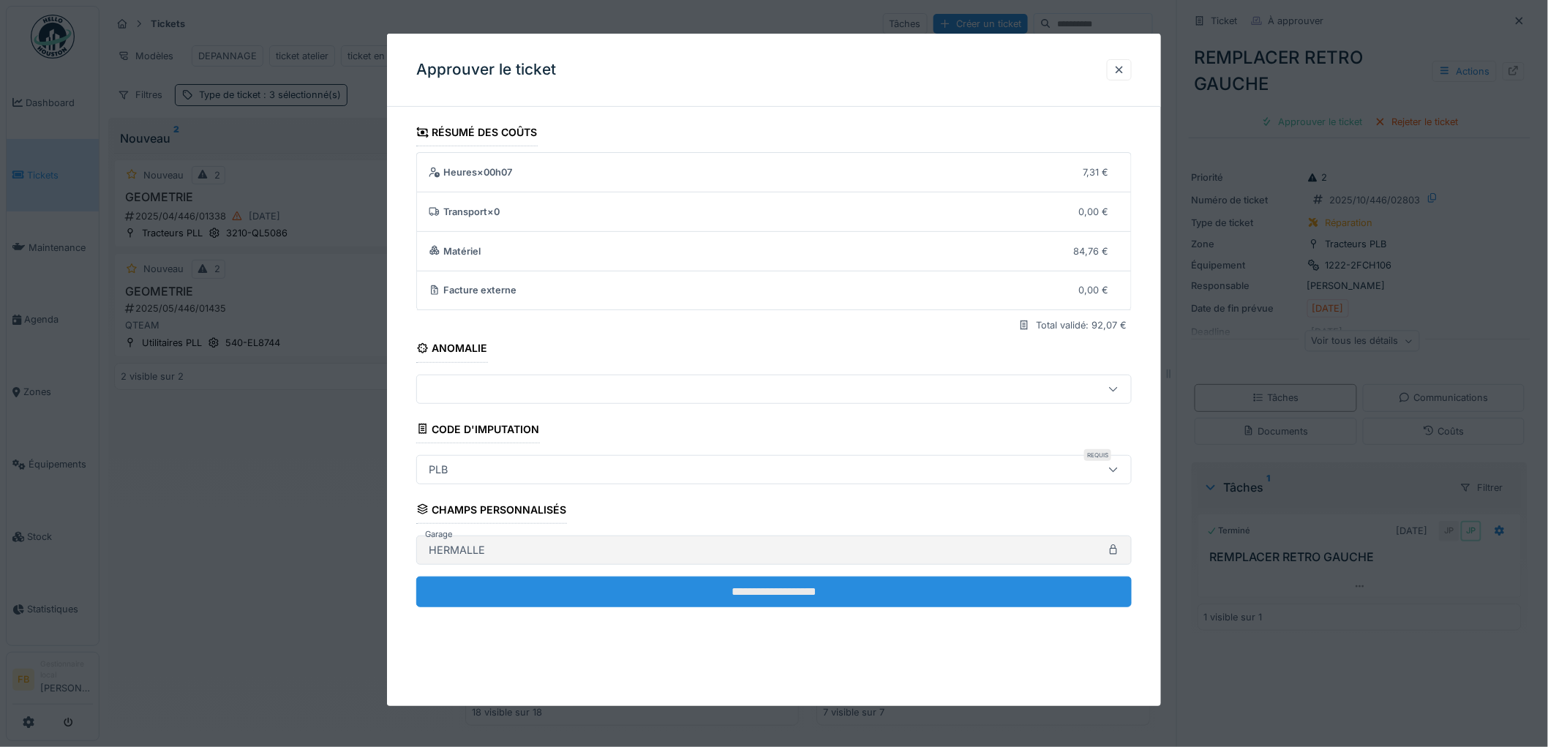
click at [749, 587] on input "**********" at bounding box center [774, 592] width 716 height 31
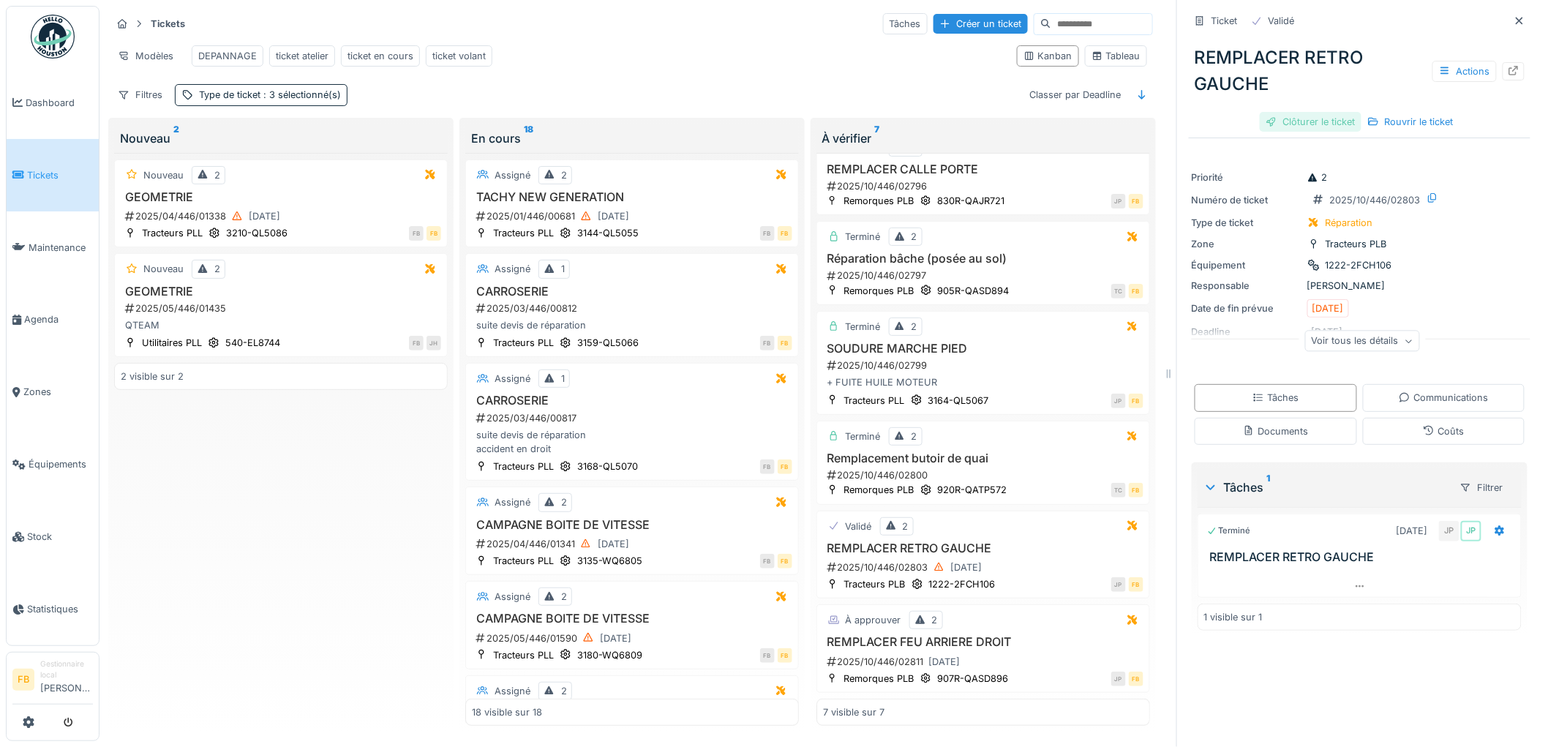
click at [1310, 118] on div "Clôturer le ticket" at bounding box center [1311, 122] width 102 height 20
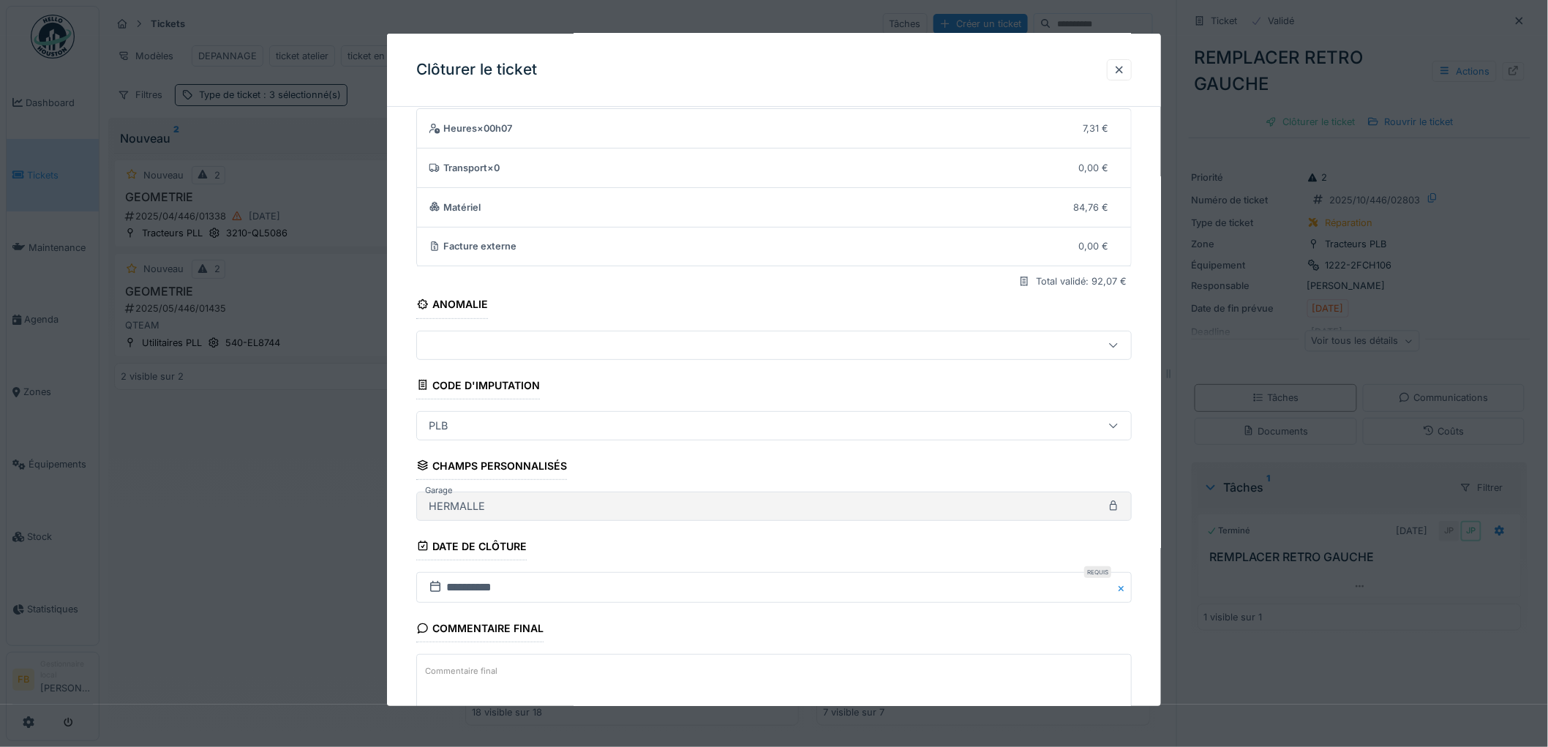
scroll to position [140, 0]
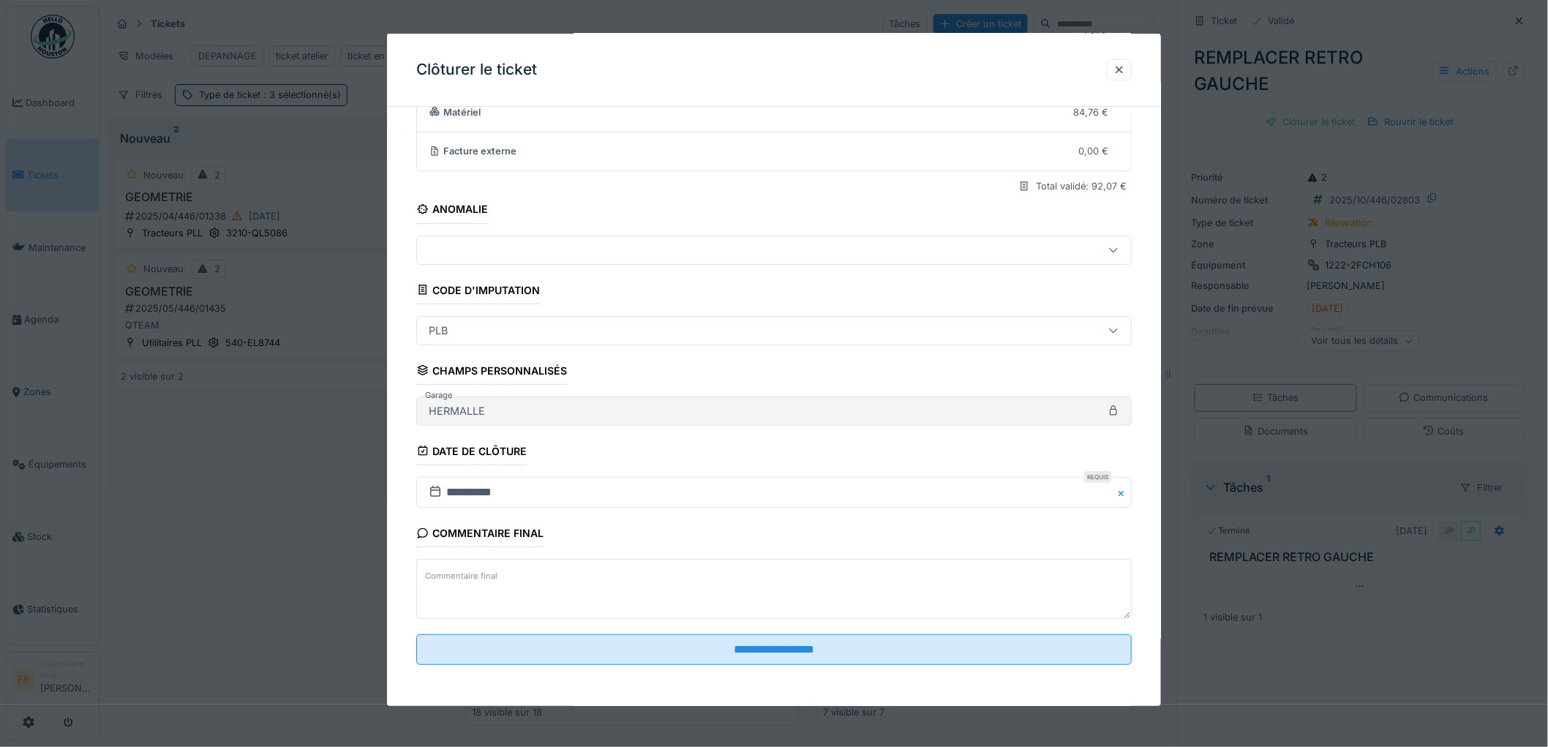
click at [783, 667] on fieldset "**********" at bounding box center [774, 328] width 716 height 697
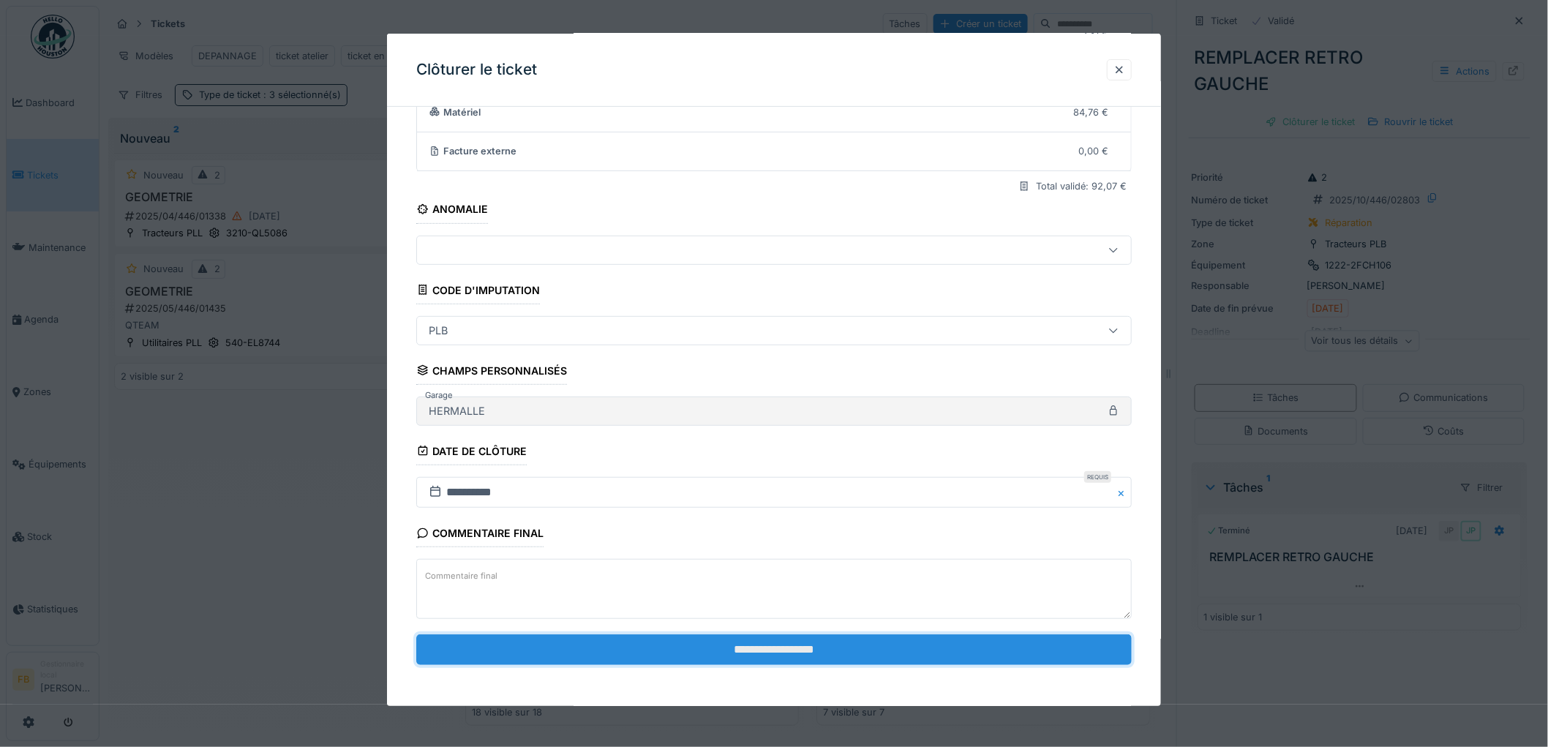
click at [783, 657] on input "**********" at bounding box center [774, 649] width 716 height 31
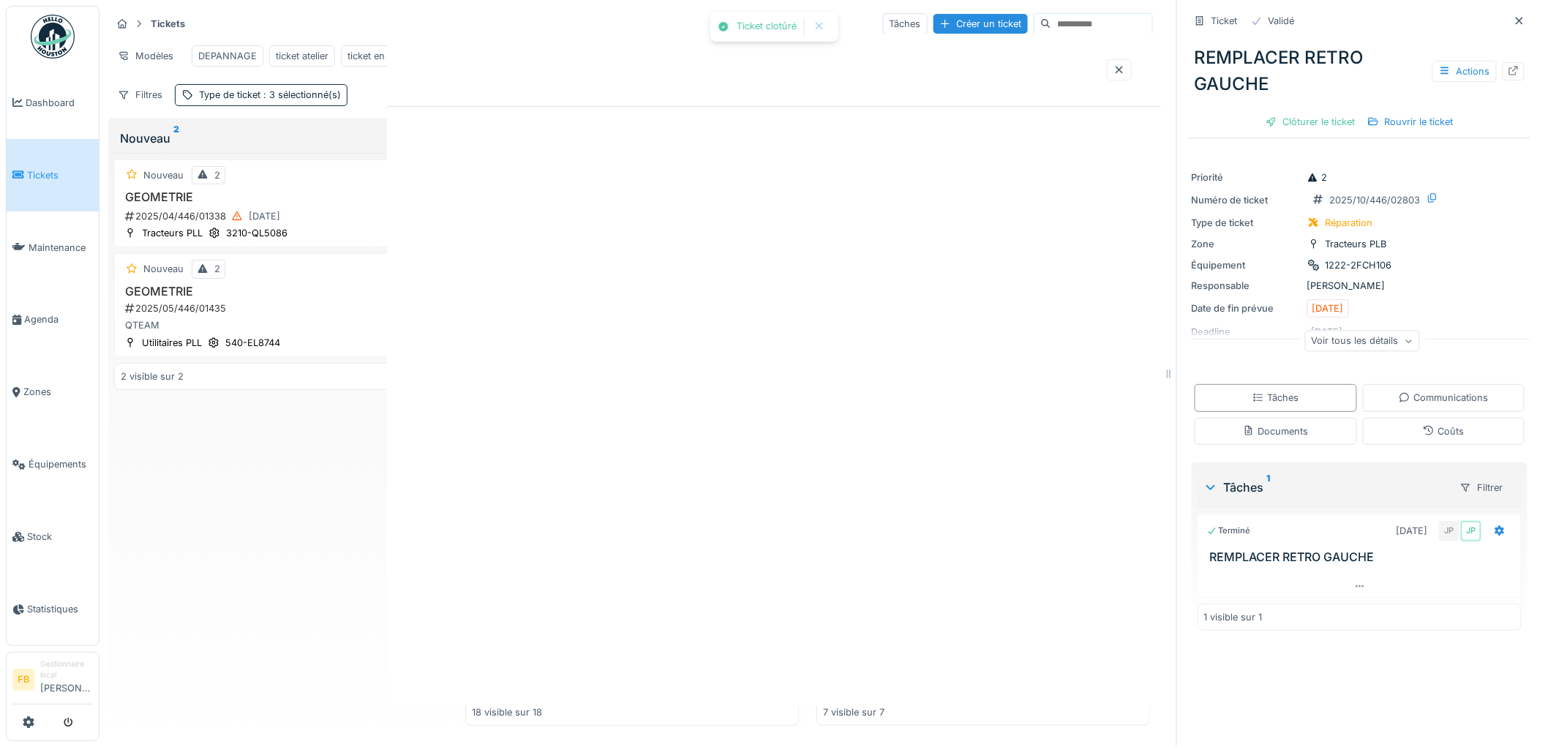
scroll to position [130, 0]
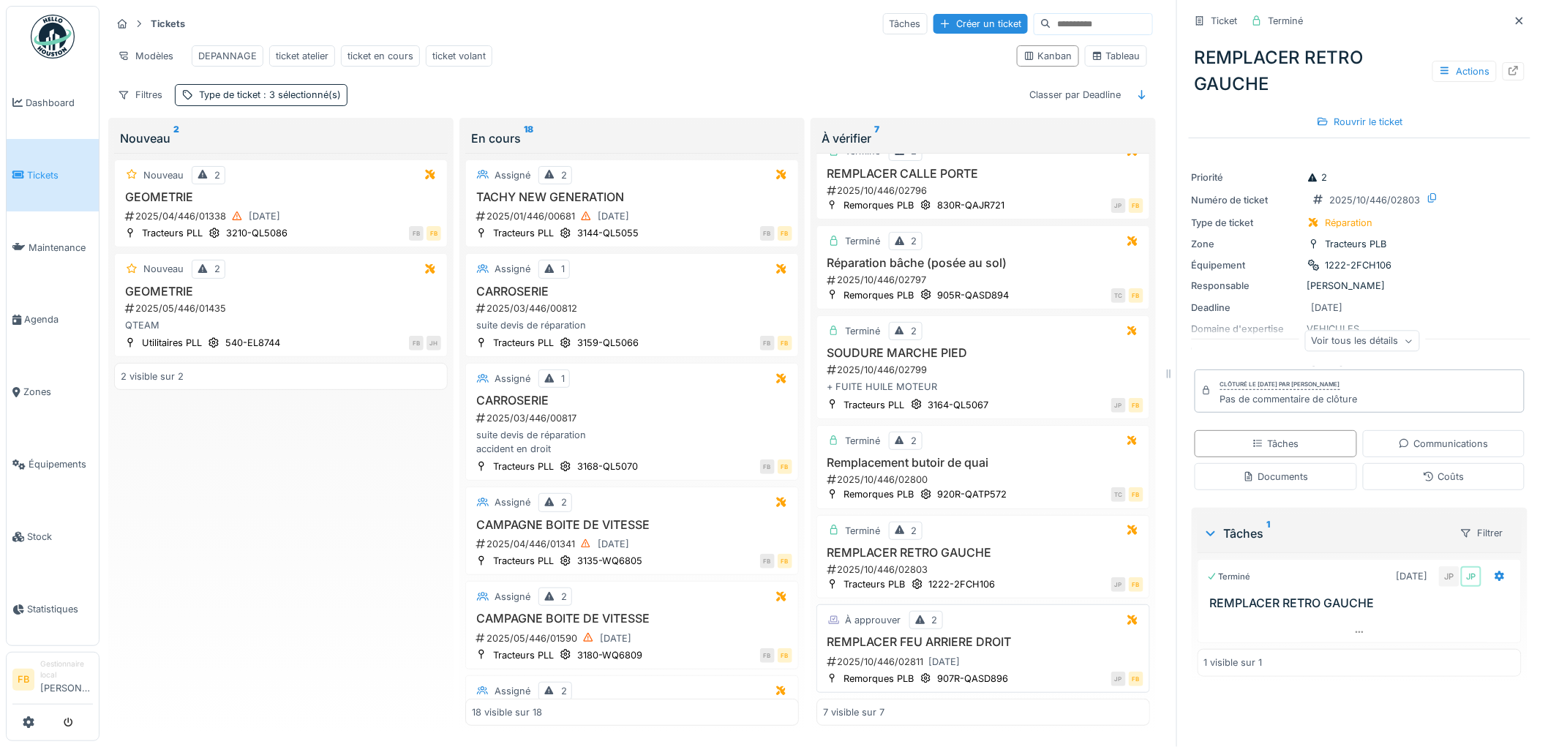
click at [1046, 653] on div "2025/10/446/02811 02/10/2025" at bounding box center [985, 662] width 318 height 18
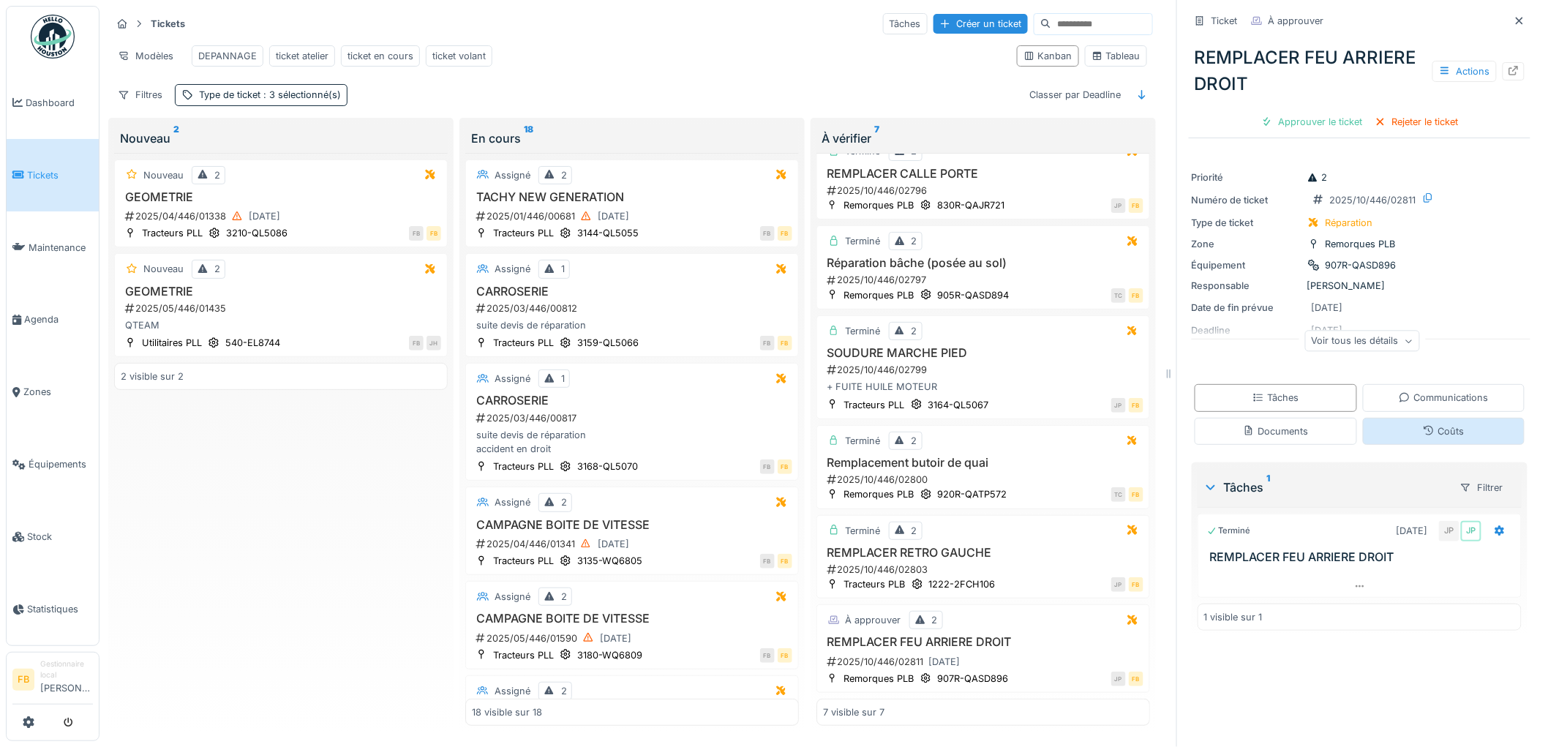
click at [1374, 422] on div "Coûts" at bounding box center [1444, 431] width 162 height 27
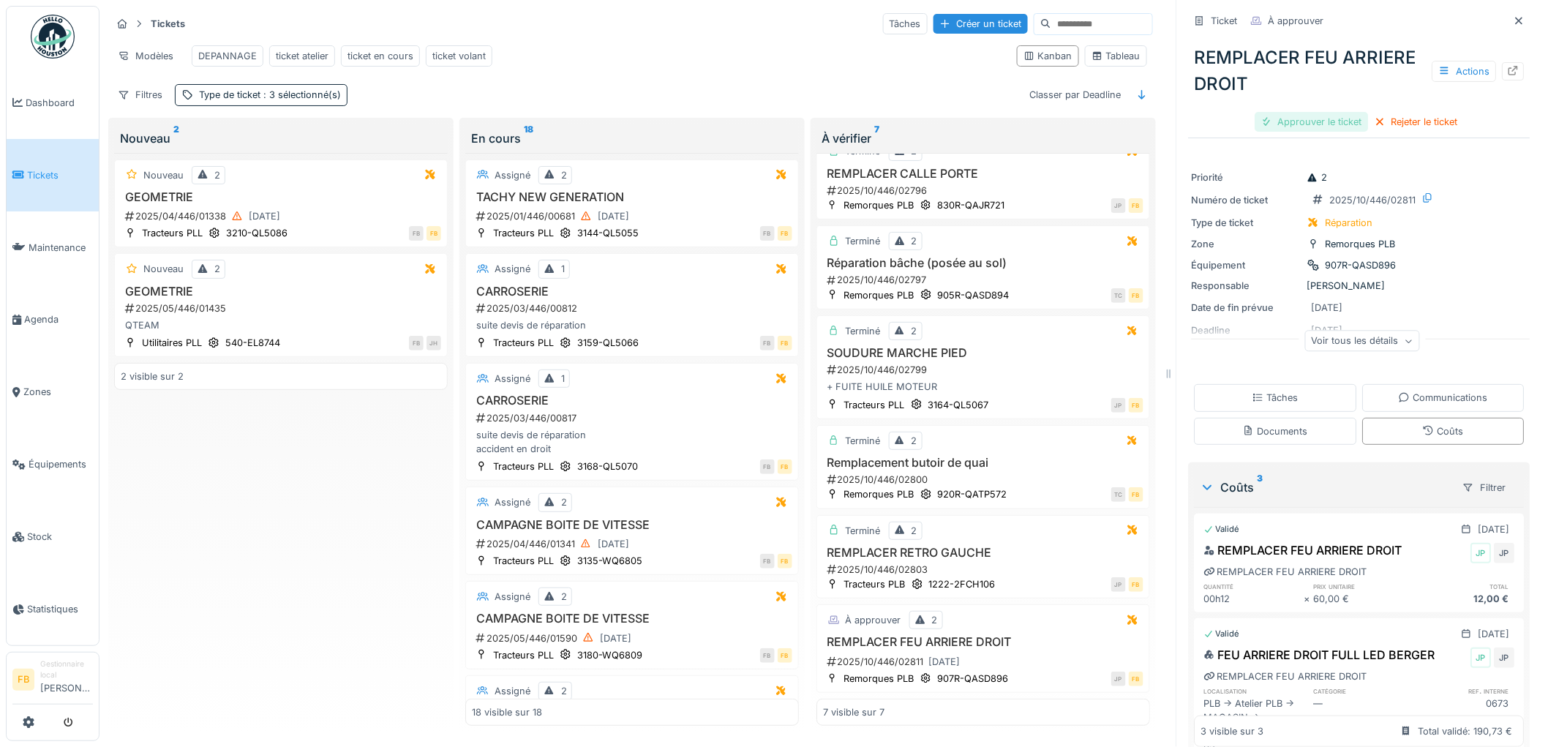
click at [1286, 112] on div "Approuver le ticket" at bounding box center [1312, 122] width 113 height 20
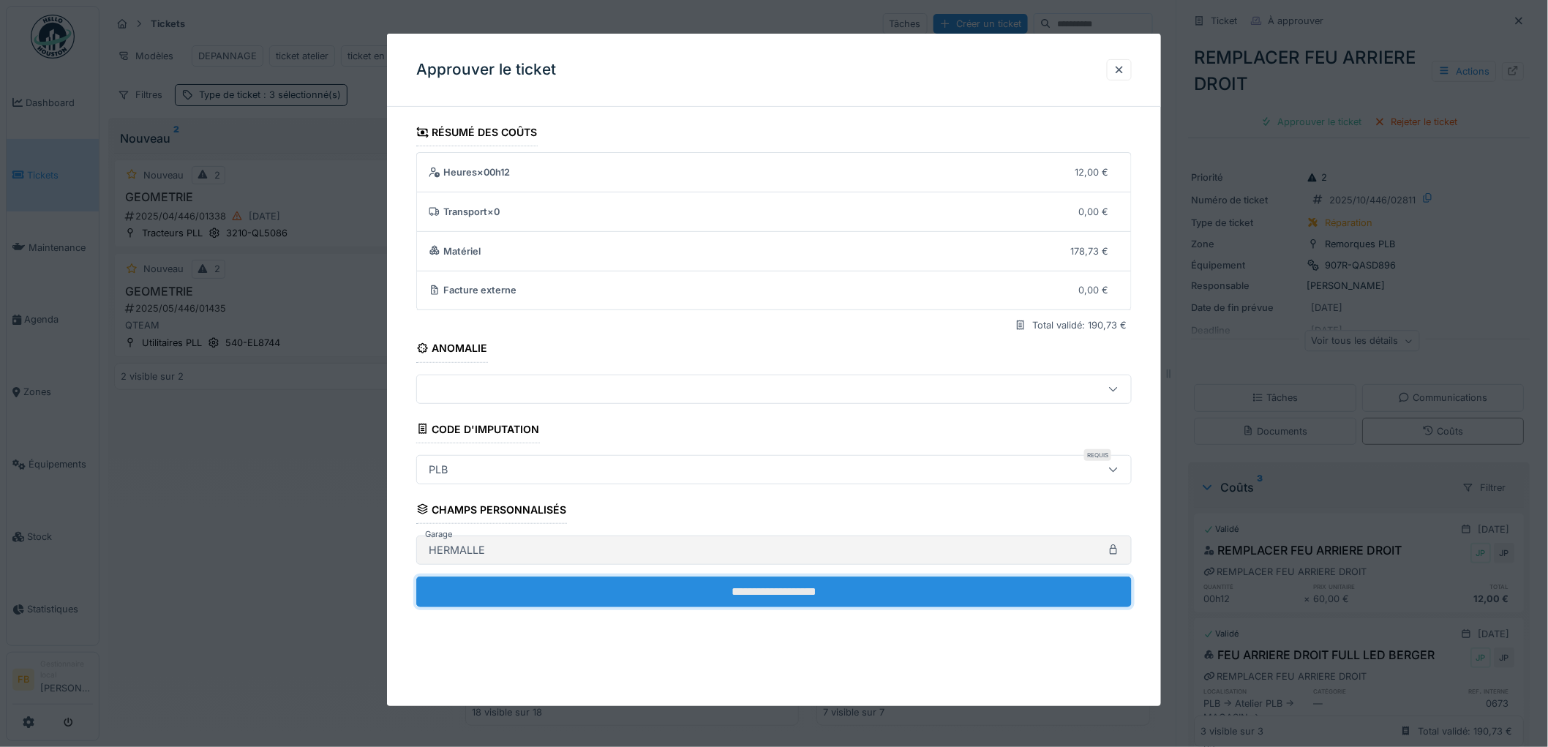
click at [785, 583] on input "**********" at bounding box center [774, 592] width 716 height 31
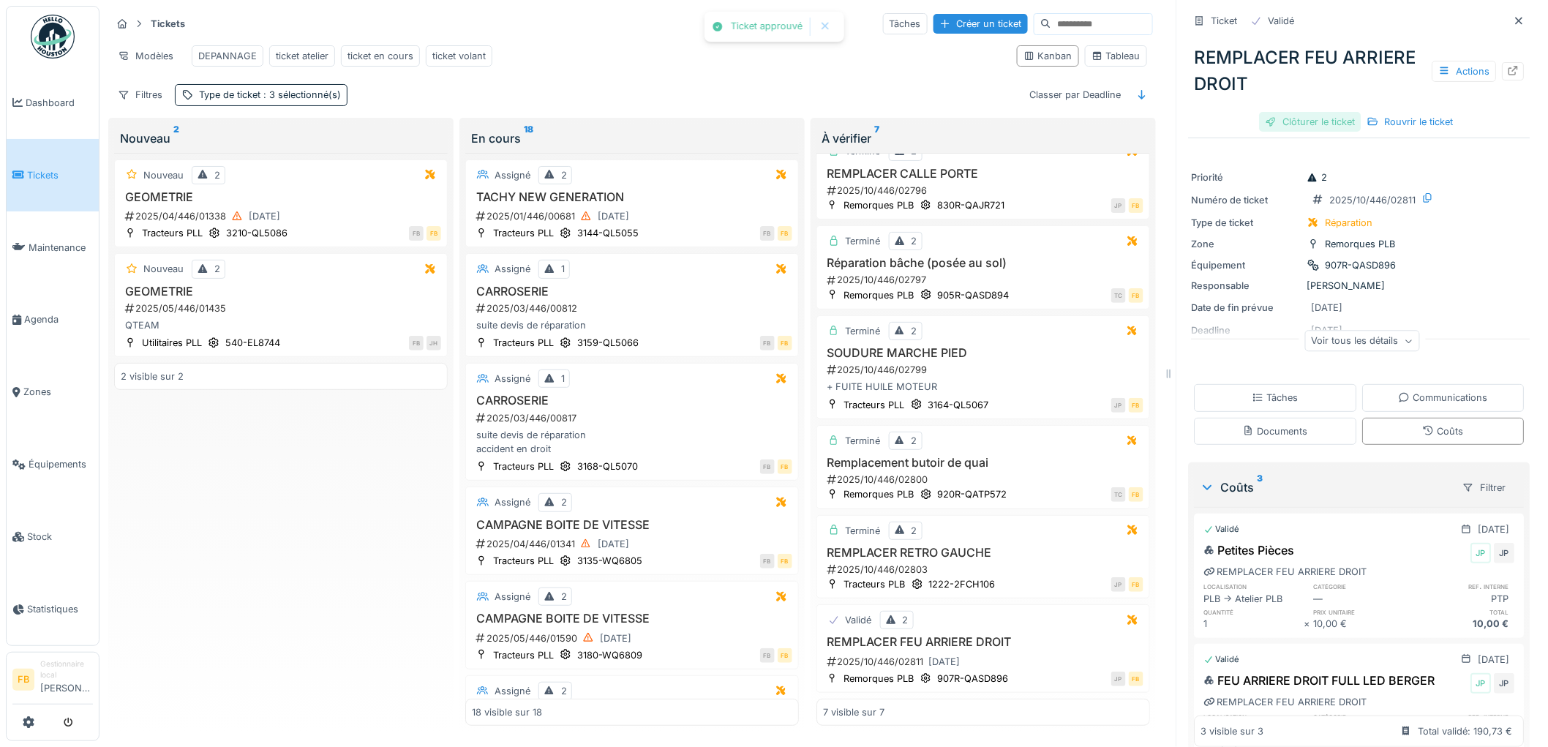
click at [1292, 118] on div "Clôturer le ticket" at bounding box center [1311, 122] width 102 height 20
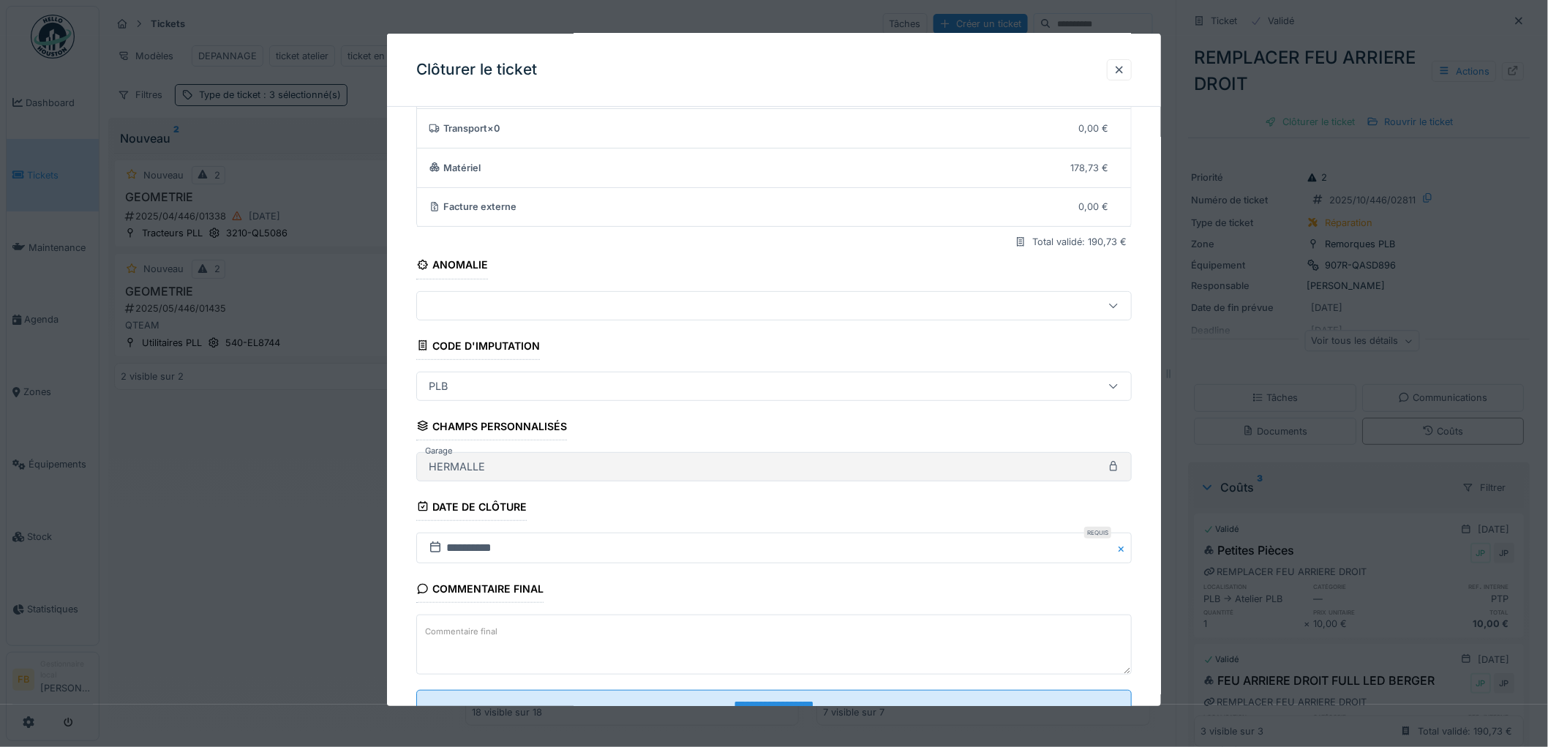
scroll to position [140, 0]
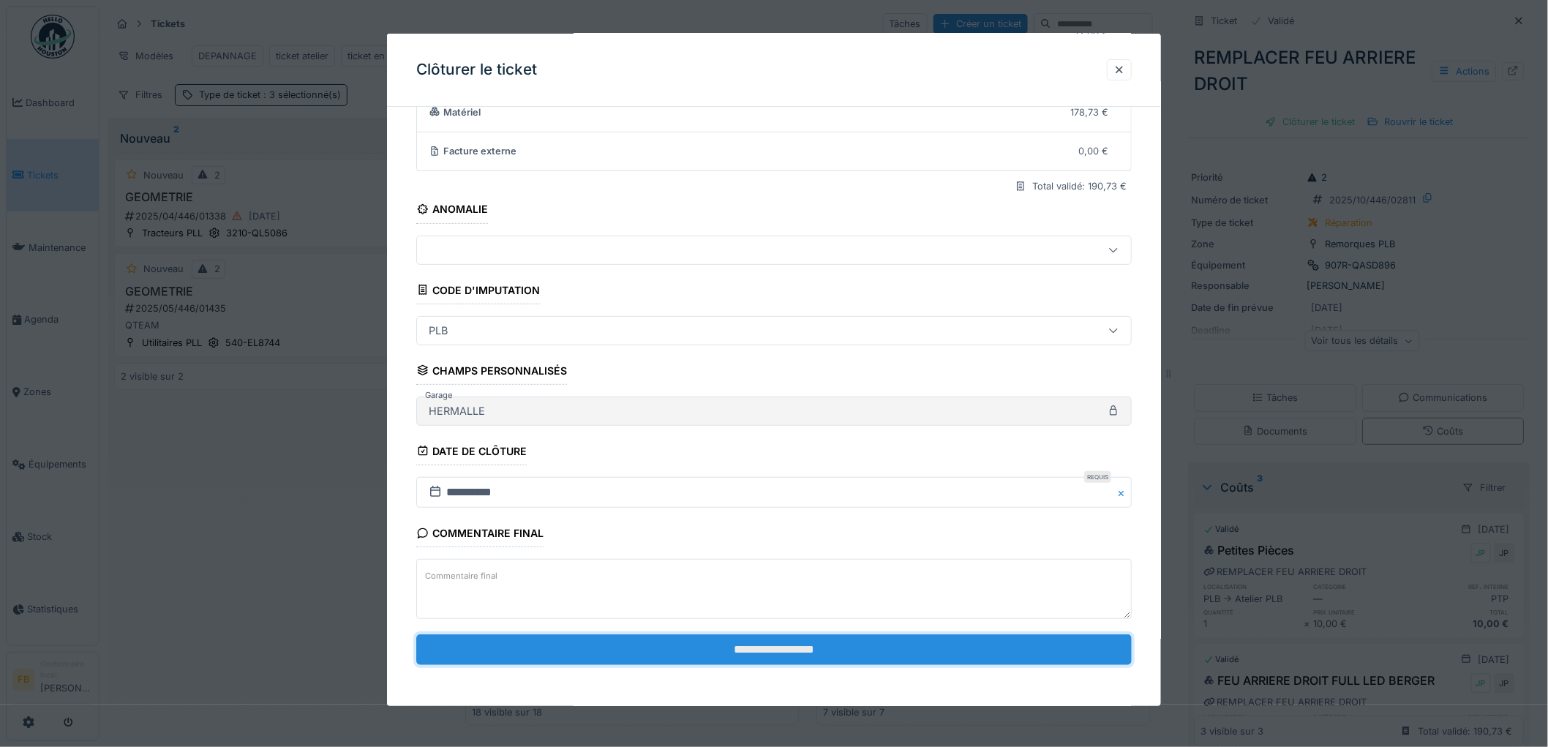
click at [722, 645] on input "**********" at bounding box center [774, 649] width 716 height 31
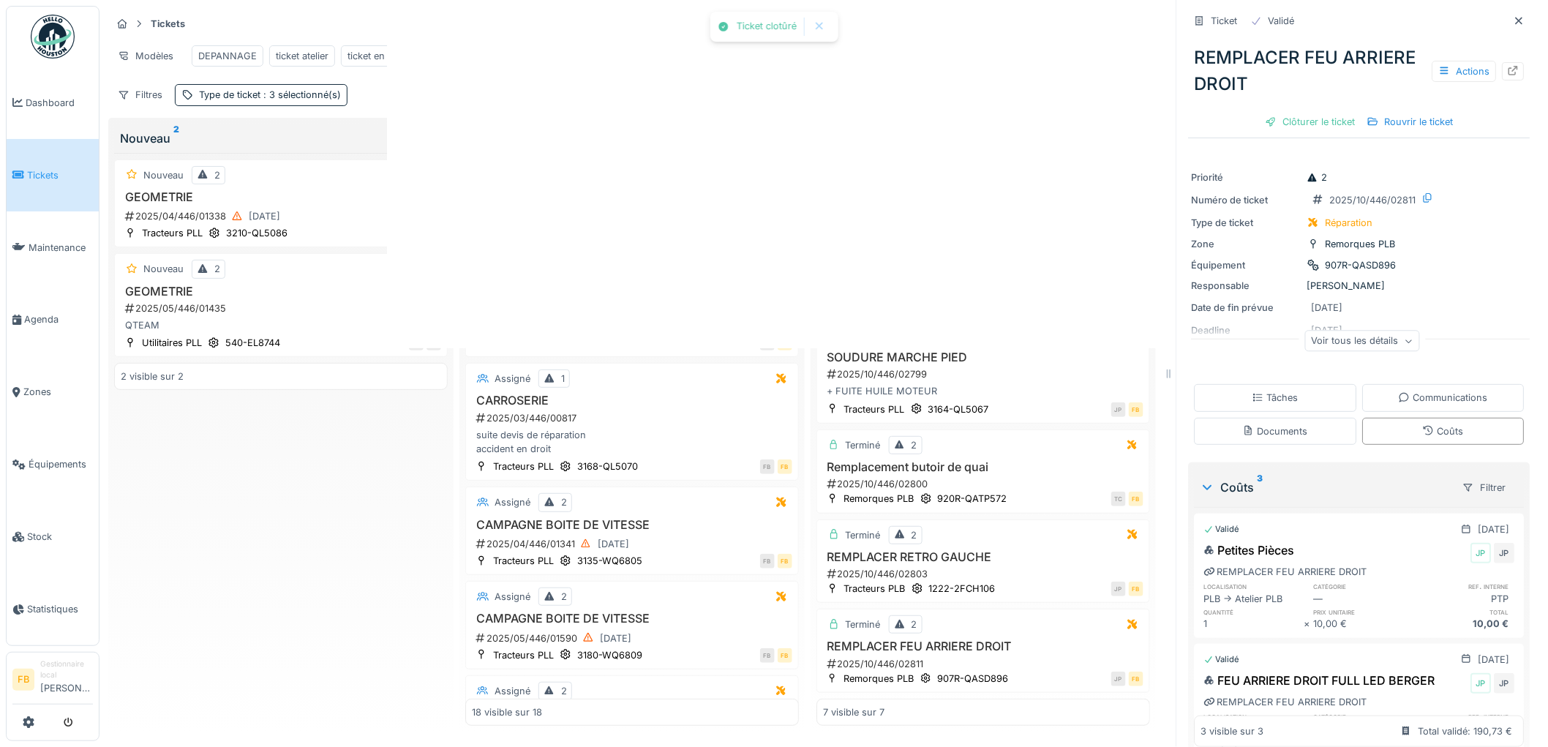
scroll to position [125, 0]
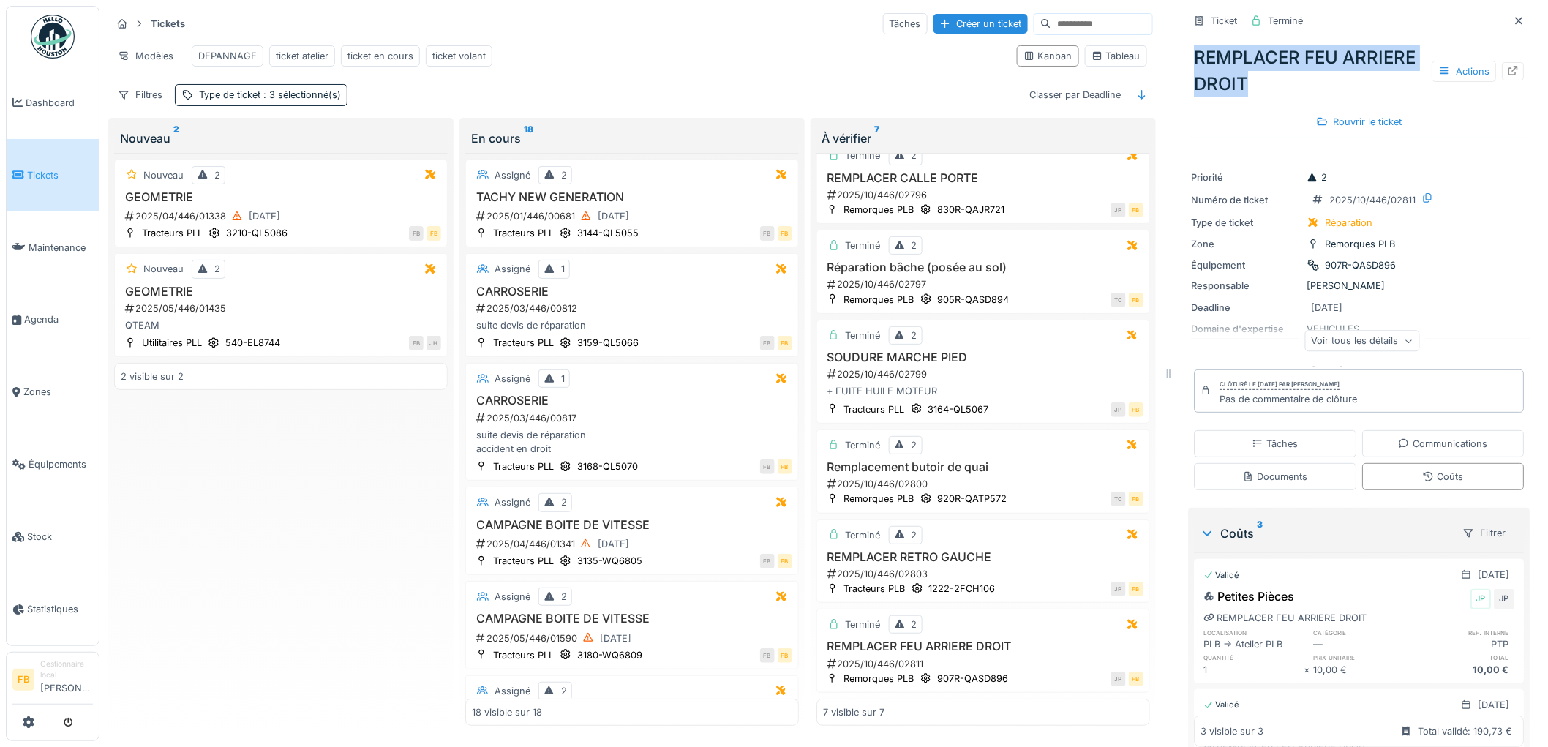
drag, startPoint x: 1216, startPoint y: 73, endPoint x: 1164, endPoint y: 38, distance: 62.7
click at [1177, 38] on div "Ticket Terminé REMPLACER FEU ARRIERE DROIT Actions Rouvrir le ticket Priorité 2…" at bounding box center [1360, 373] width 366 height 747
click at [1234, 48] on div "REMPLACER FEU ARRIERE DROIT Actions" at bounding box center [1360, 71] width 342 height 64
click at [1235, 70] on div "REMPLACER FEU ARRIERE DROIT Actions" at bounding box center [1360, 71] width 342 height 64
click at [84, 177] on span "Tickets" at bounding box center [60, 175] width 66 height 14
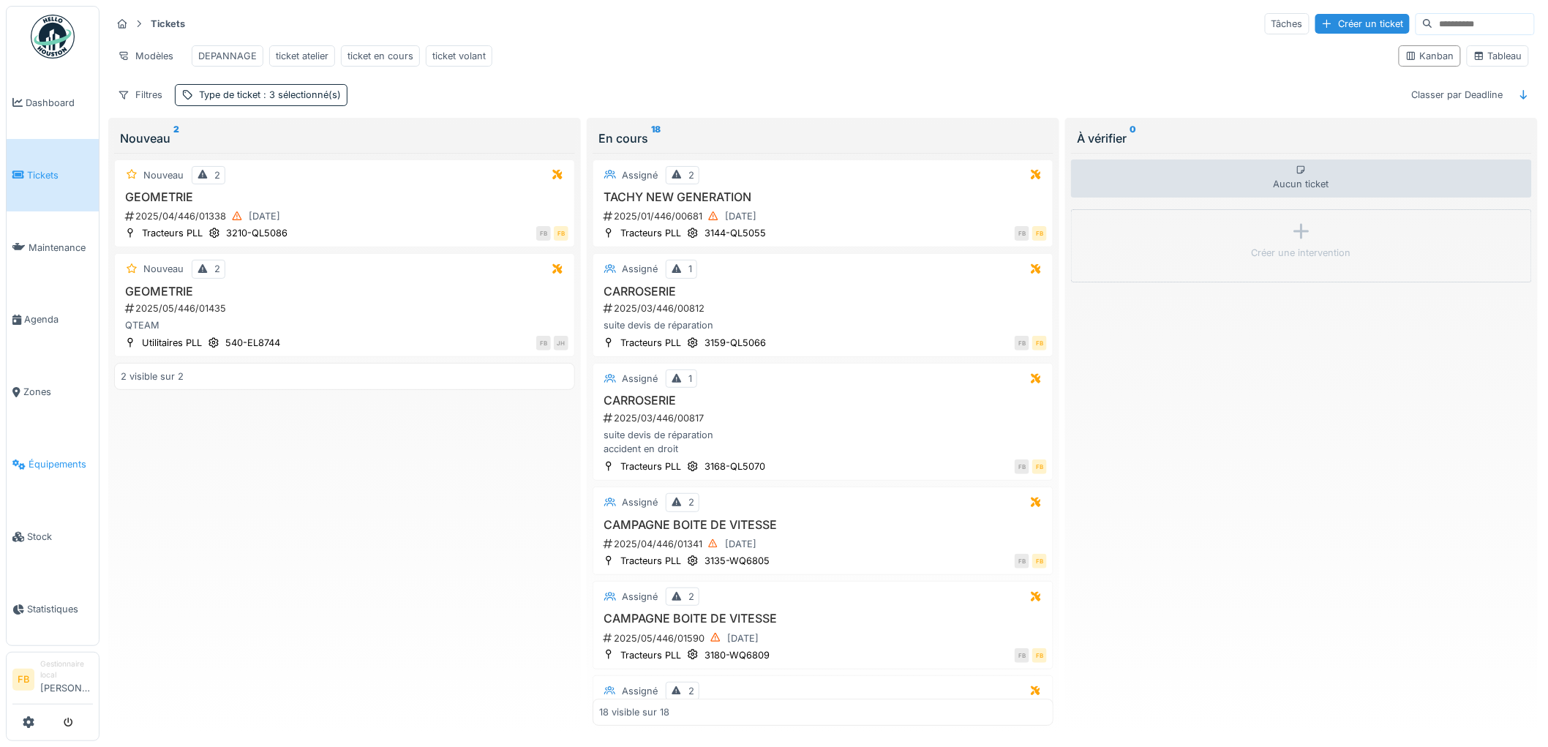
click at [61, 457] on span "Équipements" at bounding box center [61, 464] width 64 height 14
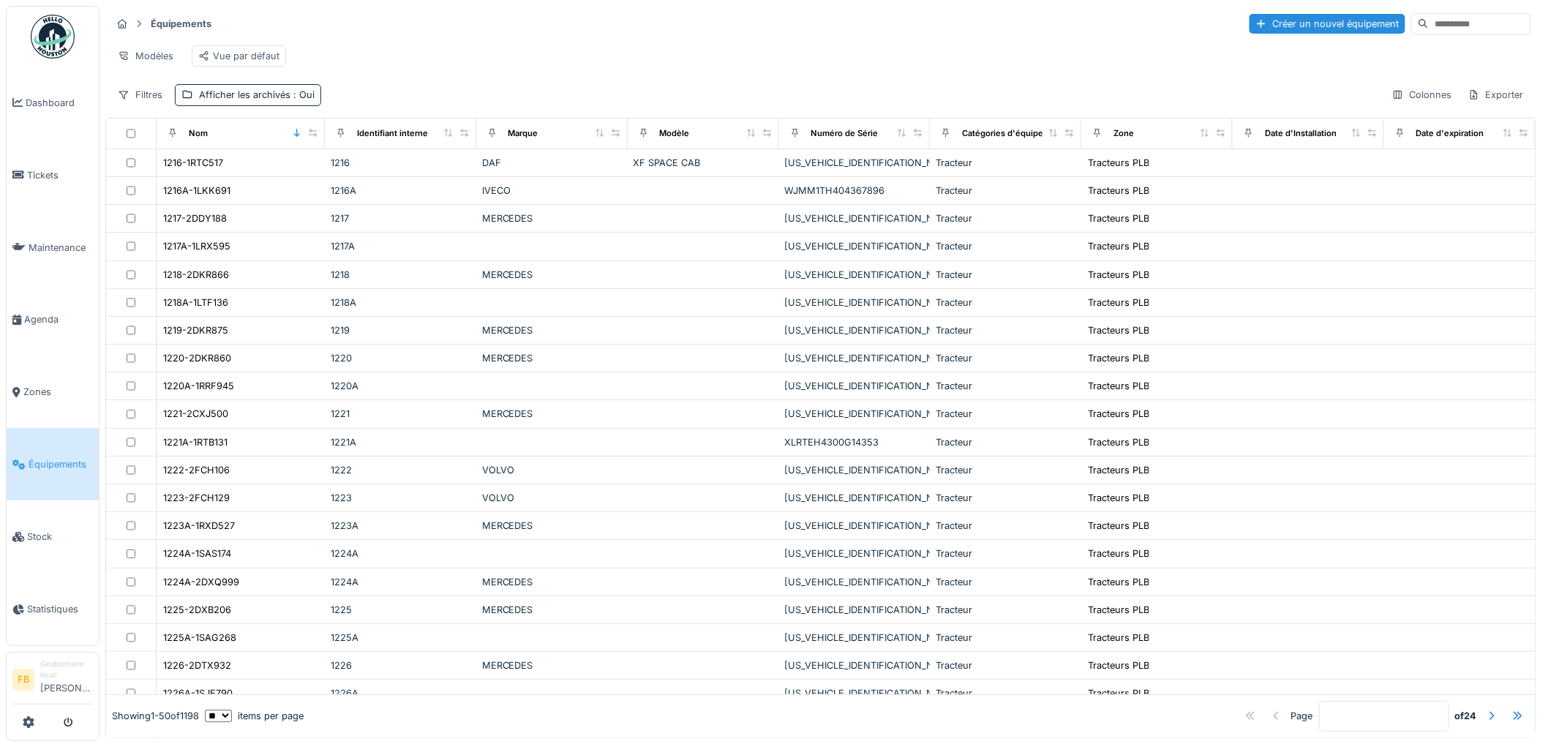
click at [1429, 24] on input at bounding box center [1479, 24] width 101 height 20
type input "******"
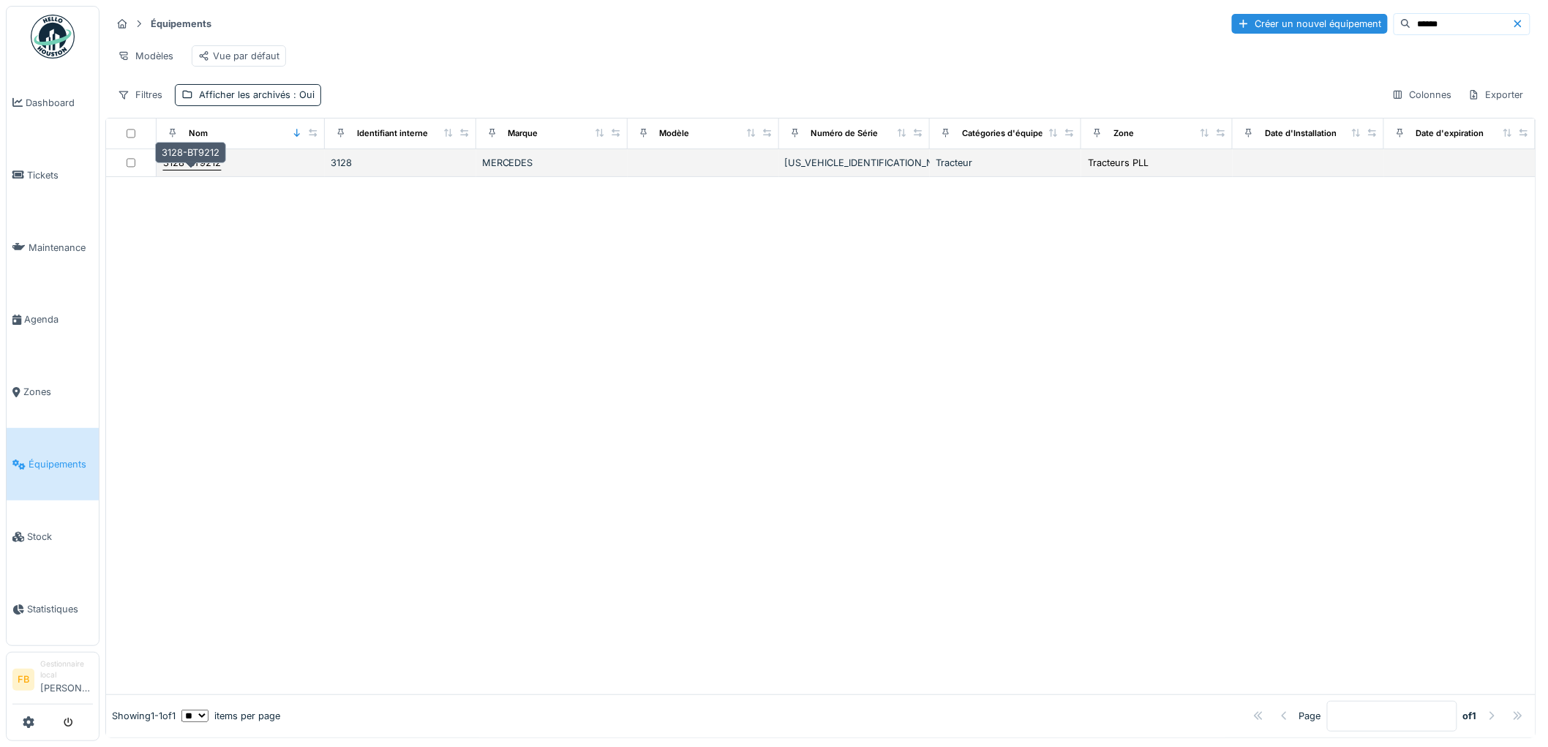
click at [206, 170] on div "3128-BT9212" at bounding box center [192, 163] width 58 height 14
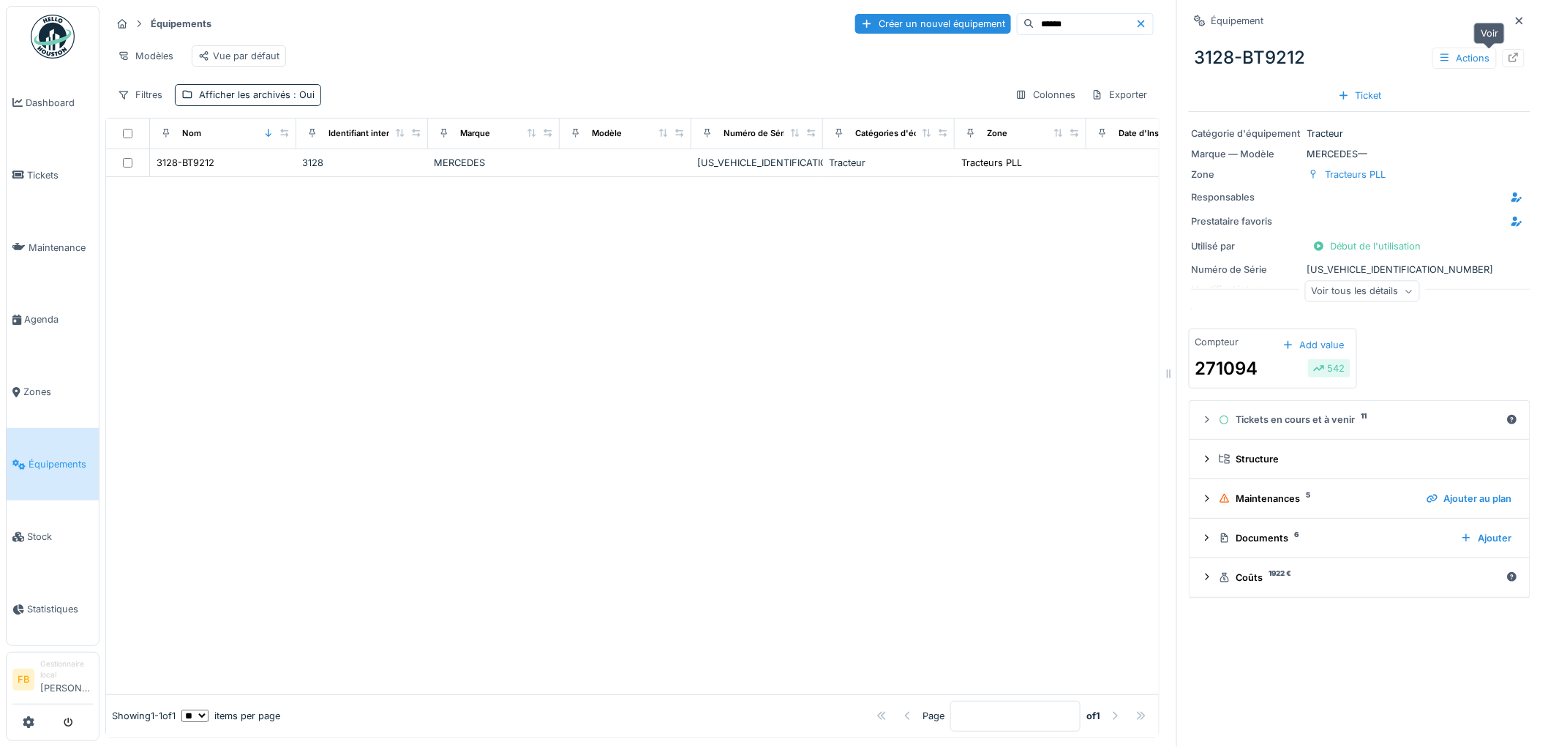
click at [1503, 60] on div at bounding box center [1514, 58] width 22 height 18
click at [1508, 56] on icon at bounding box center [1514, 58] width 12 height 10
click at [28, 162] on link "Tickets" at bounding box center [53, 175] width 92 height 72
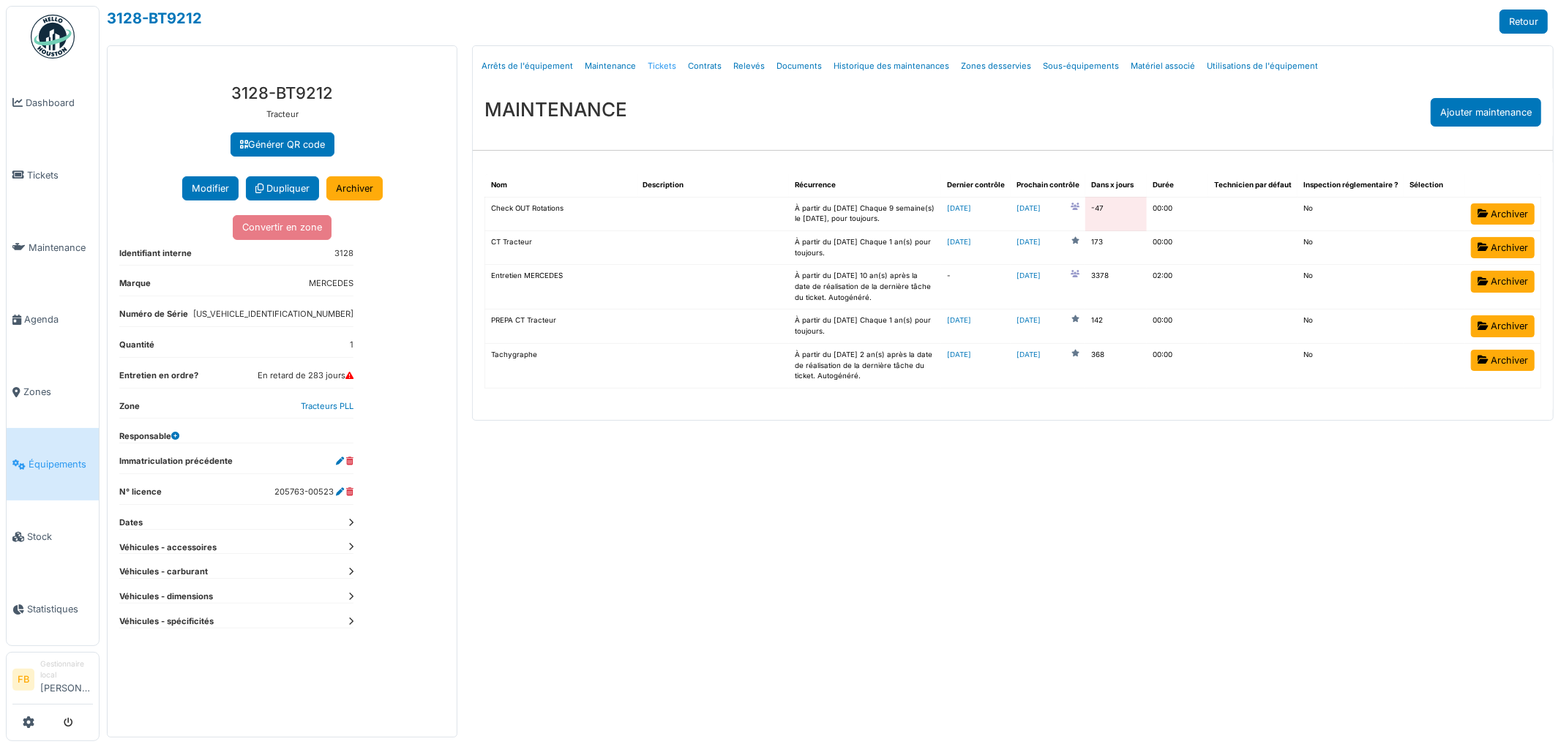
click at [656, 67] on link "Tickets" at bounding box center [662, 66] width 40 height 34
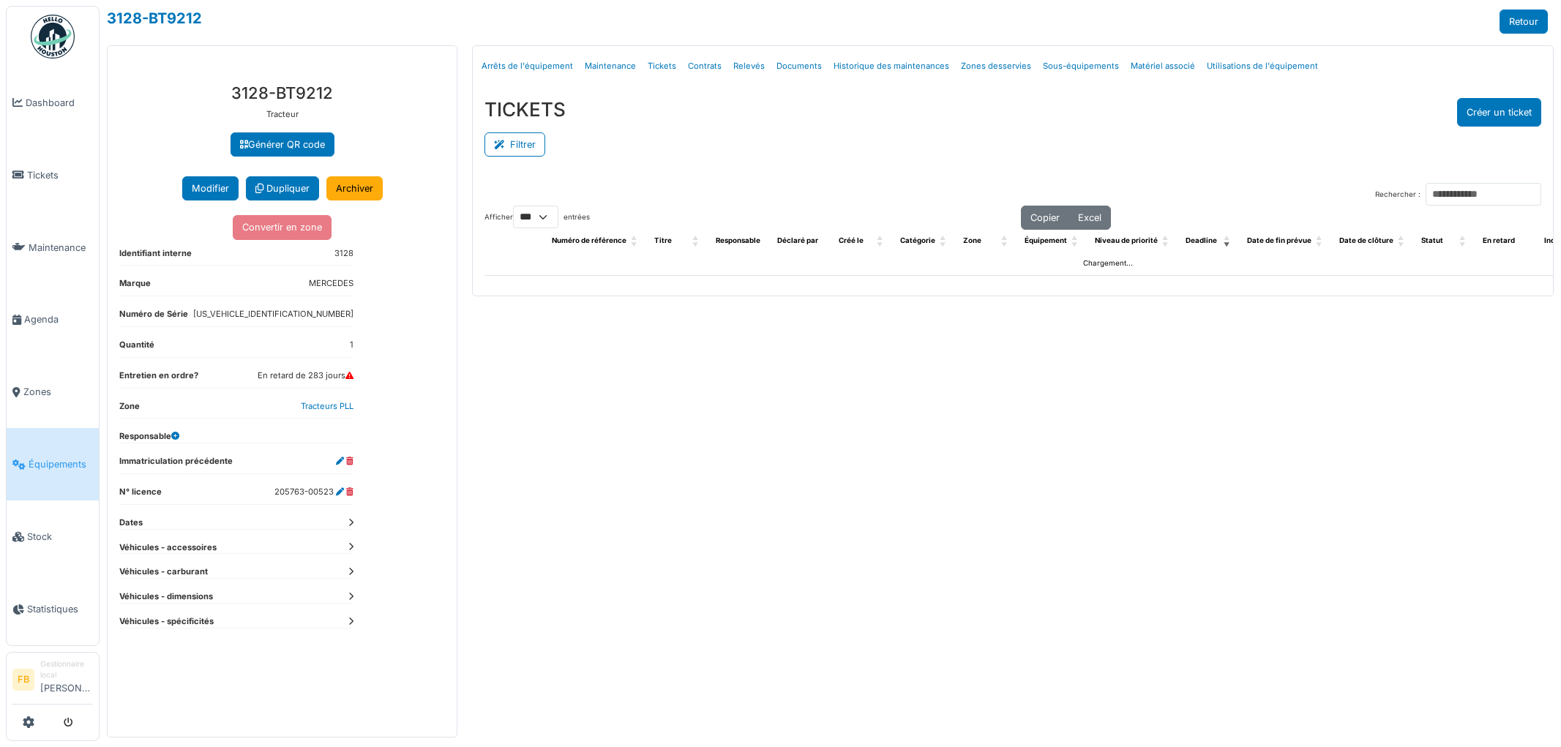
select select "***"
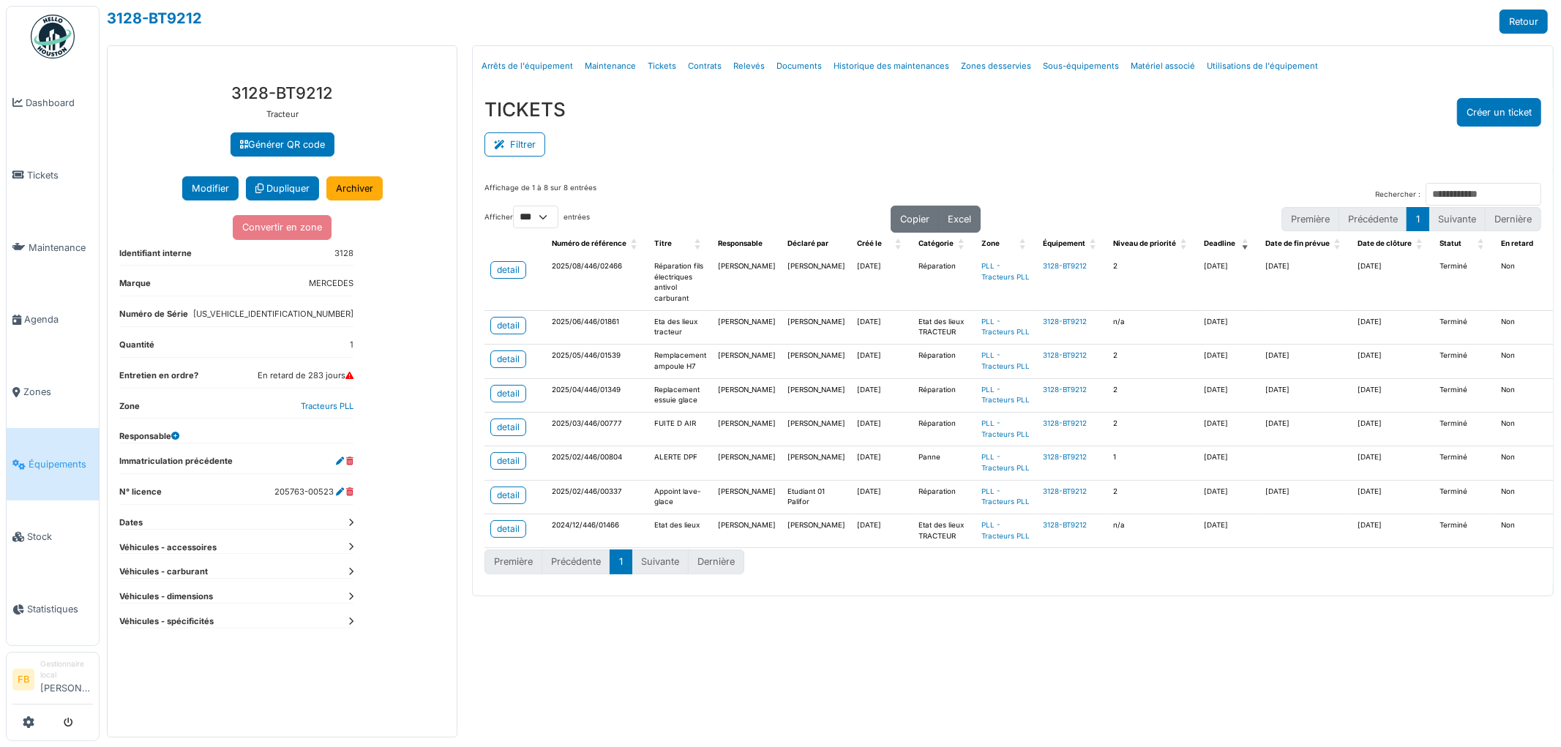
drag, startPoint x: 334, startPoint y: 92, endPoint x: 562, endPoint y: 91, distance: 228.3
click at [414, 91] on h3 "3128-BT9212" at bounding box center [282, 92] width 326 height 19
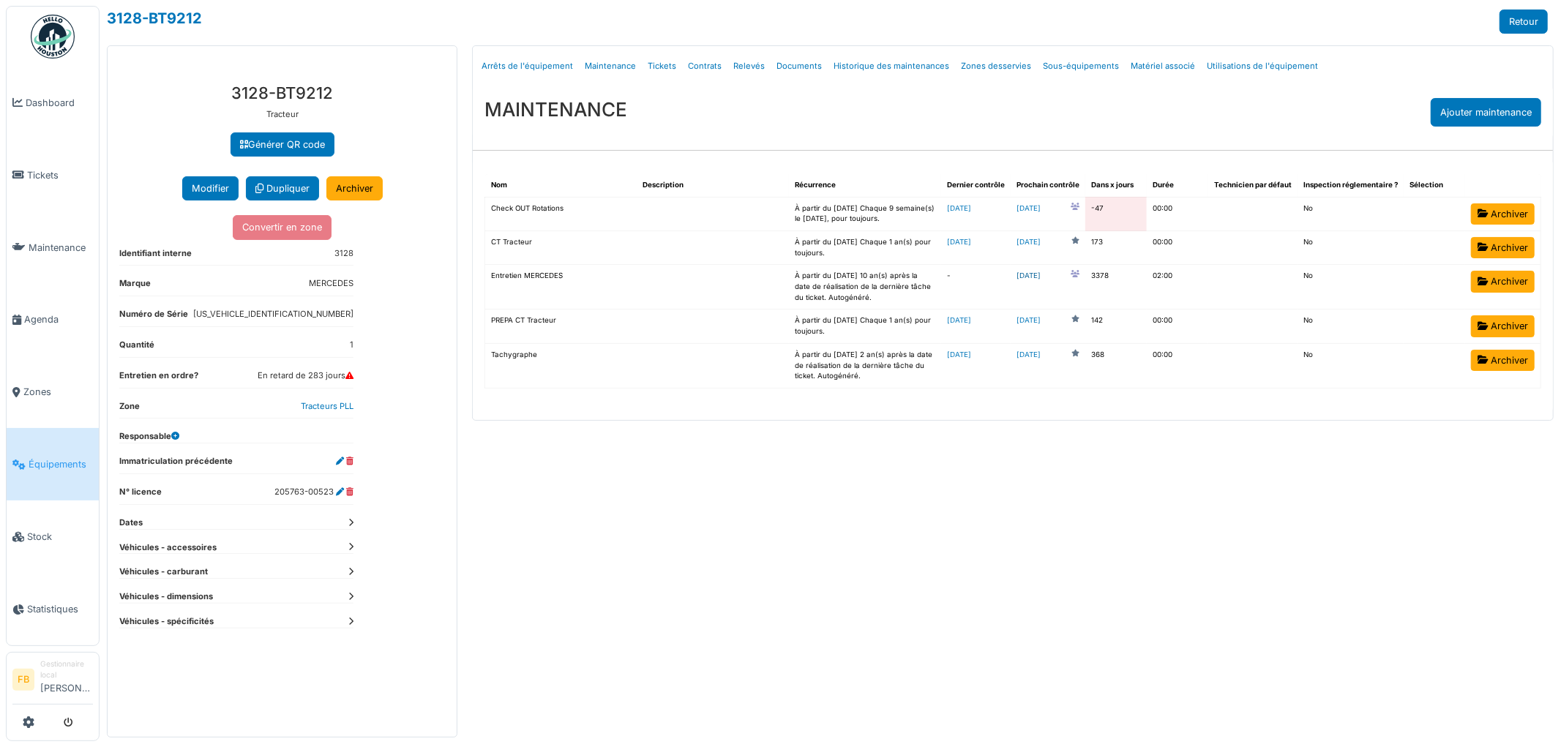
click at [1041, 273] on link "2035-01-01" at bounding box center [1028, 276] width 24 height 11
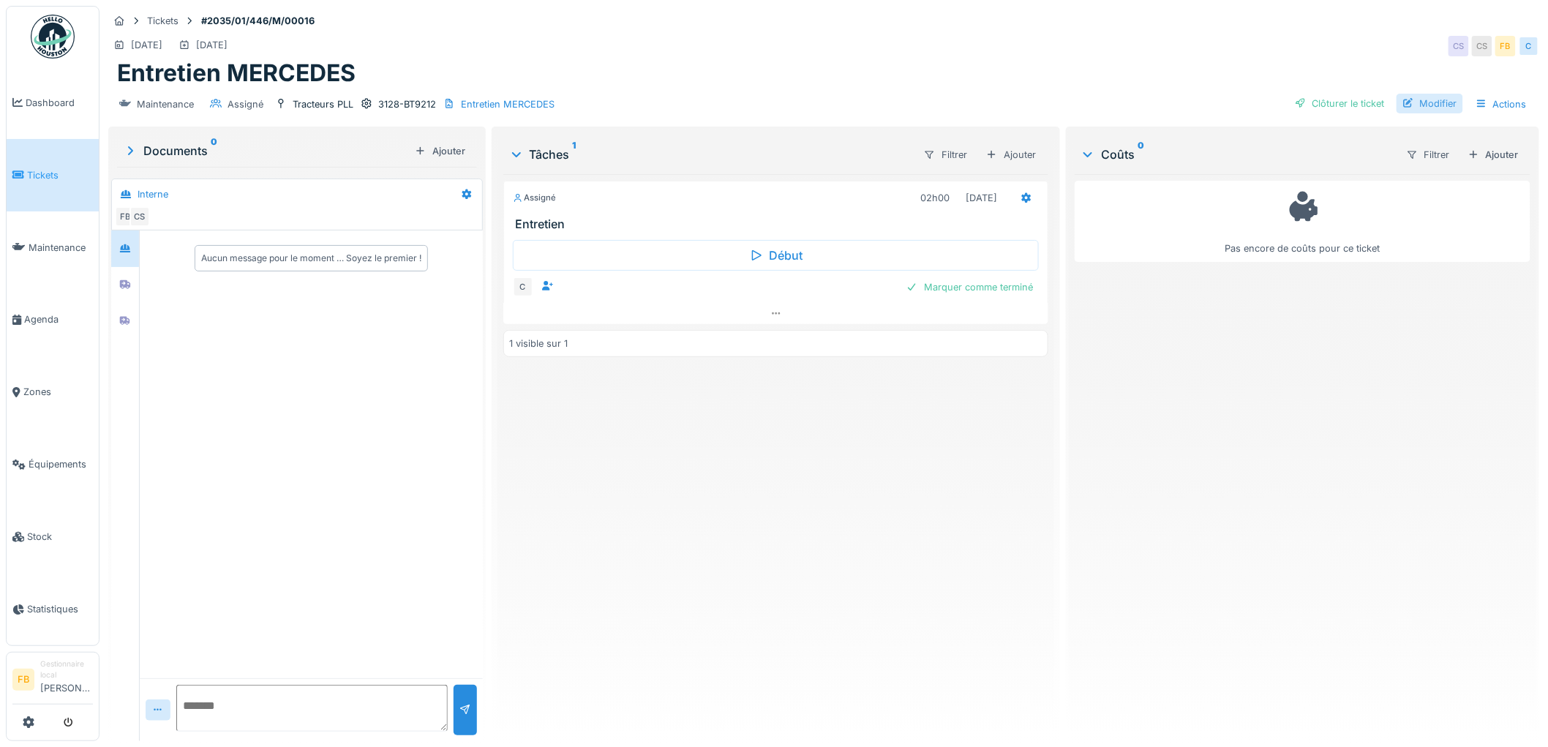
click at [1425, 97] on div "Modifier" at bounding box center [1430, 104] width 67 height 20
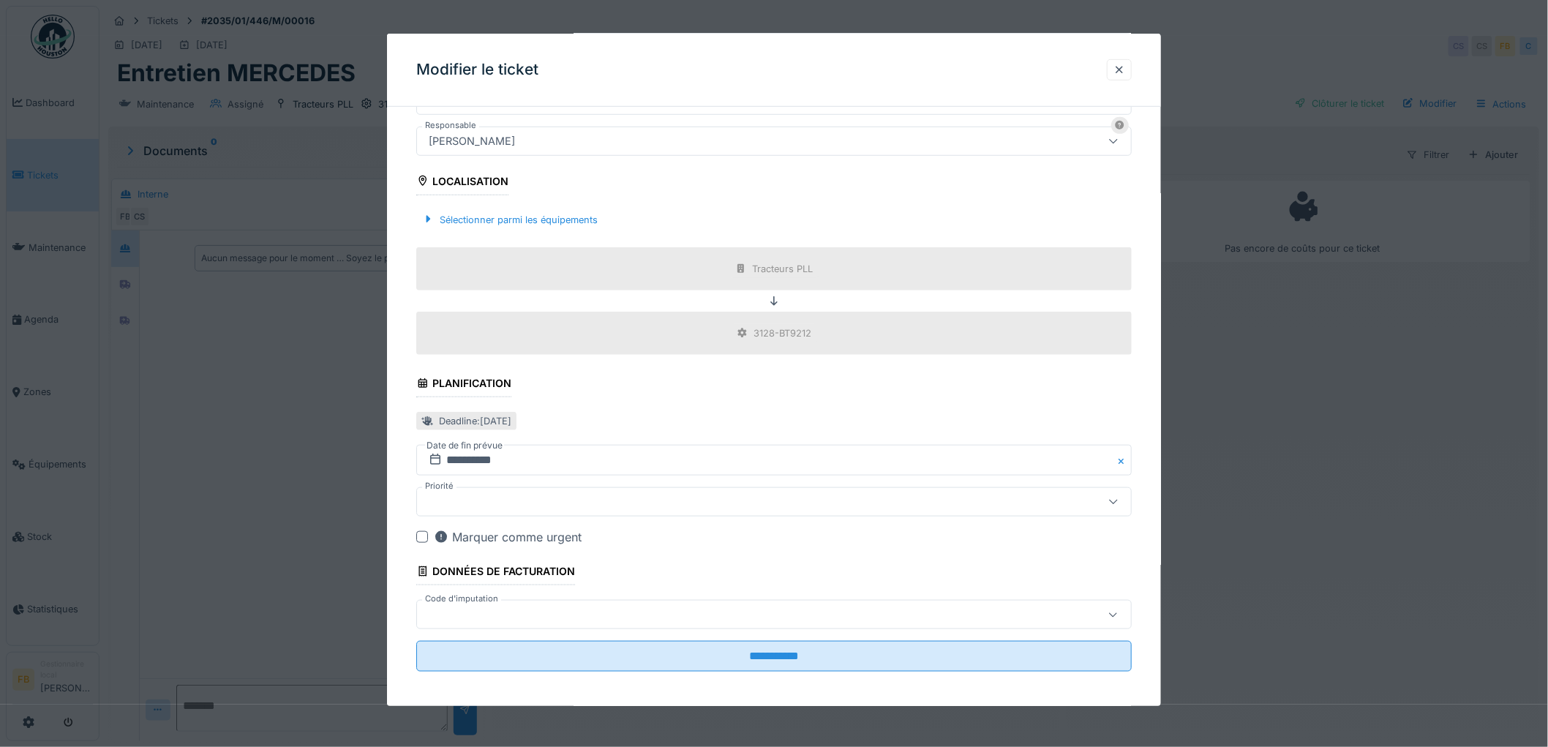
scroll to position [407, 0]
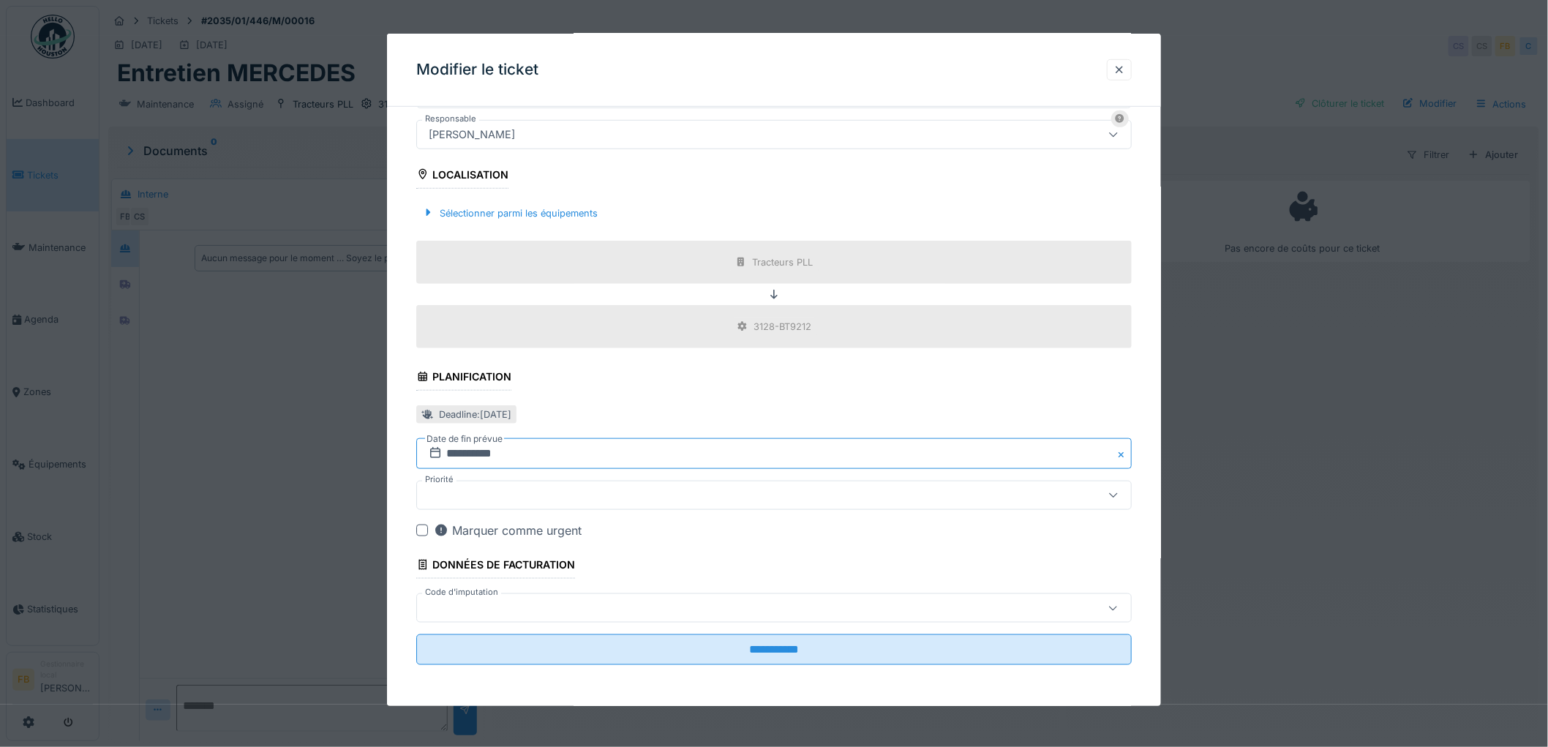
click at [484, 451] on input "**********" at bounding box center [774, 453] width 716 height 31
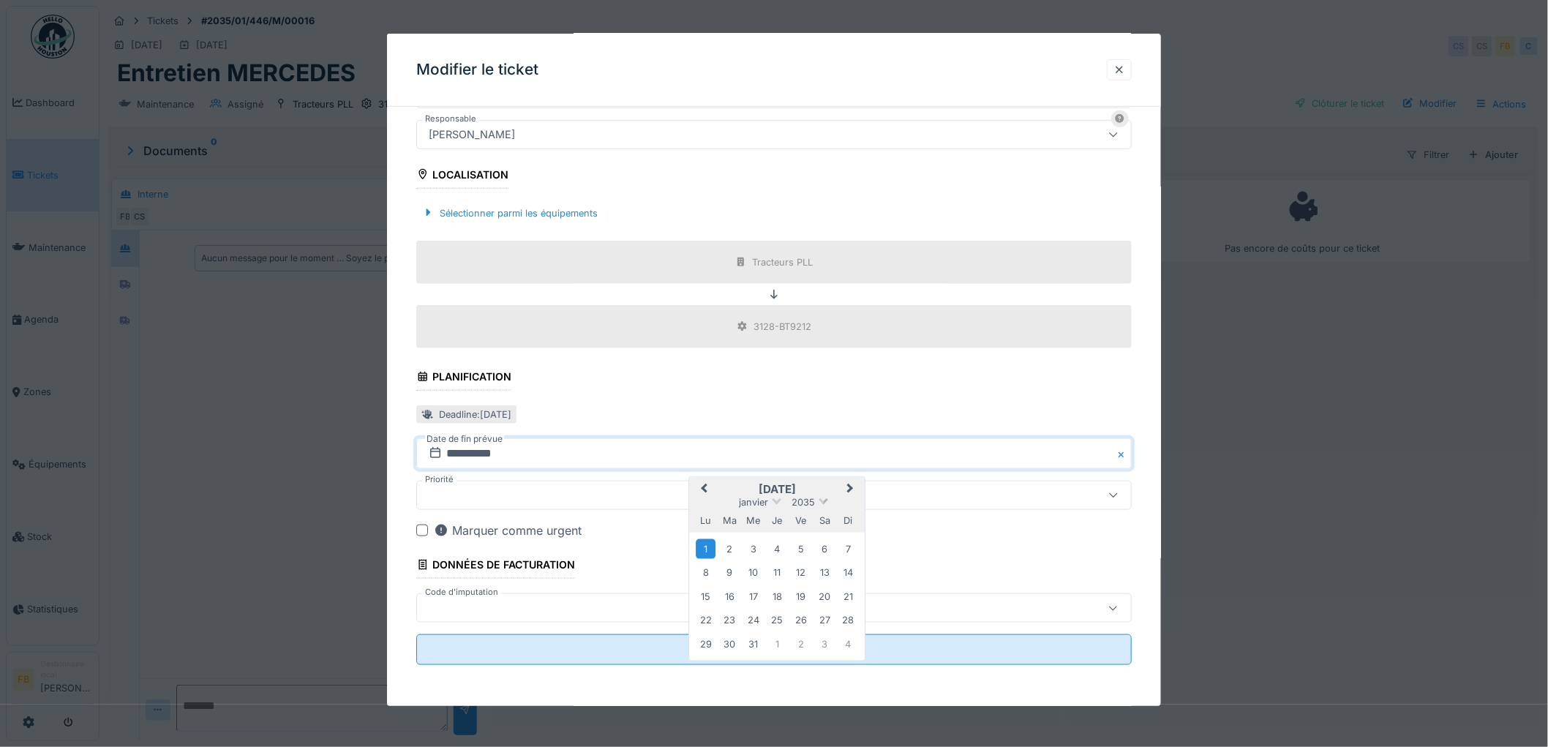
click at [819, 501] on span at bounding box center [824, 500] width 10 height 10
click at [779, 573] on div "2025" at bounding box center [777, 574] width 86 height 15
click at [777, 498] on span at bounding box center [777, 500] width 10 height 10
click at [784, 604] on div "août" at bounding box center [777, 609] width 86 height 15
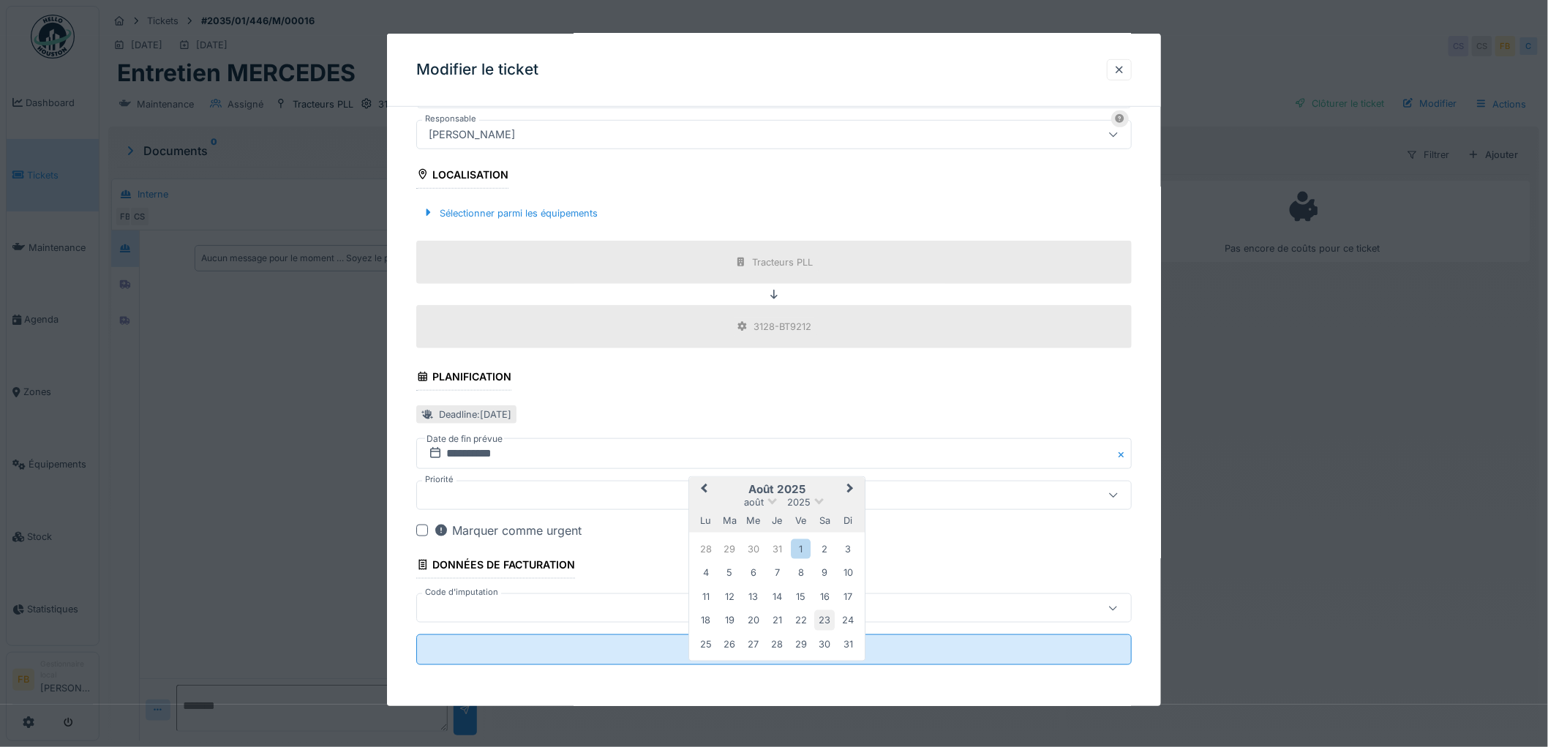
click at [823, 618] on div "23" at bounding box center [825, 620] width 20 height 20
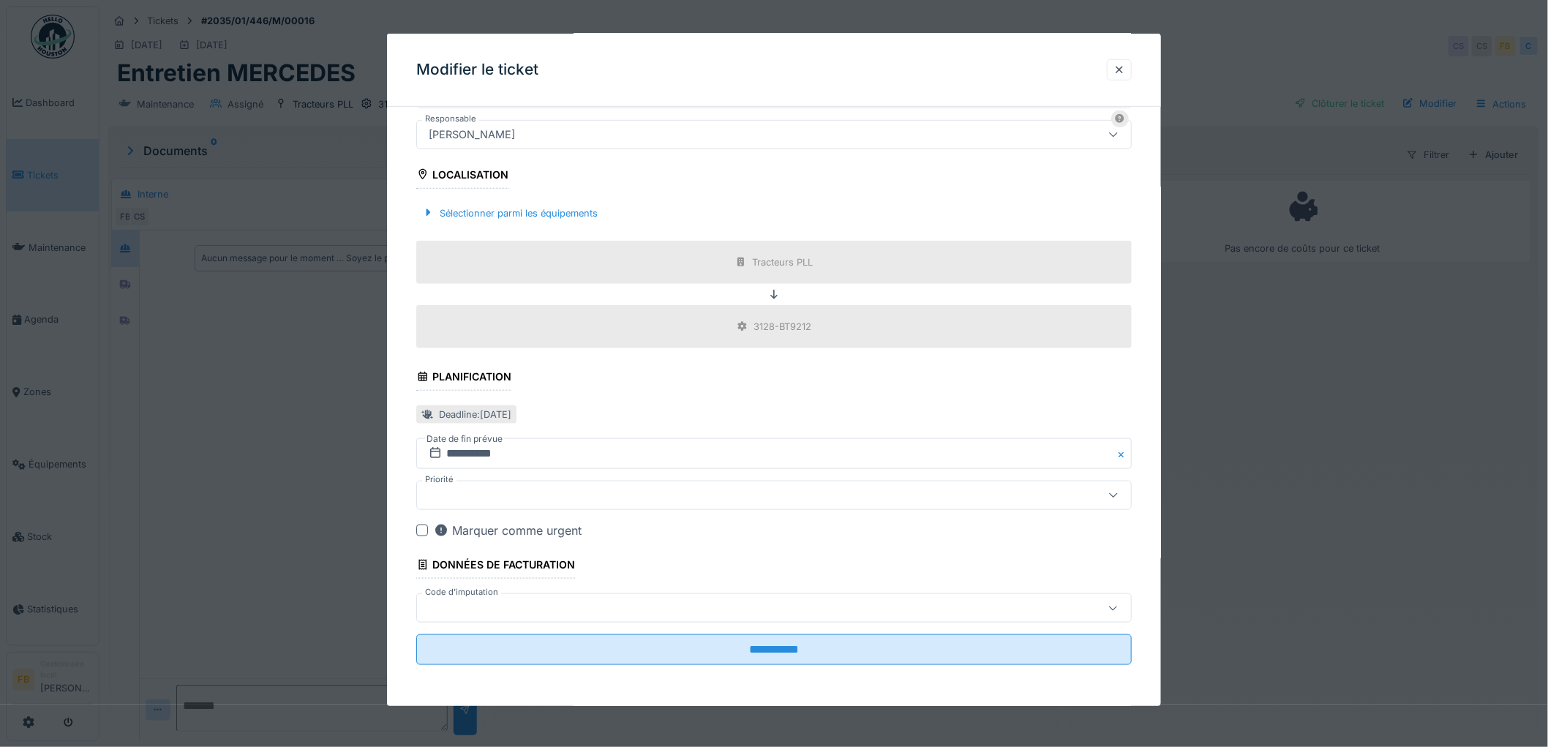
scroll to position [12, 0]
click at [507, 610] on div at bounding box center [733, 608] width 621 height 16
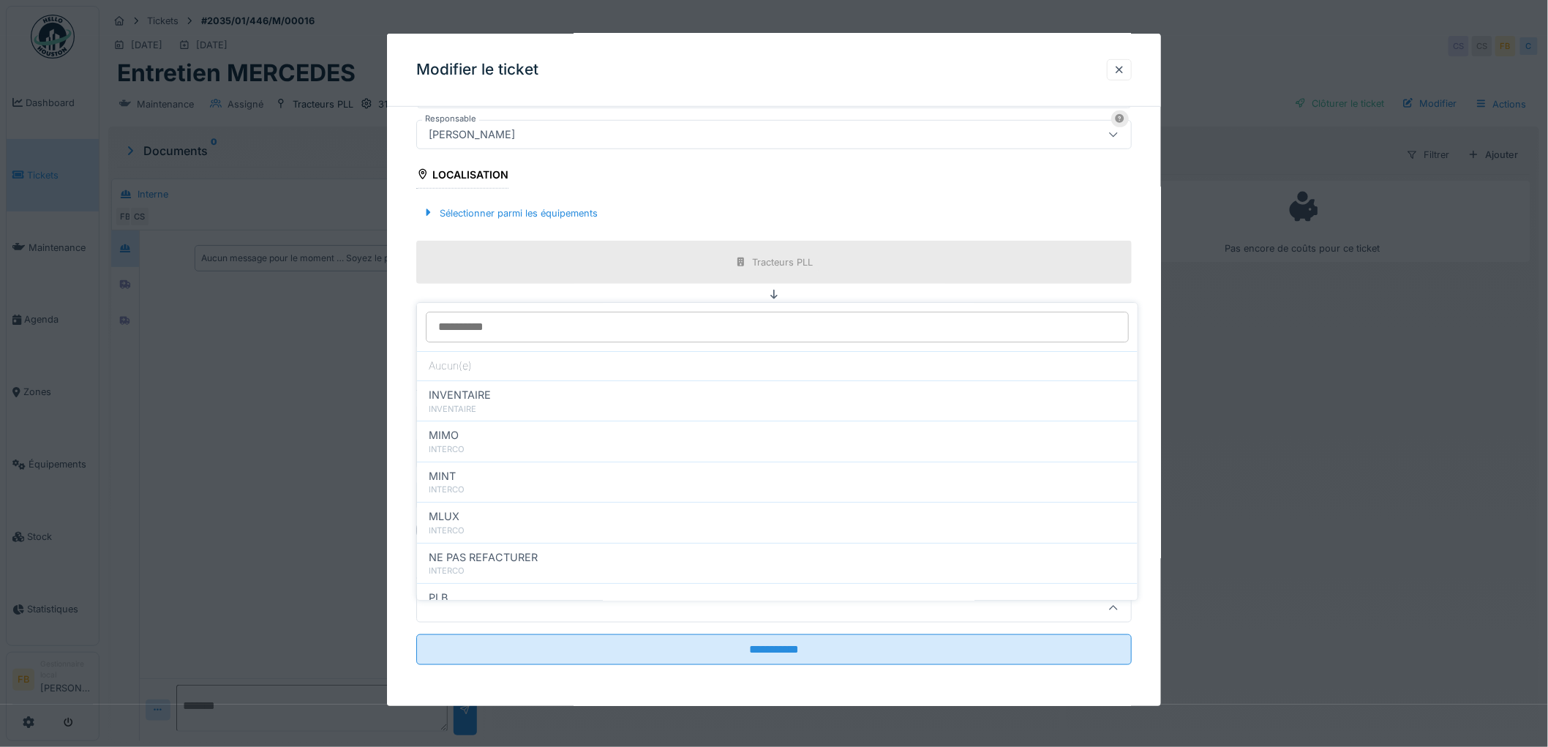
scroll to position [130, 0]
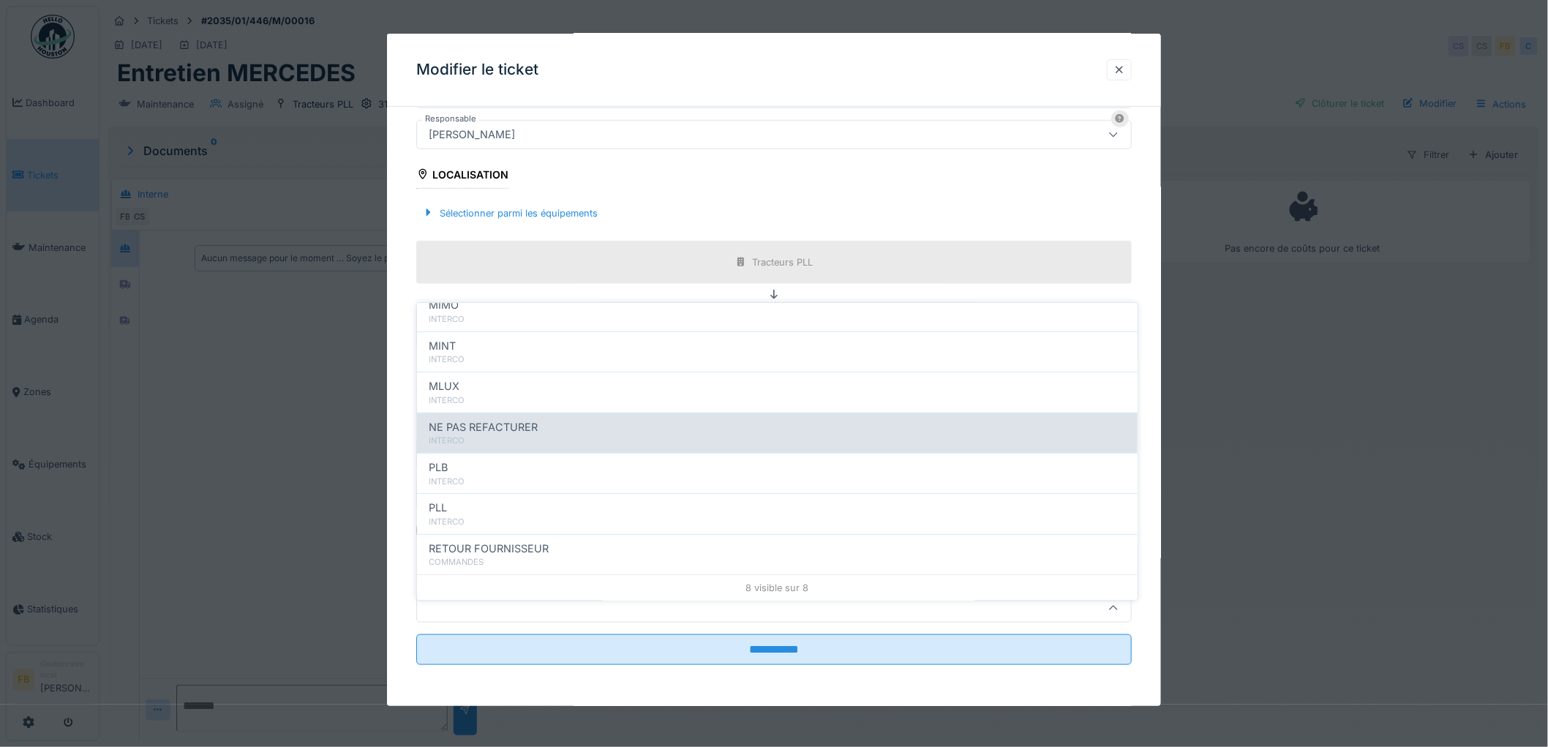
click at [496, 435] on div "INTERCO" at bounding box center [777, 441] width 697 height 12
type input "****"
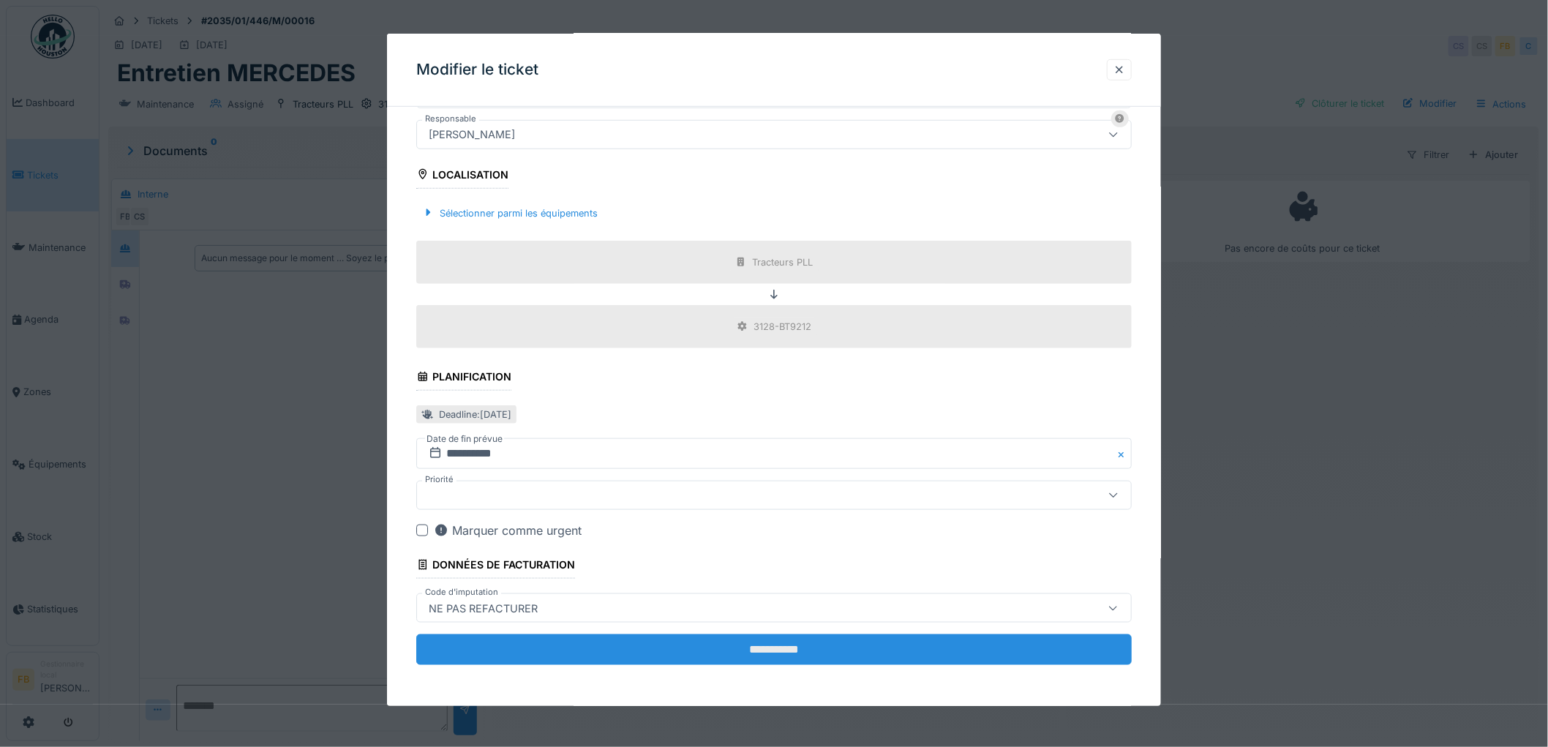
click at [791, 663] on input "**********" at bounding box center [774, 649] width 716 height 31
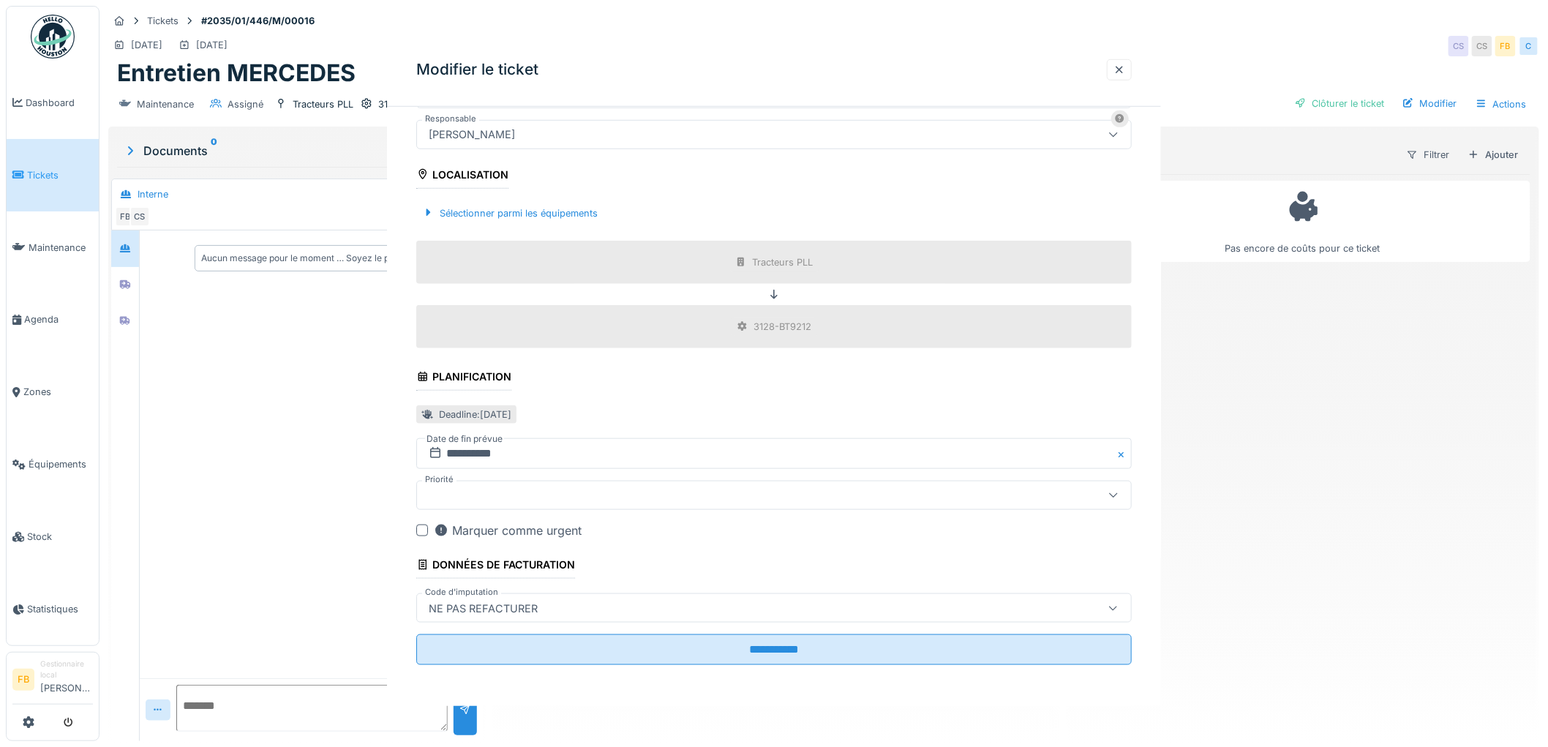
scroll to position [0, 0]
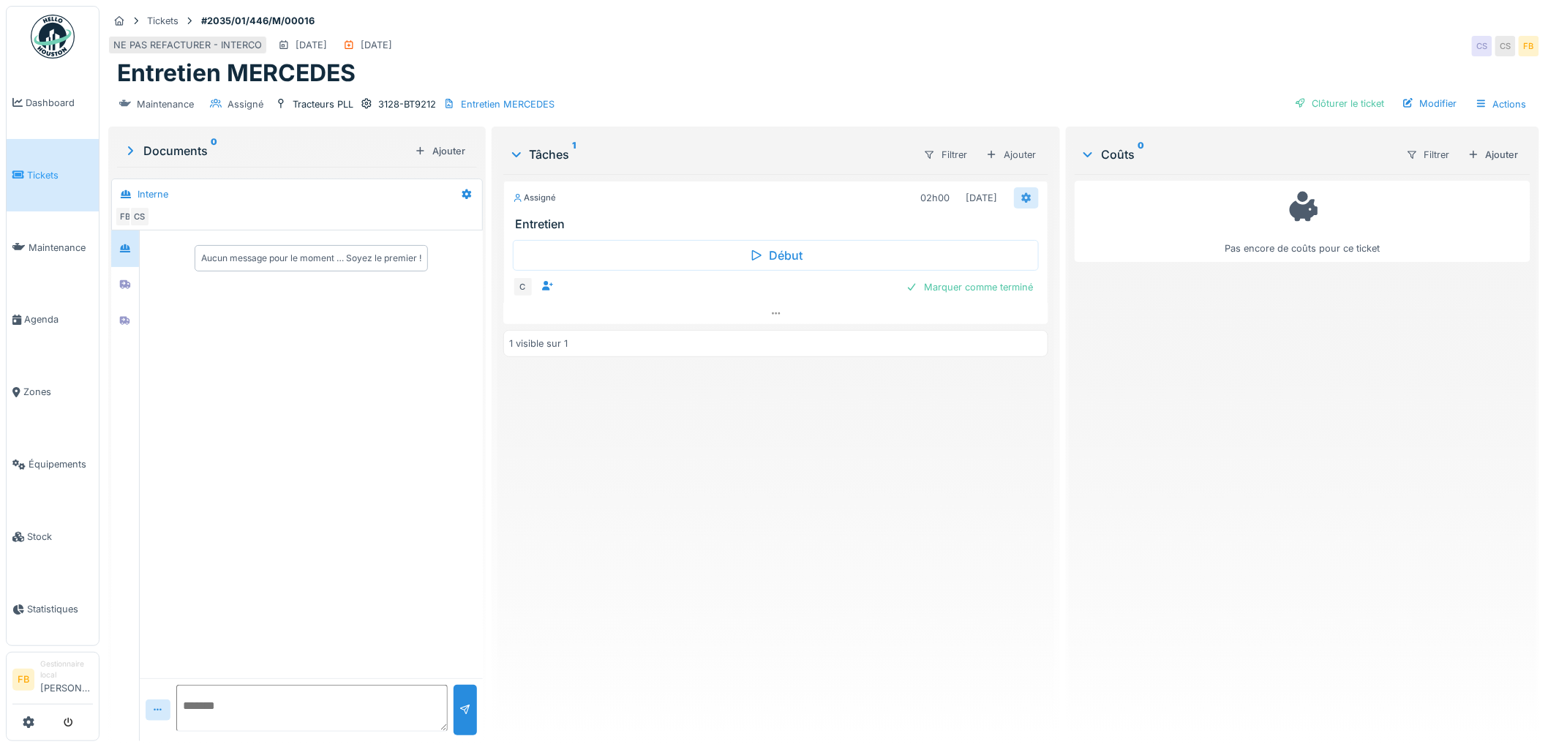
click at [1022, 192] on icon at bounding box center [1027, 197] width 10 height 10
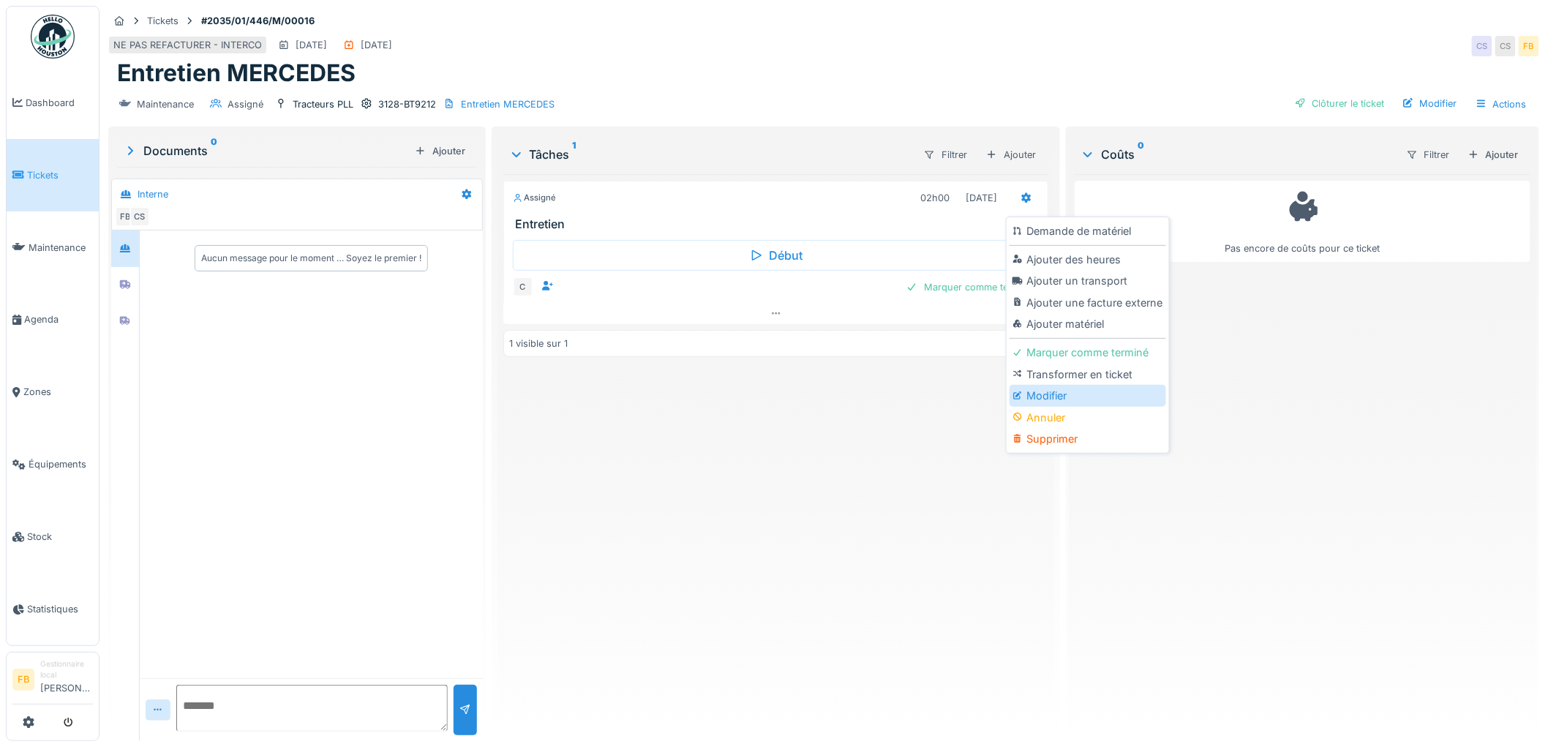
click at [1076, 385] on div "Modifier" at bounding box center [1088, 396] width 156 height 22
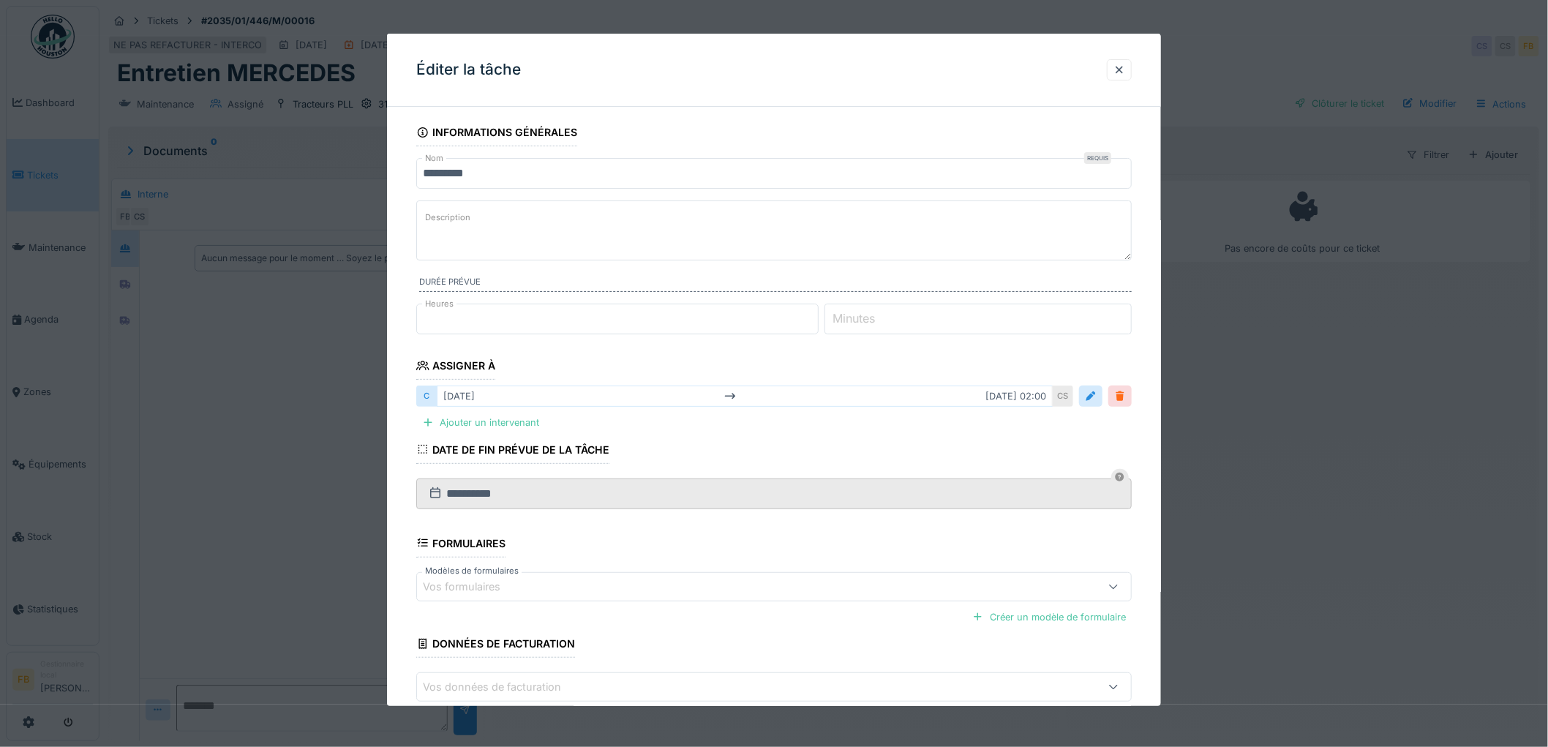
click at [1124, 398] on div at bounding box center [1120, 396] width 12 height 14
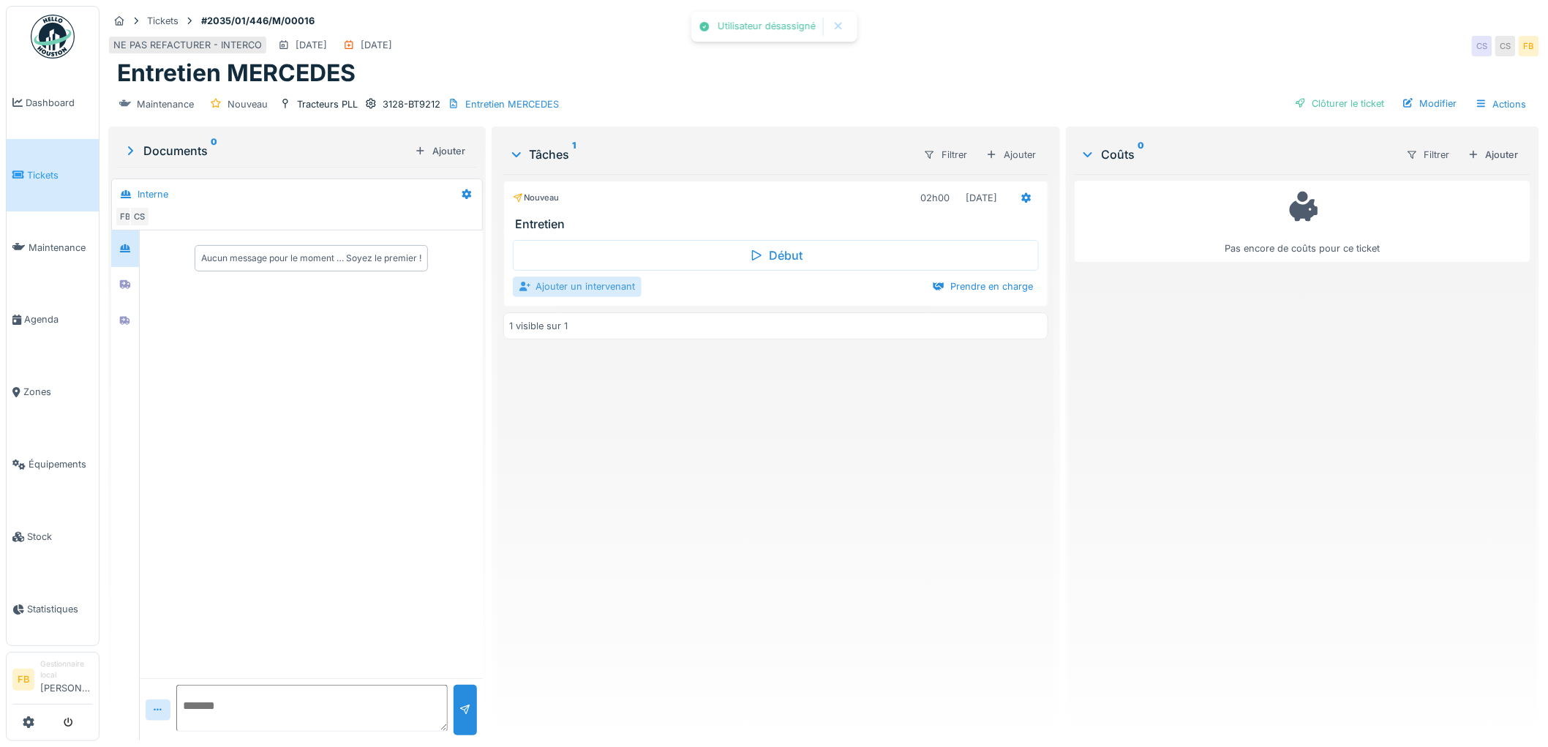
click at [620, 277] on div "Ajouter un intervenant" at bounding box center [577, 287] width 129 height 20
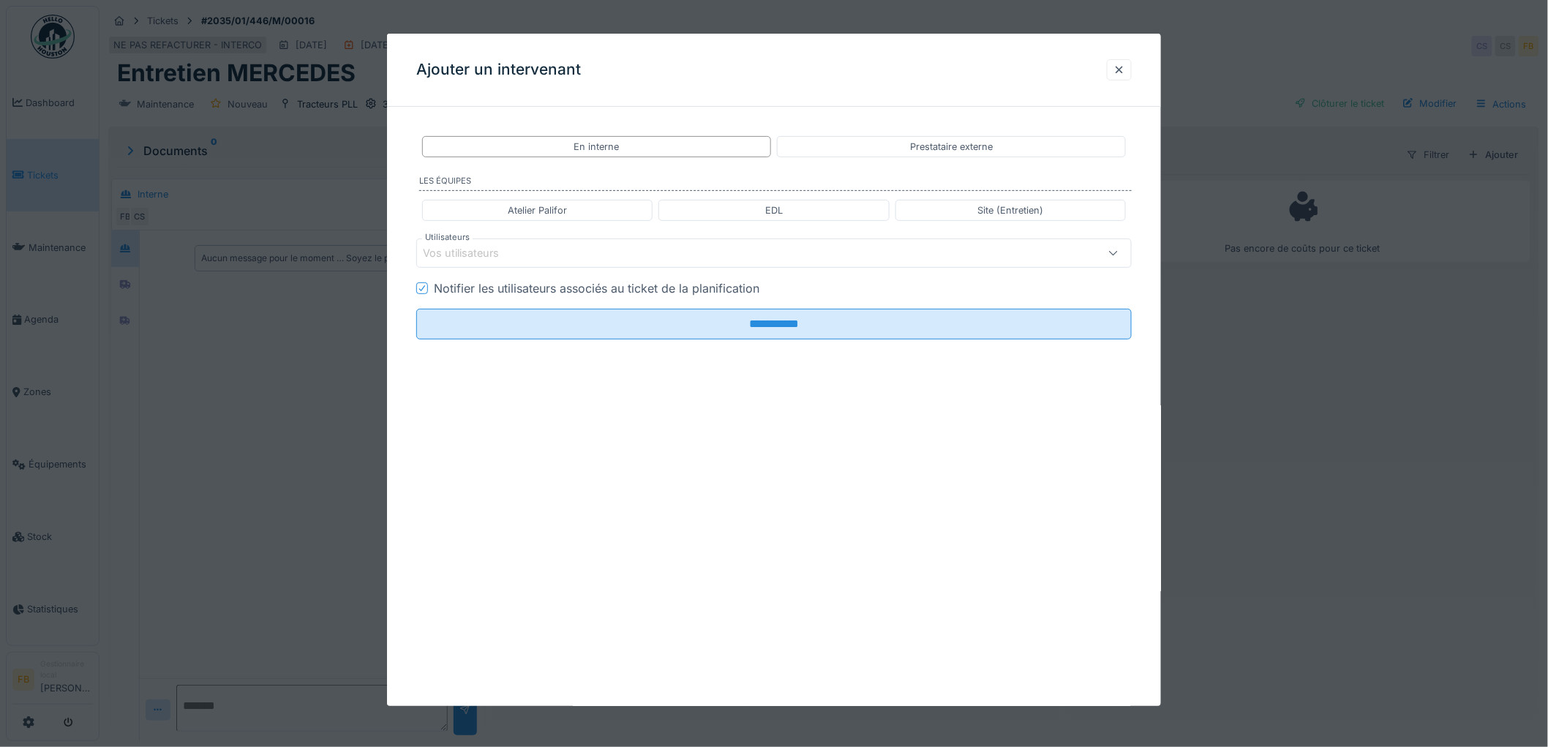
click at [872, 123] on fieldset "**********" at bounding box center [774, 235] width 716 height 233
click at [871, 148] on div "Prestataire externe" at bounding box center [951, 146] width 349 height 21
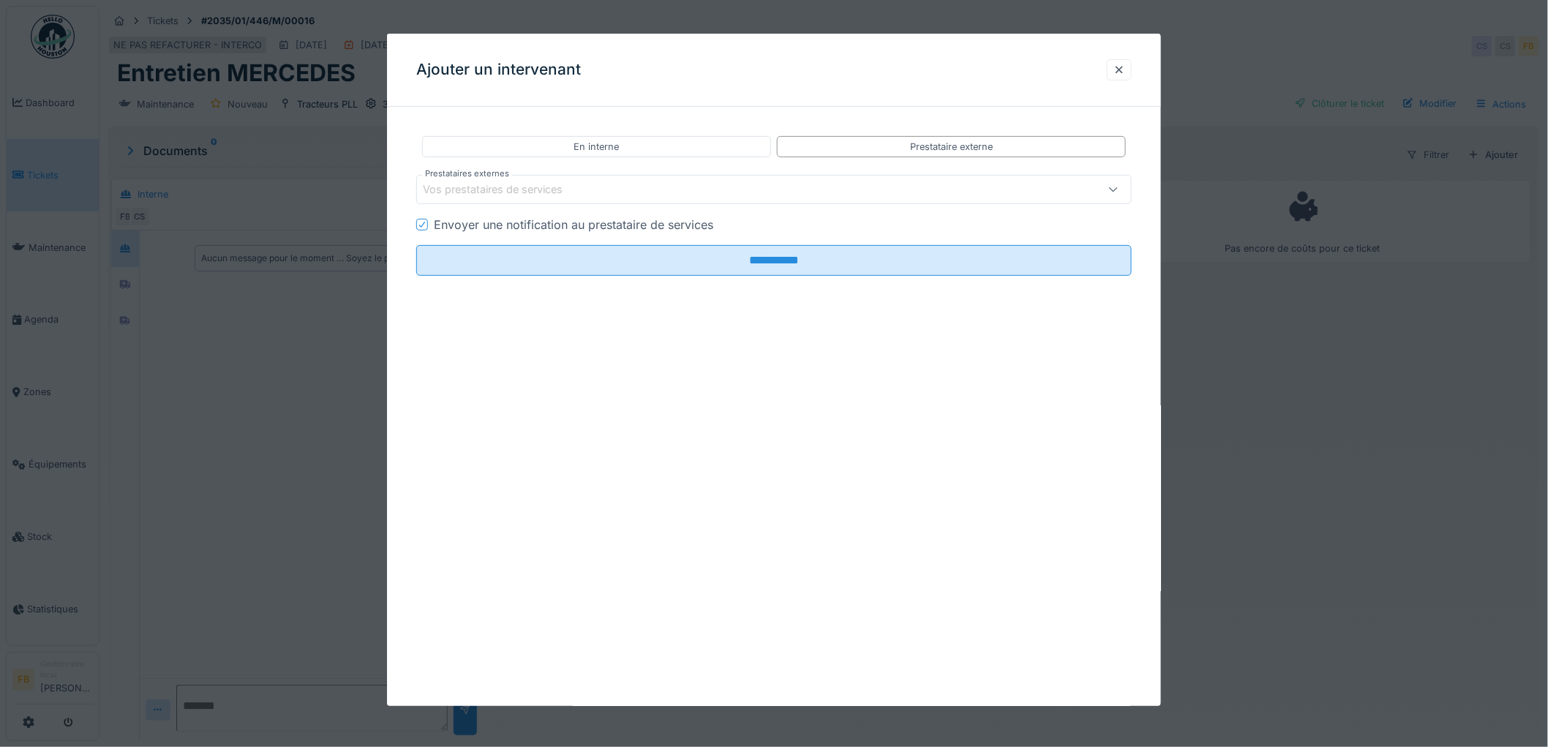
click at [515, 196] on div "Vos prestataires de services" at bounding box center [503, 189] width 160 height 16
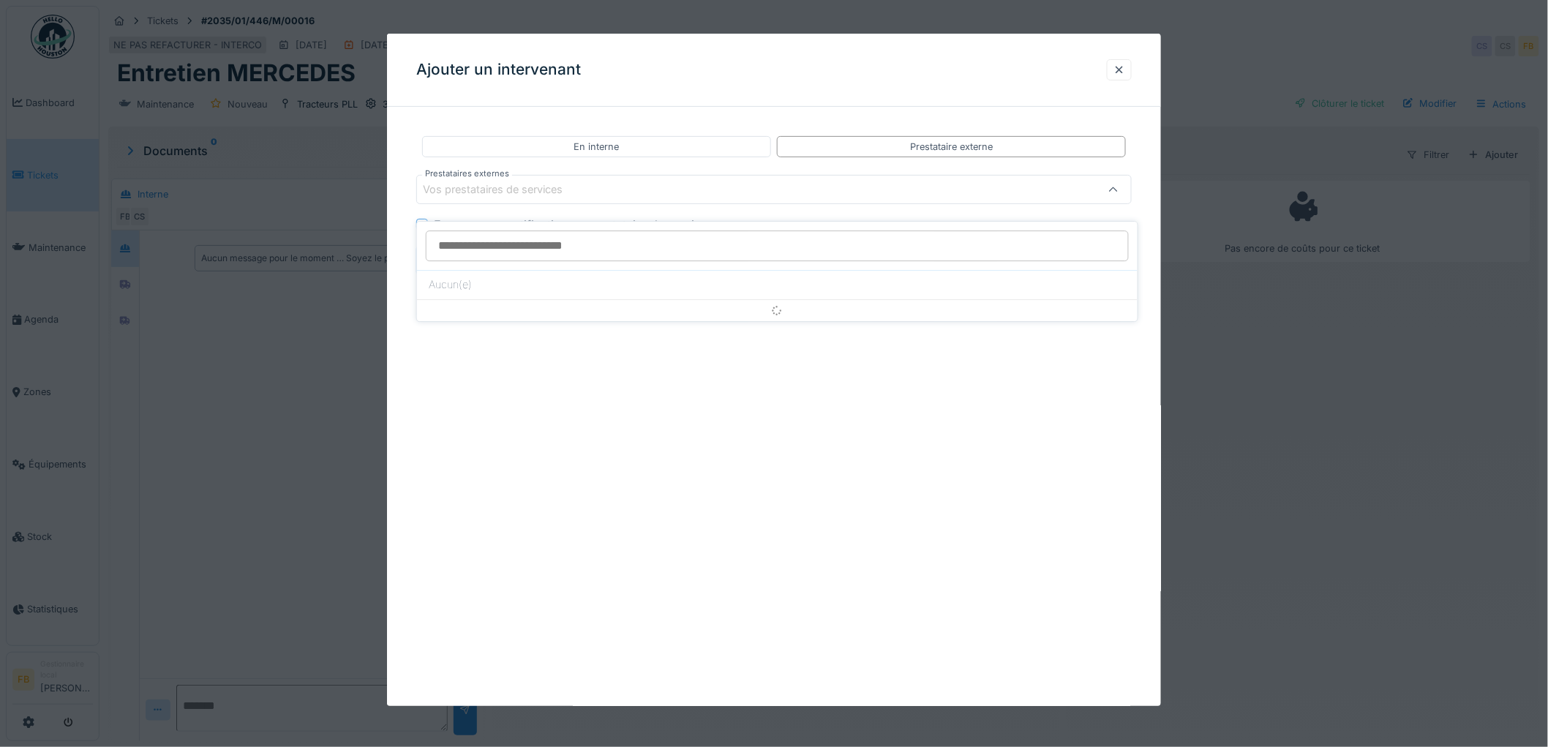
click at [470, 231] on input "Prestataires externes" at bounding box center [777, 246] width 703 height 31
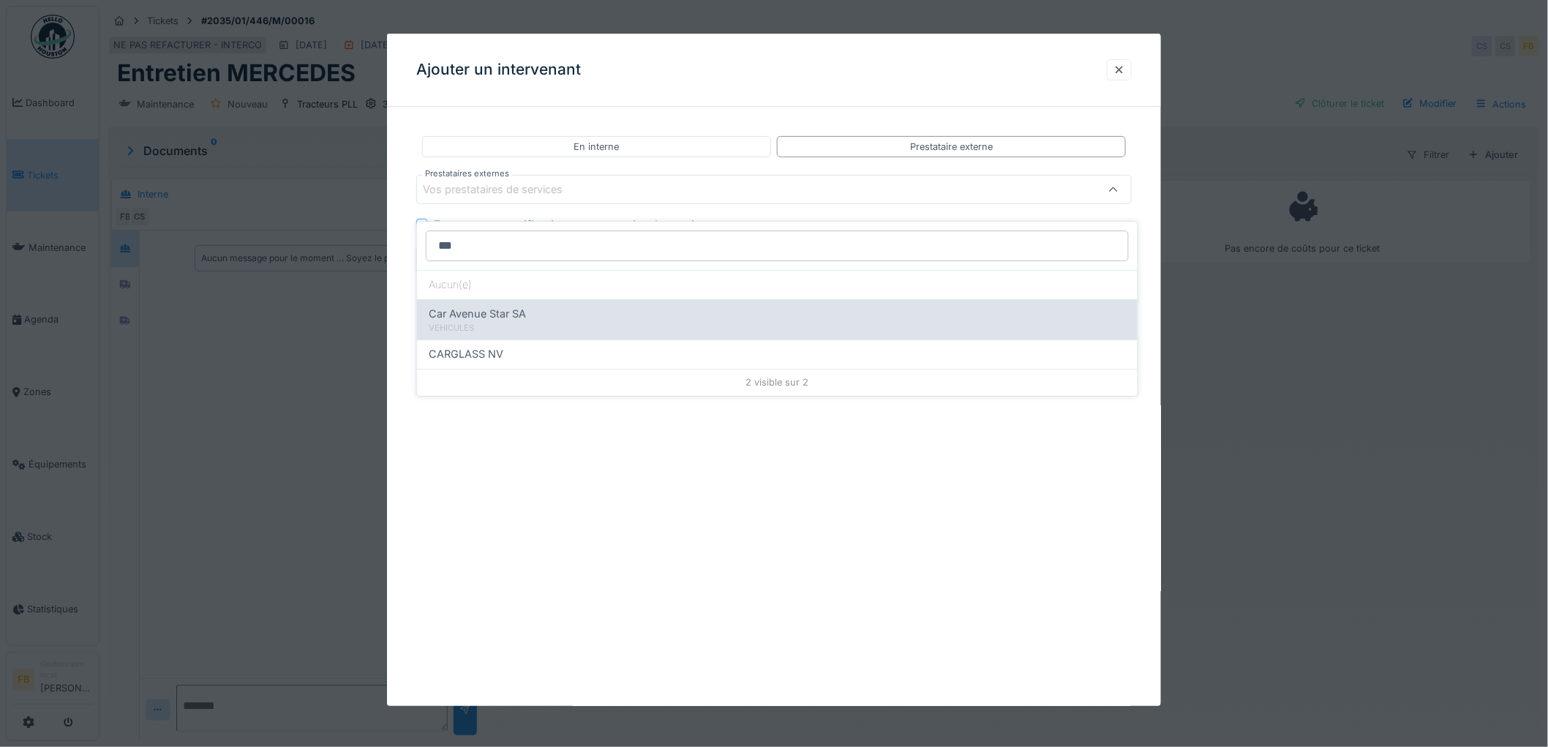
type input "***"
click at [495, 306] on span "Car Avenue Star SA" at bounding box center [477, 314] width 97 height 16
type input "*****"
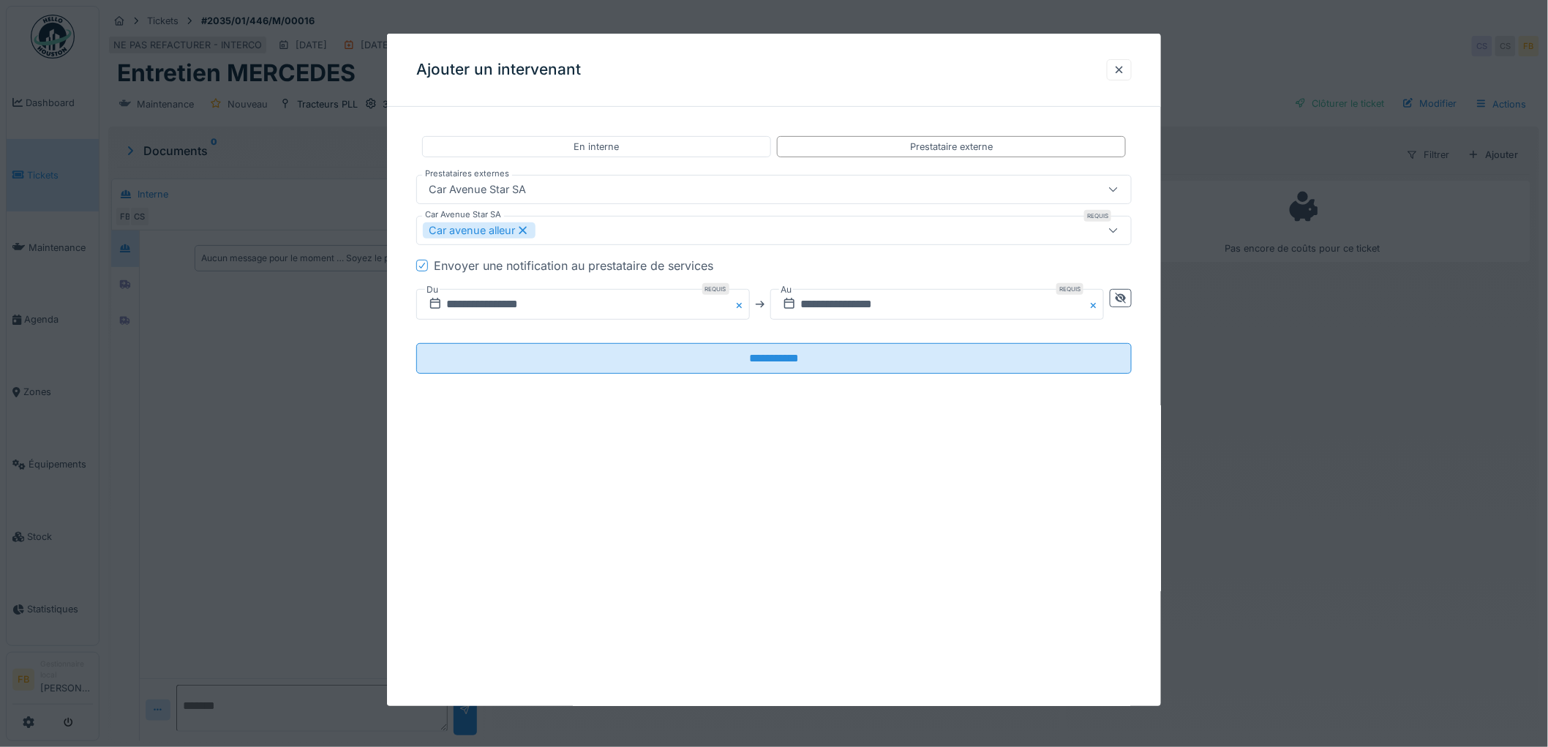
click at [425, 265] on icon at bounding box center [422, 265] width 9 height 7
click at [1123, 302] on div at bounding box center [1121, 298] width 12 height 14
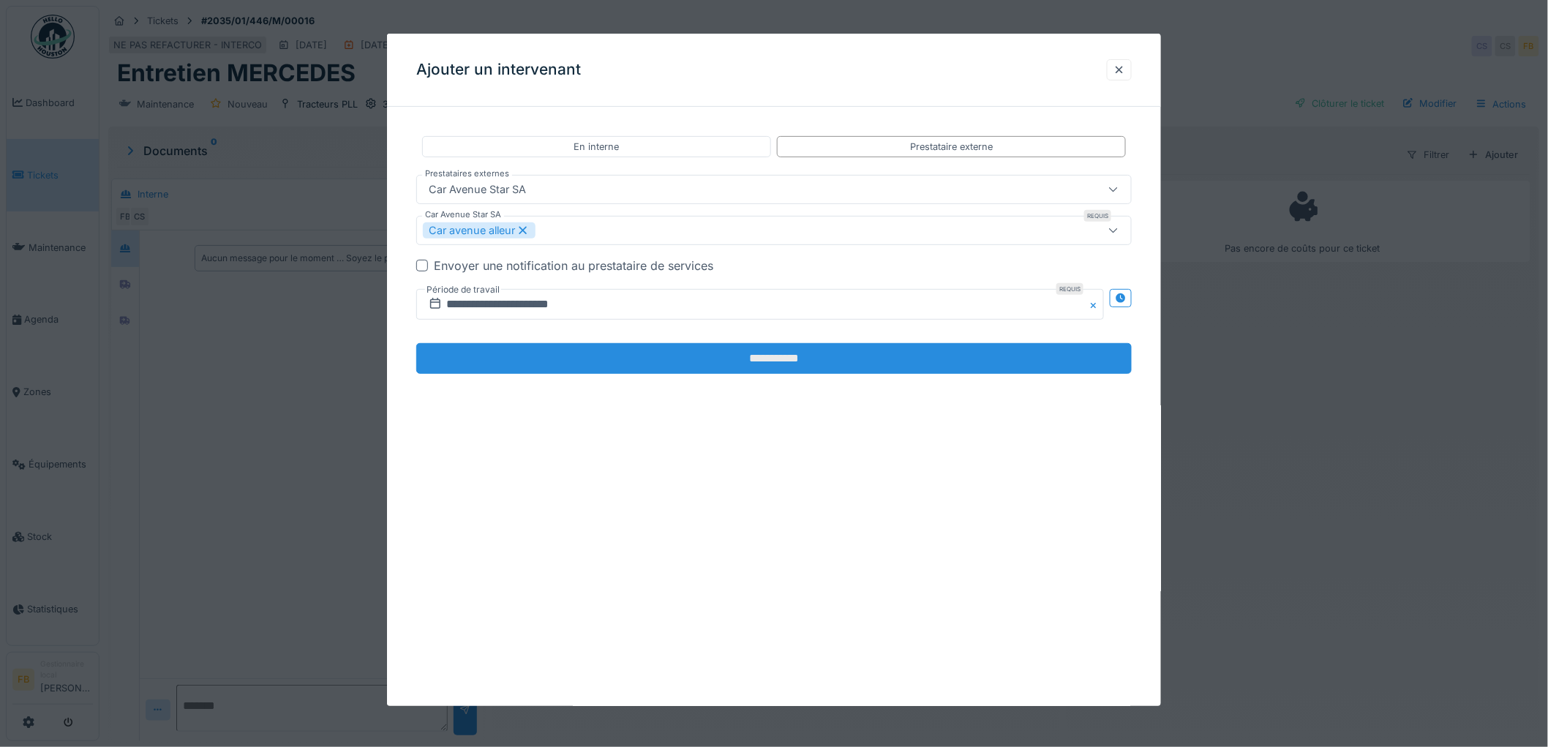
click at [749, 354] on input "**********" at bounding box center [774, 358] width 716 height 31
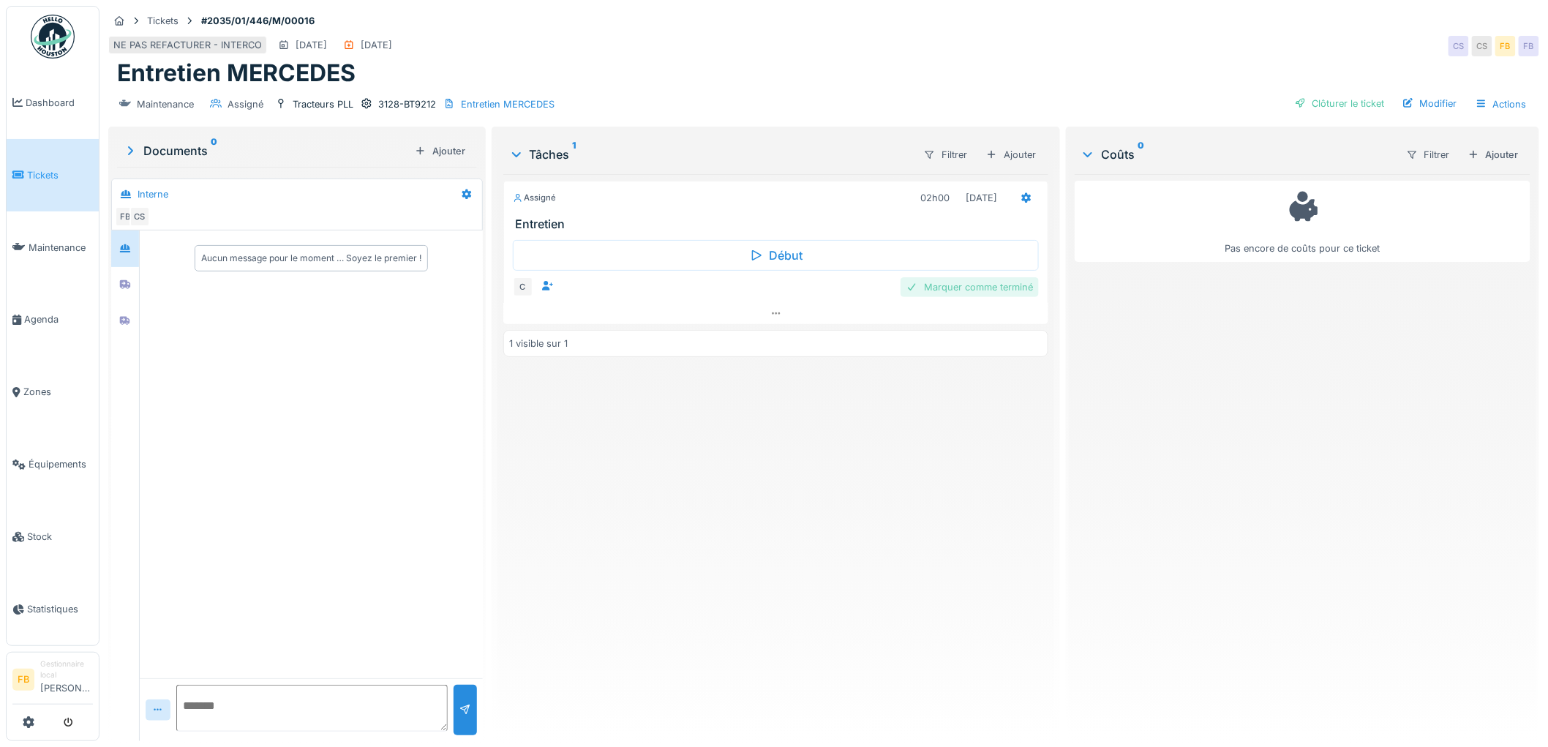
click at [923, 277] on div "Marquer comme terminé" at bounding box center [970, 287] width 138 height 20
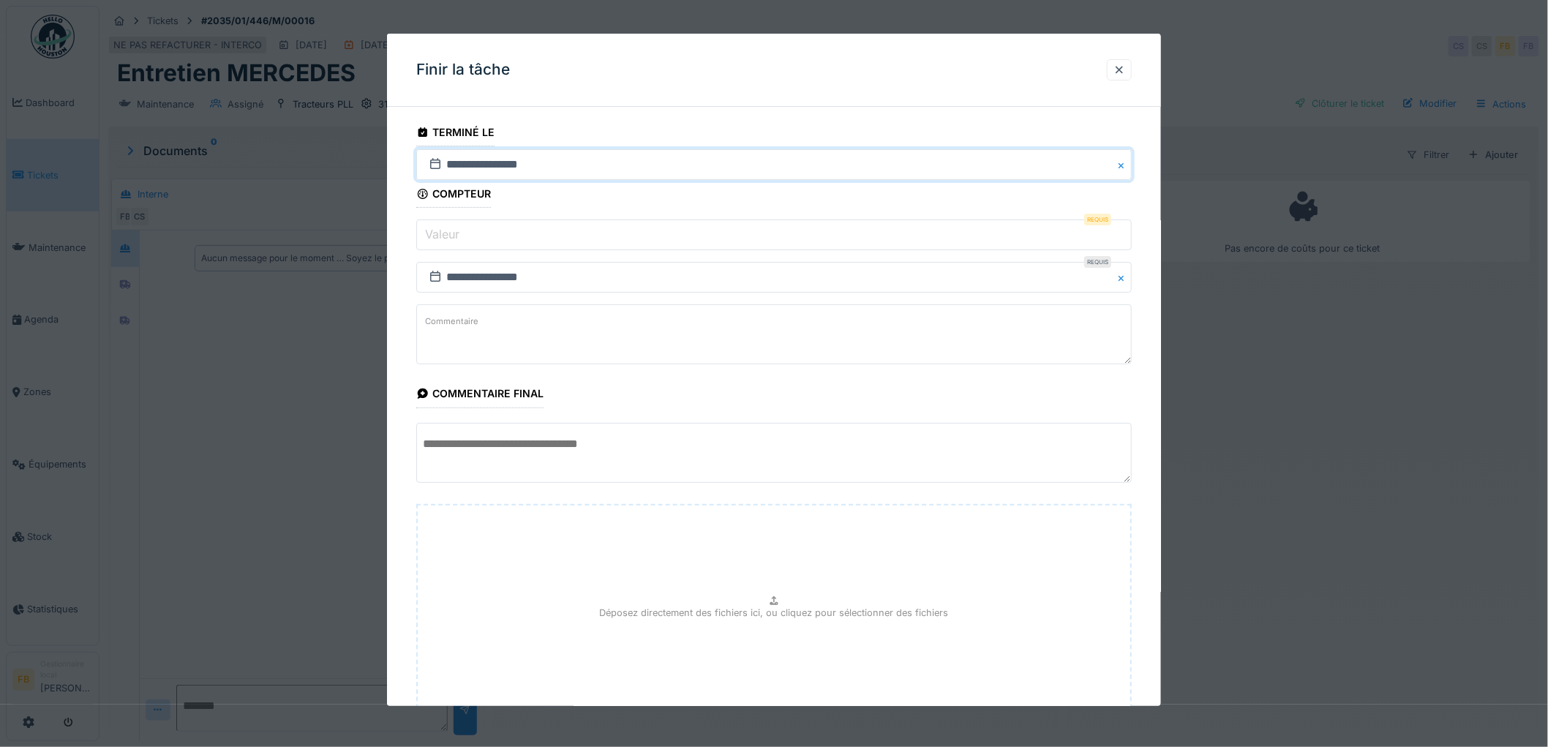
click at [486, 166] on input "**********" at bounding box center [774, 164] width 716 height 31
click at [749, 209] on span at bounding box center [749, 211] width 10 height 10
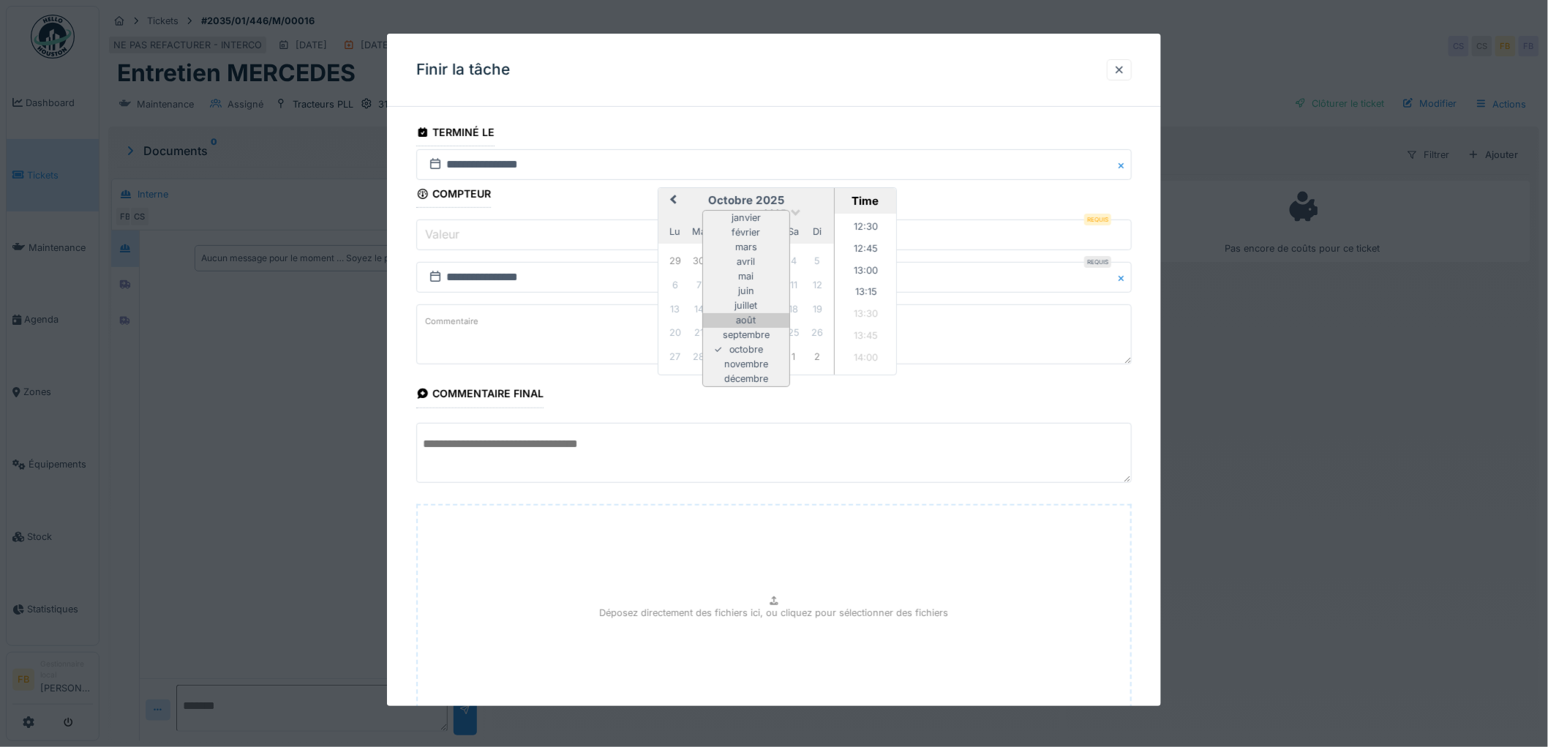
click at [754, 319] on div "août" at bounding box center [746, 320] width 86 height 15
click at [792, 331] on div "23" at bounding box center [794, 331] width 20 height 20
click at [529, 225] on input "Valeur" at bounding box center [774, 235] width 716 height 31
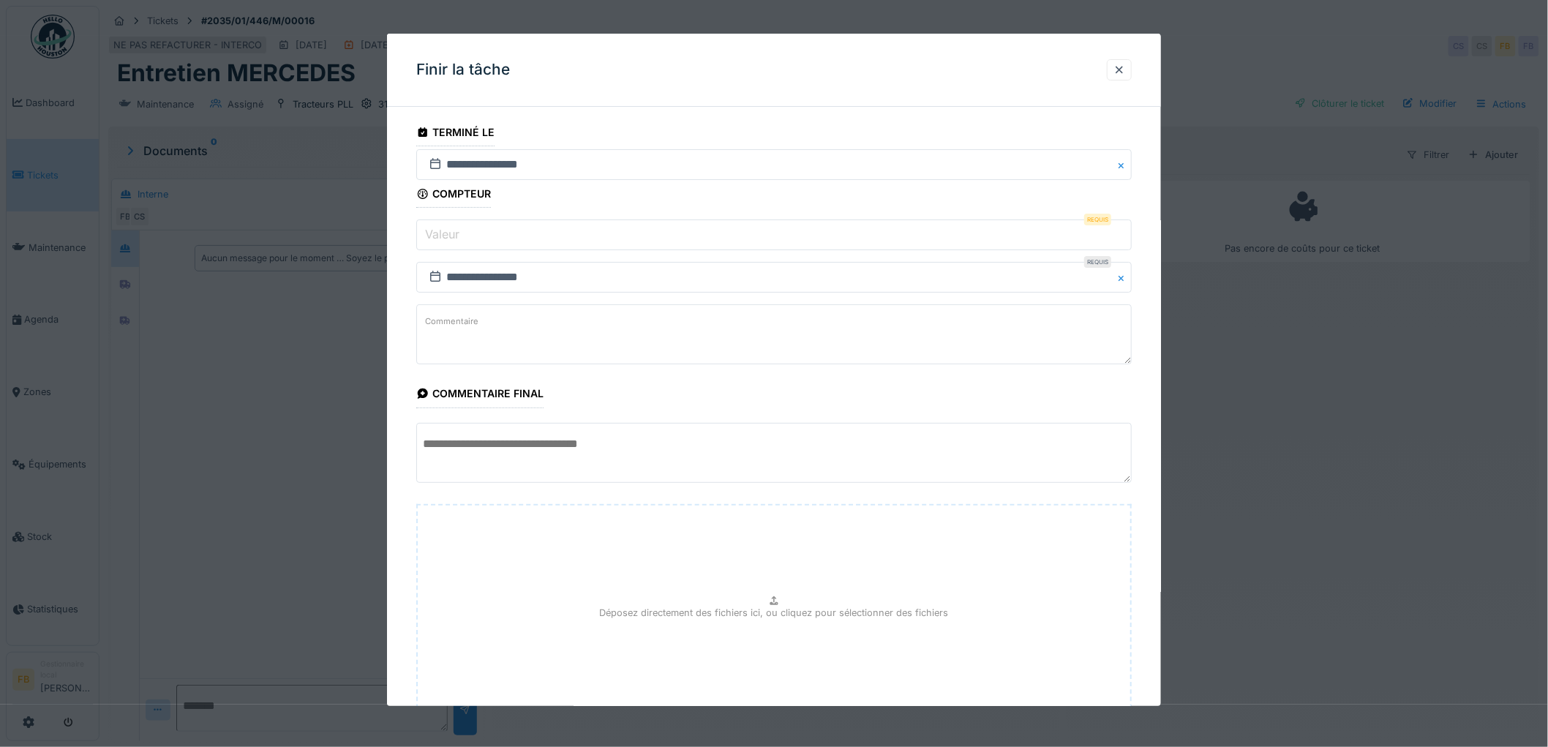
click at [501, 230] on input "Valeur" at bounding box center [774, 235] width 716 height 31
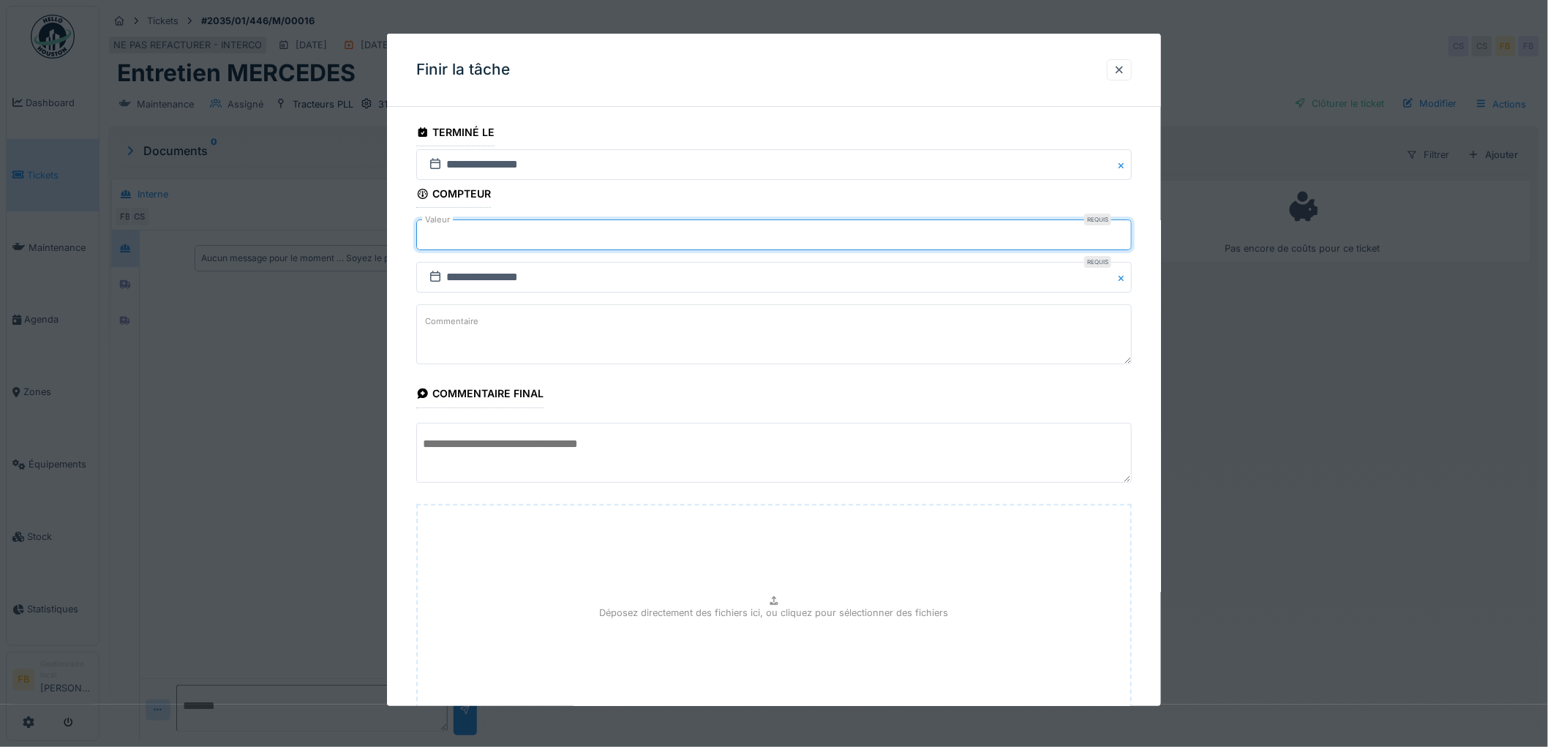
scroll to position [114, 0]
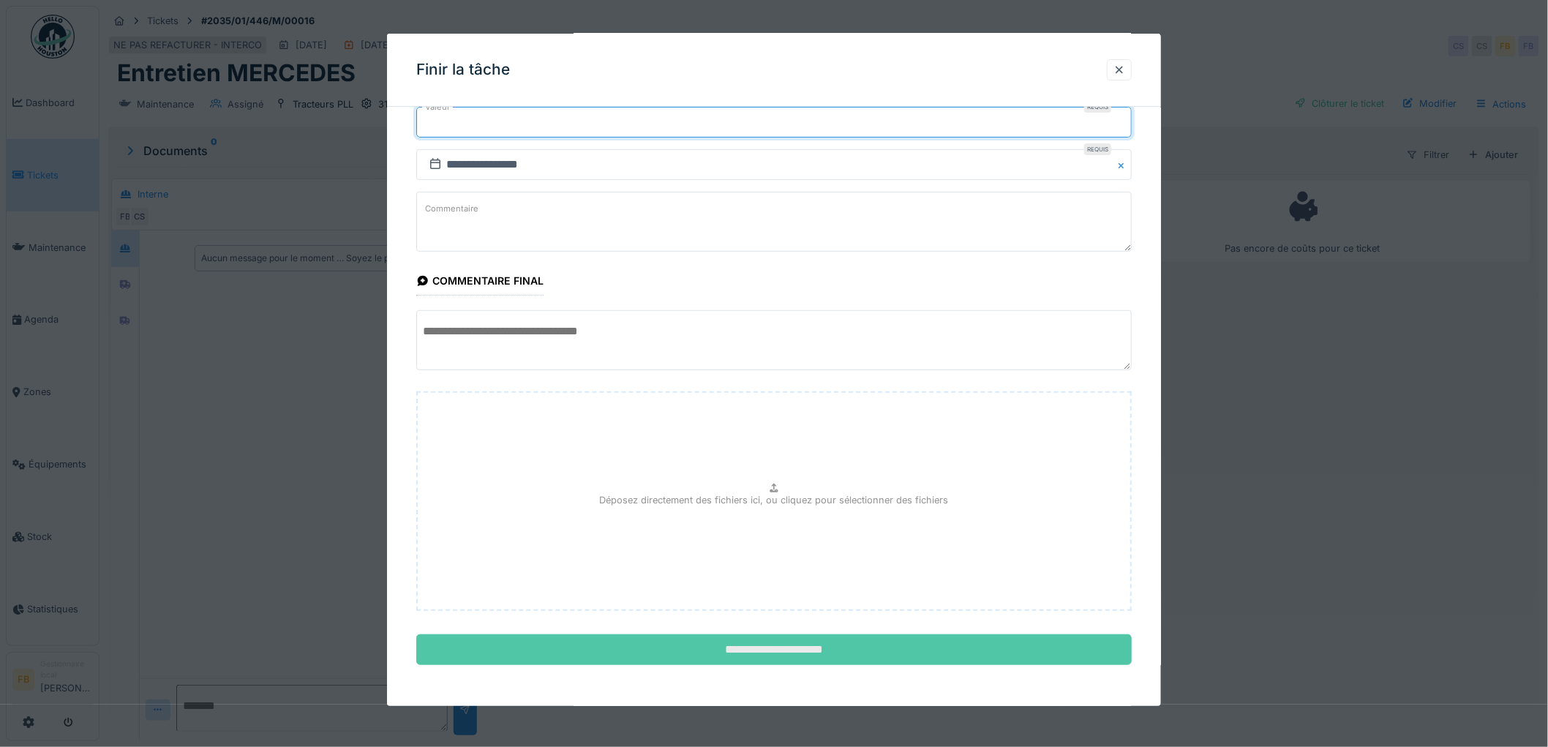
type input "******"
click at [787, 640] on input "**********" at bounding box center [774, 649] width 716 height 31
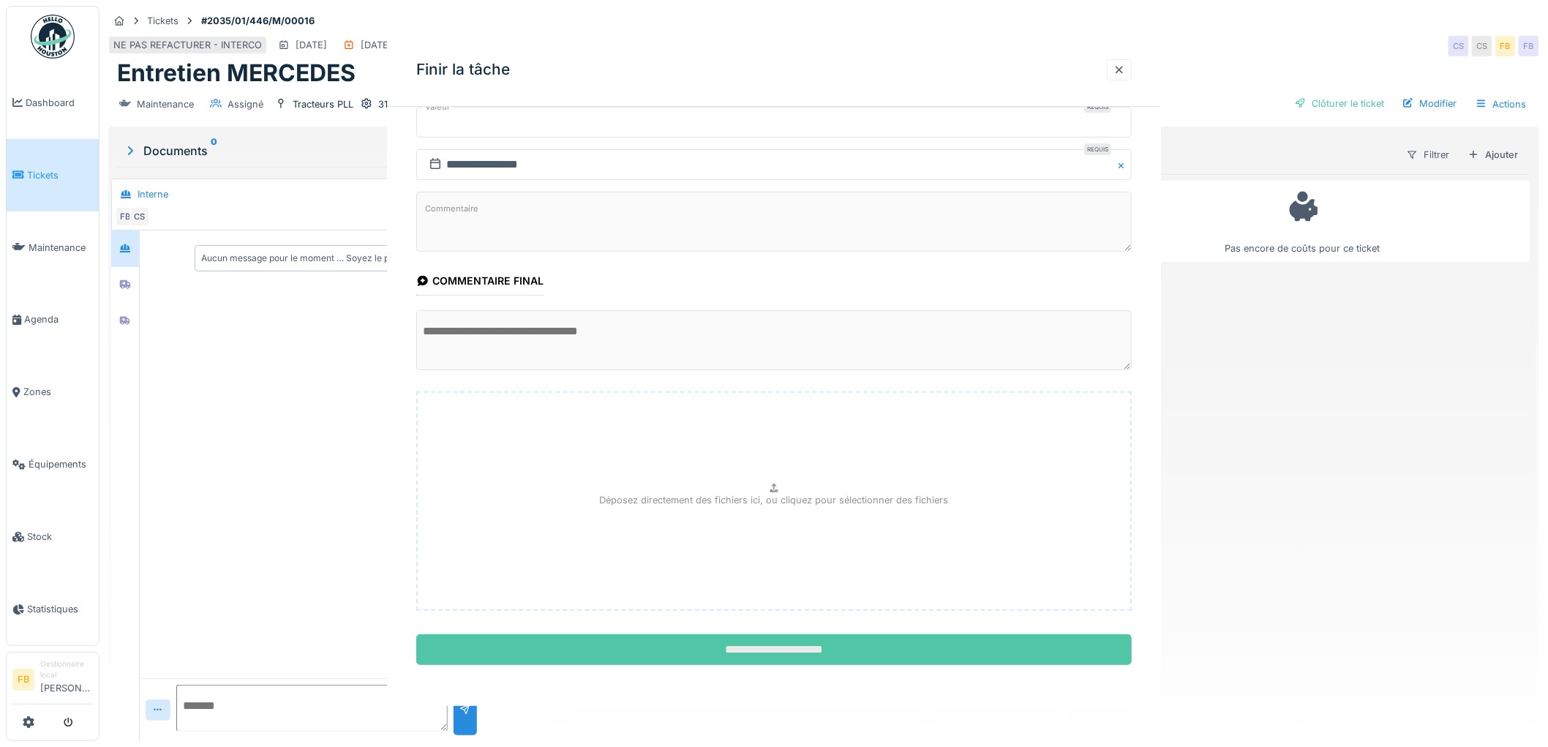
scroll to position [0, 0]
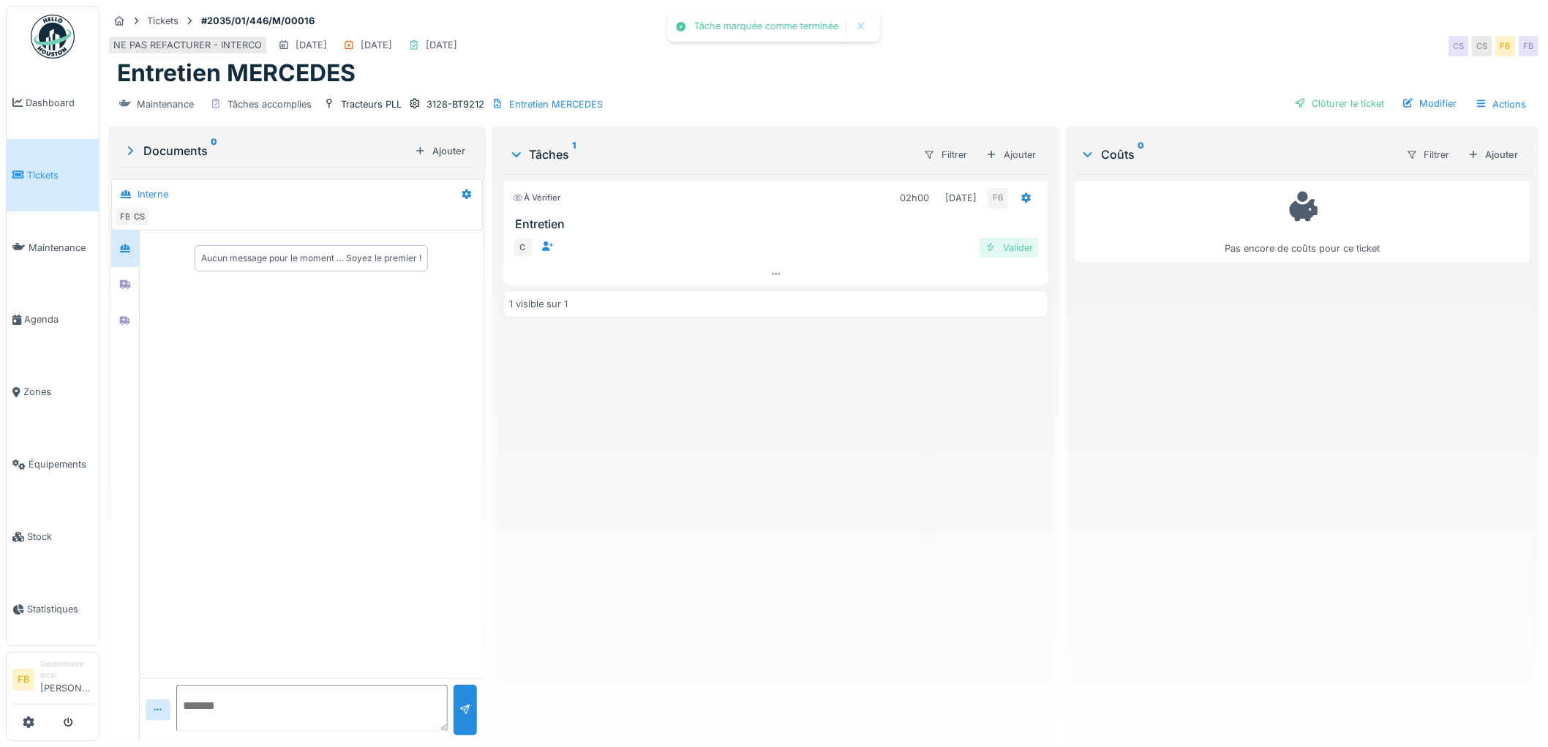
click at [993, 238] on div "Valider" at bounding box center [1009, 248] width 59 height 20
click at [1021, 191] on div at bounding box center [1027, 198] width 12 height 14
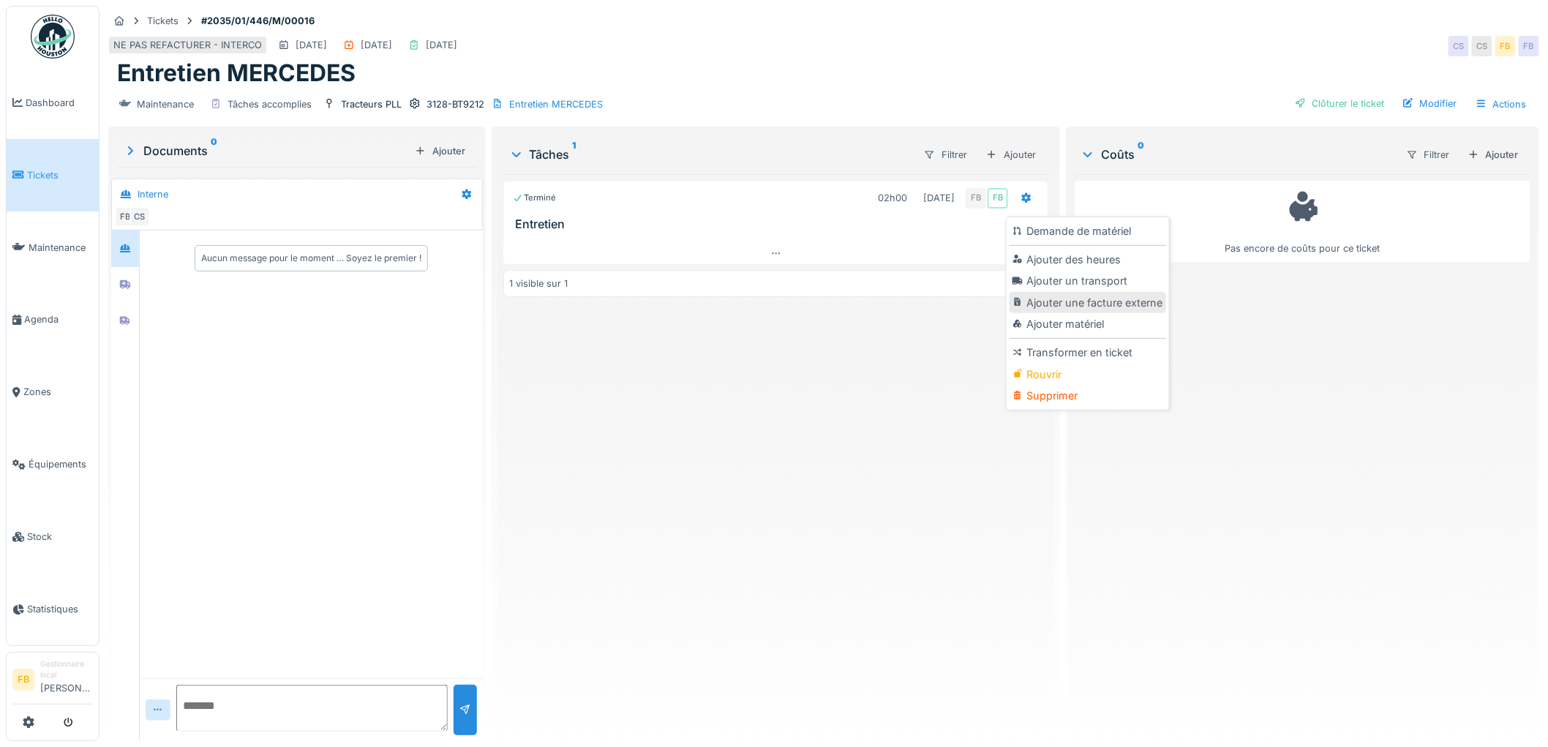
click at [1106, 292] on div "Ajouter une facture externe" at bounding box center [1088, 303] width 156 height 22
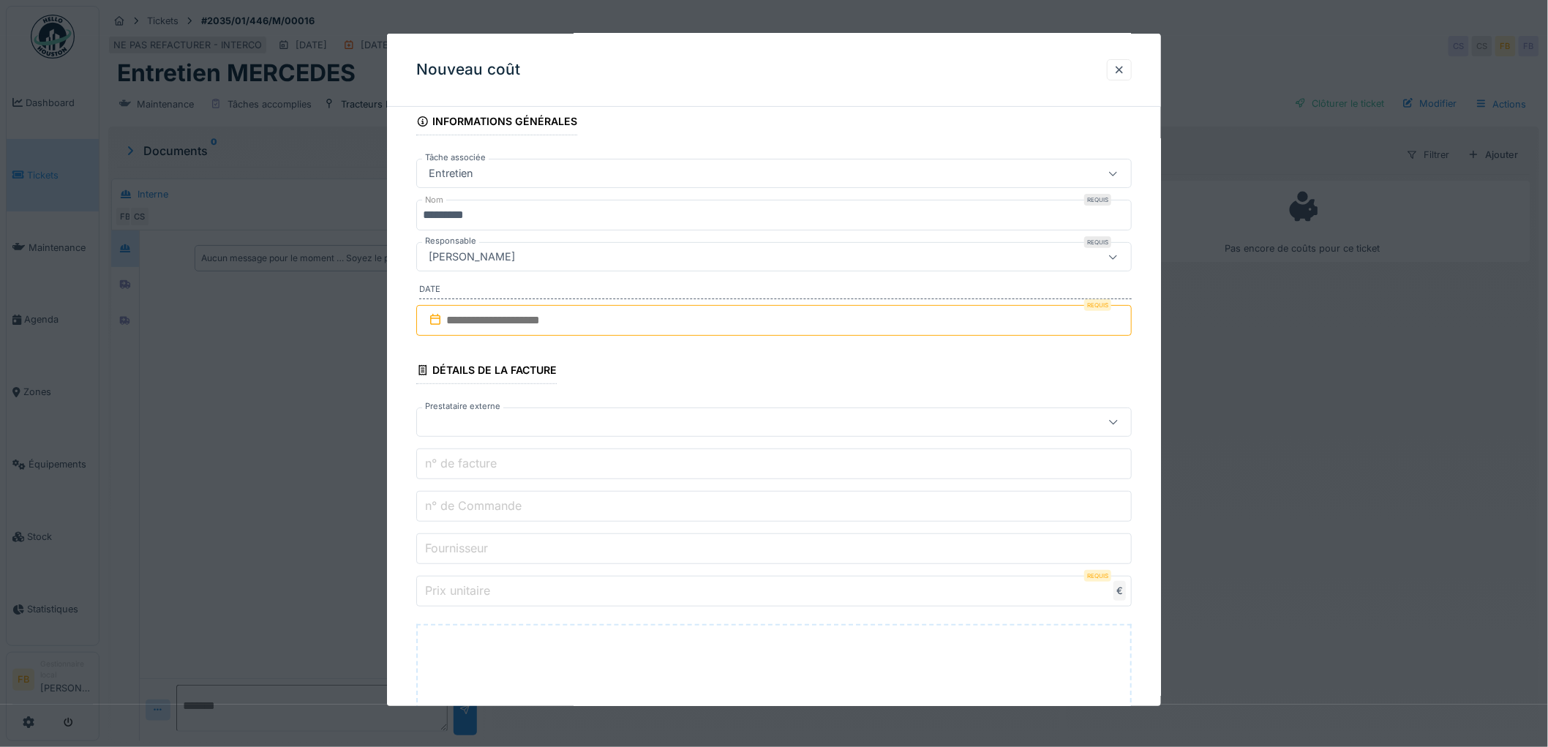
scroll to position [81, 0]
click at [495, 321] on input "text" at bounding box center [774, 321] width 716 height 31
click at [773, 367] on div "octobre 2025" at bounding box center [777, 370] width 176 height 12
click at [776, 370] on span at bounding box center [780, 368] width 10 height 10
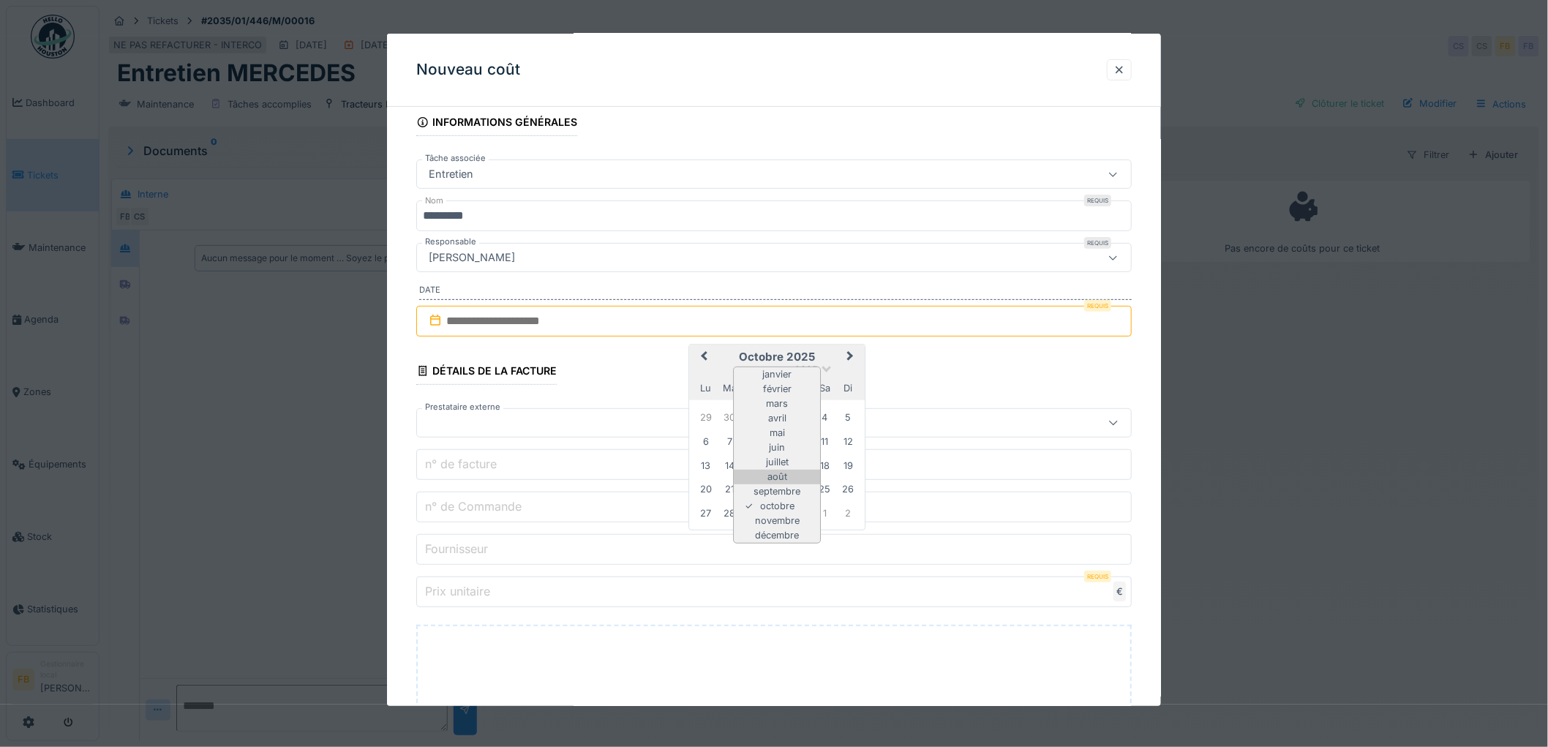
click at [791, 472] on div "août" at bounding box center [777, 477] width 86 height 15
click at [832, 492] on div "23" at bounding box center [825, 488] width 20 height 20
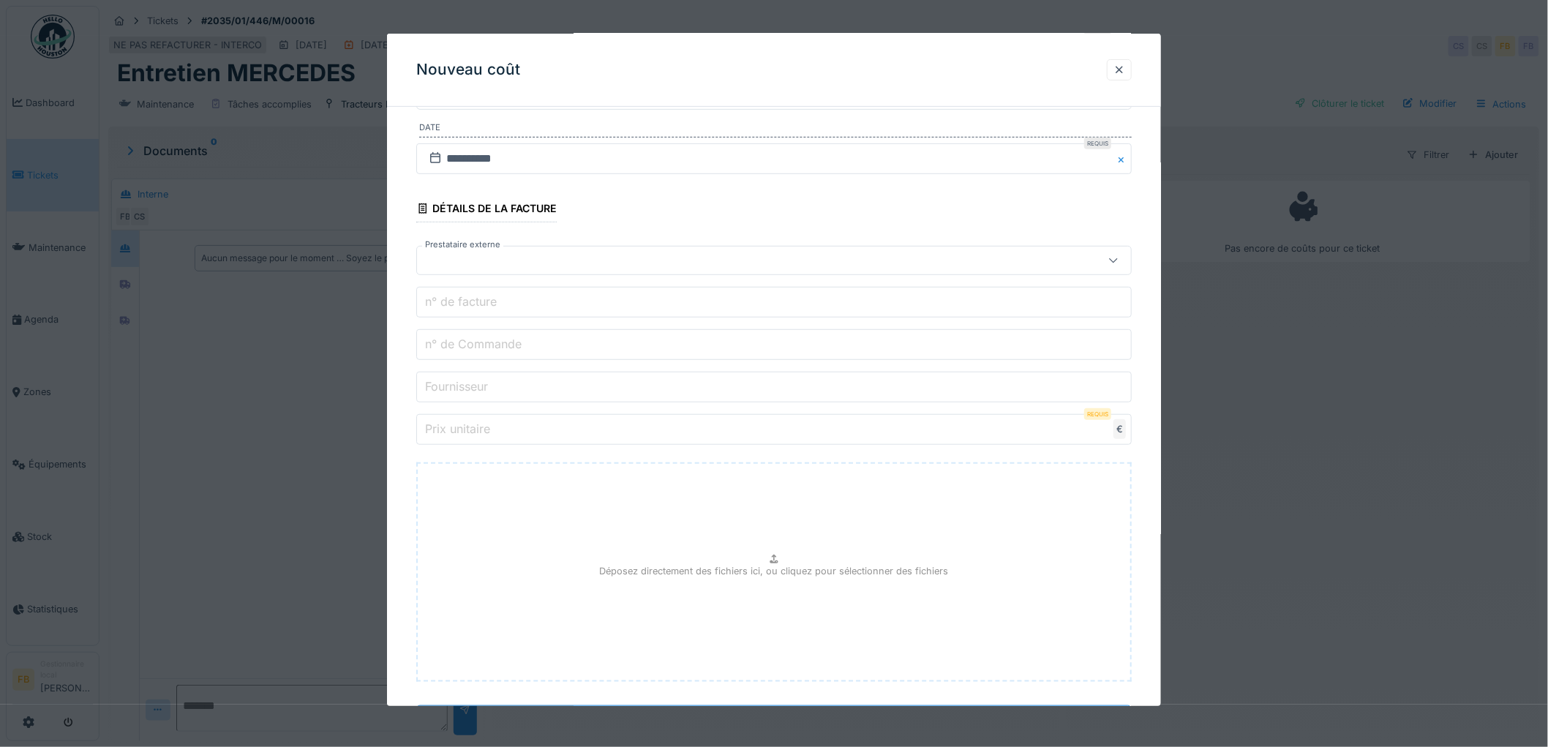
click at [479, 258] on div at bounding box center [733, 260] width 621 height 16
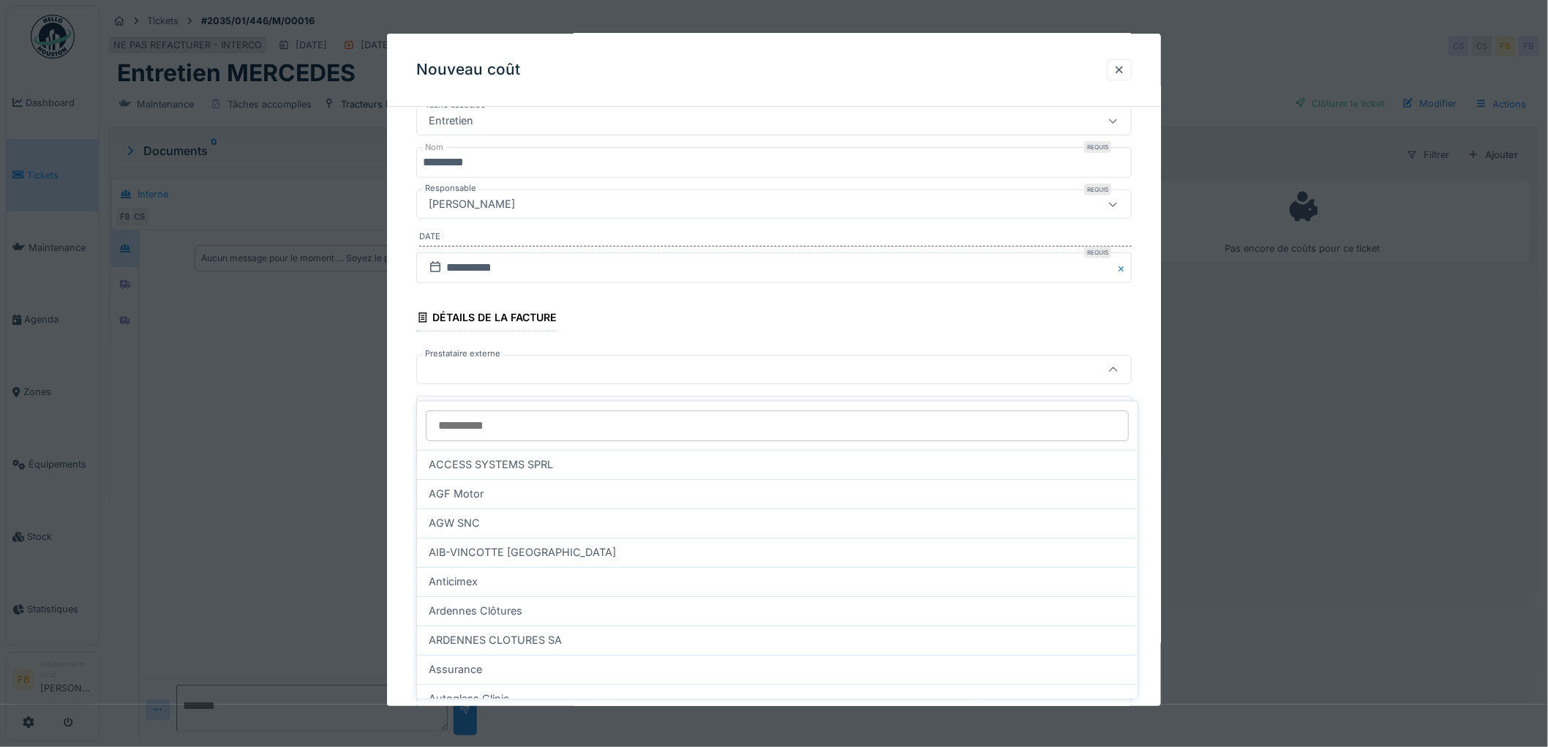
click at [471, 417] on input "Prestataire externe" at bounding box center [777, 426] width 703 height 31
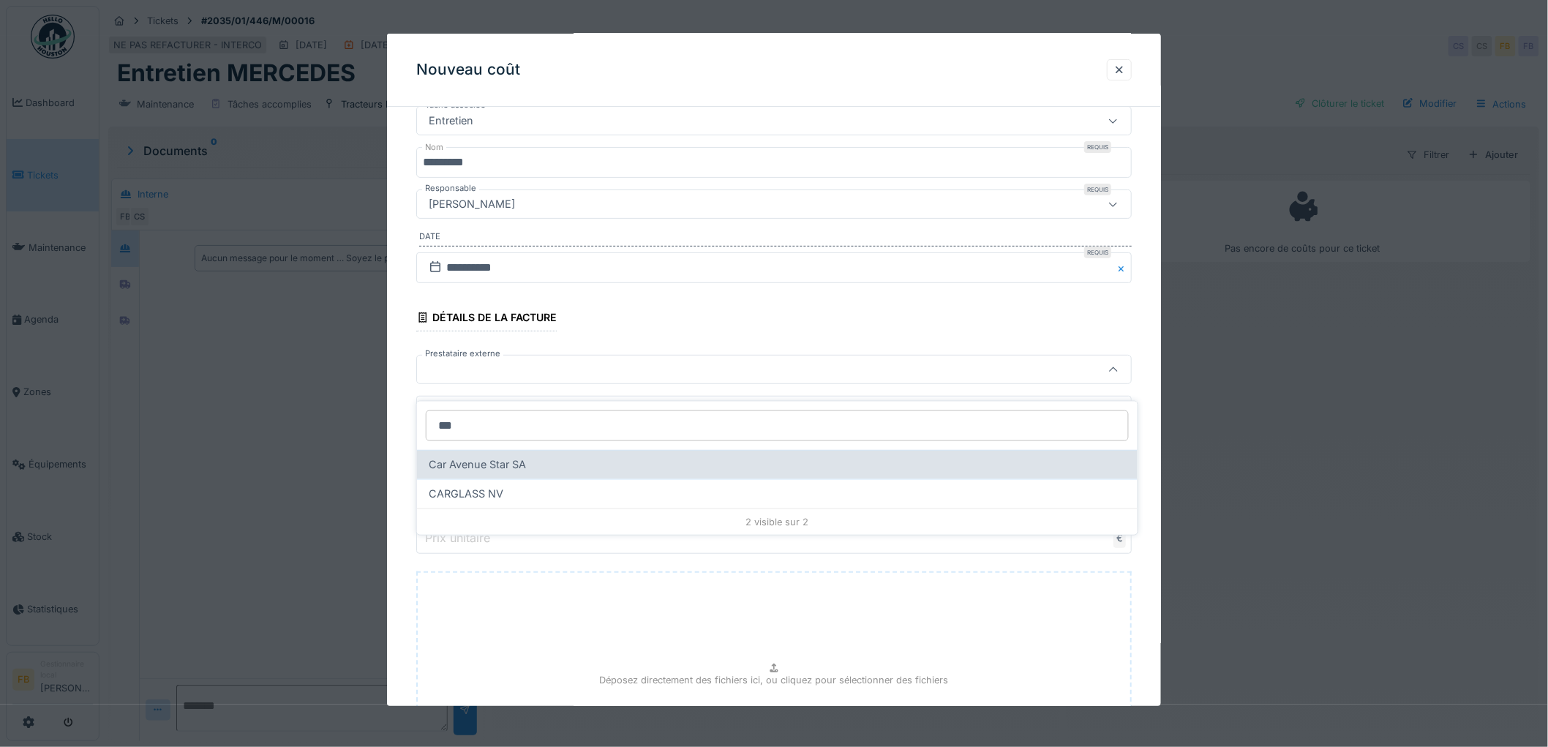
type input "***"
click at [498, 457] on span "Car Avenue Star SA" at bounding box center [477, 465] width 97 height 16
type input "*****"
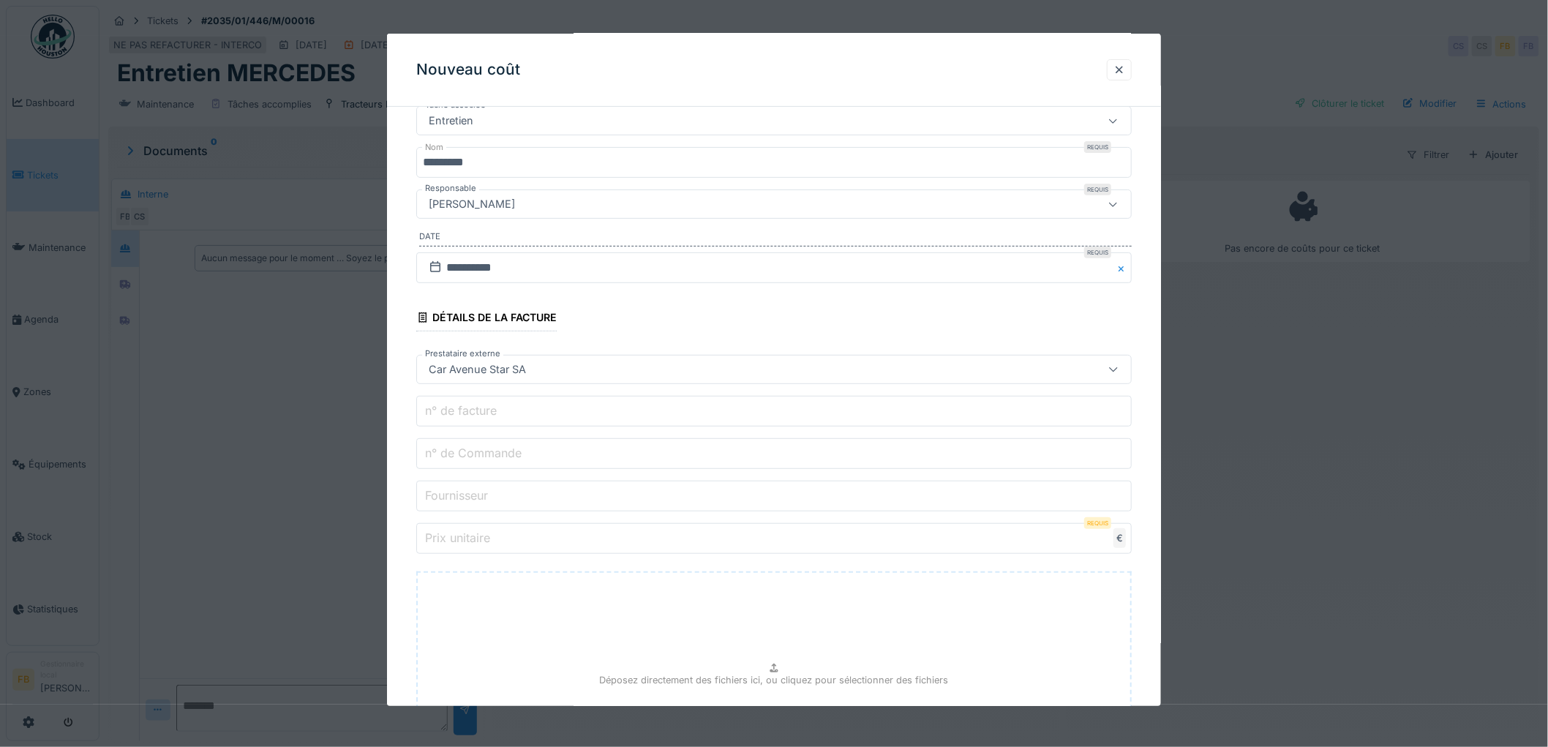
click at [463, 405] on label "n° de facture" at bounding box center [461, 411] width 78 height 18
click at [463, 405] on input "n° de facture" at bounding box center [774, 411] width 716 height 31
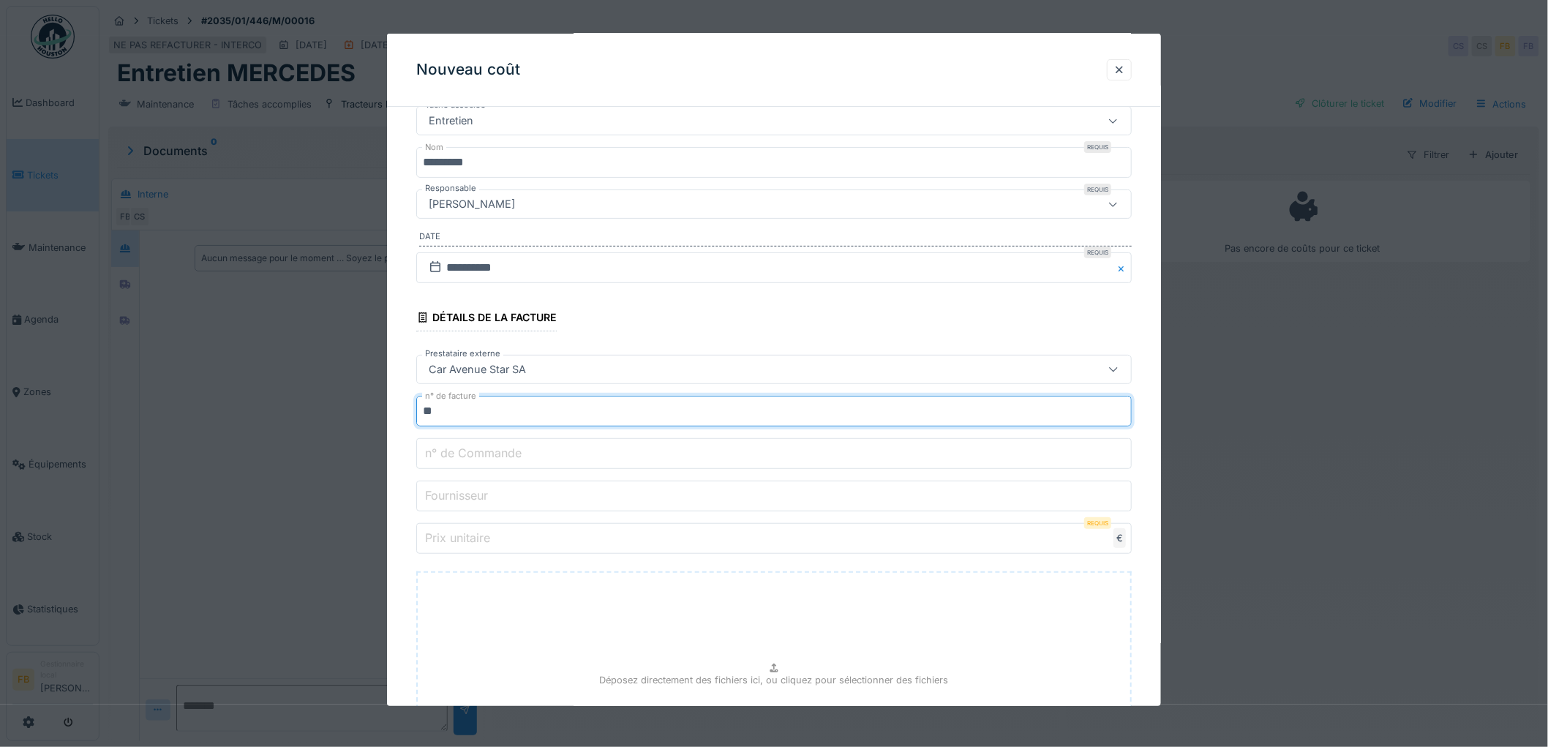
type input "*"
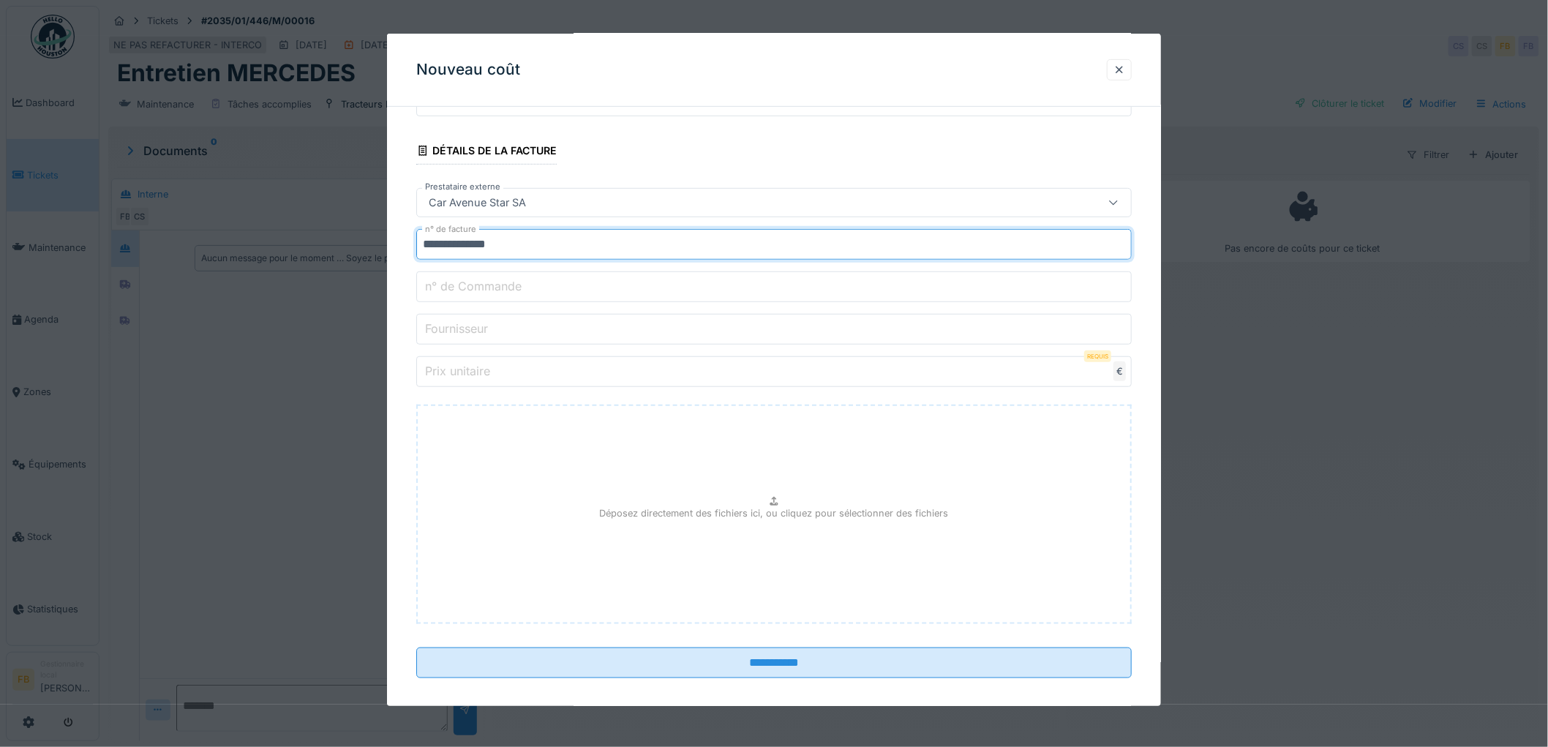
scroll to position [316, 0]
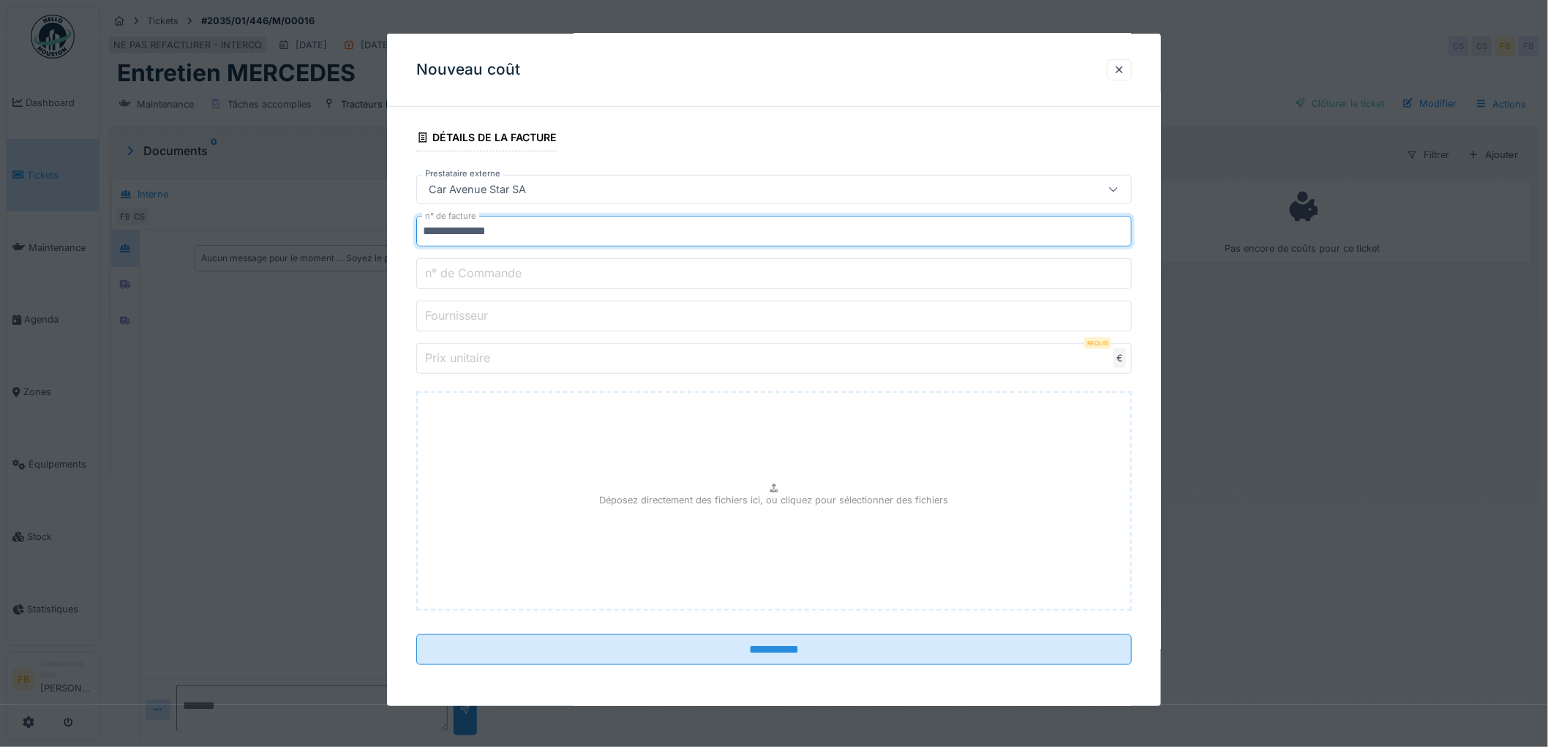
type input "**********"
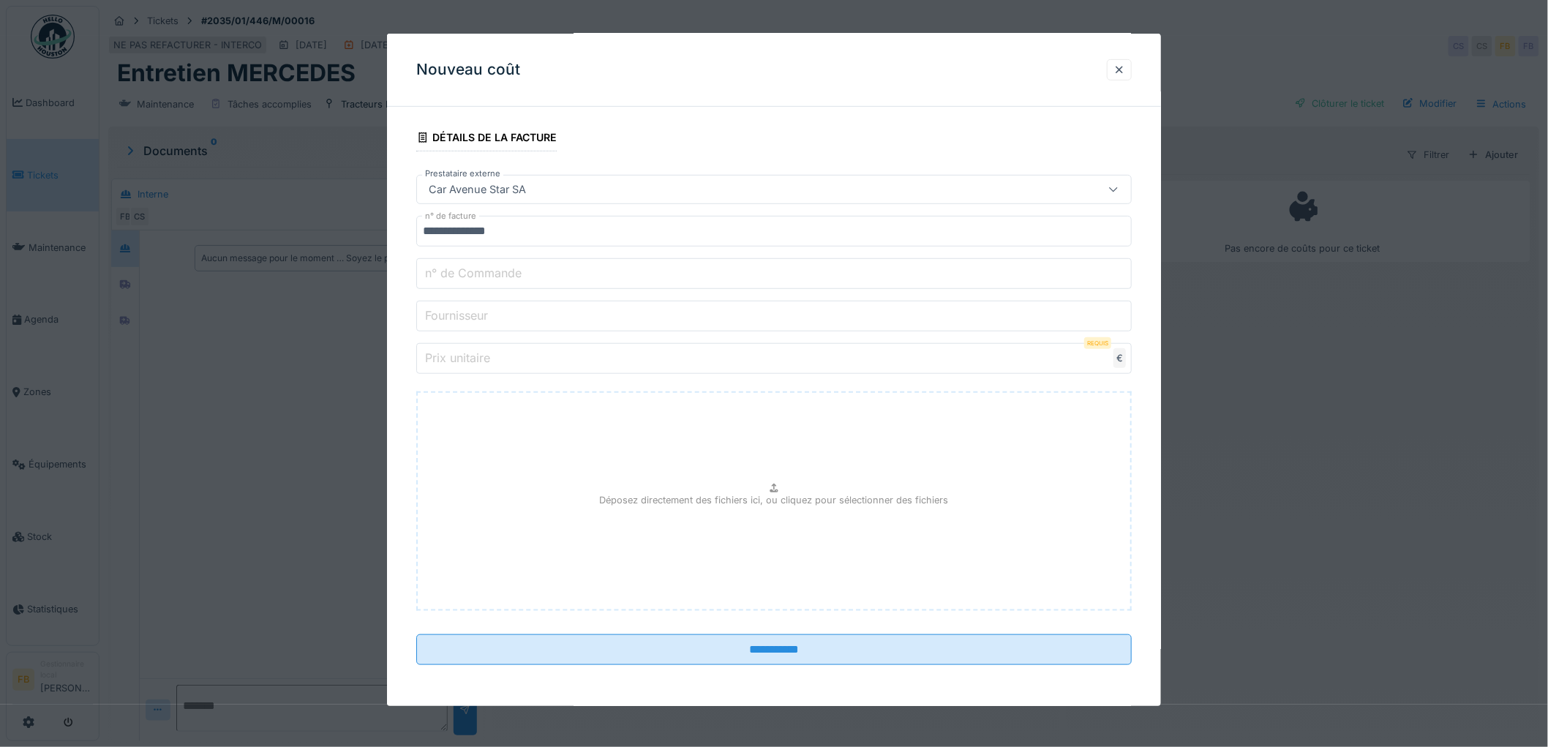
click at [515, 363] on input "Prix unitaire" at bounding box center [774, 358] width 716 height 31
click at [449, 360] on label "Prix unitaire" at bounding box center [457, 358] width 71 height 18
click at [449, 360] on input "Prix unitaire" at bounding box center [774, 358] width 716 height 31
type input "***"
type input "******"
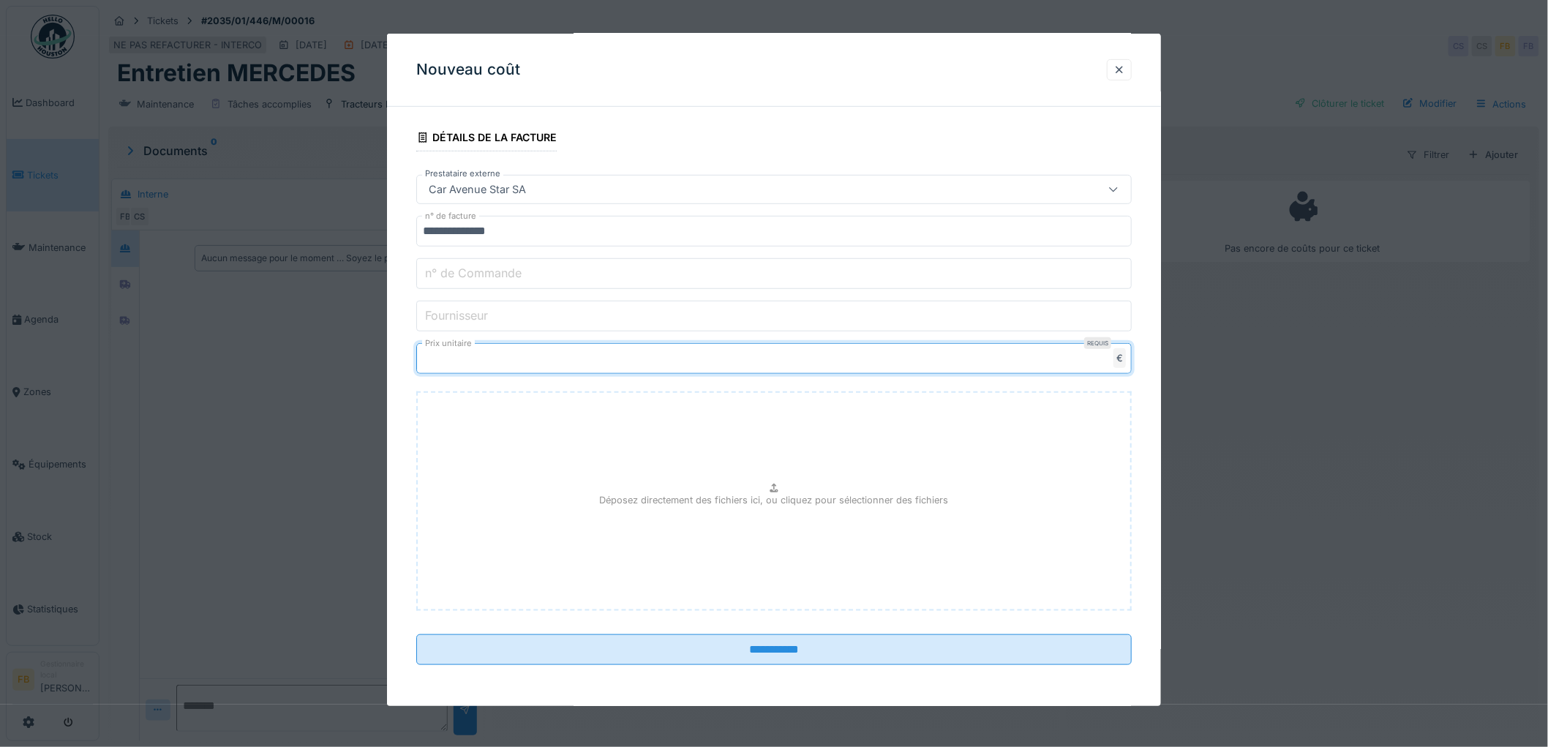
click at [801, 474] on div "Déposez directement des fichiers ici, ou cliquez pour sélectionner des fichiers" at bounding box center [774, 501] width 716 height 220
type input "**********"
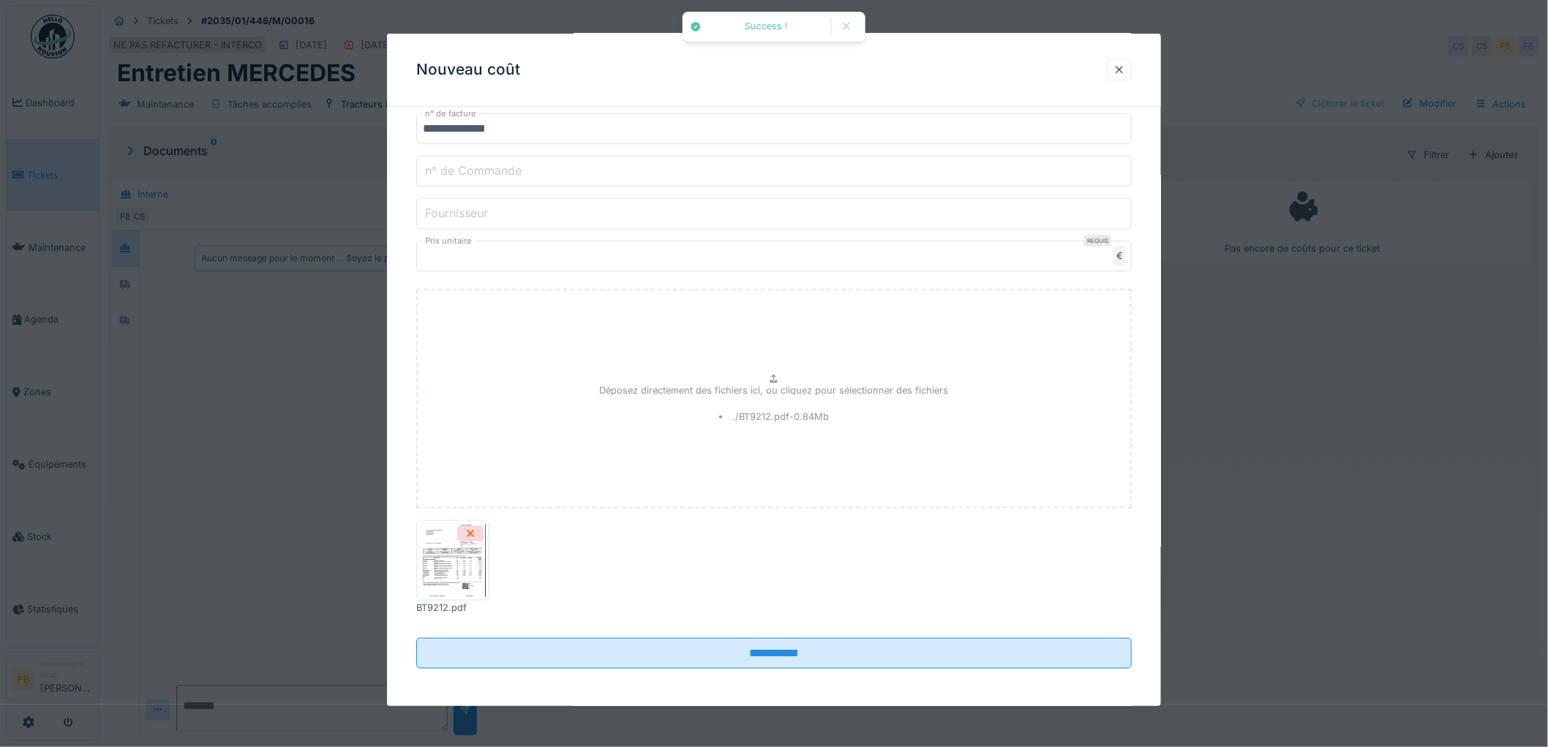
scroll to position [421, 0]
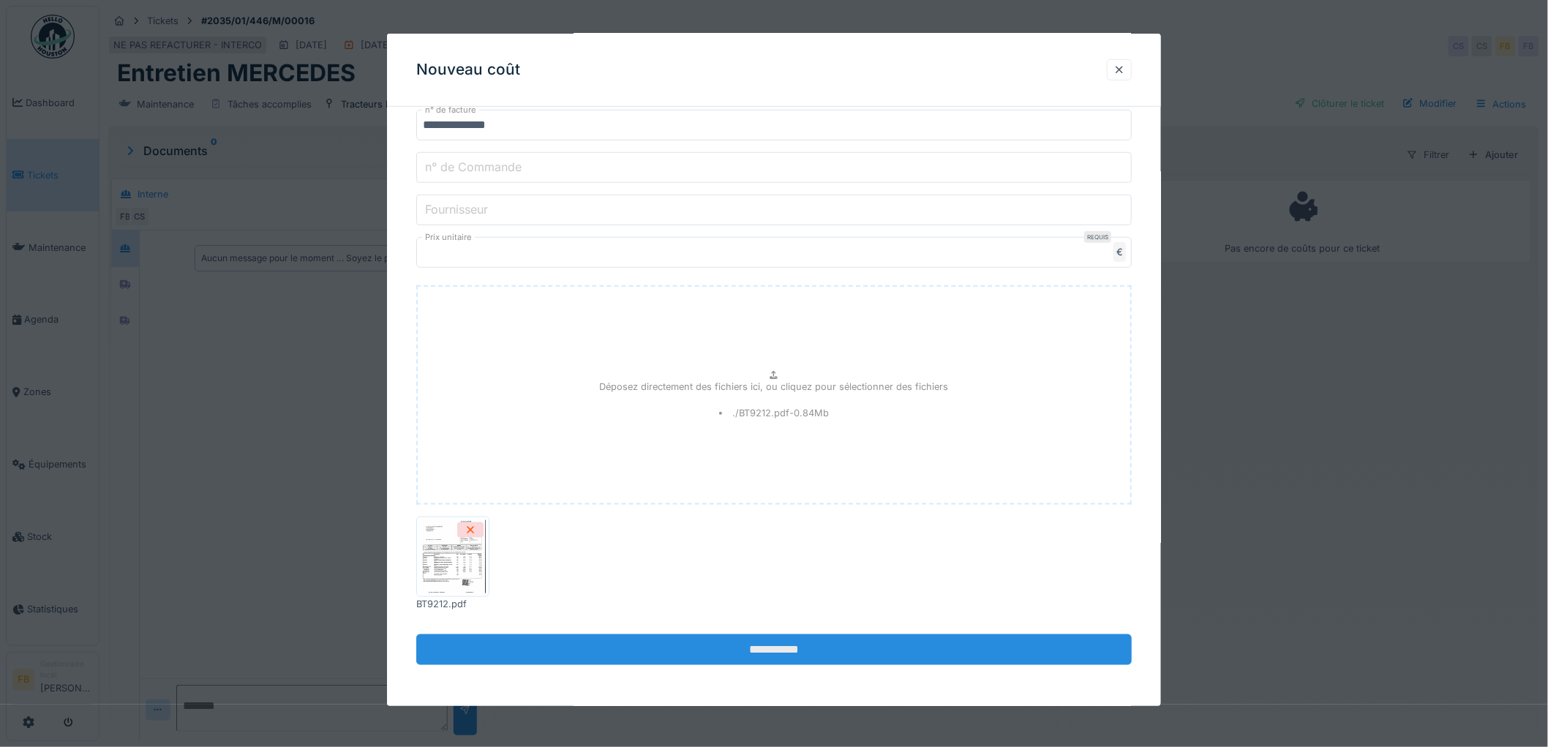
click at [770, 642] on input "**********" at bounding box center [774, 649] width 716 height 31
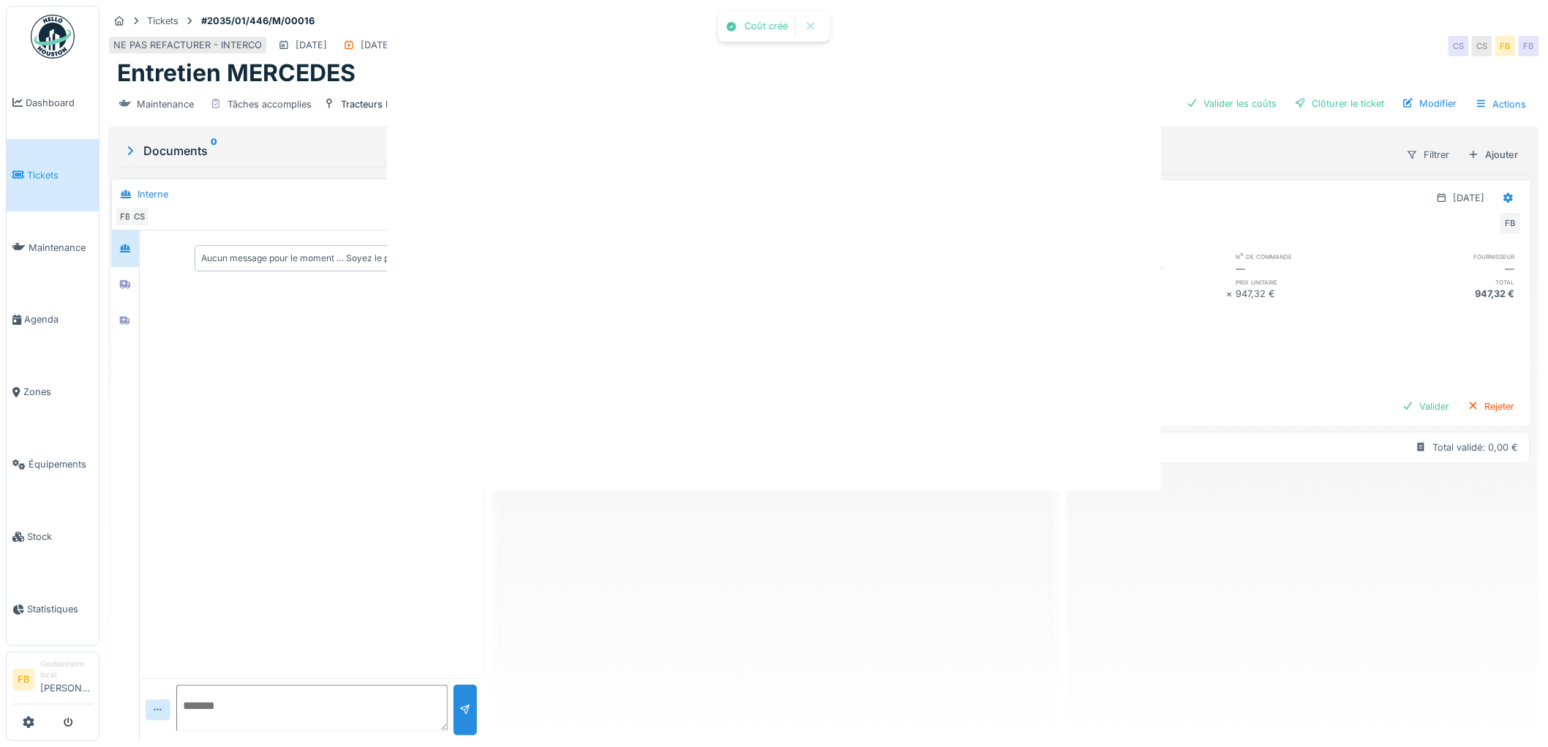
scroll to position [0, 0]
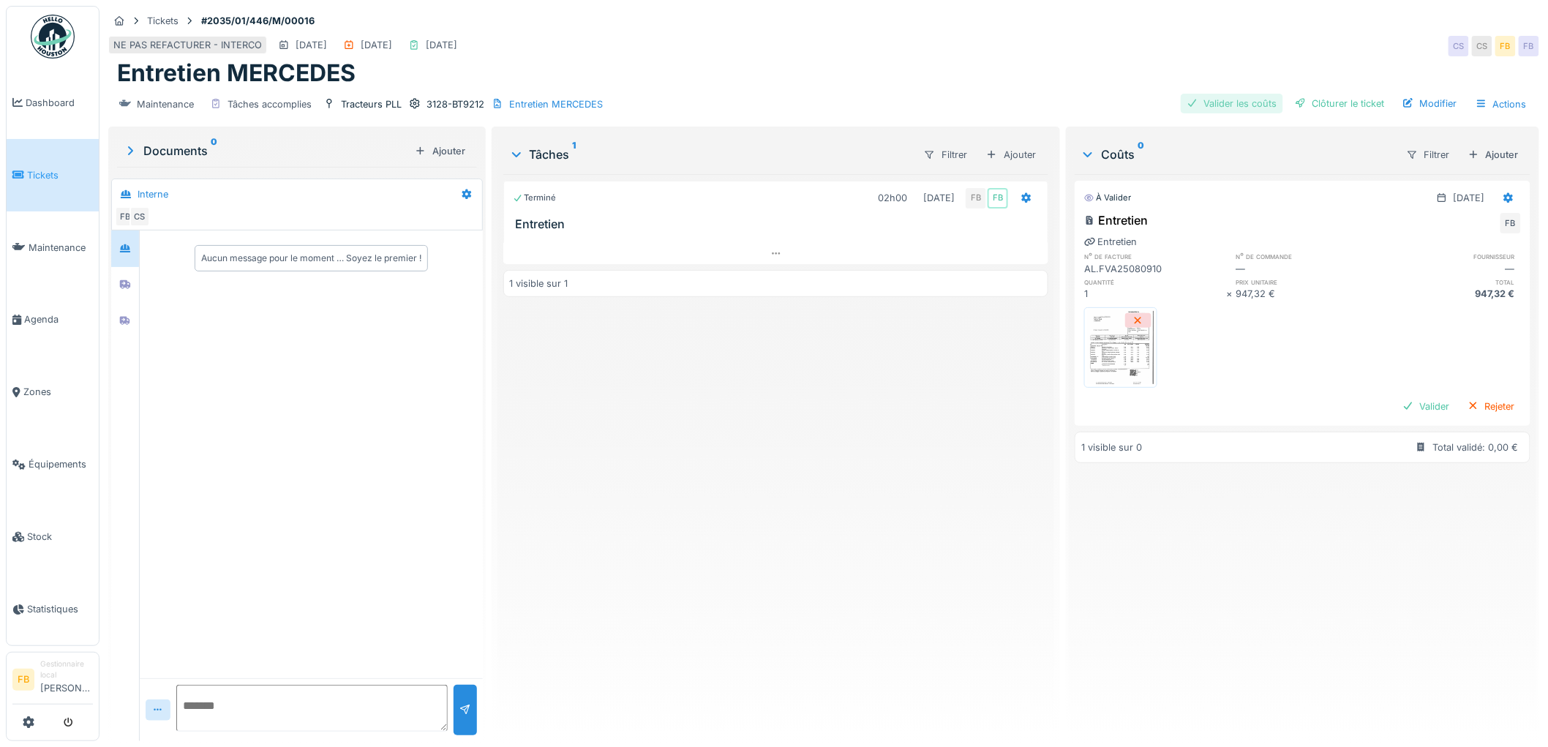
click at [1227, 94] on div "Valider les coûts" at bounding box center [1232, 104] width 102 height 20
click at [1318, 94] on div "Clôturer le ticket" at bounding box center [1340, 104] width 102 height 20
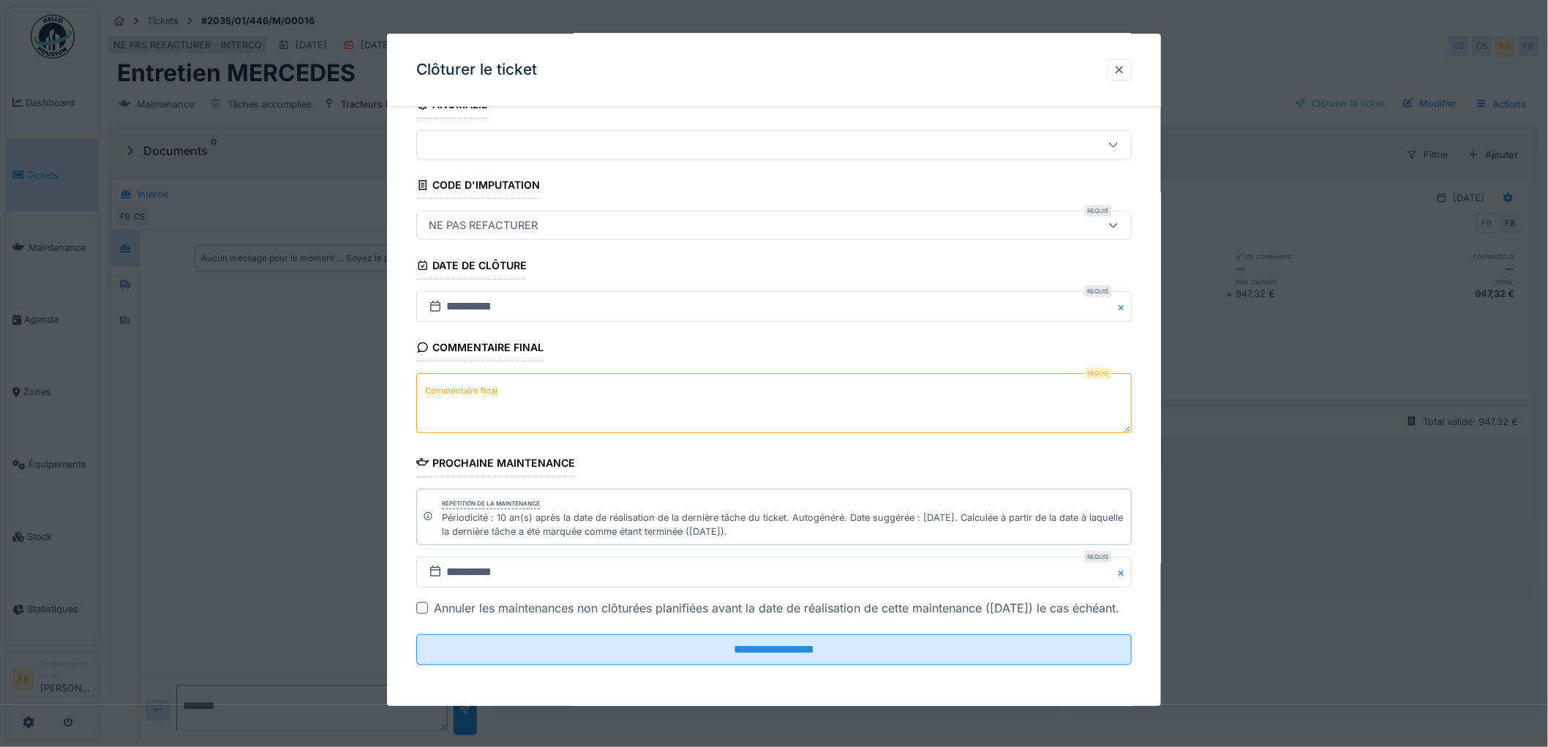
scroll to position [47, 0]
click at [509, 373] on textarea "Commentaire final" at bounding box center [774, 403] width 716 height 60
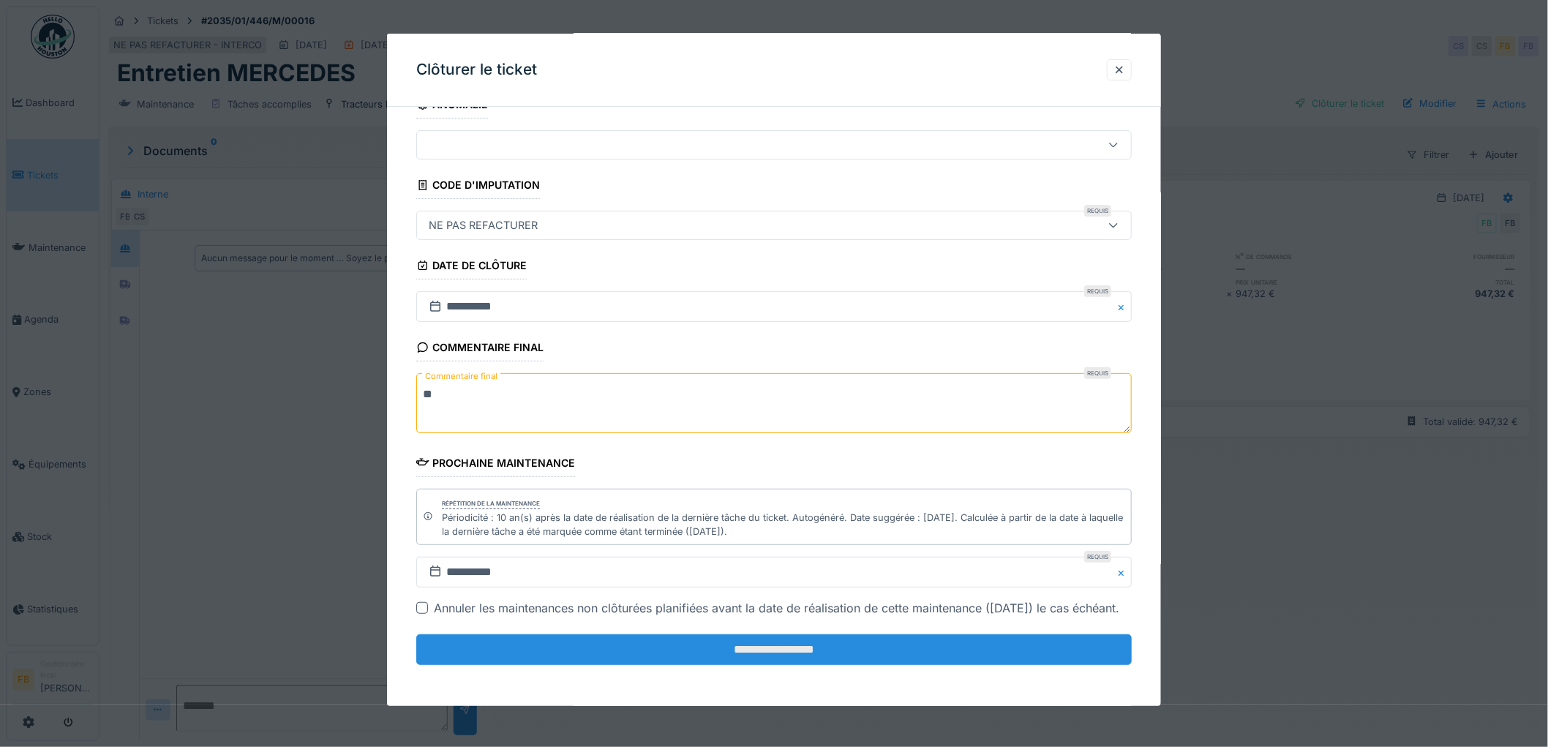
type textarea "**"
click at [716, 645] on input "**********" at bounding box center [774, 649] width 716 height 31
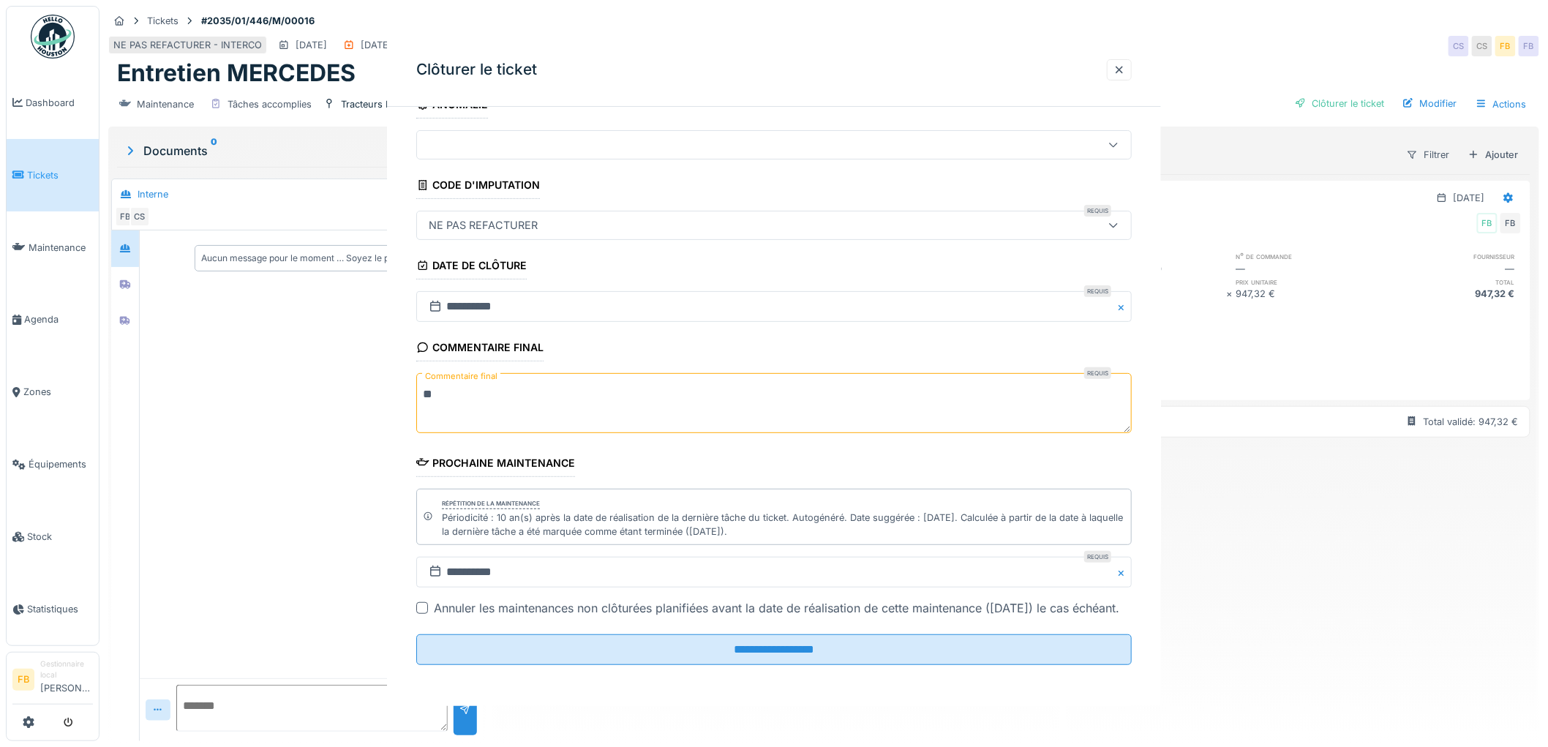
scroll to position [0, 0]
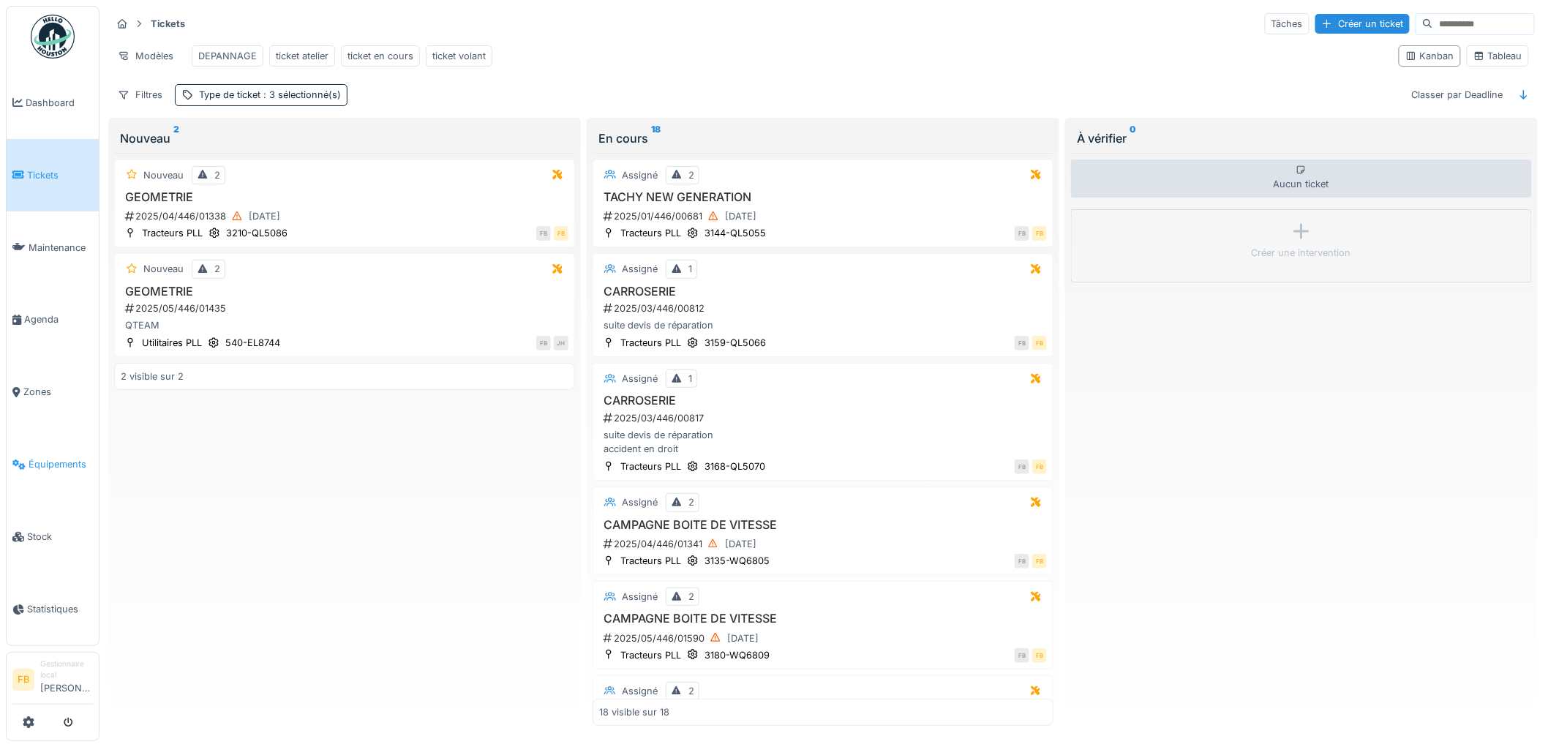
click at [73, 457] on span "Équipements" at bounding box center [61, 464] width 64 height 14
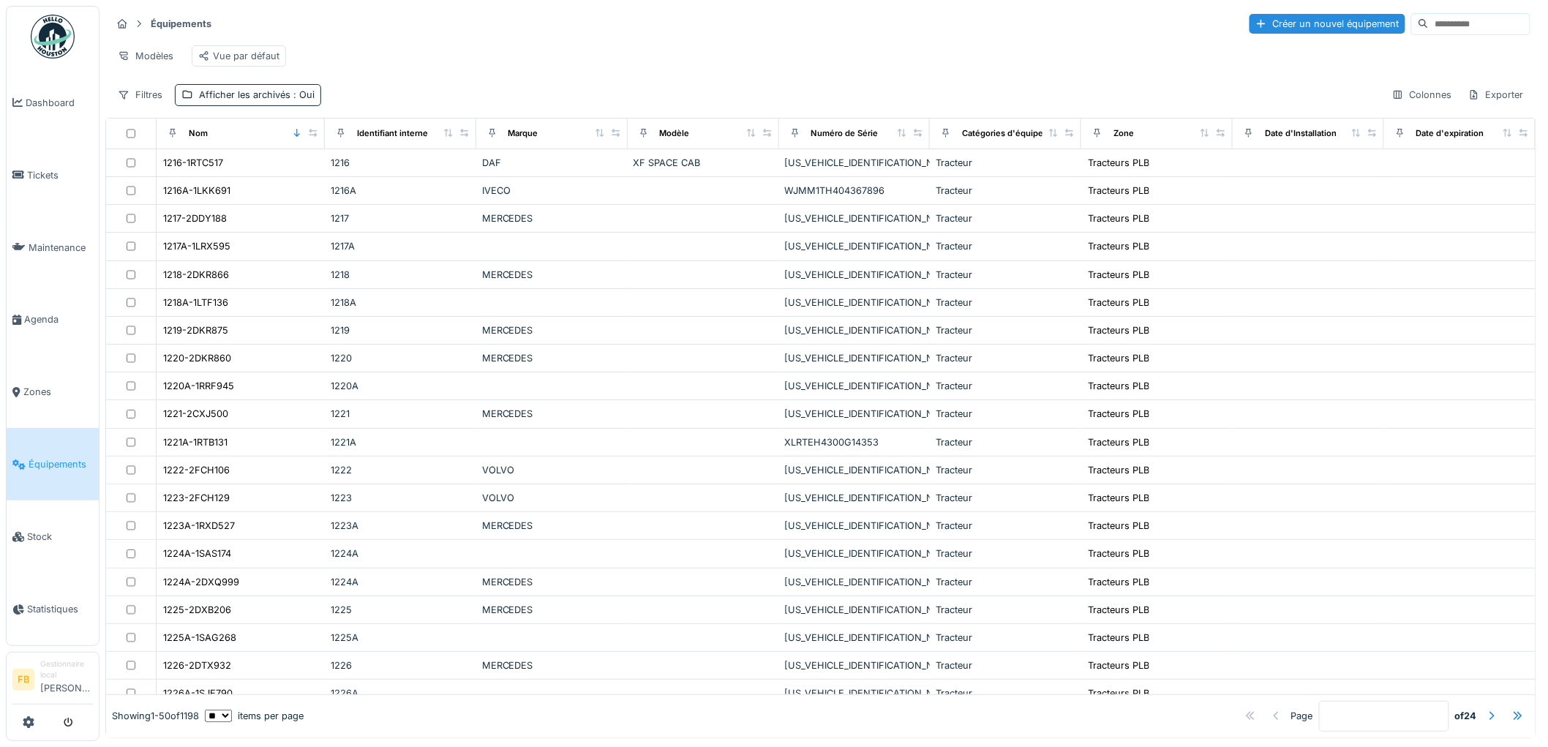
click at [1429, 29] on input at bounding box center [1479, 24] width 101 height 20
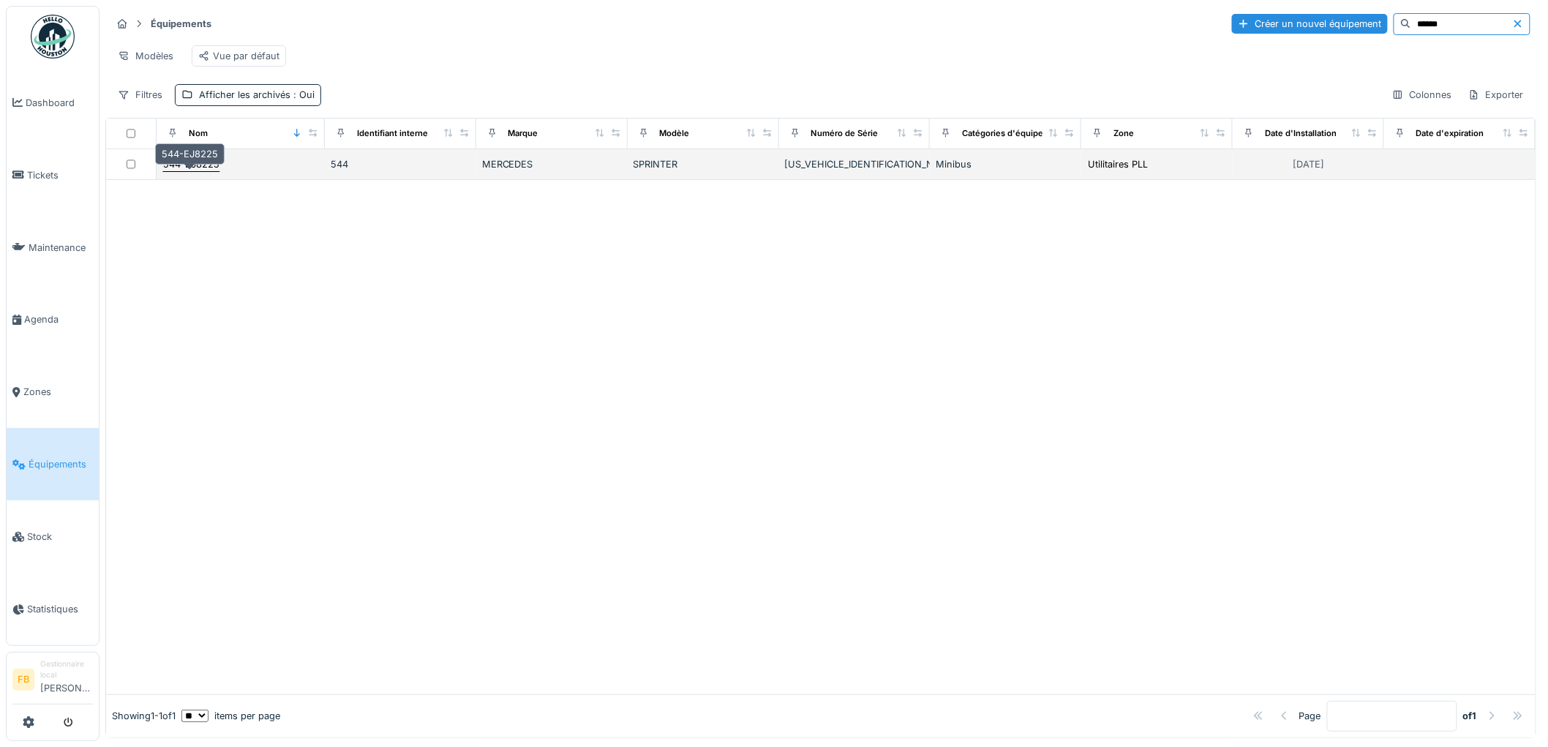
type input "******"
click at [217, 172] on div "544-EJ8225" at bounding box center [191, 164] width 58 height 15
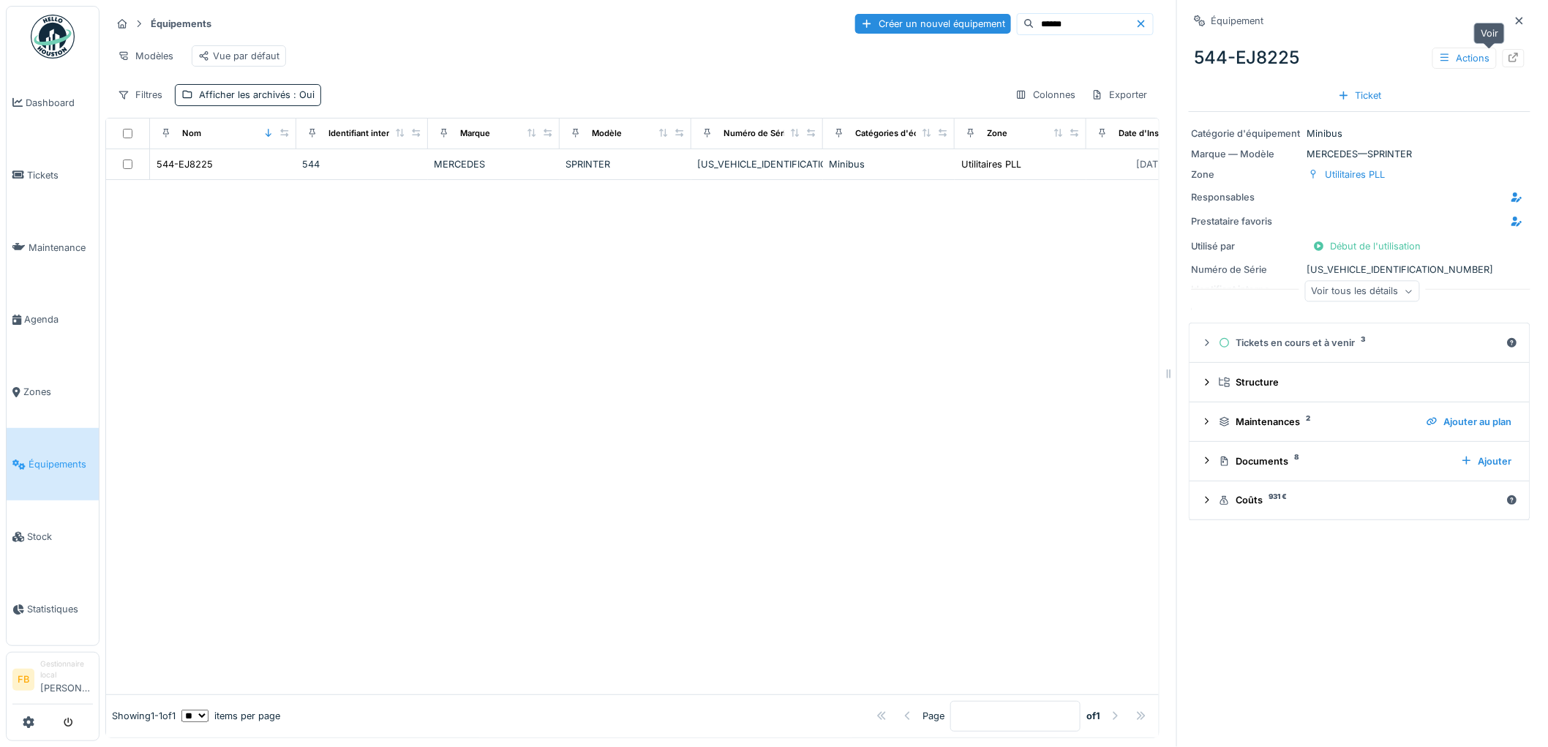
click at [1503, 61] on div at bounding box center [1514, 58] width 22 height 18
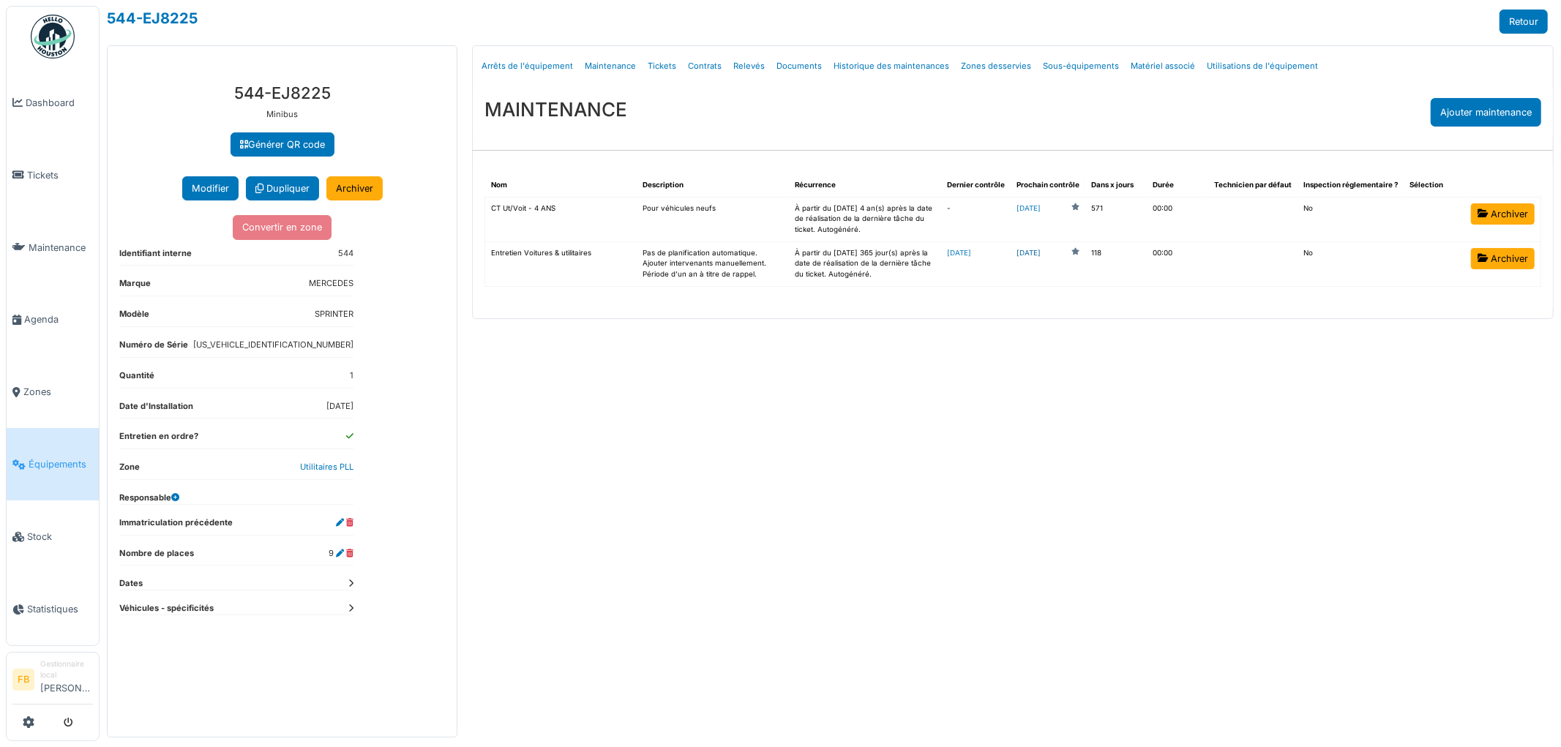
click at [1041, 250] on link "[DATE]" at bounding box center [1028, 253] width 24 height 11
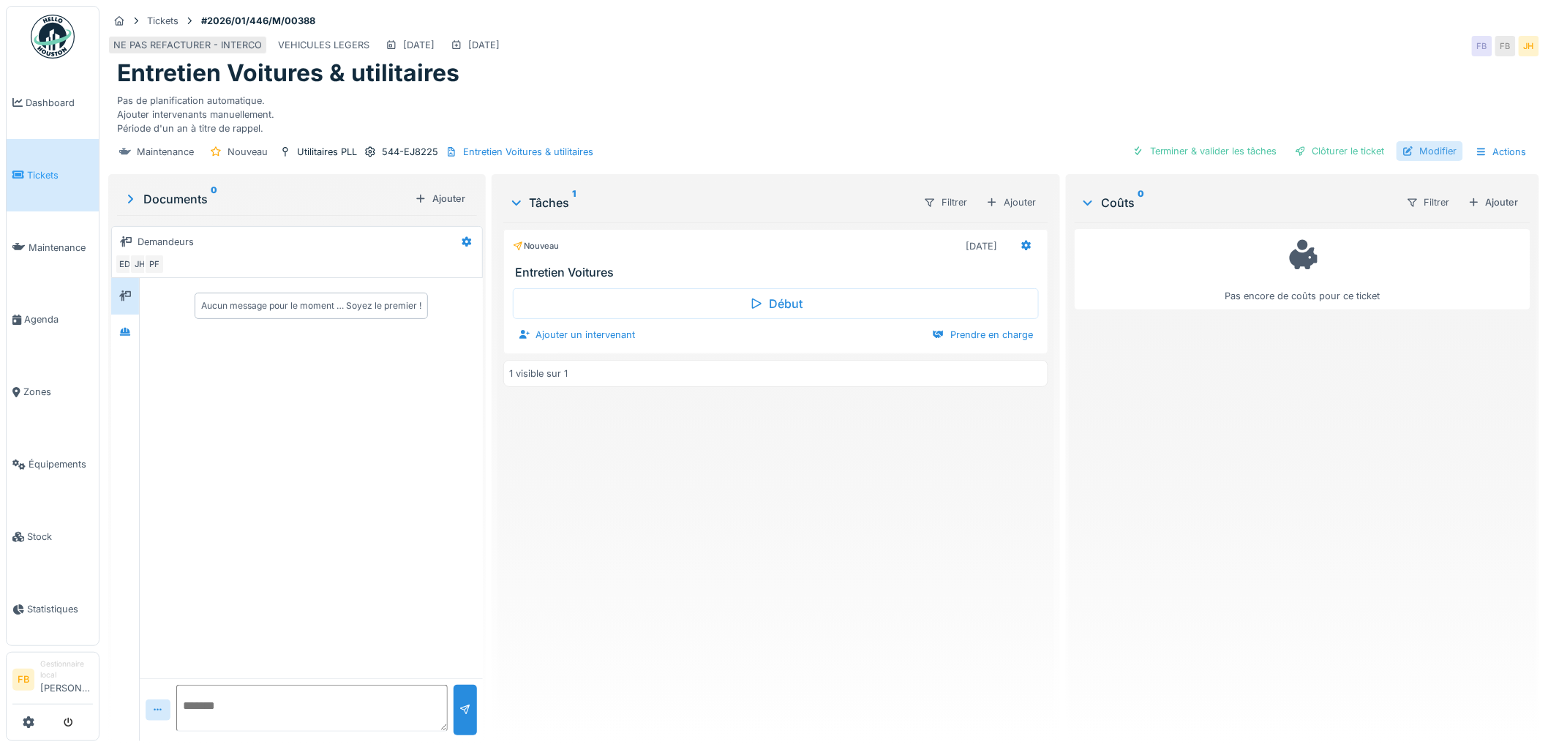
click at [1424, 148] on div "Modifier" at bounding box center [1430, 151] width 67 height 20
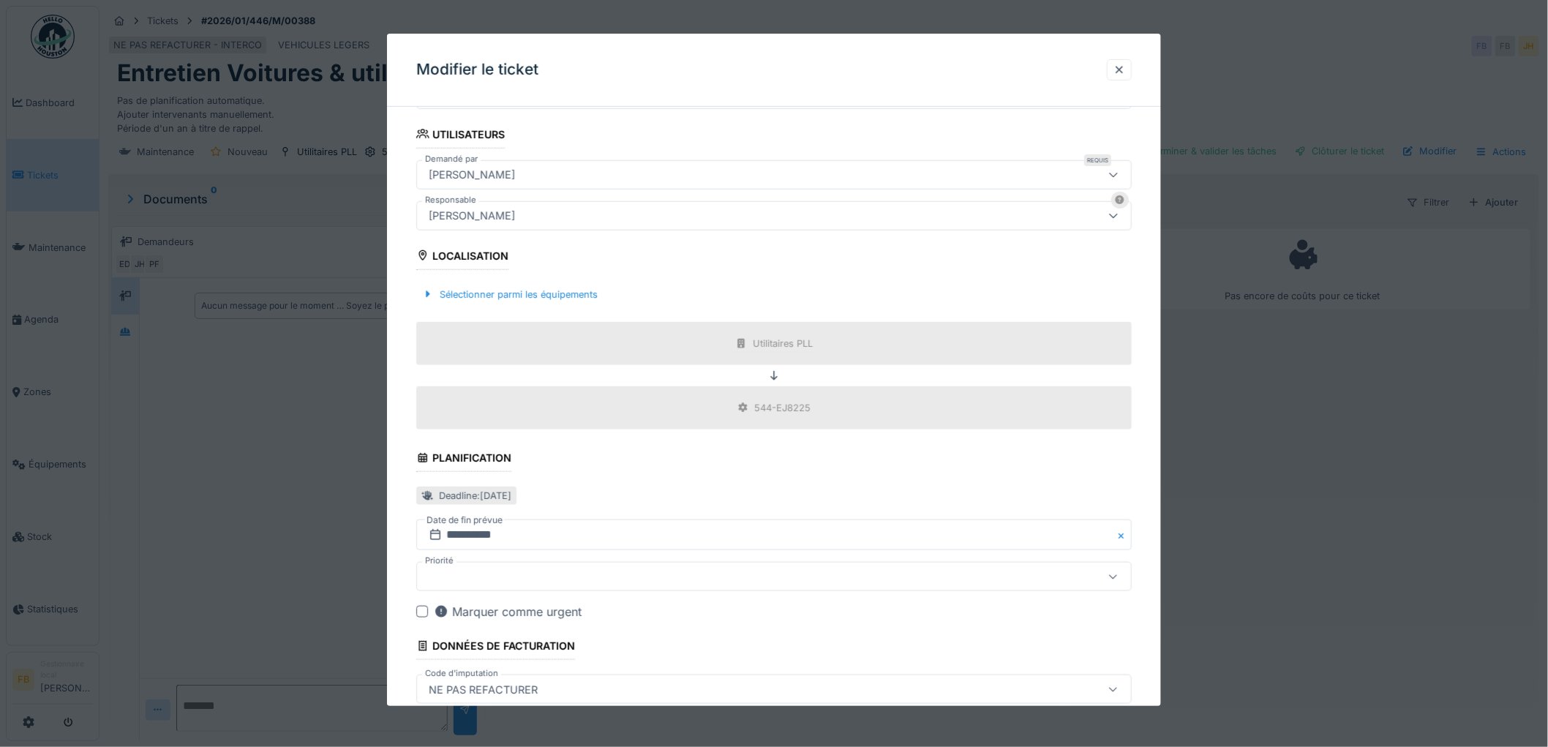
scroll to position [325, 0]
click at [467, 532] on input "**********" at bounding box center [774, 534] width 716 height 31
click at [823, 355] on span at bounding box center [824, 350] width 10 height 10
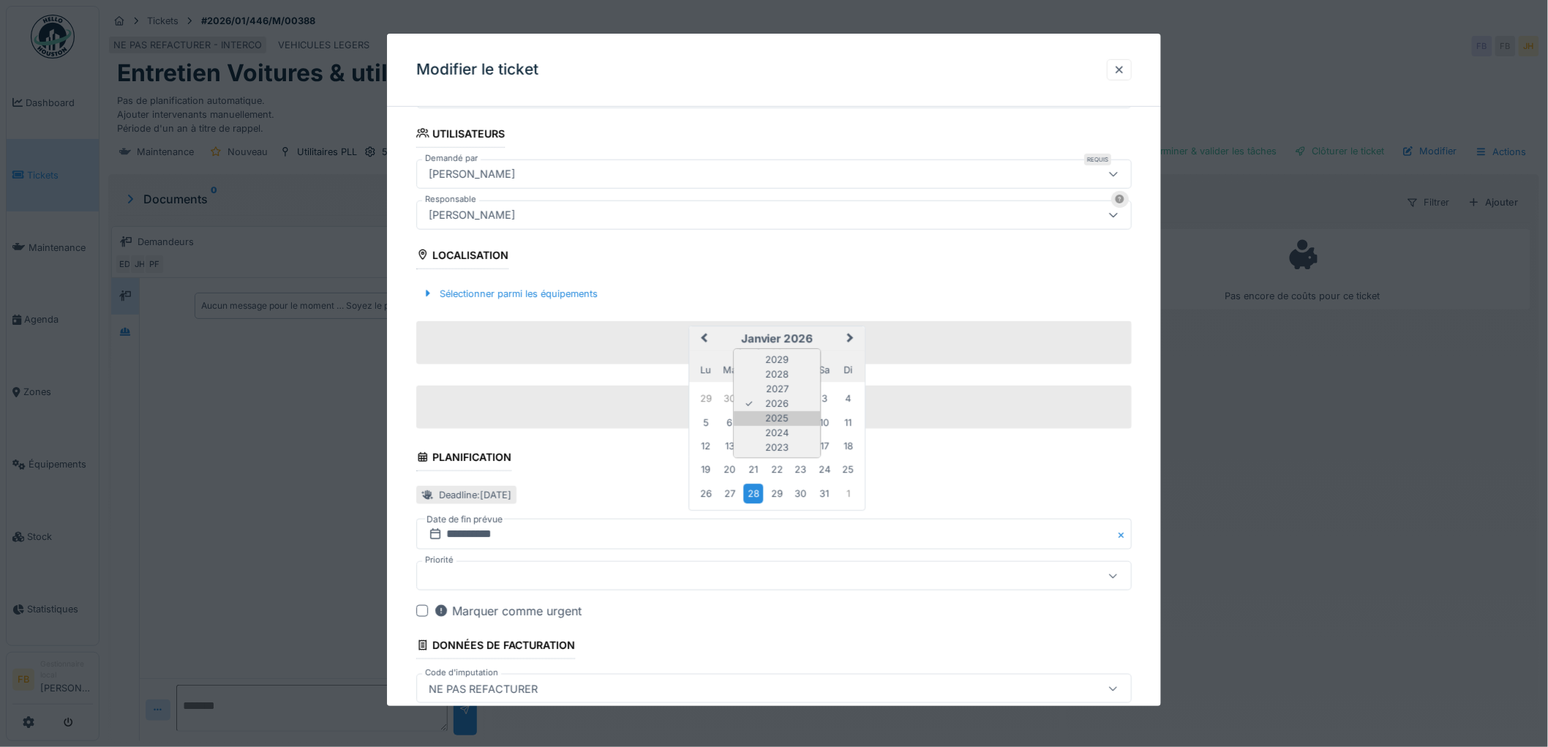
click at [794, 416] on div "2025" at bounding box center [777, 419] width 86 height 15
click at [776, 355] on span at bounding box center [777, 350] width 10 height 10
click at [795, 456] on div "août" at bounding box center [777, 459] width 86 height 15
click at [710, 493] on div "25" at bounding box center [706, 494] width 20 height 20
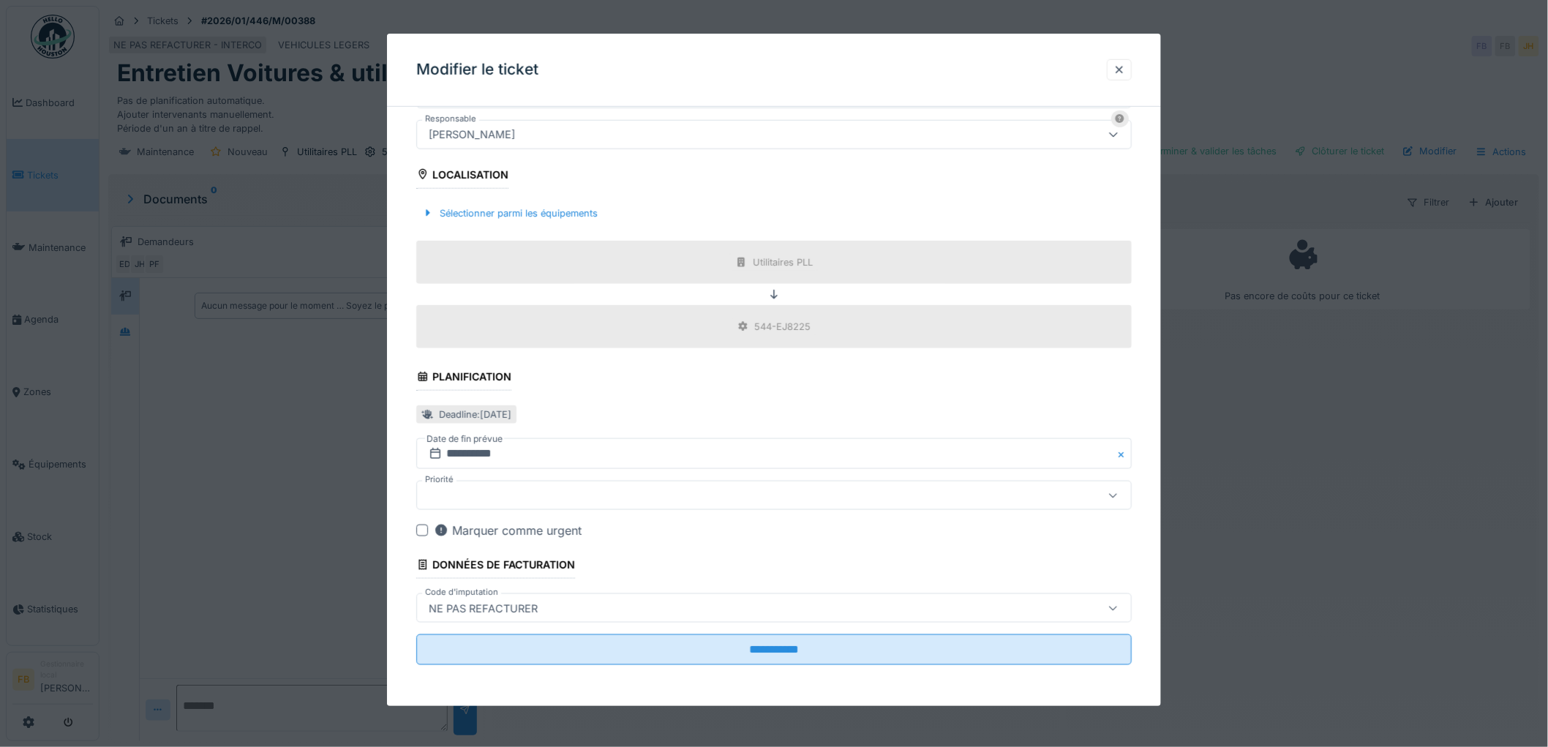
scroll to position [407, 0]
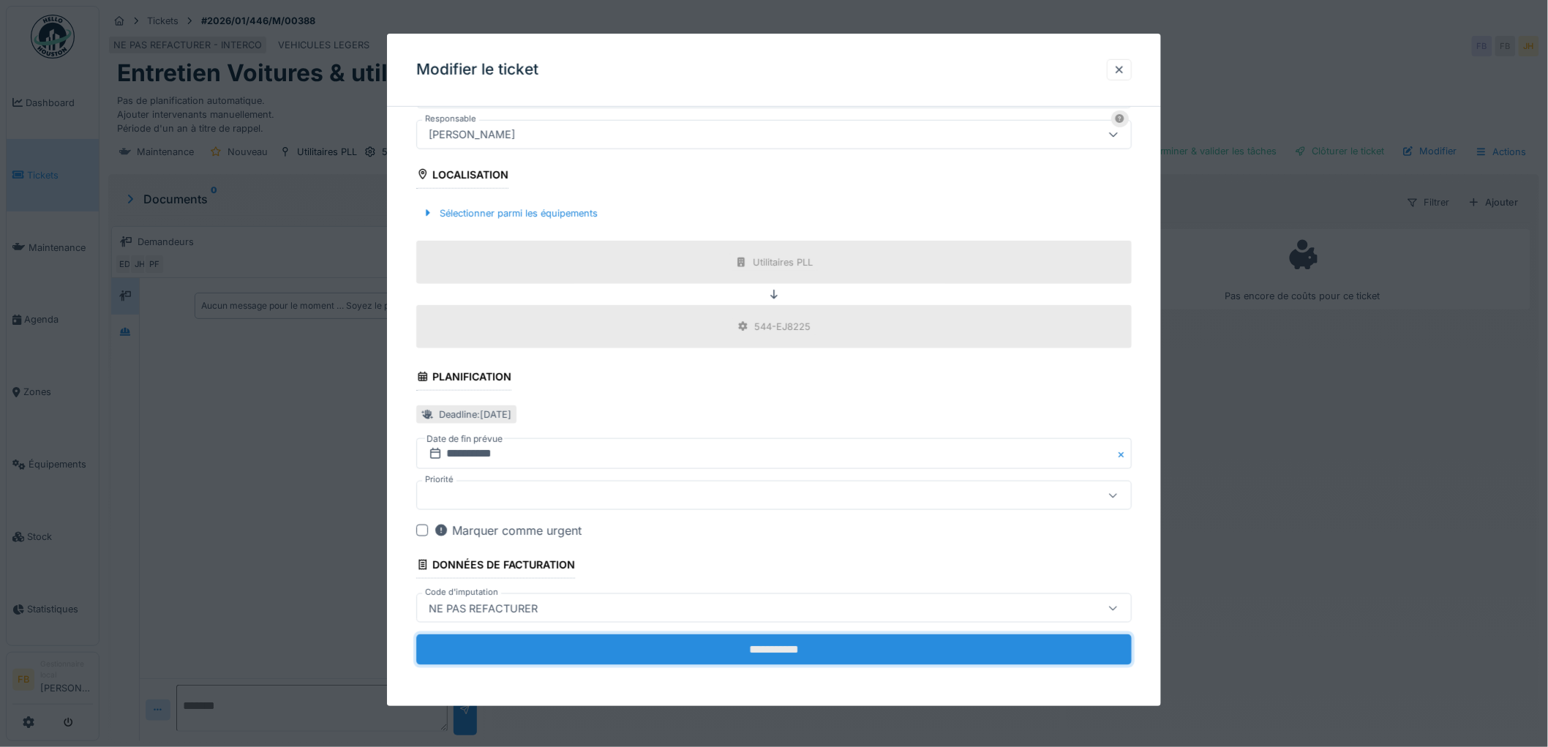
click at [676, 650] on input "**********" at bounding box center [774, 649] width 716 height 31
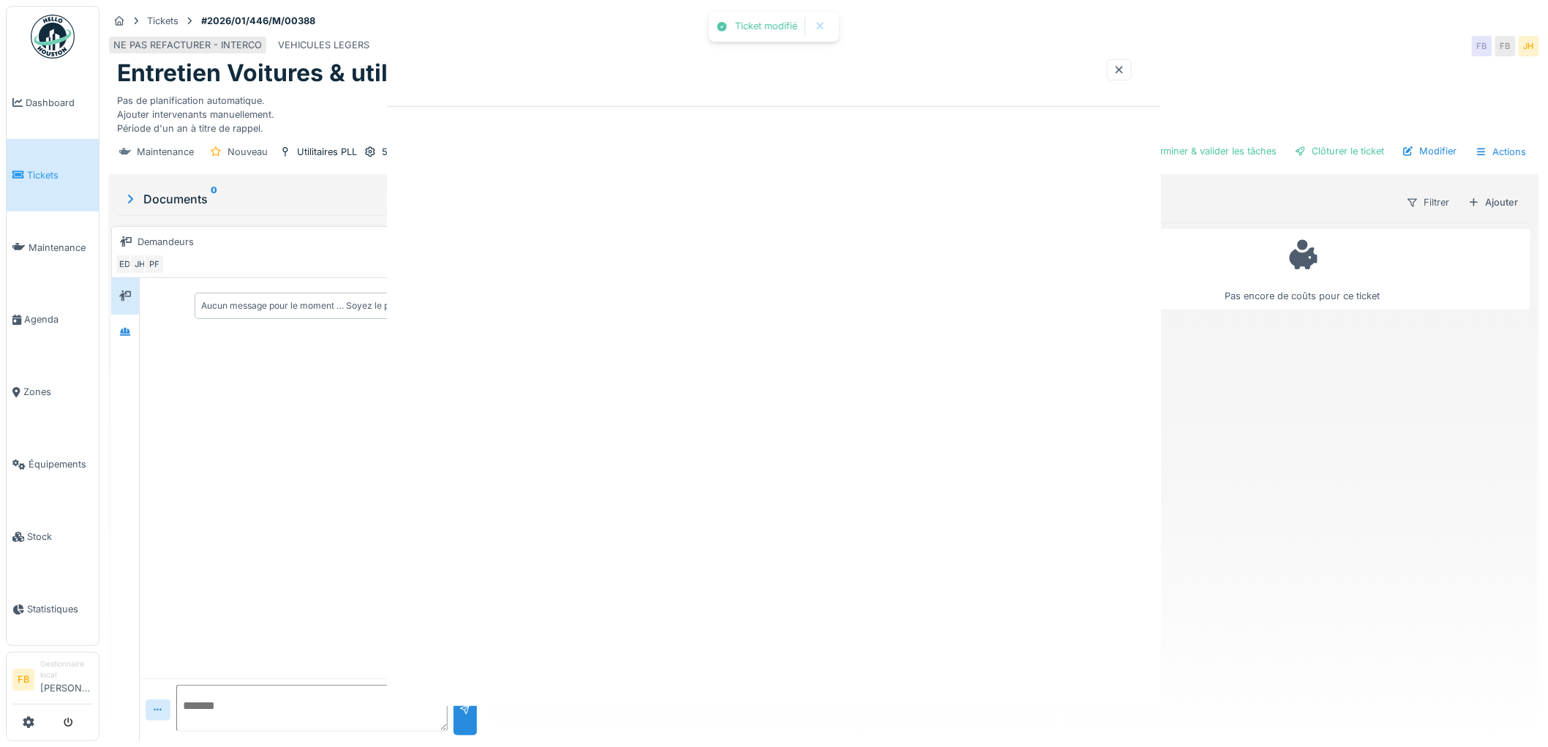
scroll to position [0, 0]
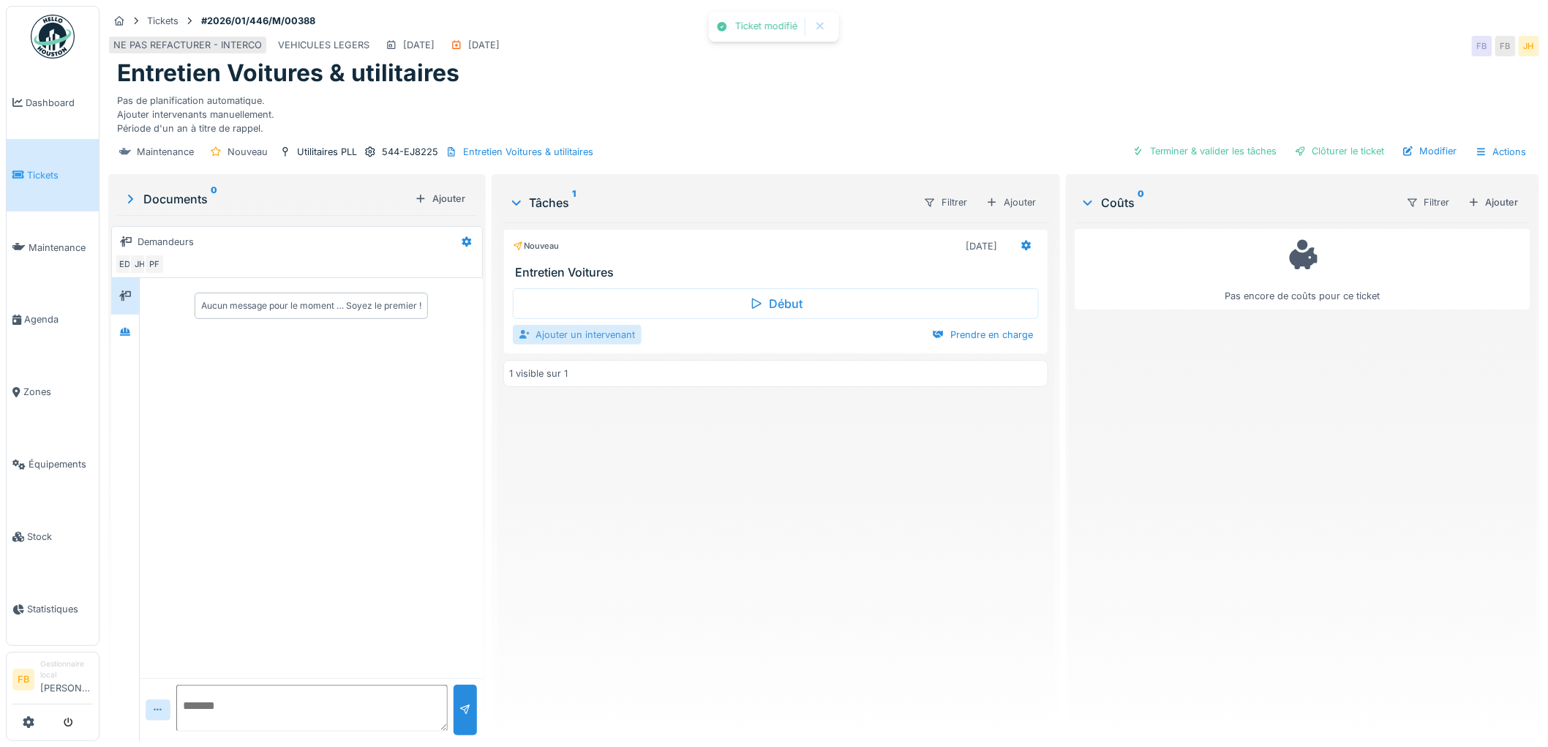
click at [601, 331] on div "Ajouter un intervenant" at bounding box center [577, 335] width 129 height 20
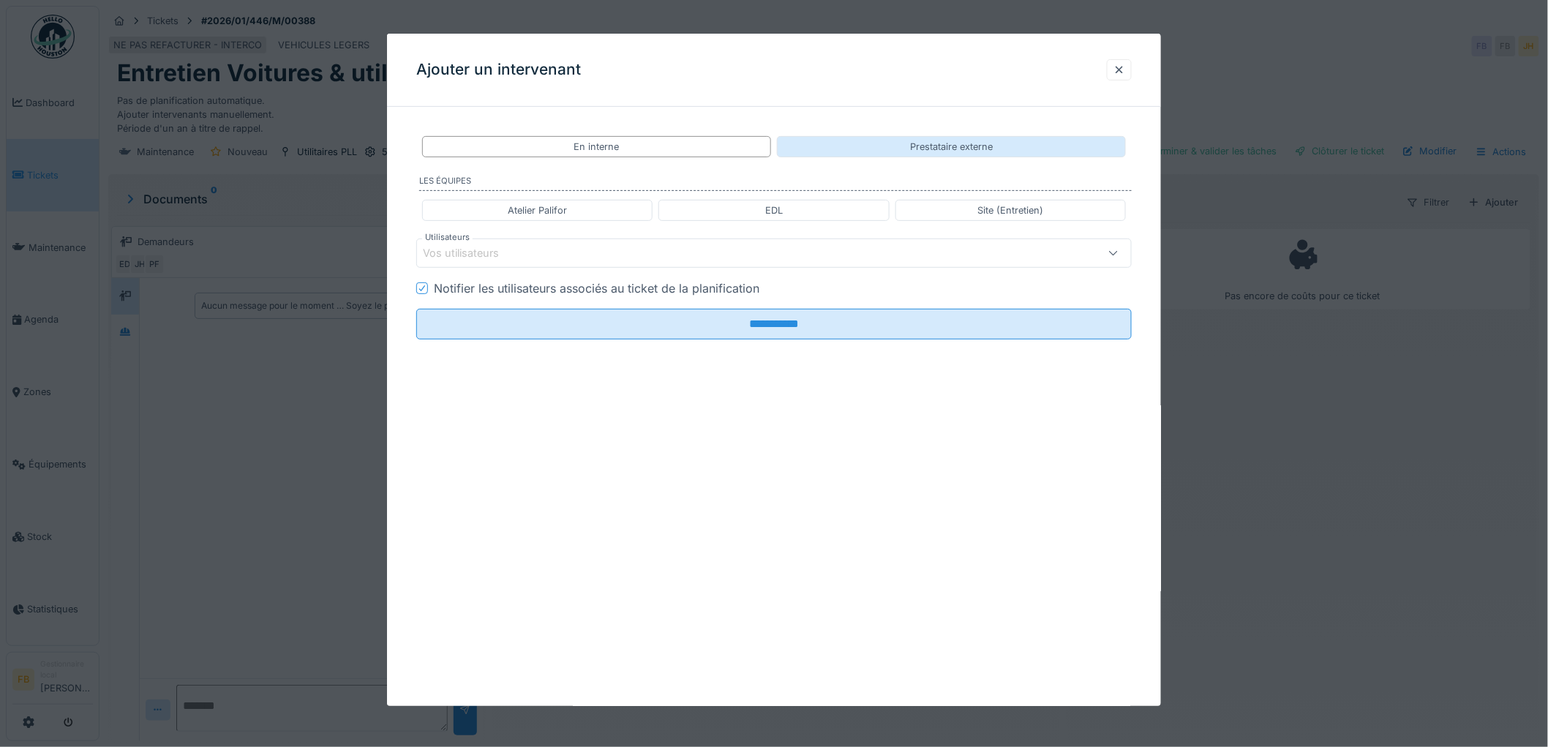
click at [930, 138] on div "Prestataire externe" at bounding box center [951, 146] width 349 height 21
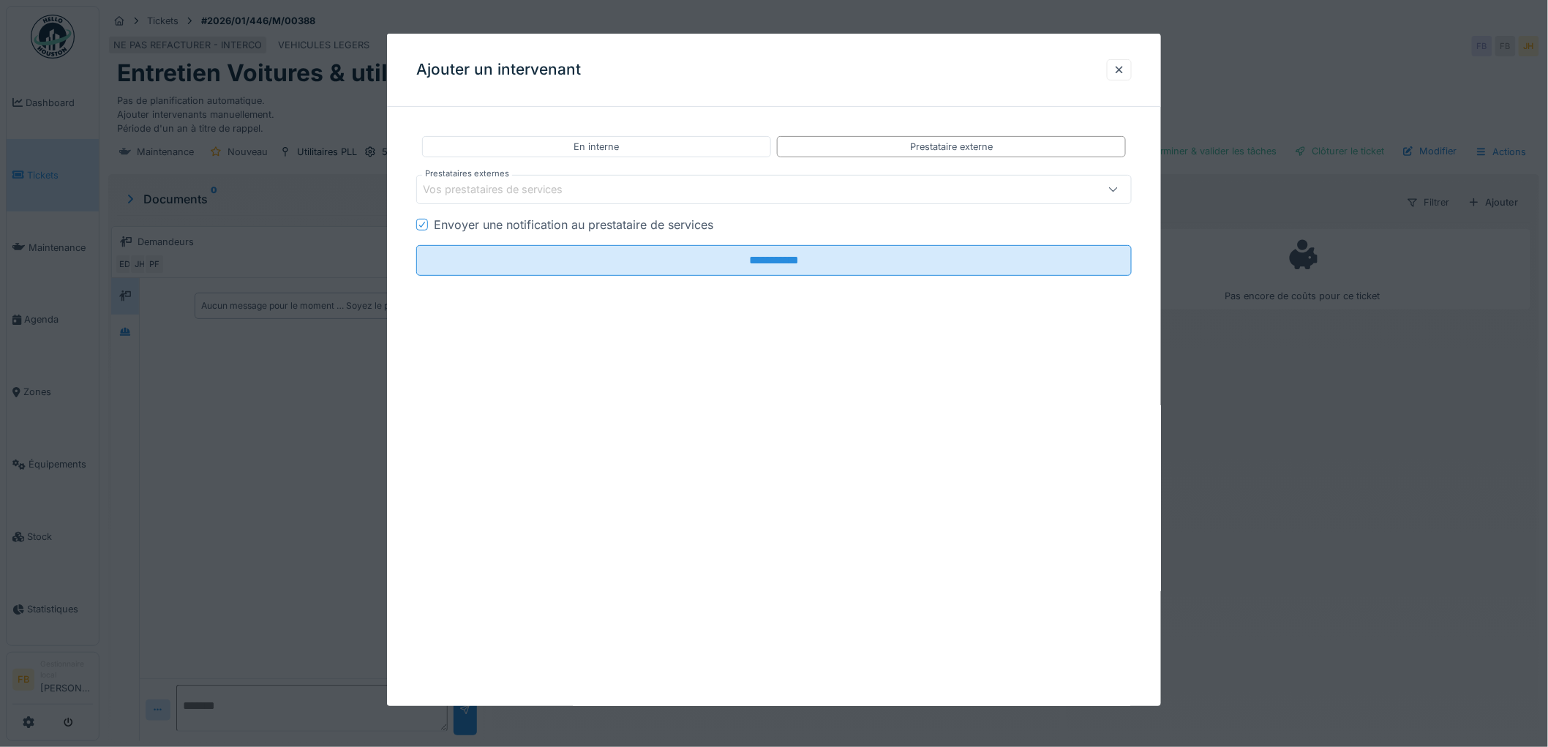
click at [547, 189] on div "Vos prestataires de services" at bounding box center [503, 189] width 160 height 16
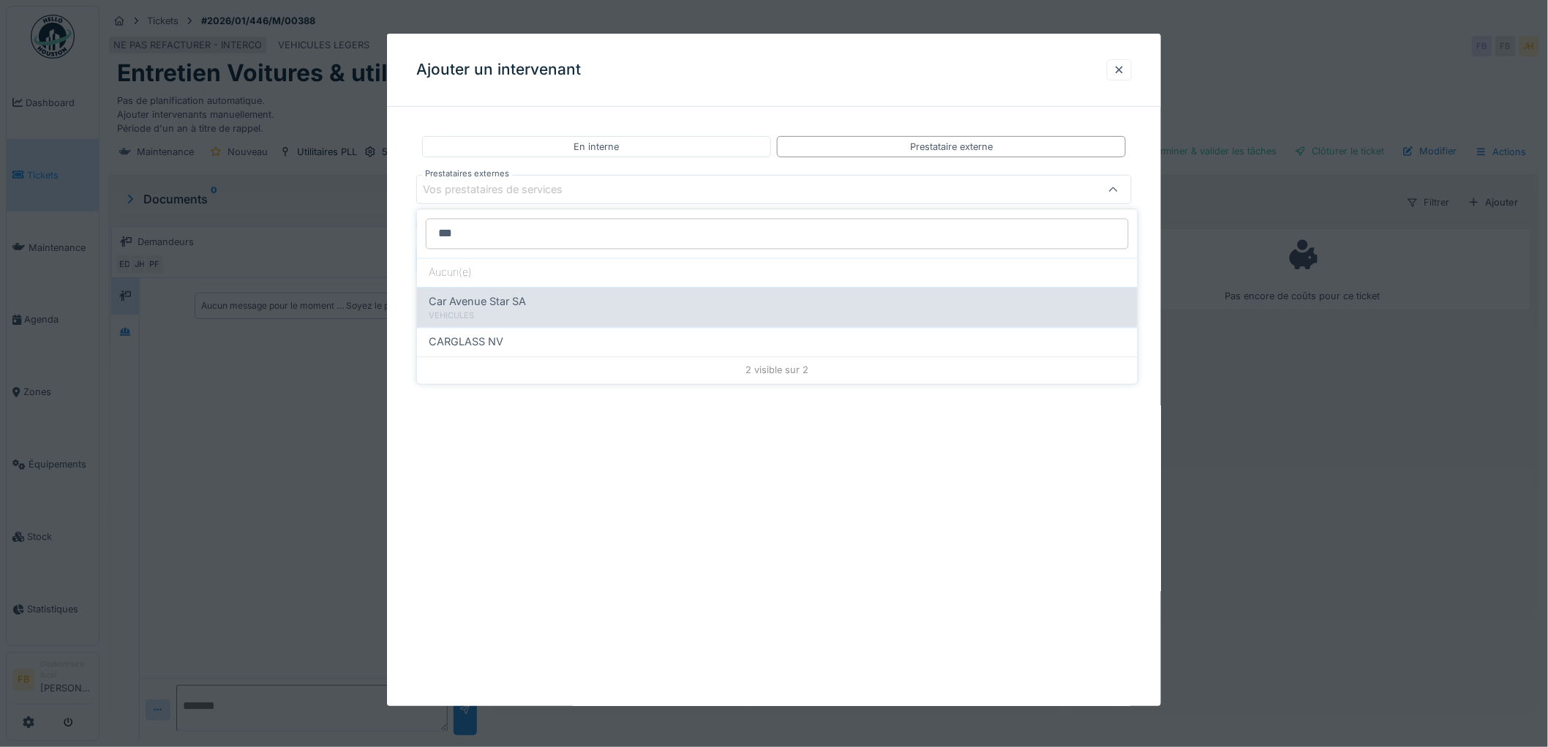
type input "***"
click at [521, 300] on span "Car Avenue Star SA" at bounding box center [477, 302] width 97 height 16
type input "*****"
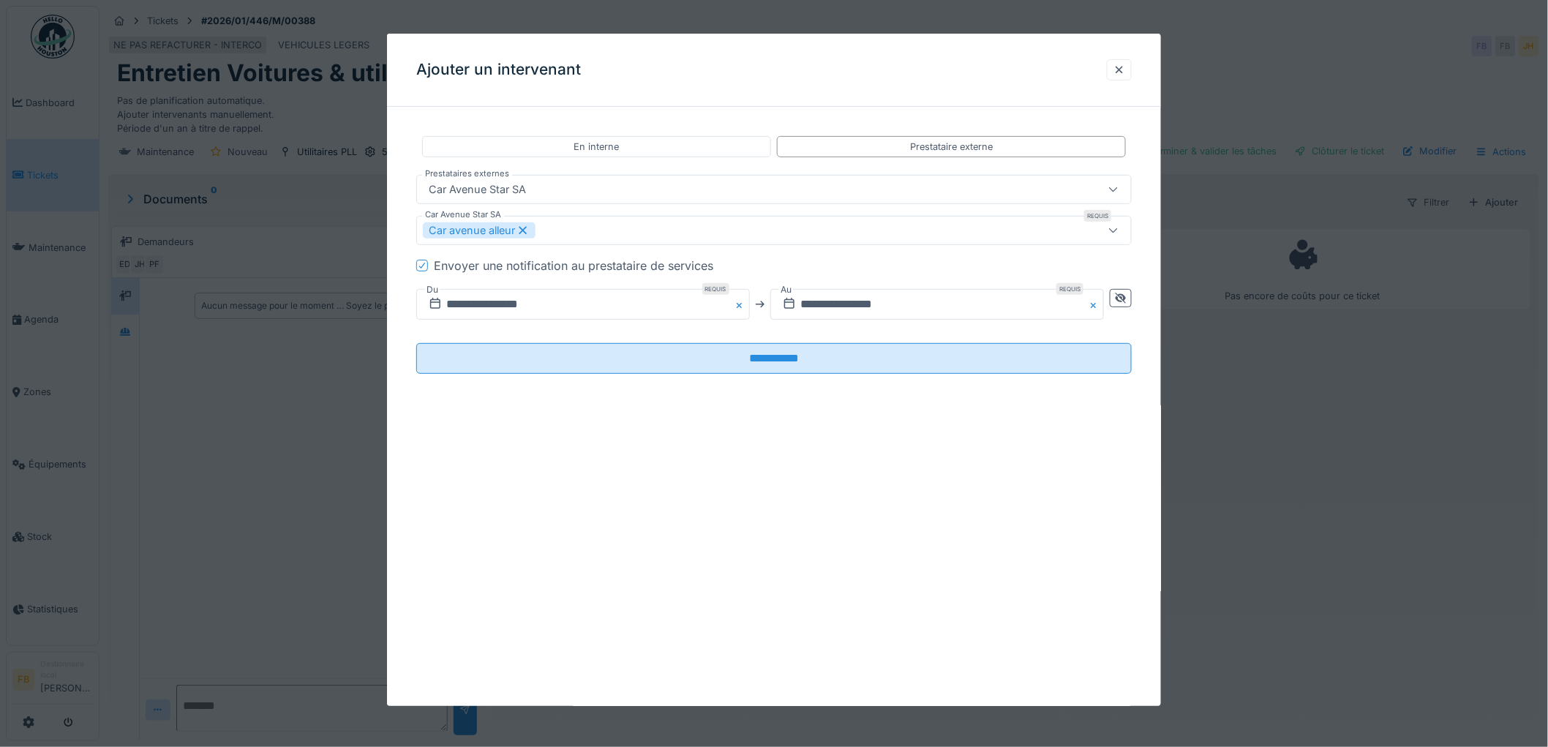
click at [419, 266] on icon at bounding box center [422, 265] width 9 height 7
click at [1125, 294] on icon at bounding box center [1121, 298] width 10 height 10
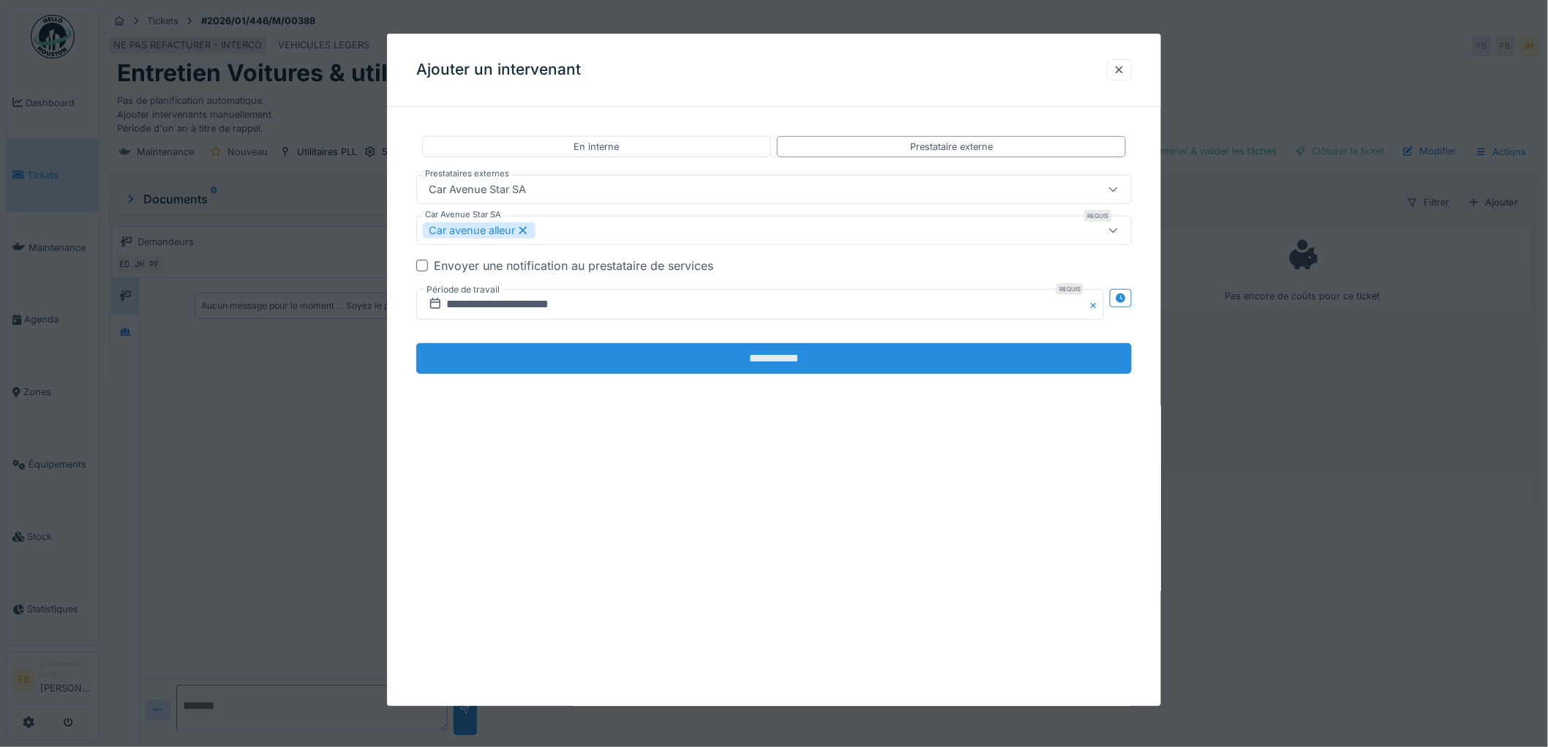
click at [719, 353] on input "**********" at bounding box center [774, 358] width 716 height 31
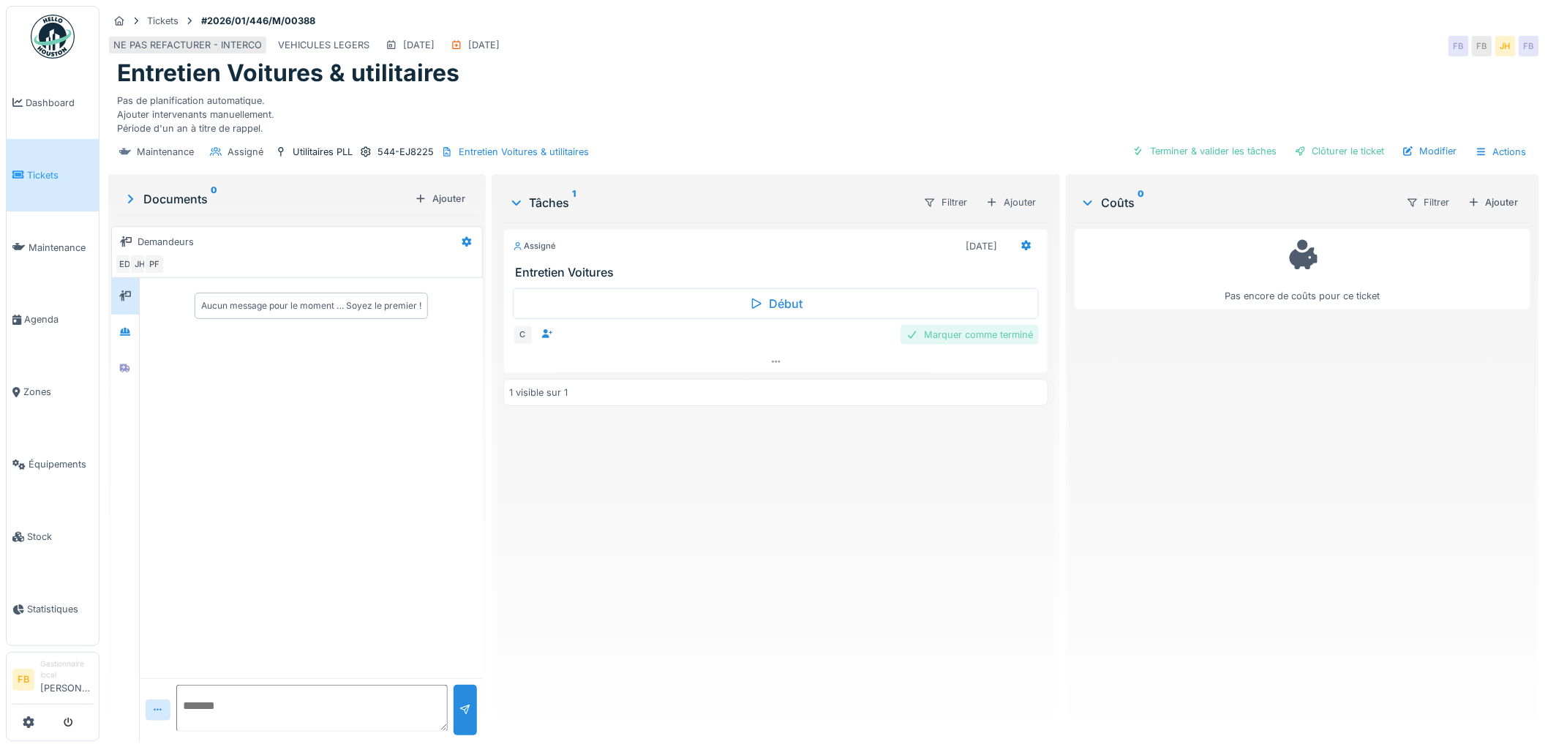
click at [962, 334] on div "Marquer comme terminé" at bounding box center [970, 335] width 138 height 20
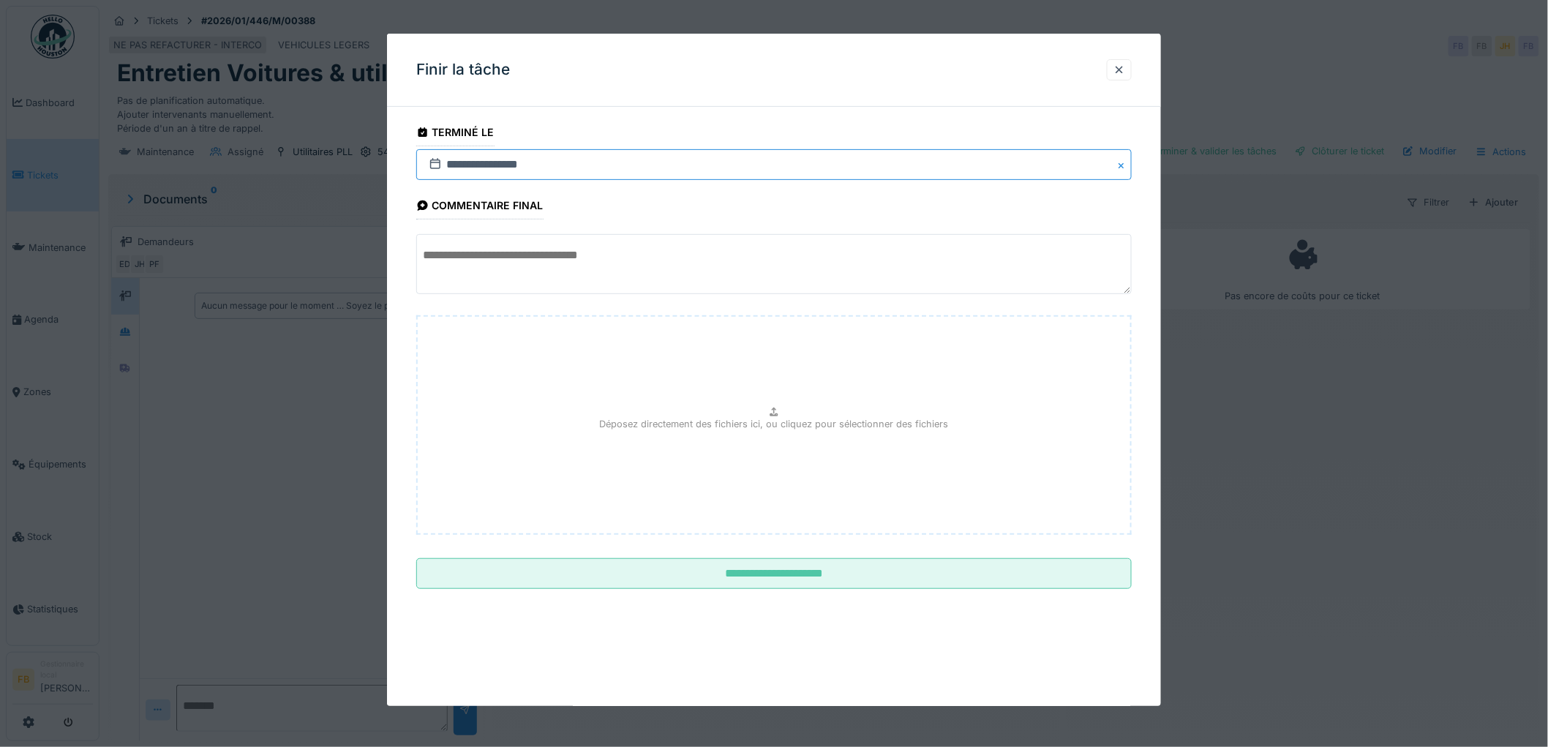
click at [473, 160] on input "**********" at bounding box center [774, 164] width 716 height 31
click at [744, 214] on div "octobre 2025" at bounding box center [747, 213] width 176 height 12
click at [748, 211] on span at bounding box center [749, 211] width 10 height 10
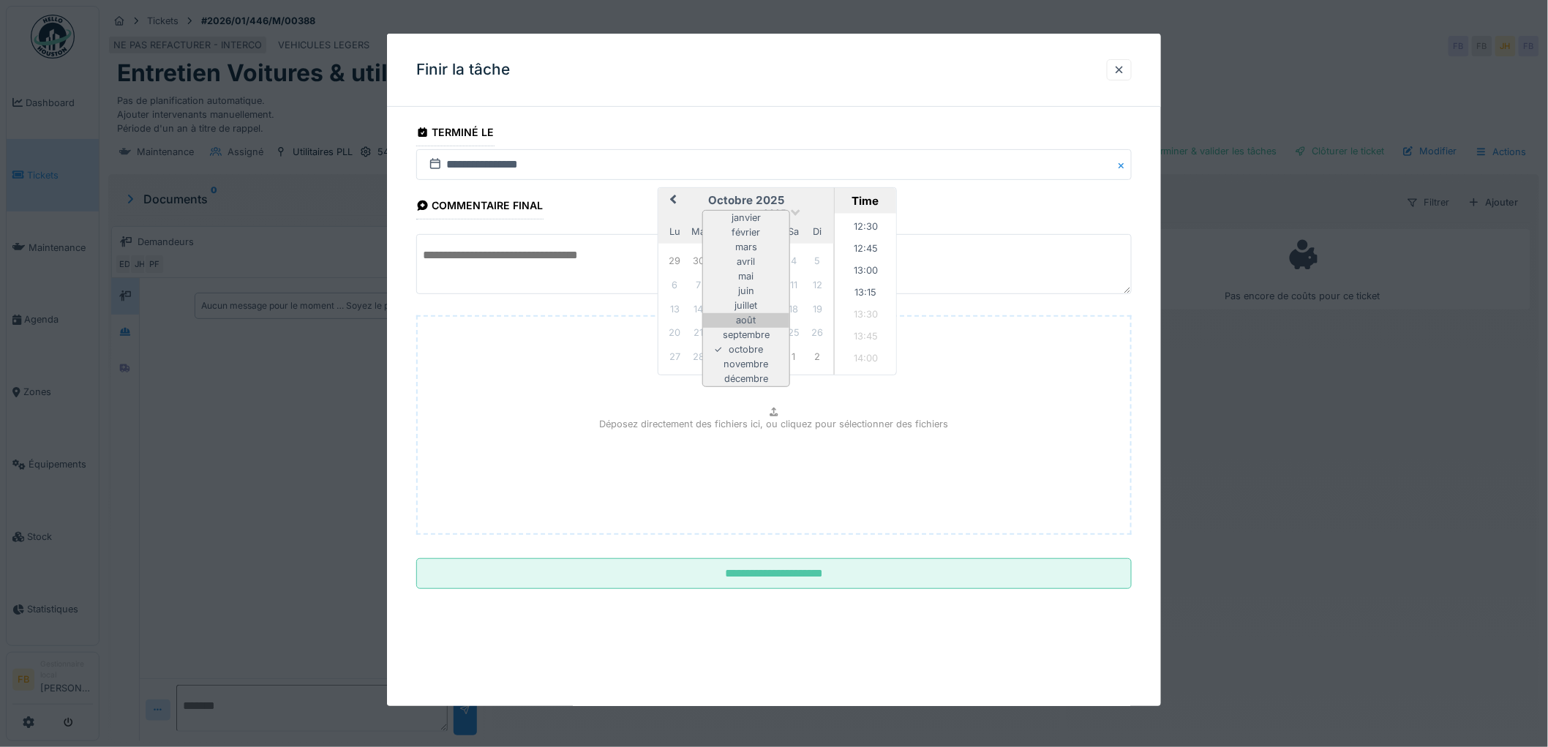
click at [769, 318] on div "août" at bounding box center [746, 320] width 86 height 15
click at [678, 361] on div "25" at bounding box center [675, 355] width 20 height 20
click at [868, 271] on li "13:00" at bounding box center [866, 272] width 62 height 22
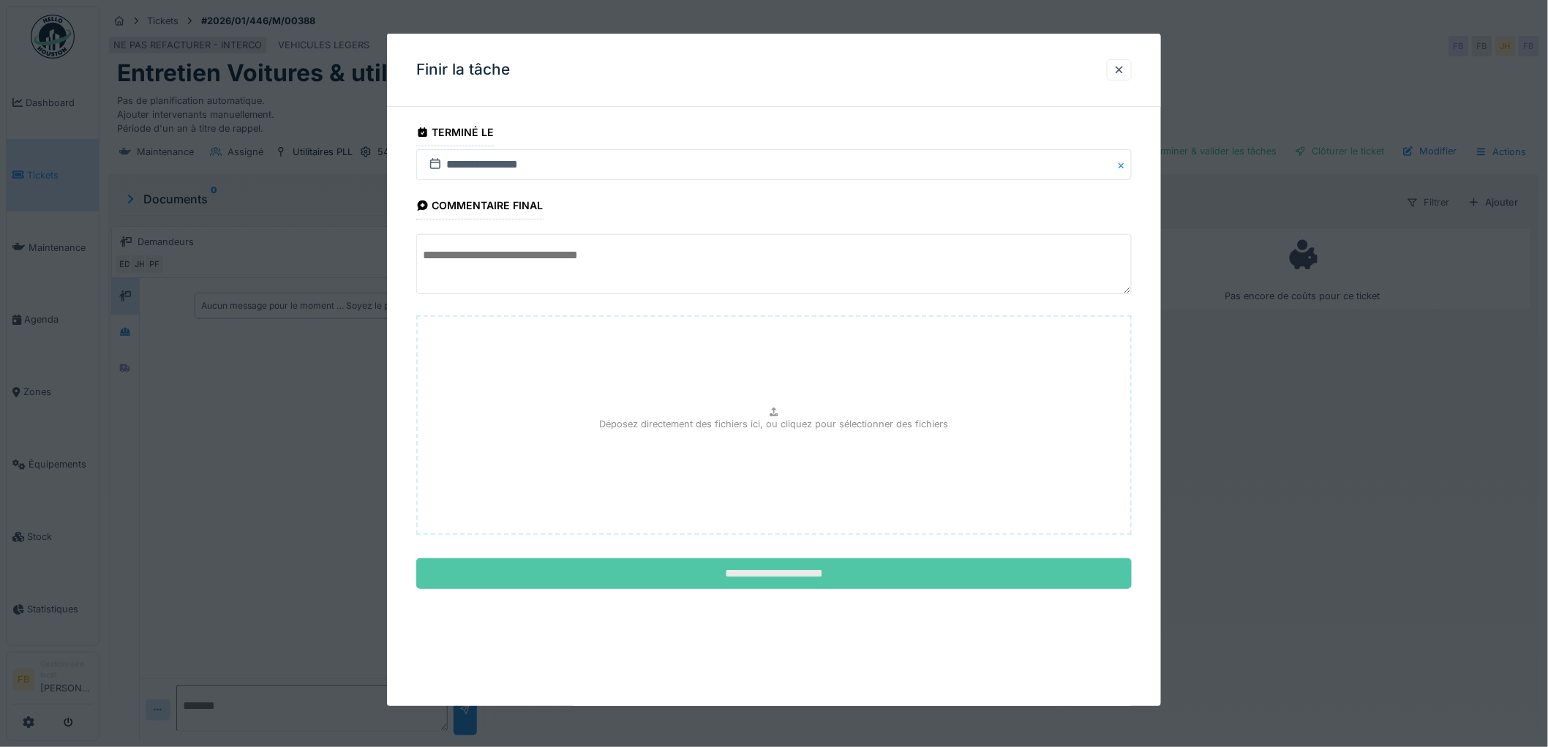
click at [788, 578] on input "**********" at bounding box center [774, 573] width 716 height 31
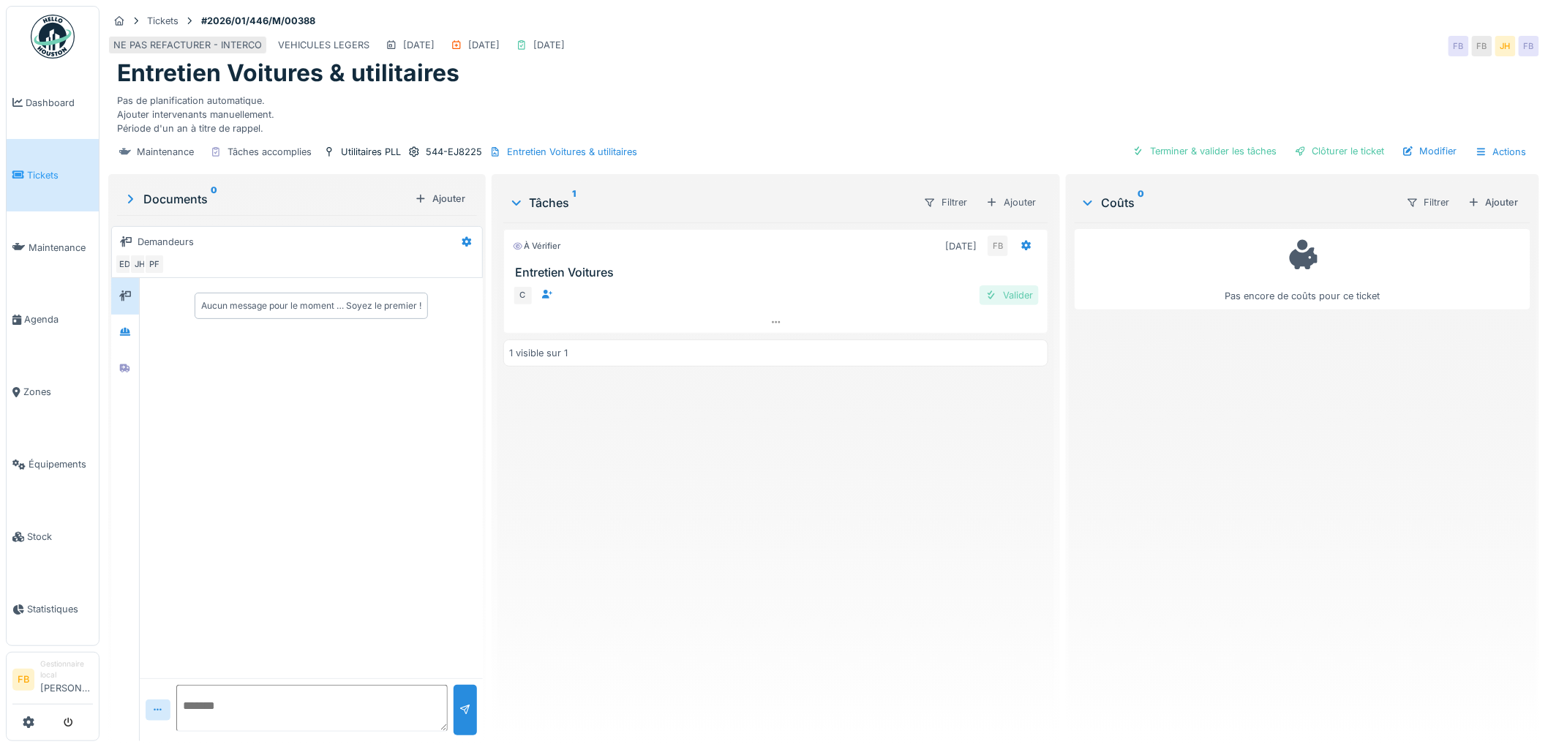
click at [992, 296] on div "Valider" at bounding box center [1009, 295] width 59 height 20
click at [1022, 247] on icon at bounding box center [1027, 246] width 10 height 10
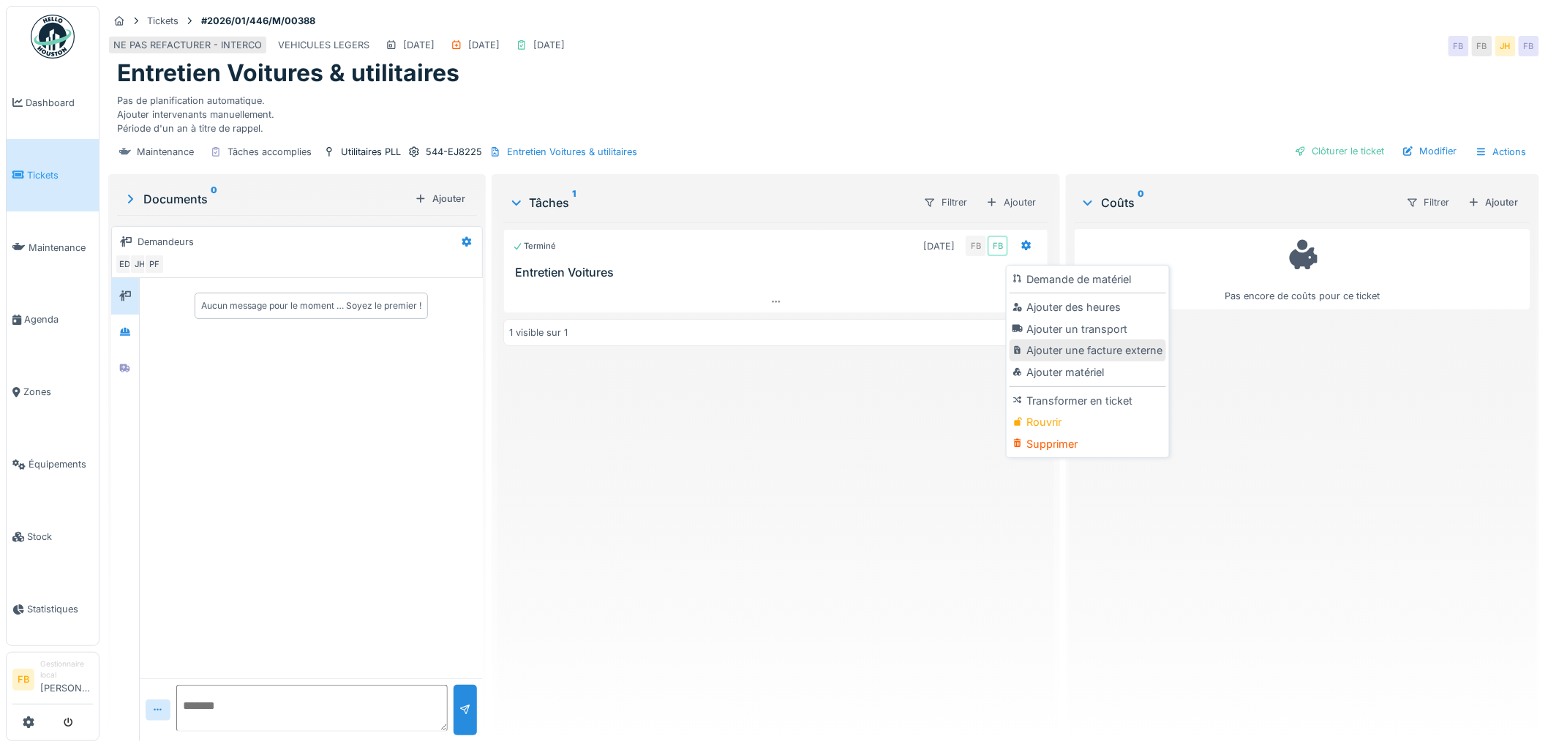
click at [1106, 350] on div "Ajouter une facture externe" at bounding box center [1088, 351] width 156 height 22
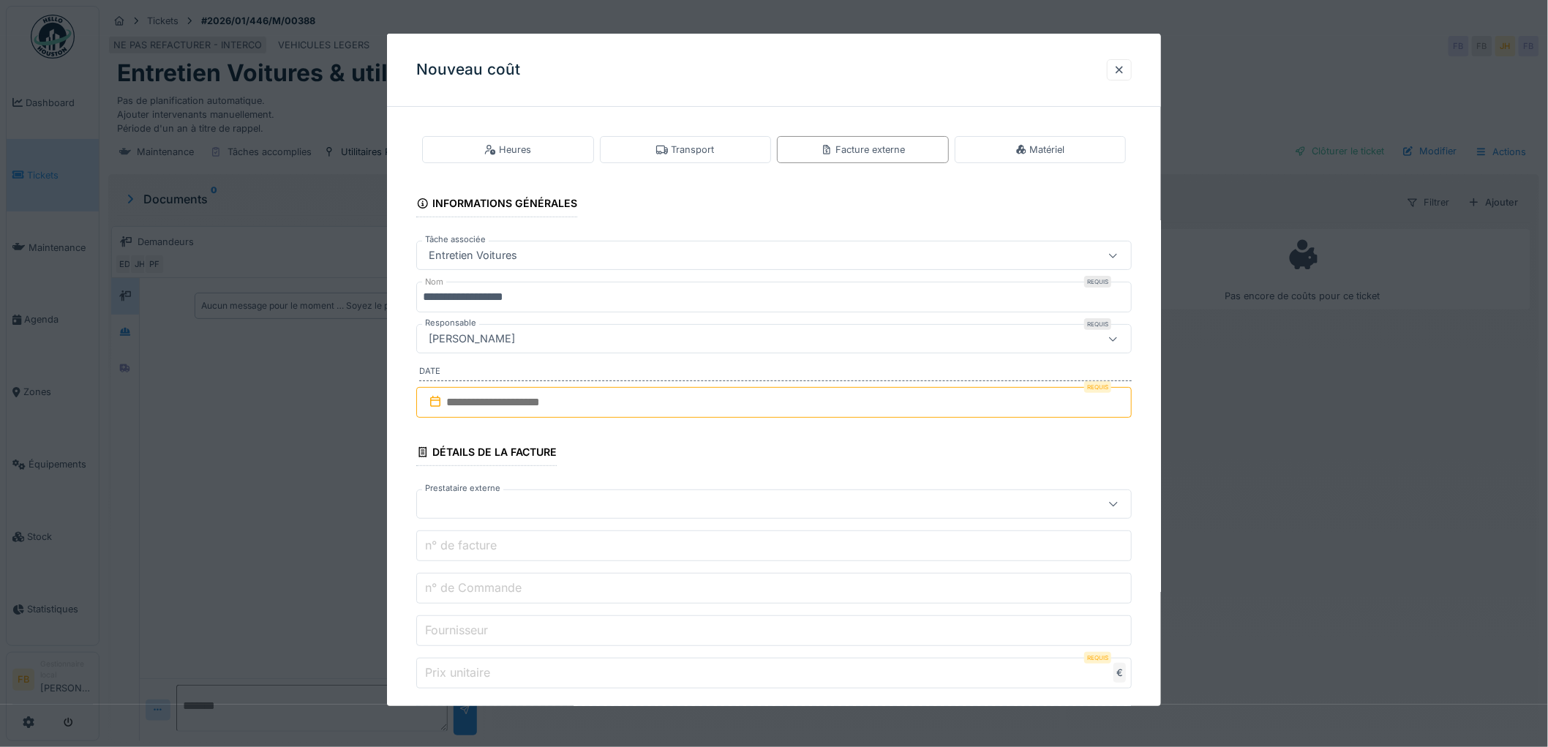
click at [485, 406] on input "text" at bounding box center [774, 402] width 716 height 31
click at [777, 450] on span at bounding box center [780, 449] width 10 height 10
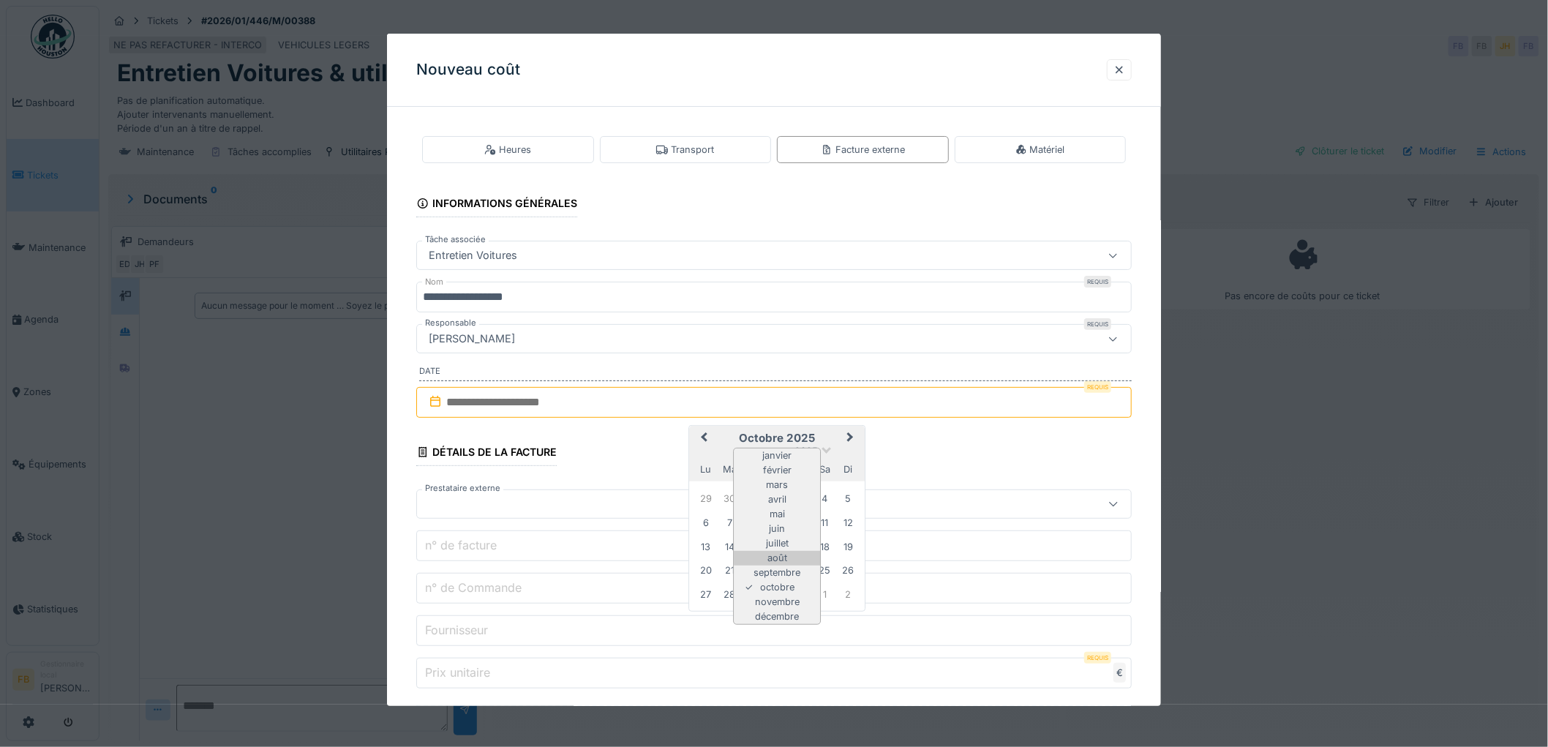
click at [784, 556] on div "août" at bounding box center [777, 558] width 86 height 15
click at [704, 593] on div "25" at bounding box center [706, 593] width 20 height 20
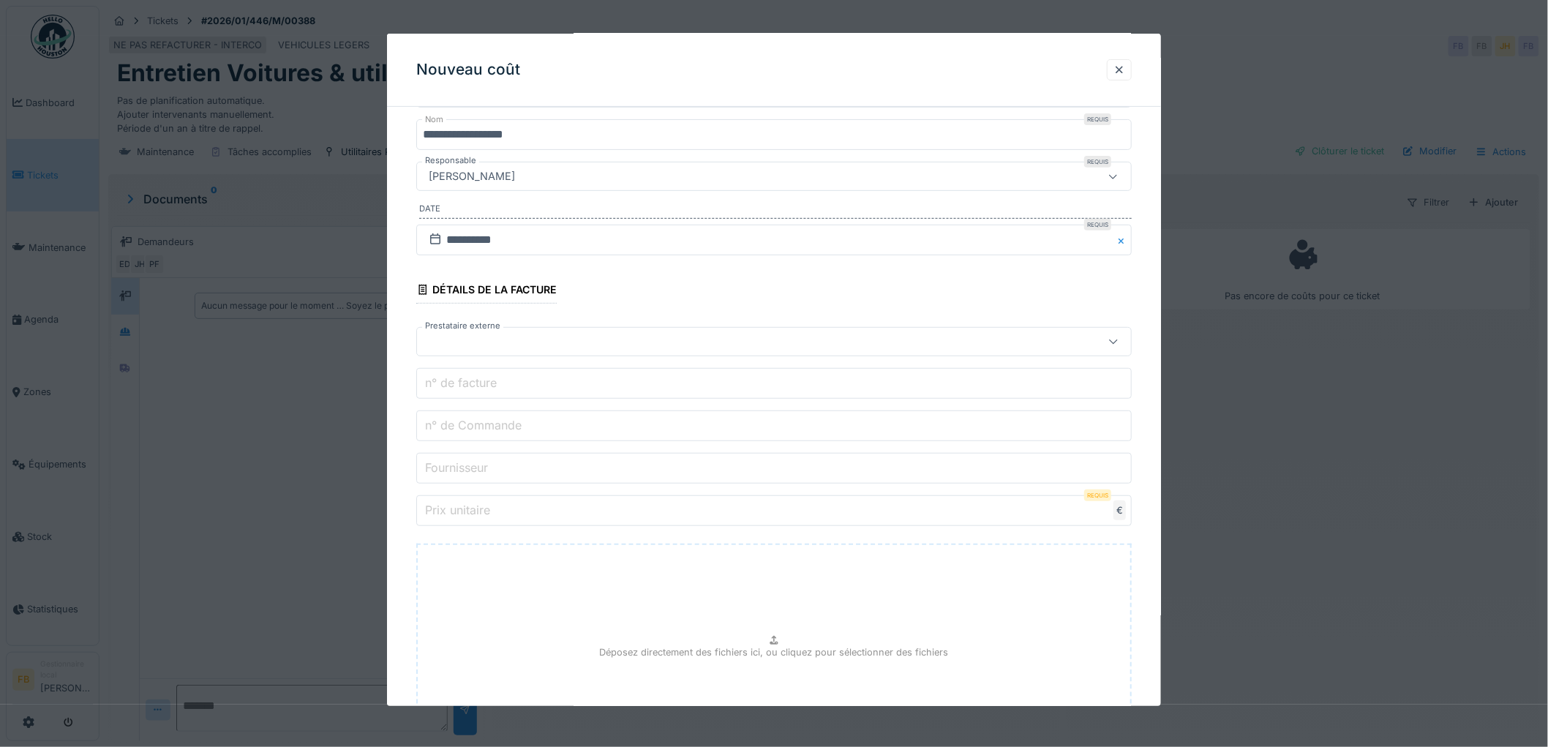
click at [469, 345] on div at bounding box center [733, 342] width 621 height 16
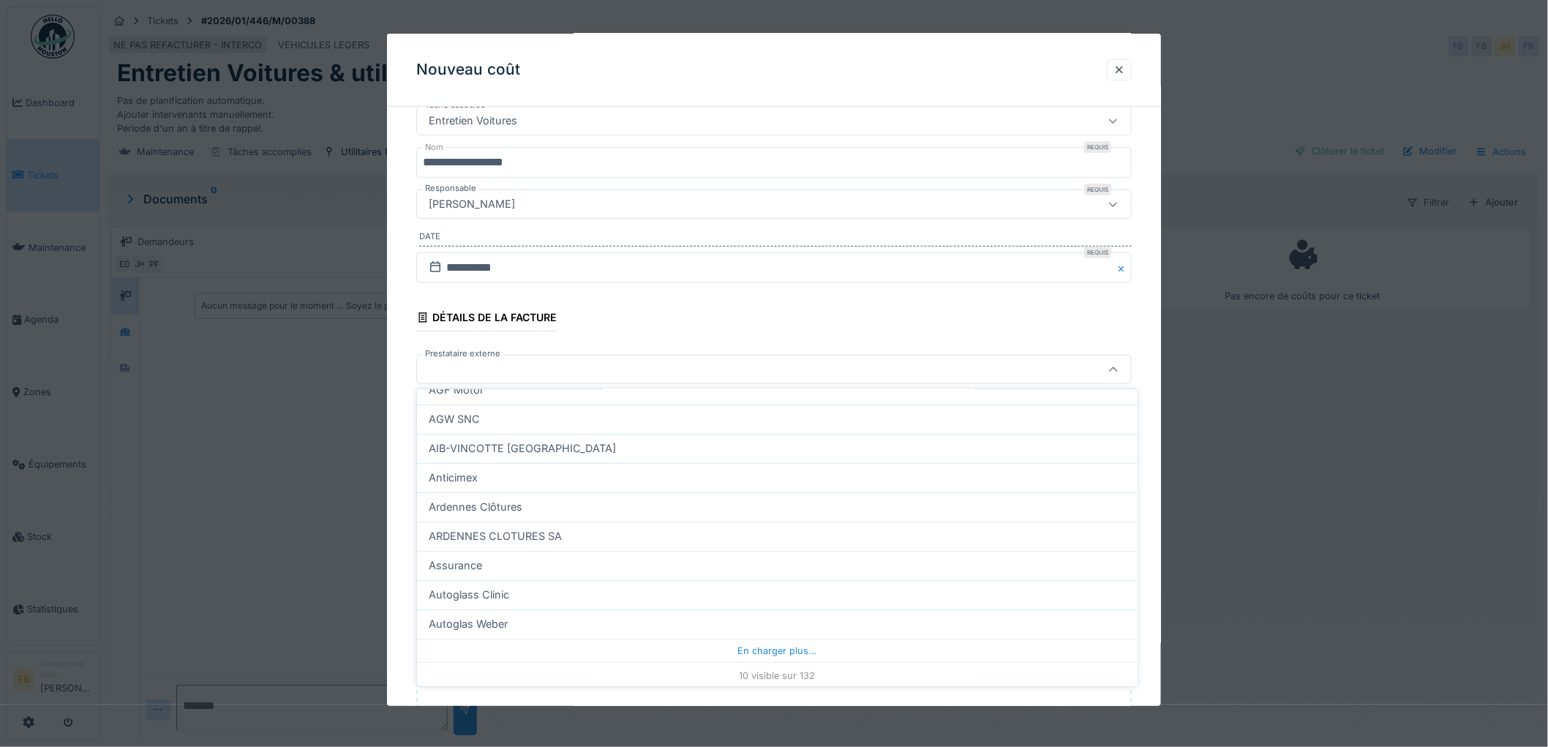
scroll to position [93, 0]
click at [491, 371] on div at bounding box center [733, 369] width 621 height 16
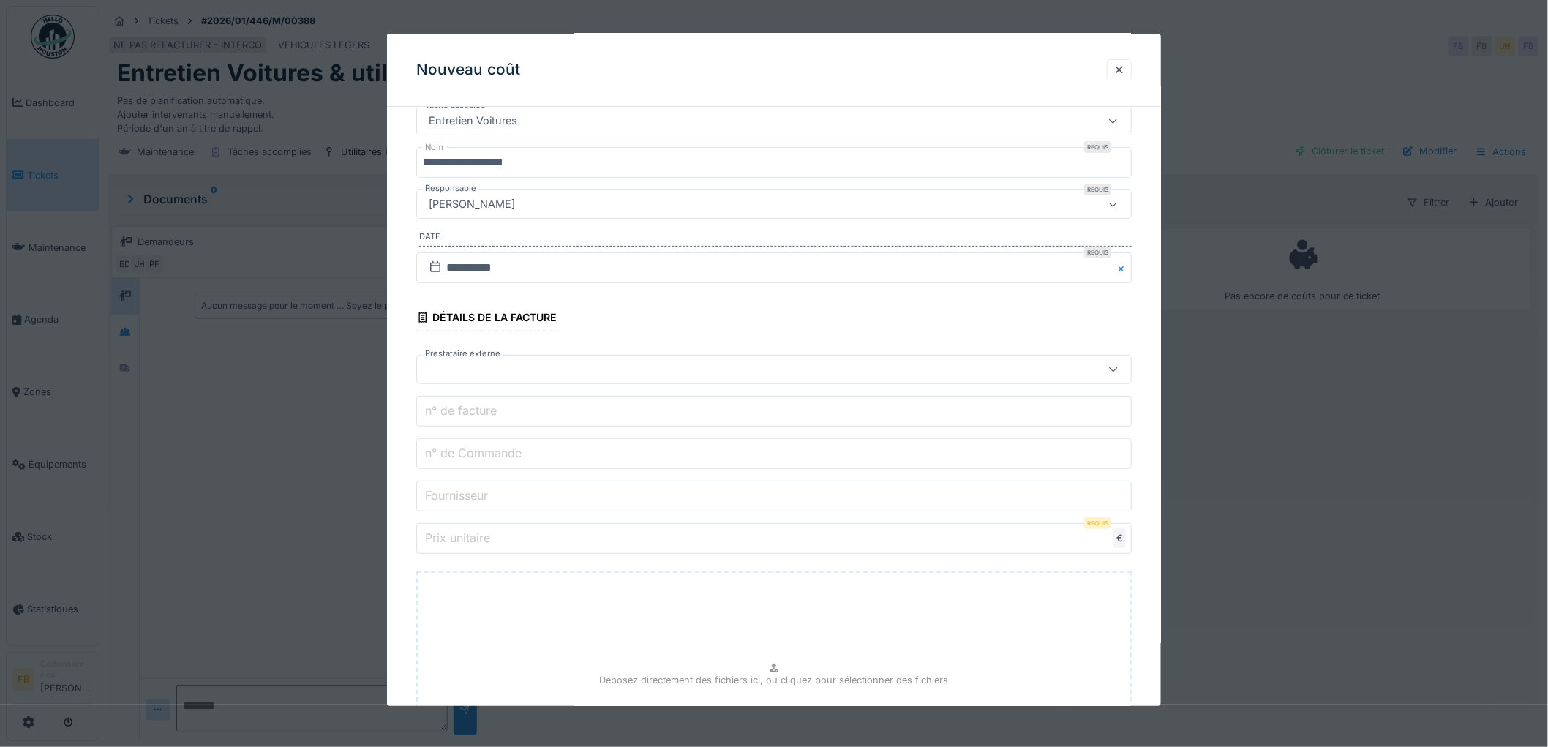
click at [491, 371] on div at bounding box center [733, 369] width 621 height 16
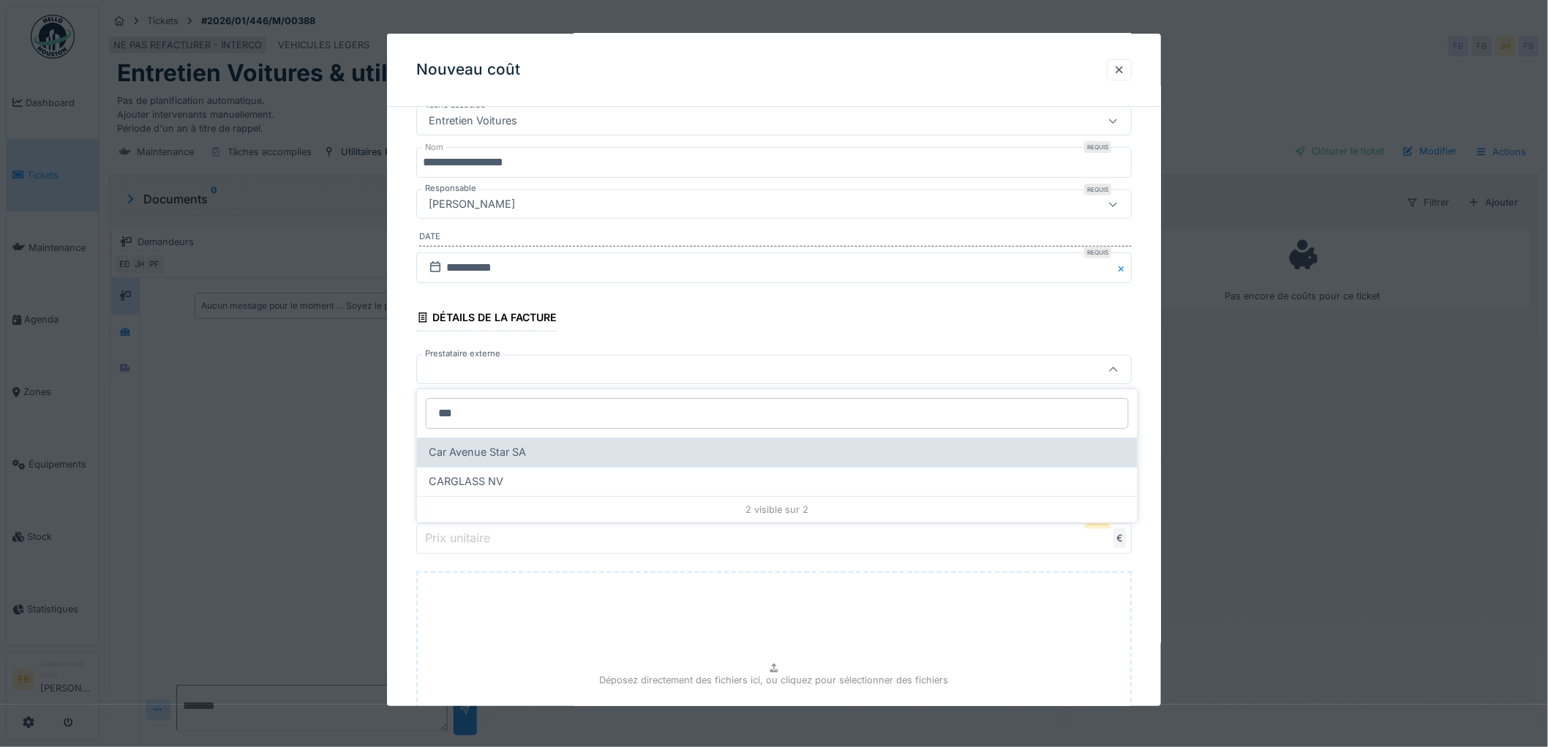
type input "***"
click at [501, 449] on span "Car Avenue Star SA" at bounding box center [477, 452] width 97 height 16
type input "*****"
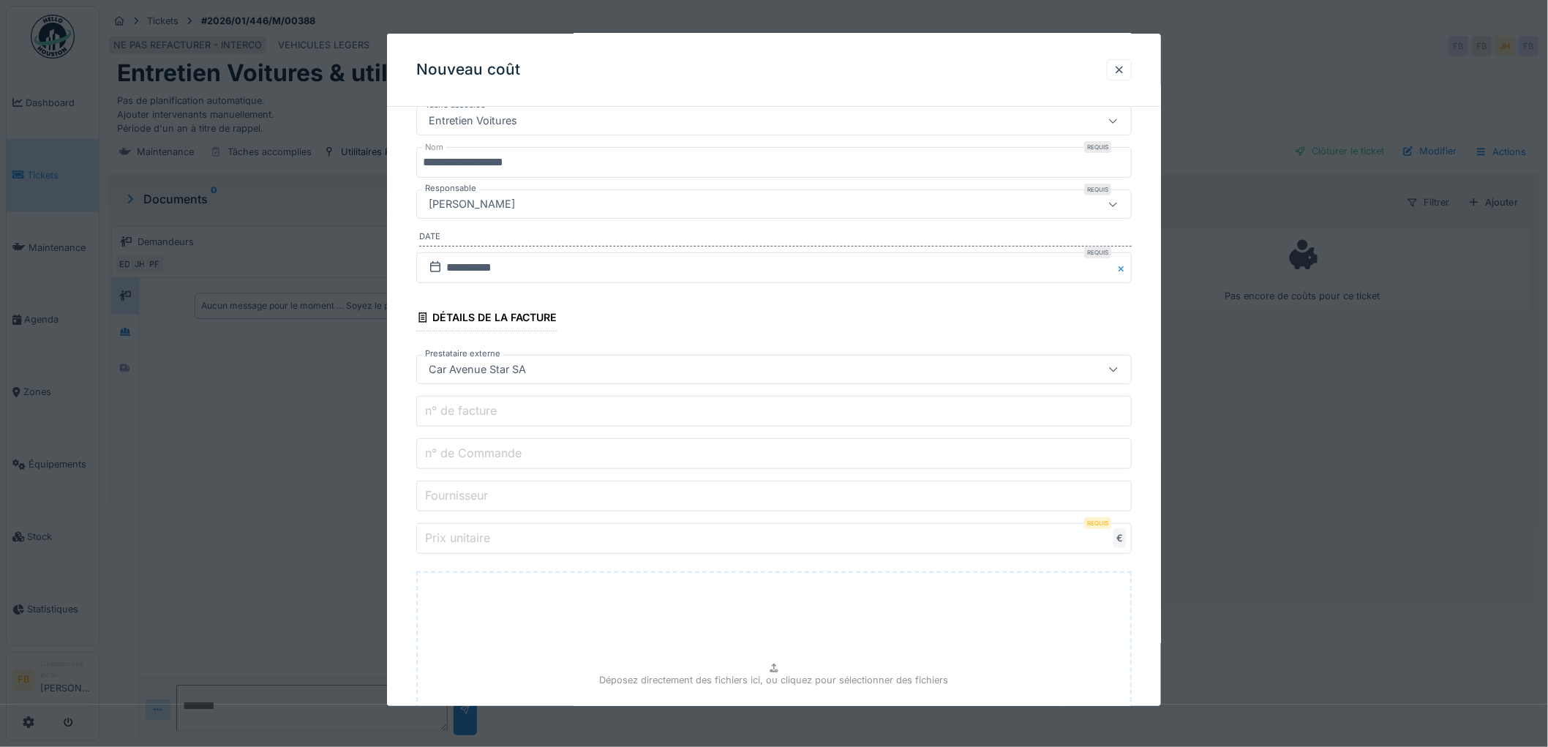
click at [408, 382] on div "**********" at bounding box center [774, 435] width 774 height 902
click at [482, 416] on label "n° de facture" at bounding box center [461, 411] width 78 height 18
click at [482, 416] on input "n° de facture" at bounding box center [774, 411] width 716 height 31
click at [479, 451] on label "n° de Commande" at bounding box center [473, 453] width 102 height 18
click at [479, 451] on input "n° de Commande" at bounding box center [774, 453] width 716 height 31
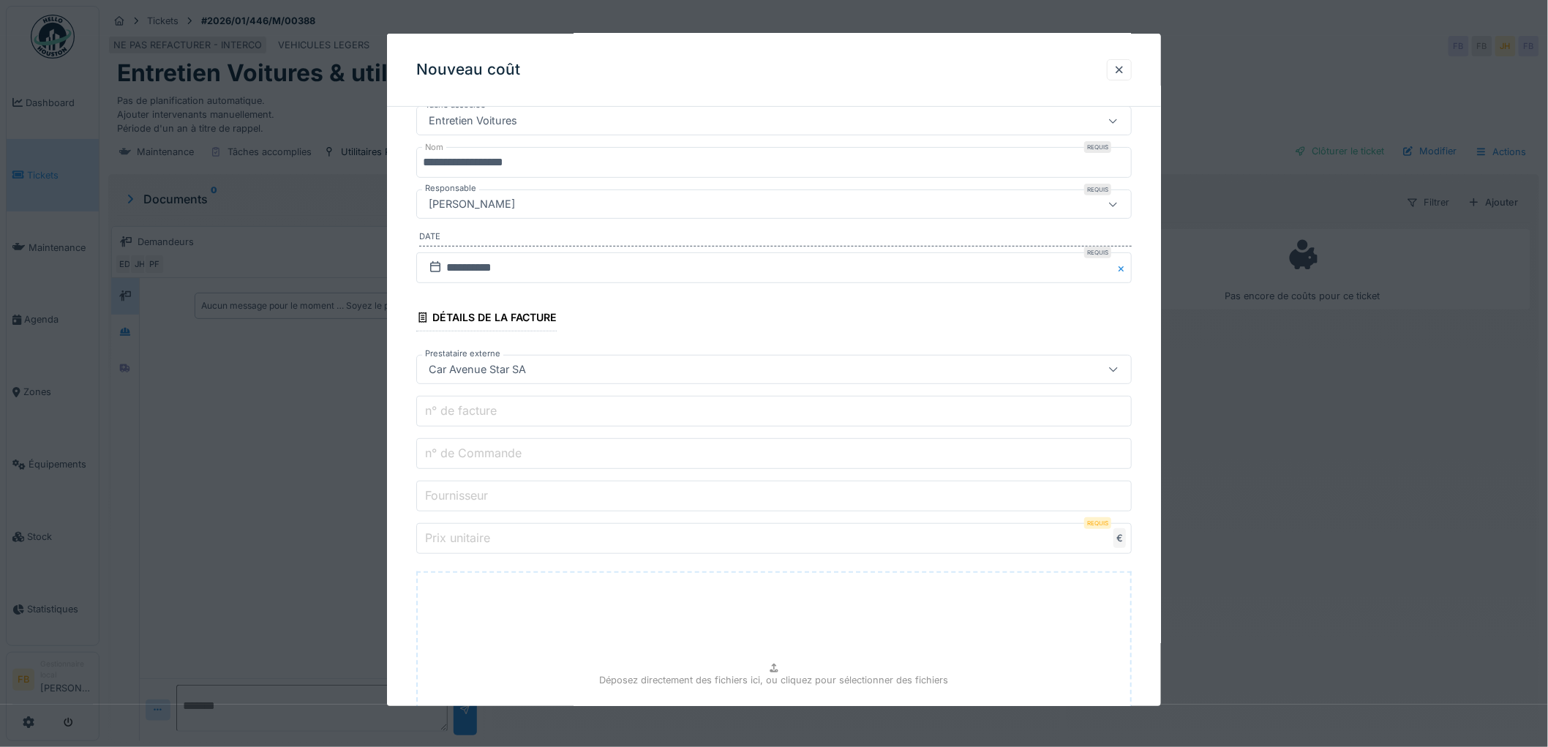
click at [479, 417] on label "n° de facture" at bounding box center [461, 411] width 78 height 18
click at [479, 417] on input "n° de facture" at bounding box center [774, 411] width 716 height 31
click at [479, 443] on input "n° de Commande" at bounding box center [774, 453] width 716 height 31
click at [495, 416] on label "n° de facture" at bounding box center [461, 411] width 78 height 18
click at [495, 416] on input "n° de facture" at bounding box center [774, 411] width 716 height 31
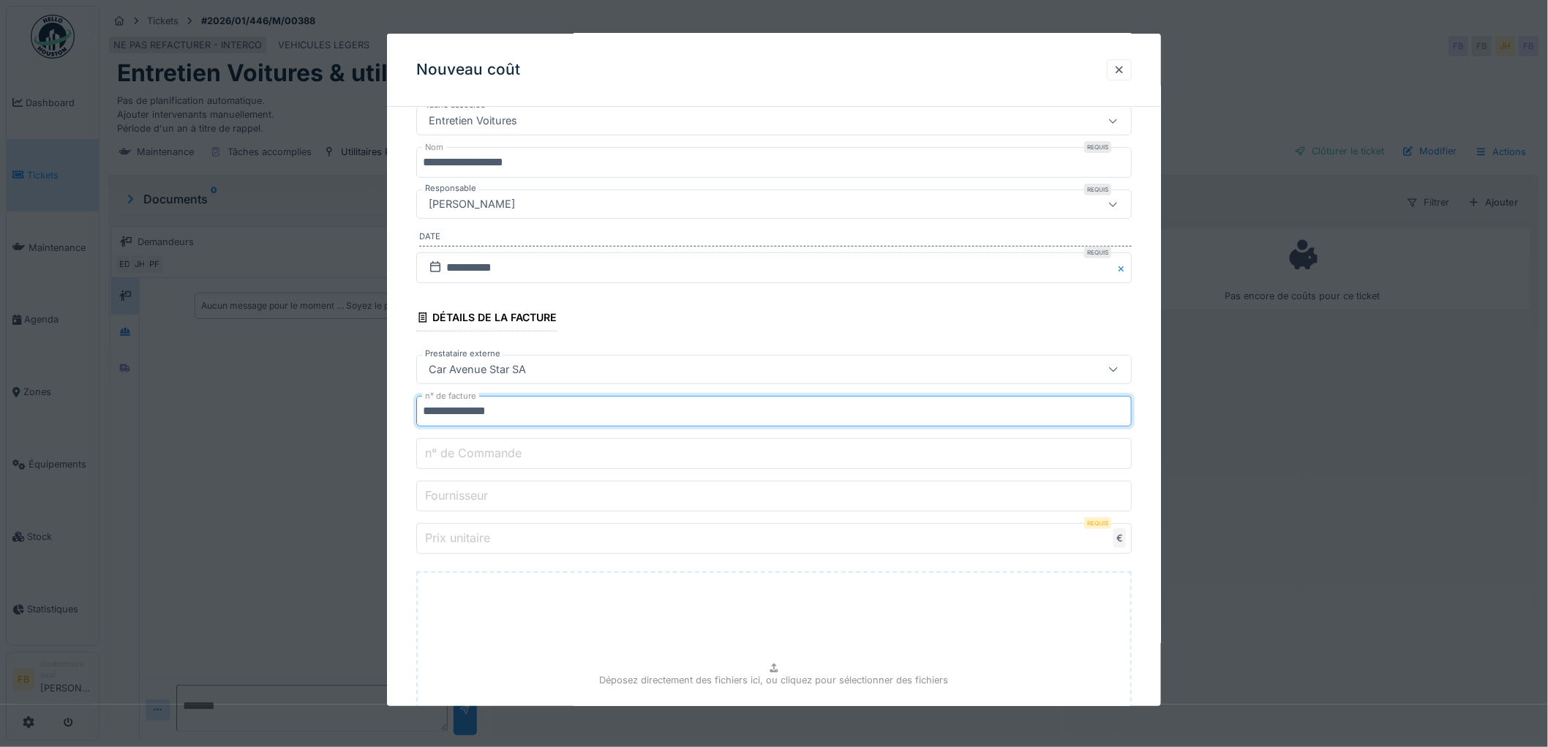
type input "**********"
drag, startPoint x: 484, startPoint y: 449, endPoint x: 480, endPoint y: 474, distance: 26.0
click at [484, 449] on label "n° de Commande" at bounding box center [473, 453] width 102 height 18
click at [484, 449] on input "n° de Commande" at bounding box center [774, 453] width 716 height 31
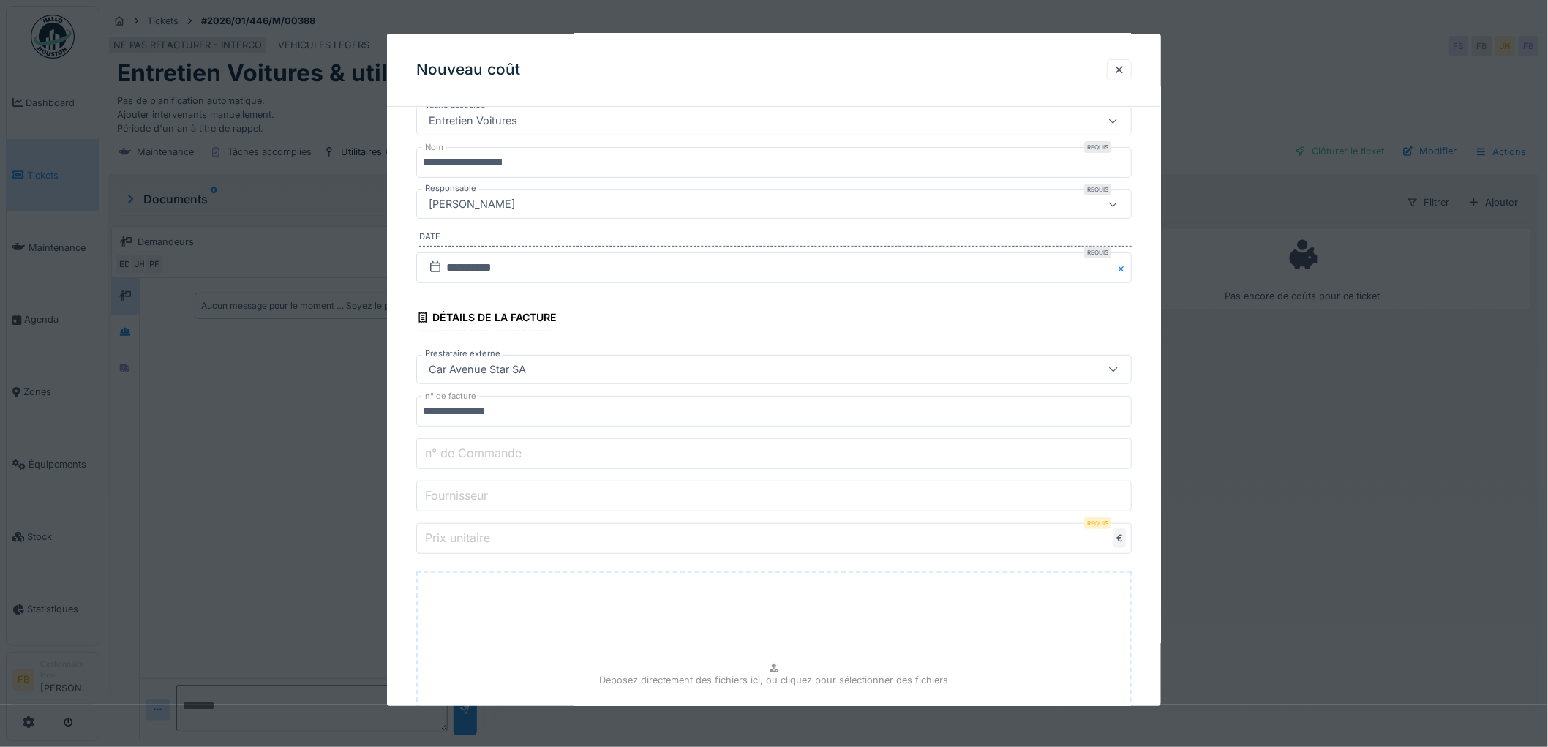
click at [466, 528] on input "Prix unitaire" at bounding box center [774, 538] width 716 height 31
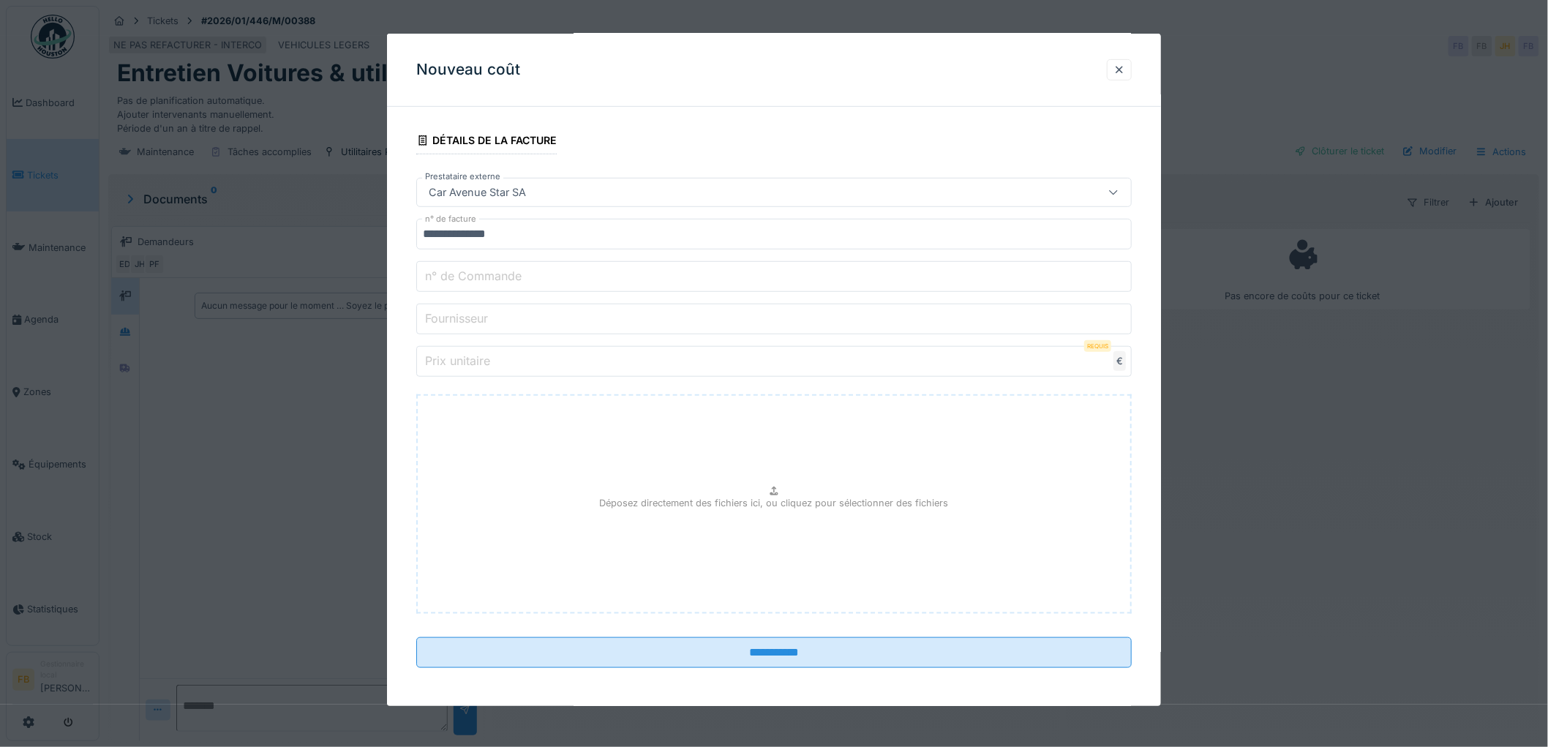
scroll to position [316, 0]
type input "***"
type input "******"
click at [799, 501] on p "Déposez directement des fichiers ici, ou cliquez pour sélectionner des fichiers" at bounding box center [774, 500] width 349 height 14
type input "**********"
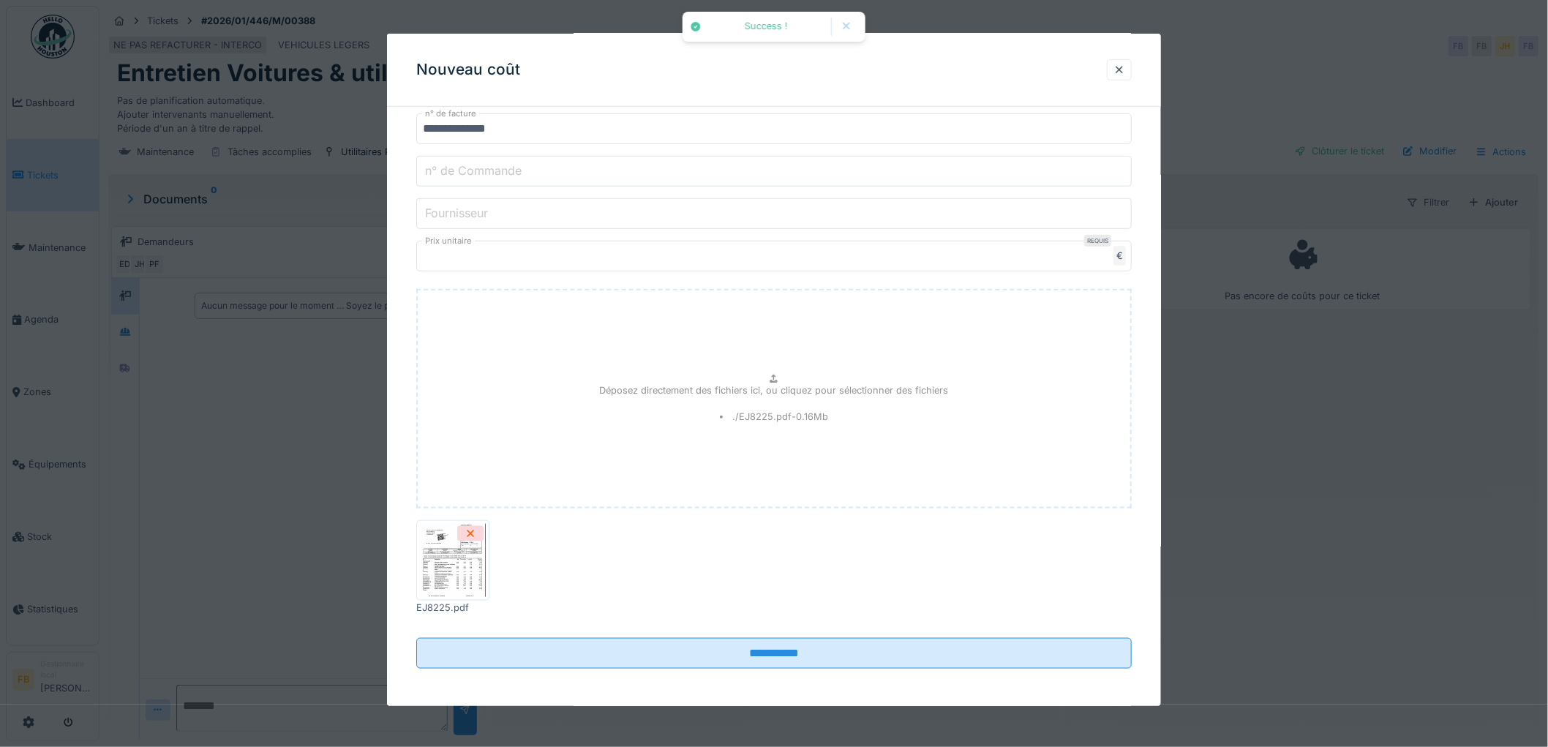
scroll to position [421, 0]
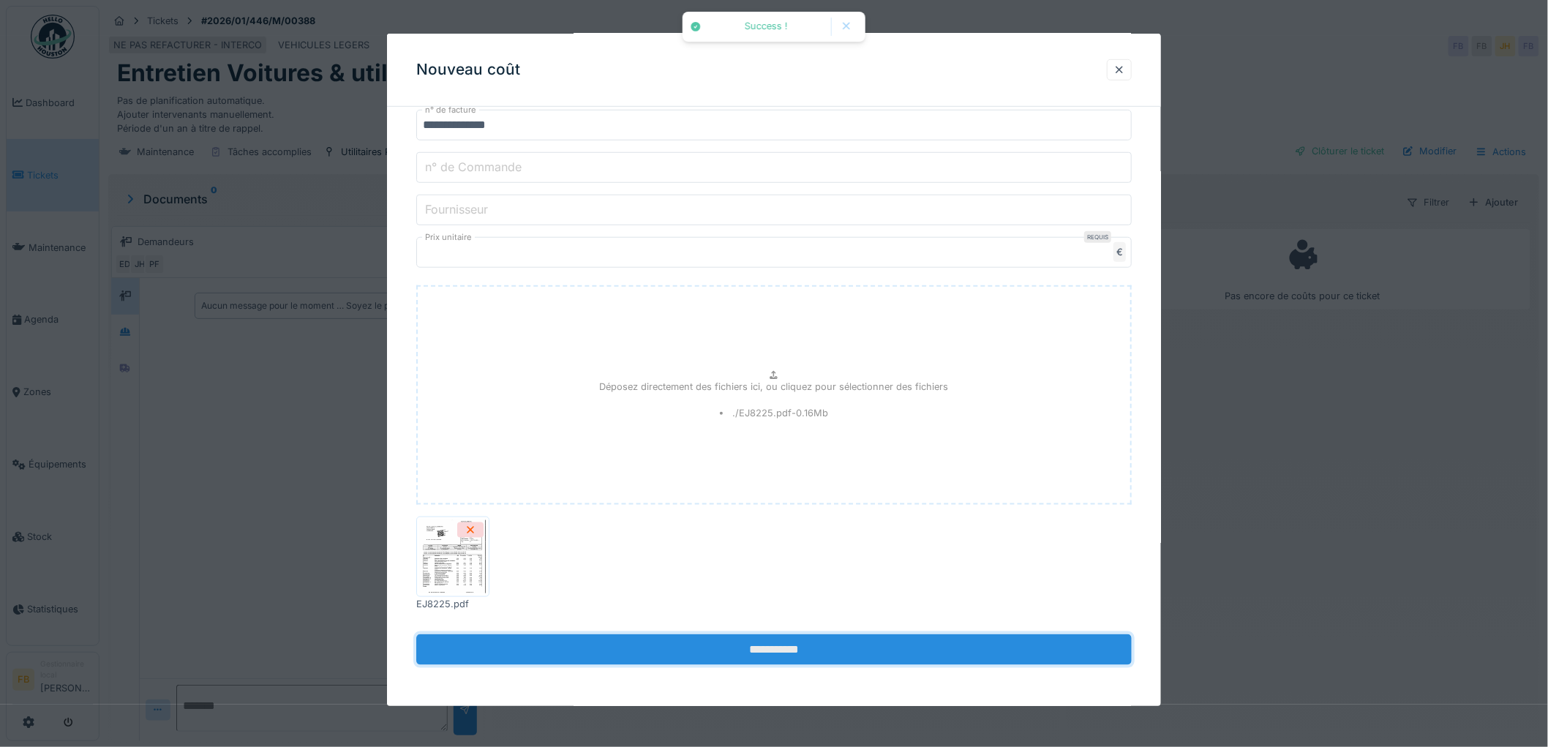
click at [768, 637] on input "**********" at bounding box center [774, 649] width 716 height 31
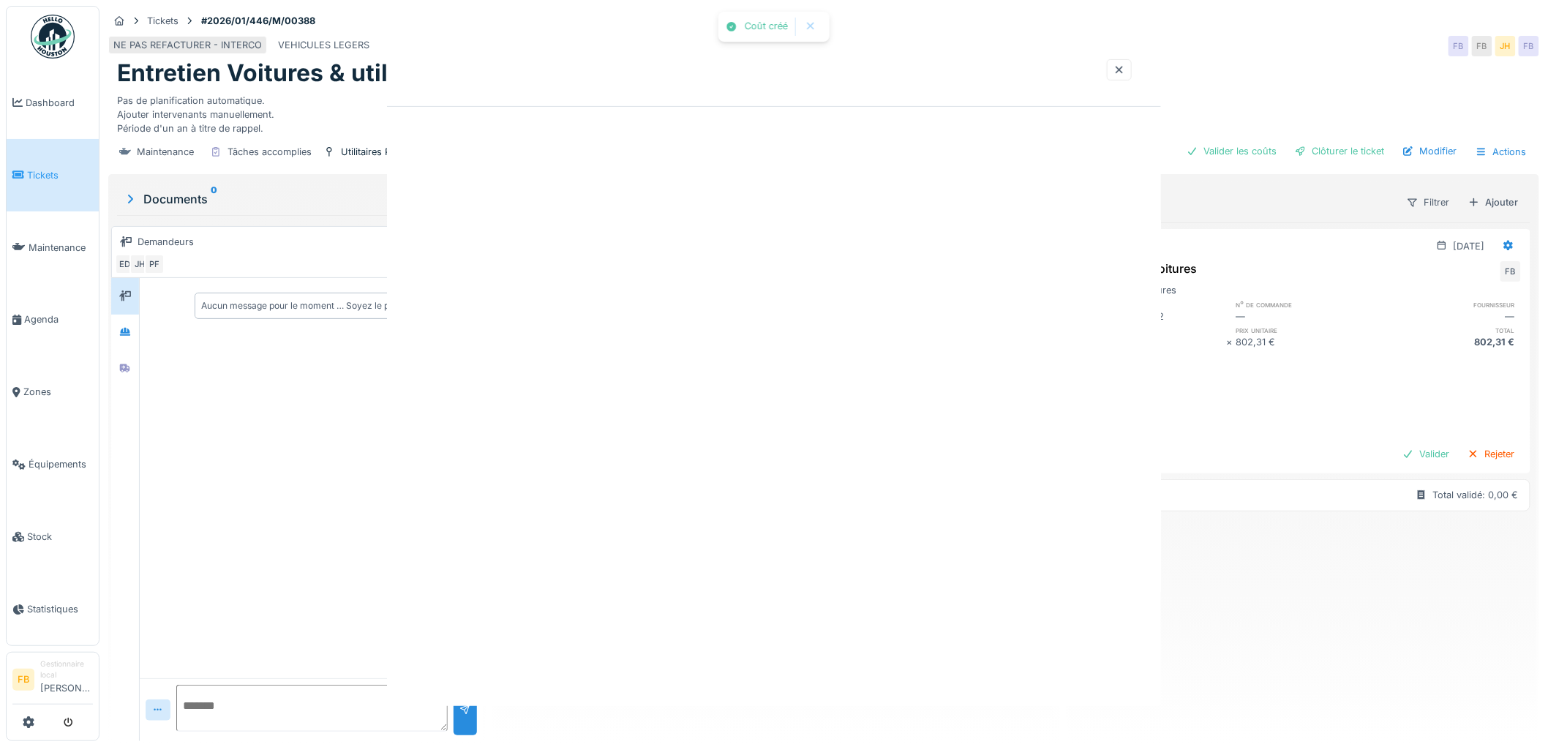
scroll to position [0, 0]
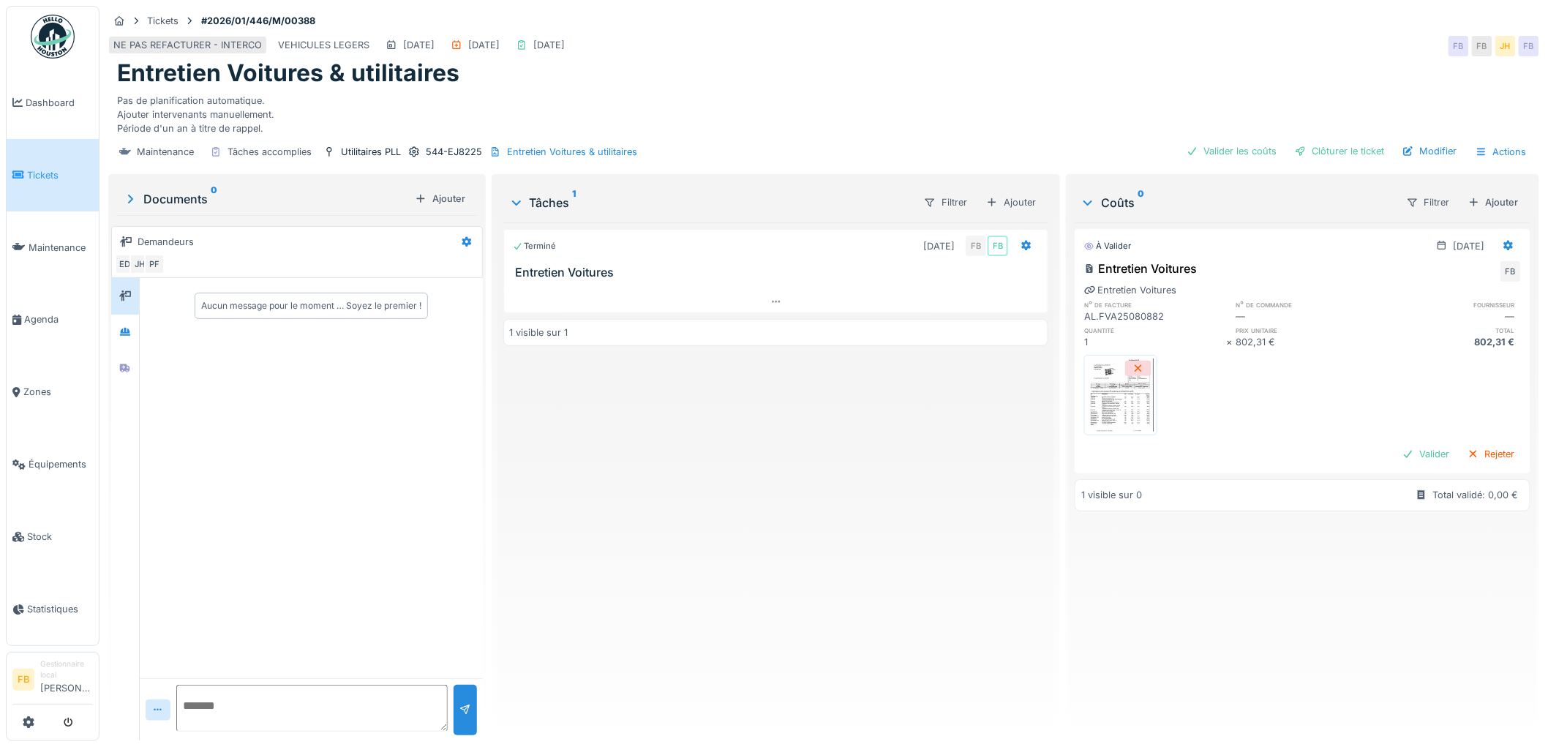
click at [1109, 405] on img at bounding box center [1121, 395] width 66 height 73
click at [1251, 151] on div "Valider les coûts" at bounding box center [1232, 151] width 102 height 20
click at [1330, 151] on div "Clôturer le ticket" at bounding box center [1340, 151] width 102 height 20
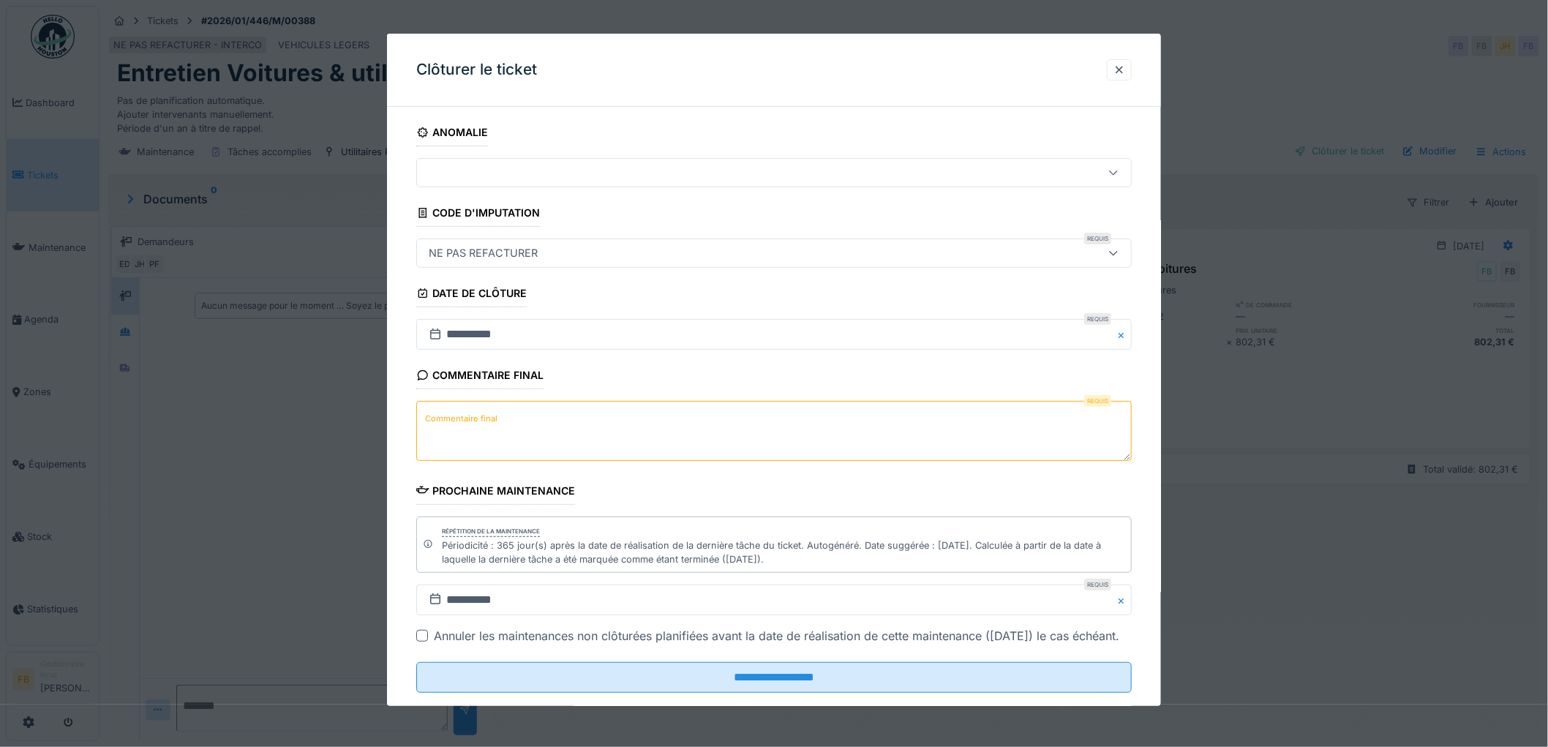
click at [507, 418] on textarea "Commentaire final" at bounding box center [774, 431] width 716 height 60
type textarea "**"
click at [479, 333] on input "**********" at bounding box center [774, 334] width 716 height 31
click at [888, 487] on fieldset "**********" at bounding box center [774, 412] width 716 height 586
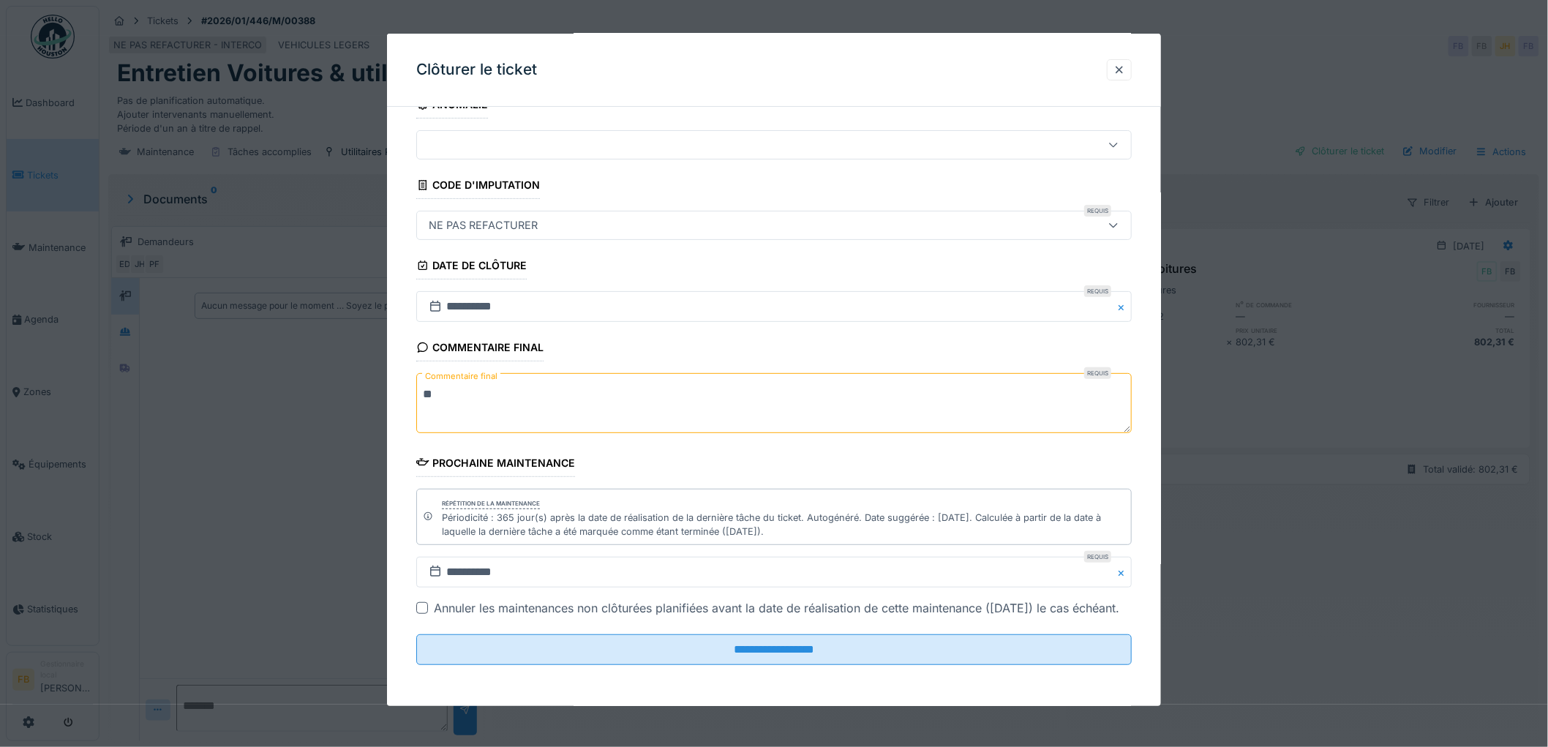
scroll to position [47, 0]
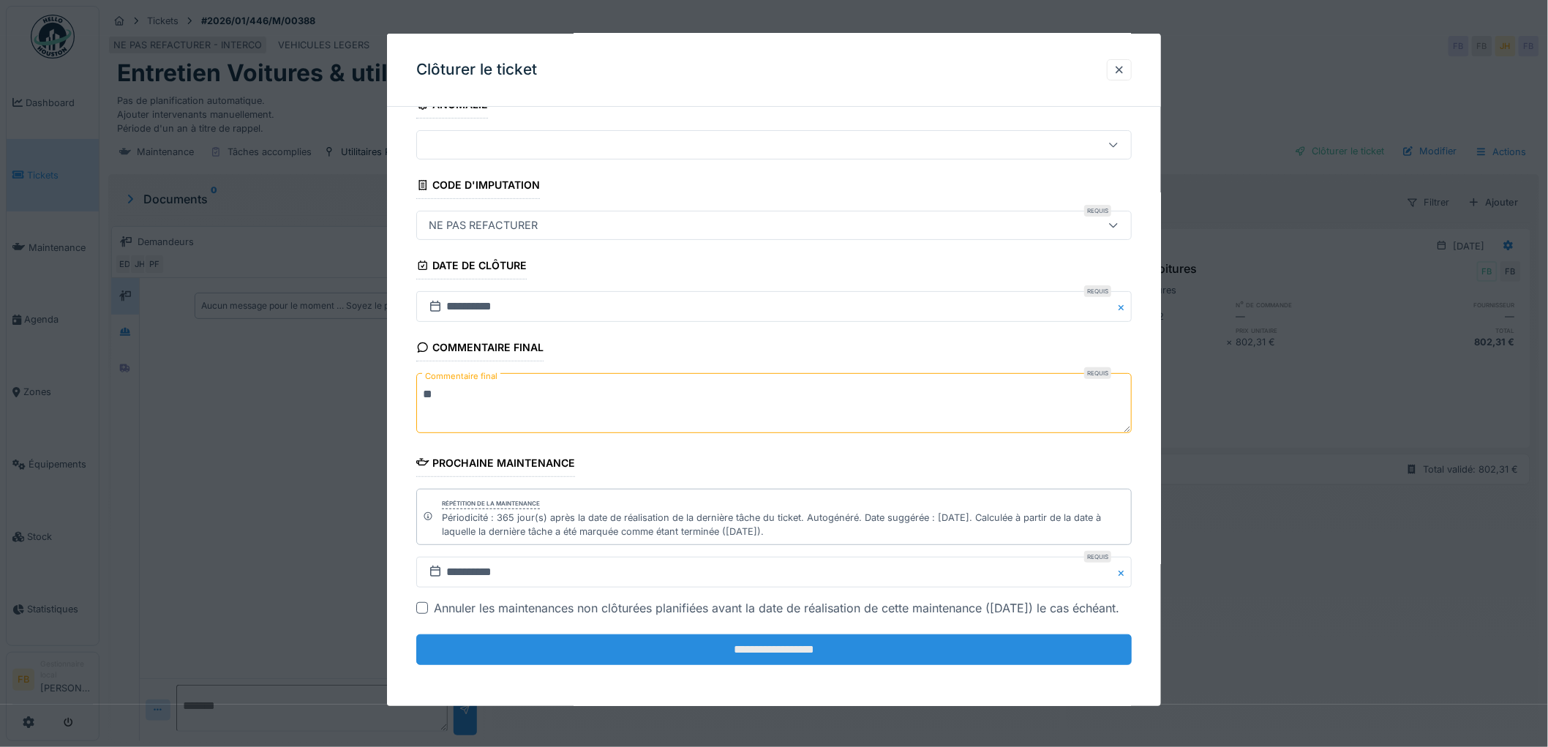
click at [729, 644] on input "**********" at bounding box center [774, 649] width 716 height 31
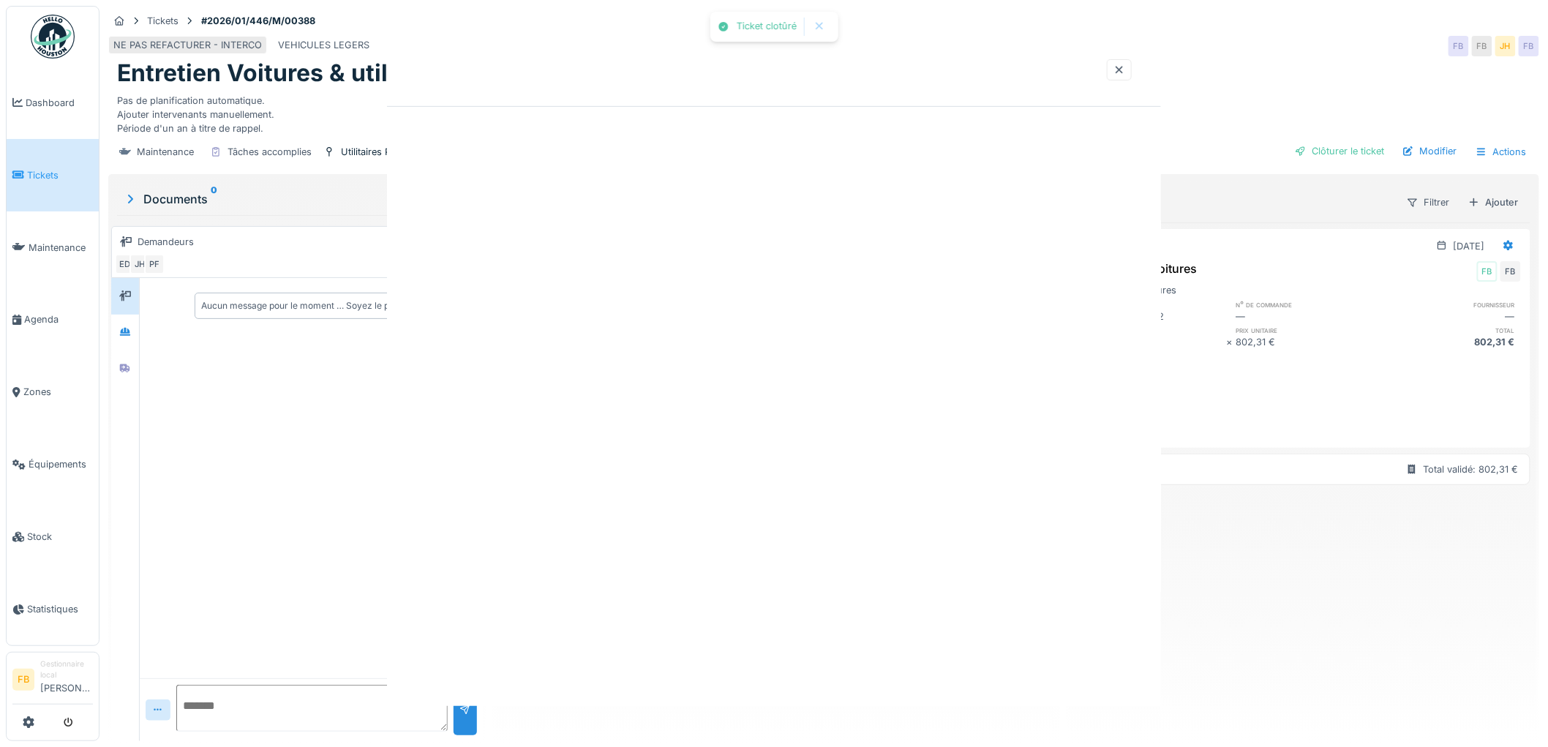
scroll to position [0, 0]
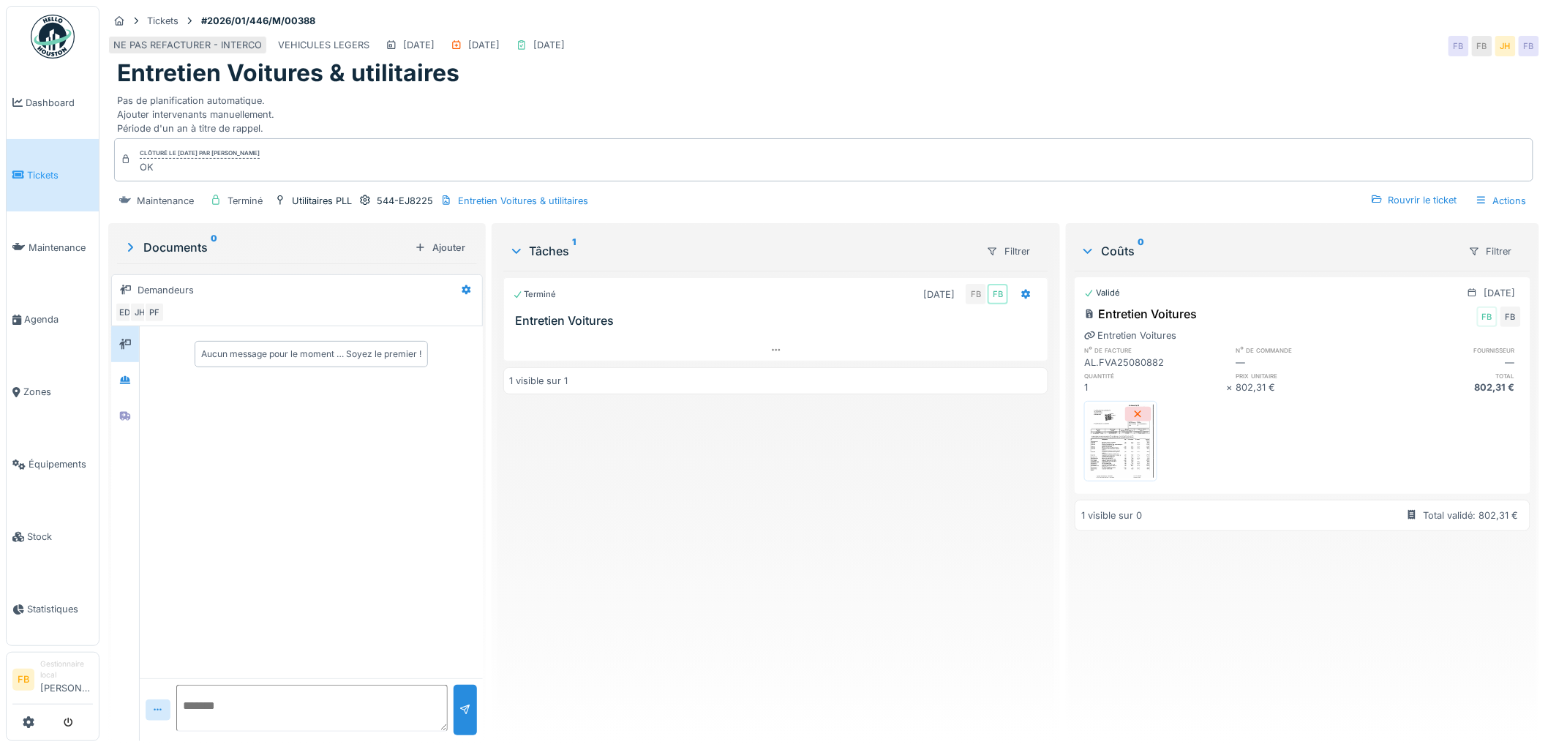
click at [44, 190] on link "Tickets" at bounding box center [53, 175] width 92 height 72
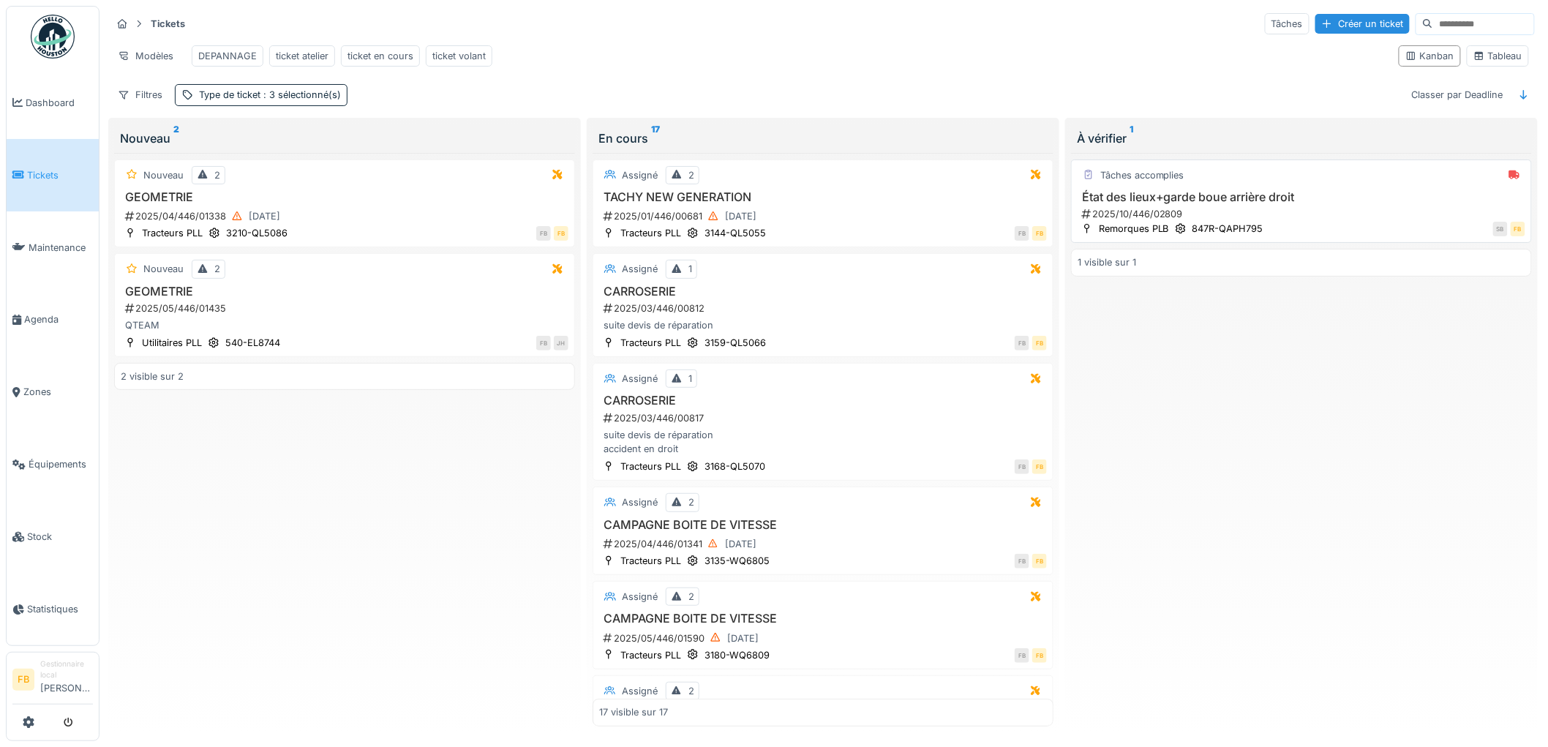
click at [1308, 220] on div "2025/10/446/02809" at bounding box center [1303, 214] width 445 height 14
